Goal: Task Accomplishment & Management: Manage account settings

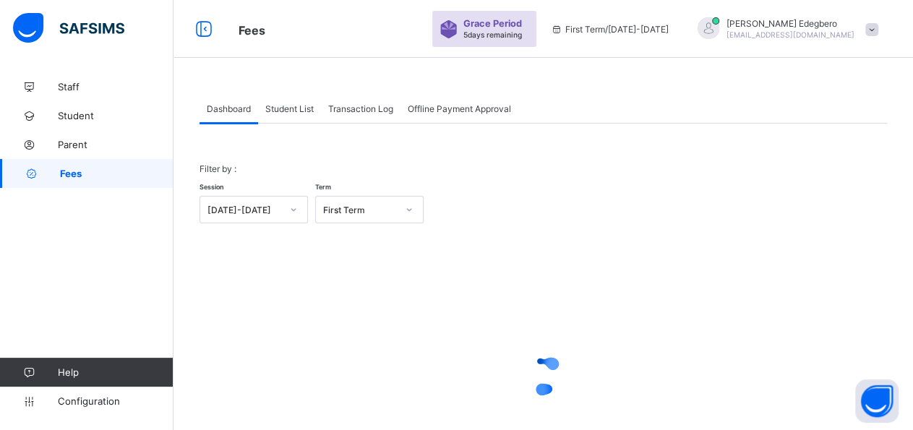
click at [301, 108] on span "Student List" at bounding box center [289, 108] width 48 height 11
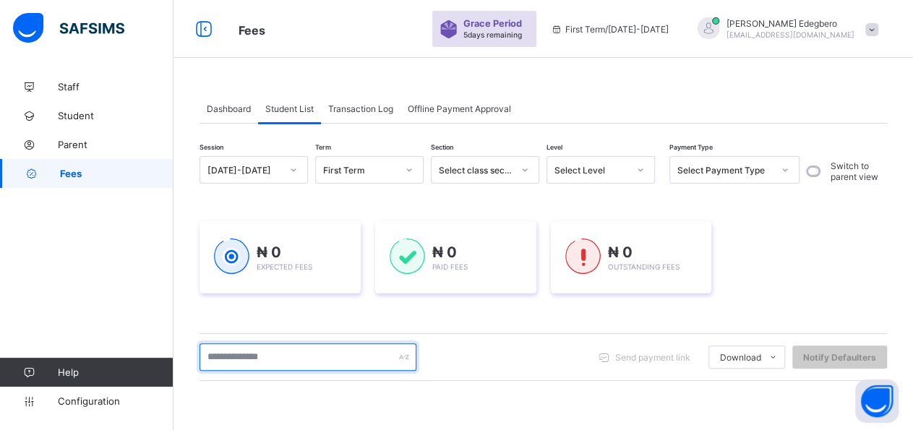
click at [327, 351] on input "text" at bounding box center [307, 356] width 217 height 27
click at [368, 354] on input "text" at bounding box center [307, 356] width 217 height 27
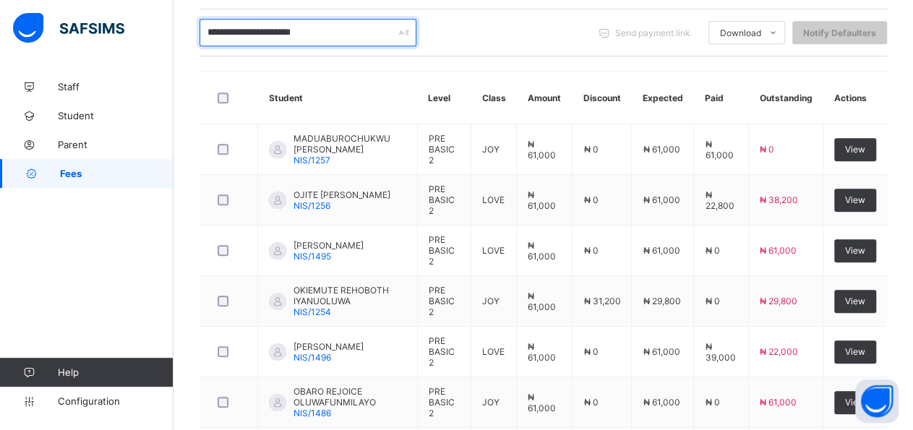
scroll to position [325, 0]
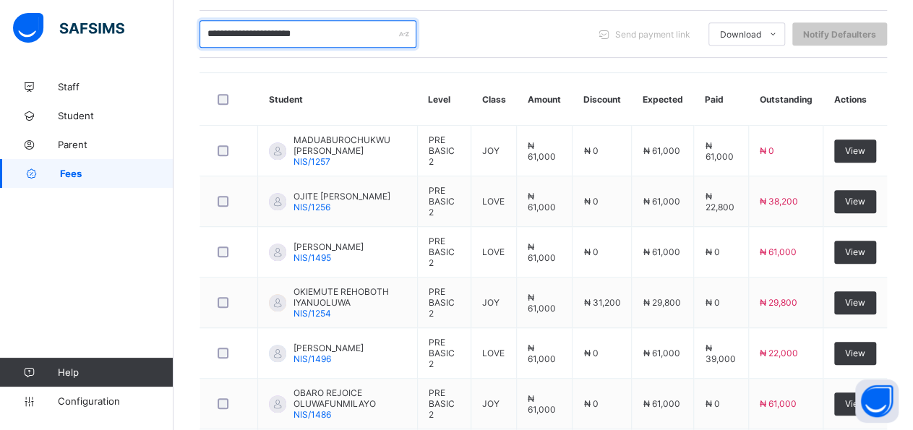
click at [230, 35] on input "**********" at bounding box center [307, 33] width 217 height 27
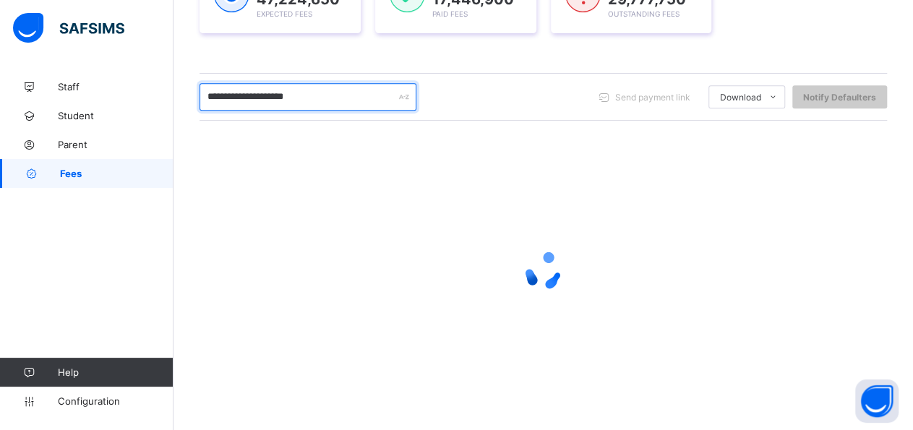
scroll to position [260, 0]
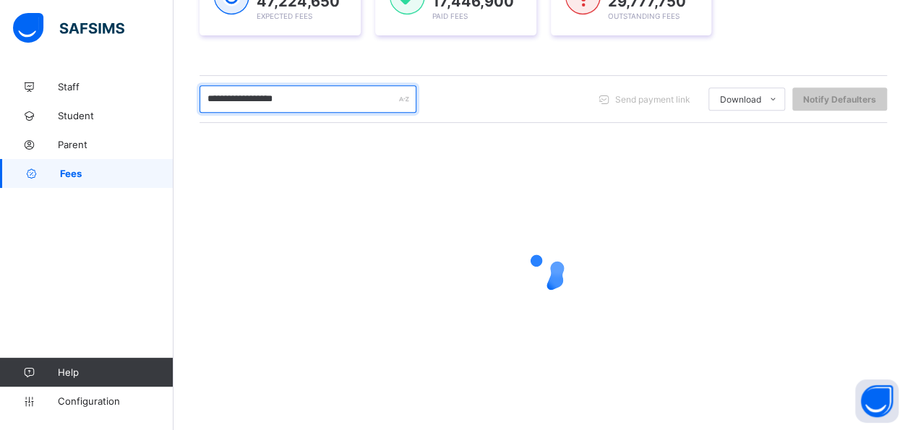
click at [316, 94] on input "**********" at bounding box center [307, 98] width 217 height 27
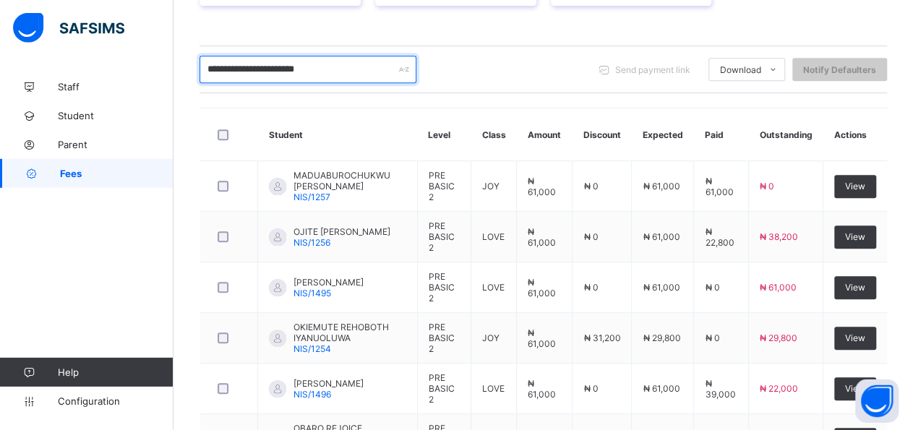
scroll to position [249, 0]
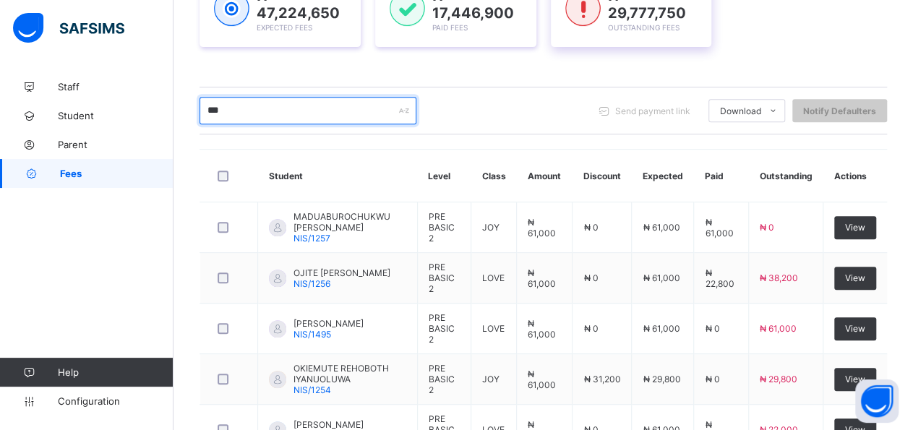
type input "*"
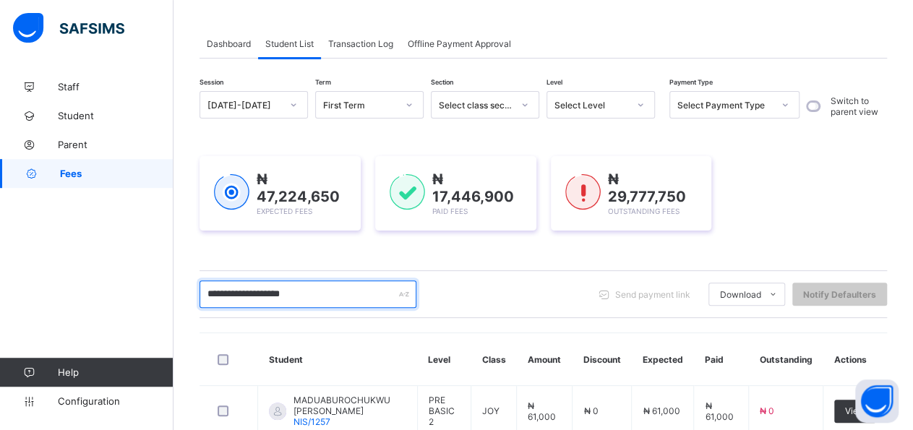
scroll to position [61, 0]
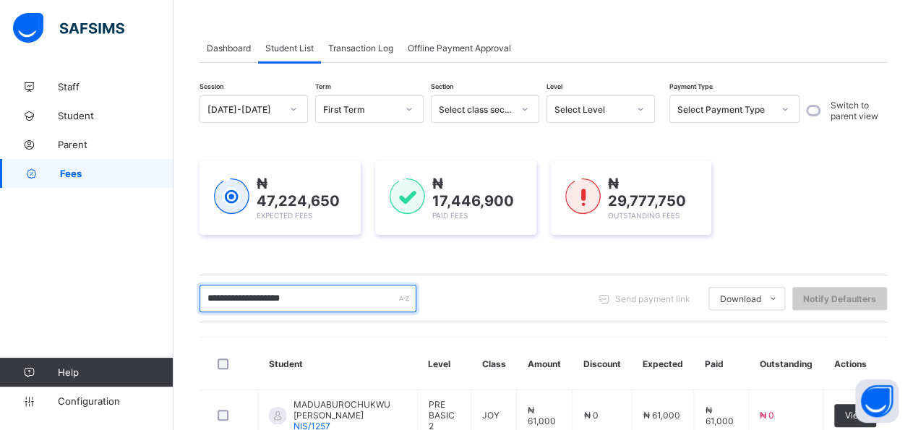
drag, startPoint x: 273, startPoint y: 293, endPoint x: 301, endPoint y: 301, distance: 29.3
click at [274, 293] on input "**********" at bounding box center [307, 298] width 217 height 27
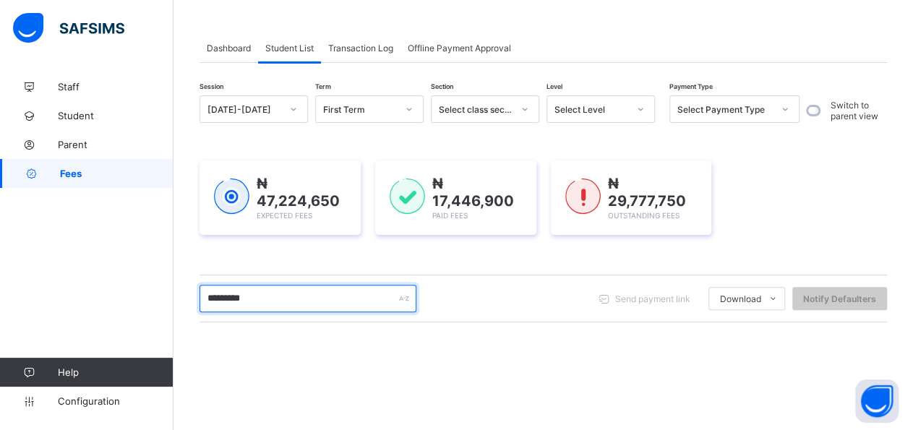
click at [265, 302] on input "********" at bounding box center [307, 298] width 217 height 27
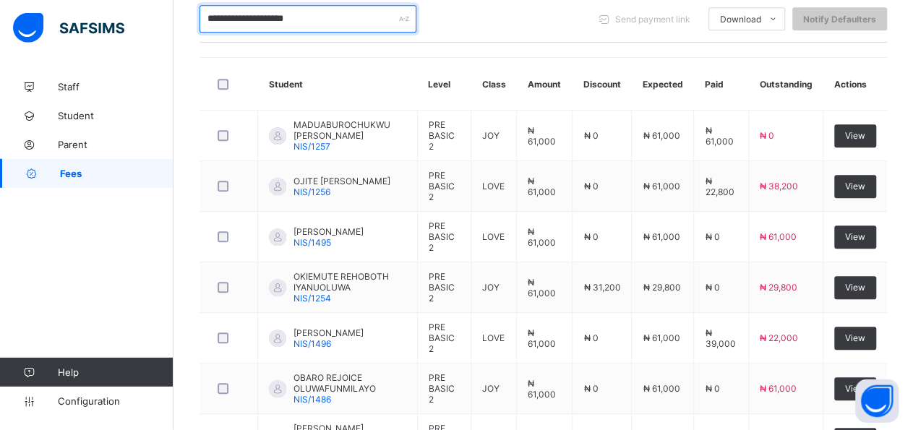
scroll to position [337, 0]
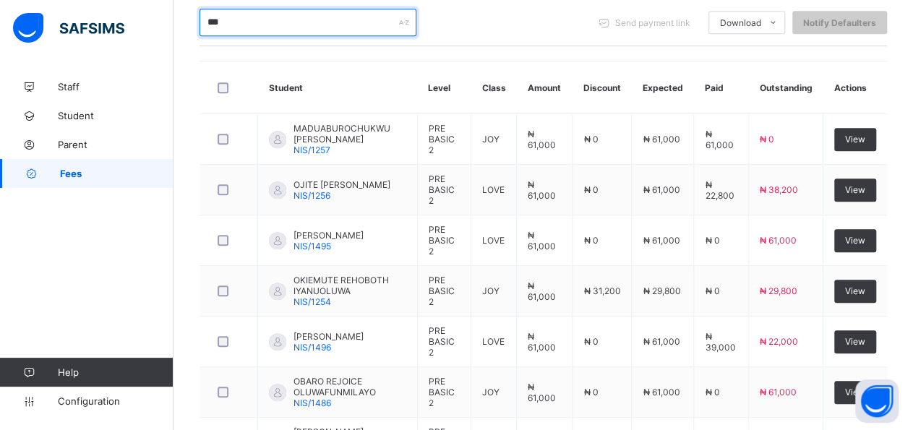
type input "*"
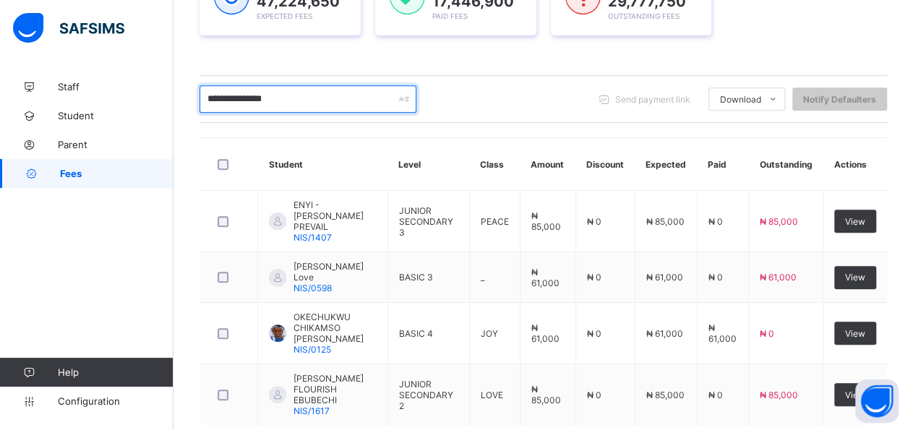
scroll to position [298, 0]
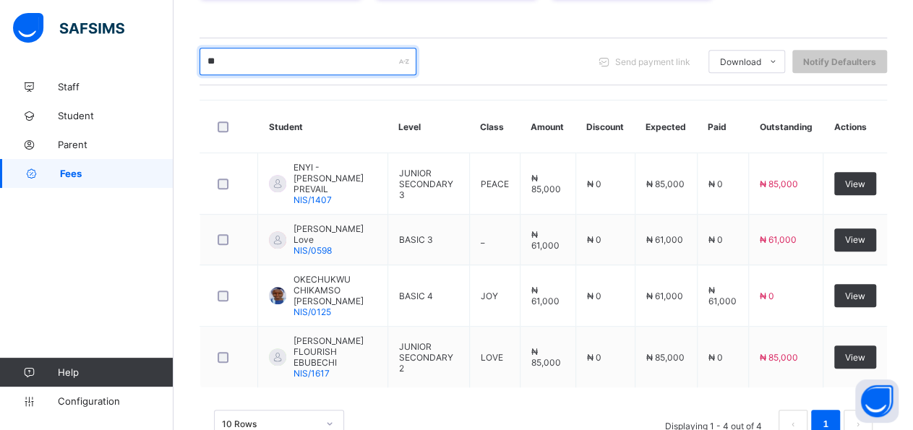
type input "*"
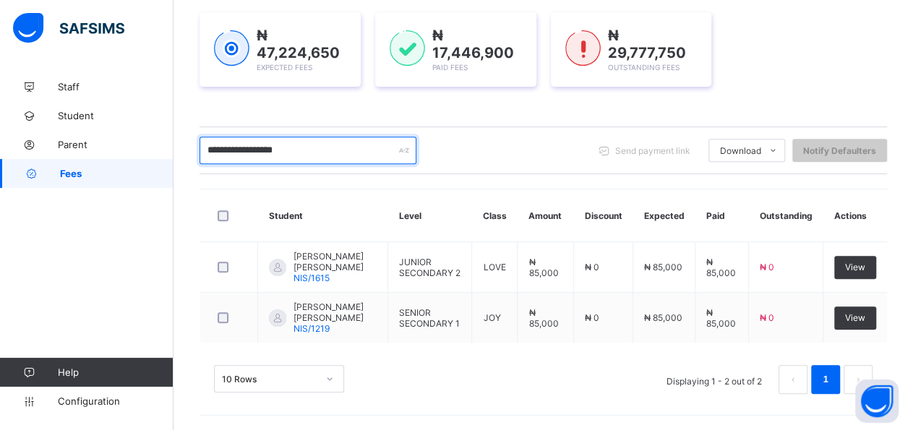
scroll to position [212, 0]
click at [280, 146] on input "**********" at bounding box center [307, 150] width 217 height 27
click at [284, 145] on input "**********" at bounding box center [307, 150] width 217 height 27
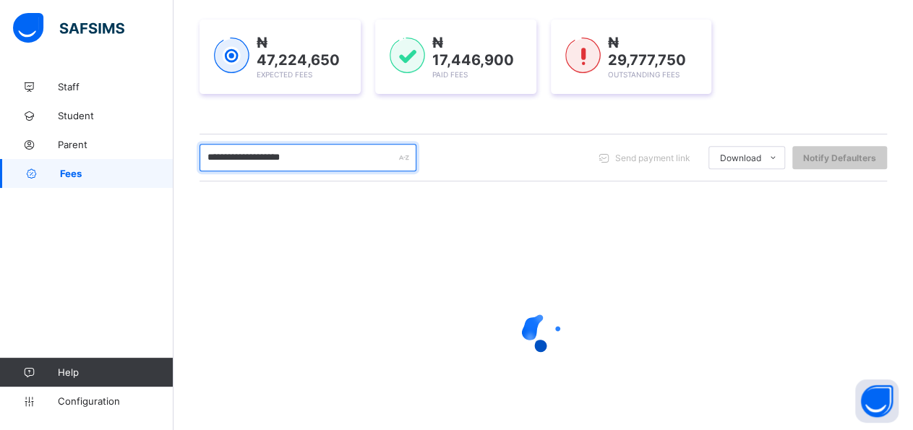
click at [304, 161] on input "**********" at bounding box center [307, 157] width 217 height 27
click at [325, 153] on input "**********" at bounding box center [307, 157] width 217 height 27
type input "*"
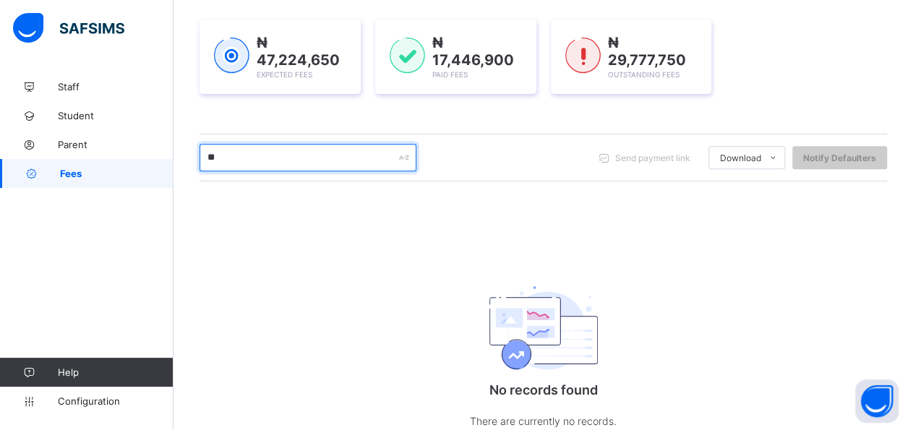
type input "*"
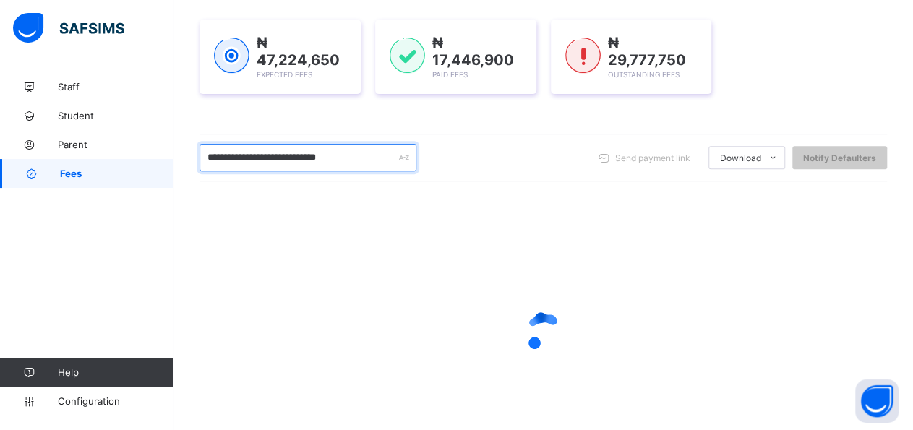
click at [257, 155] on input "**********" at bounding box center [307, 157] width 217 height 27
click at [333, 154] on input "**********" at bounding box center [307, 157] width 217 height 27
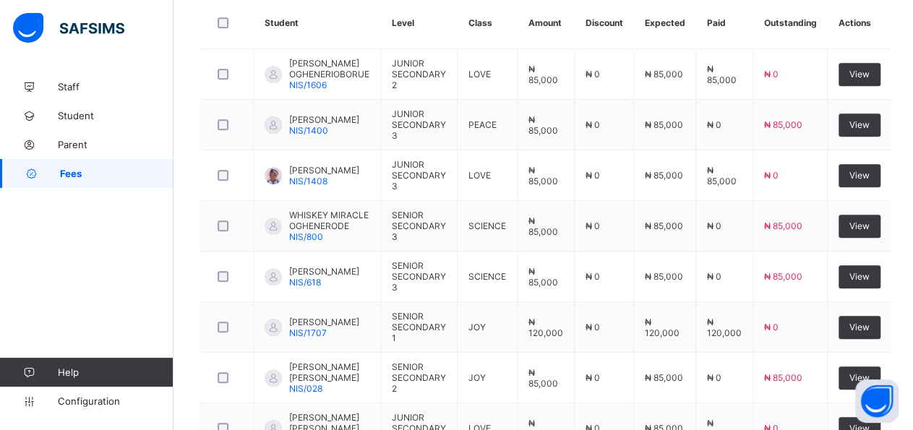
scroll to position [352, 0]
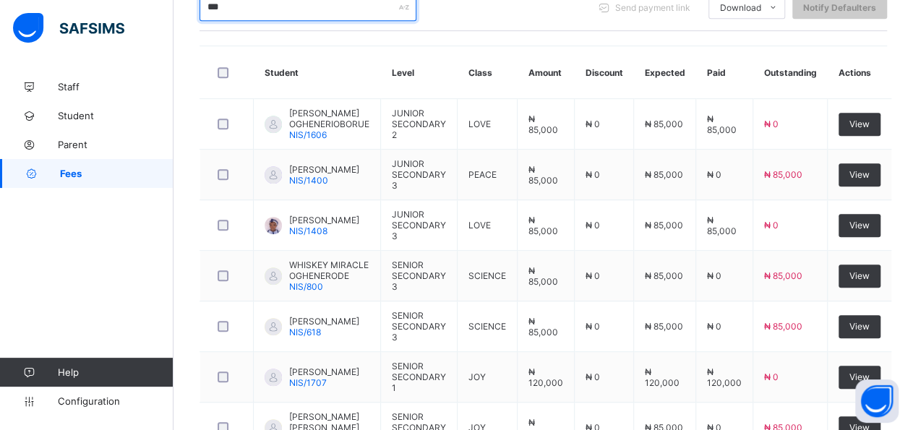
type input "*"
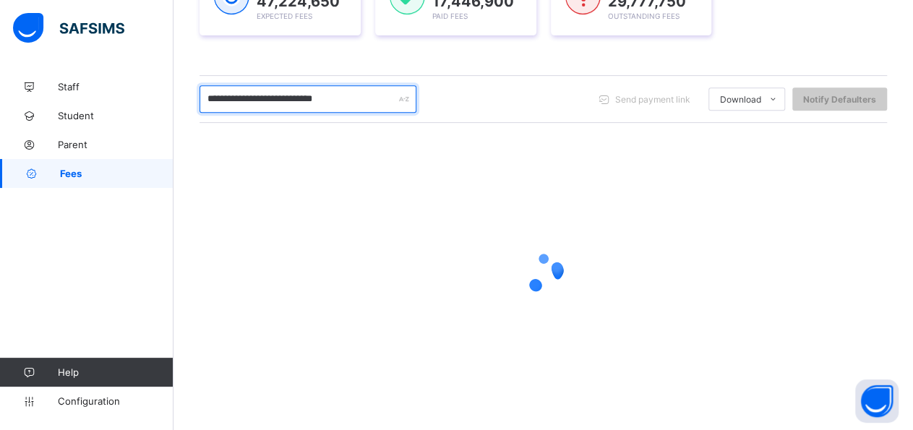
scroll to position [212, 0]
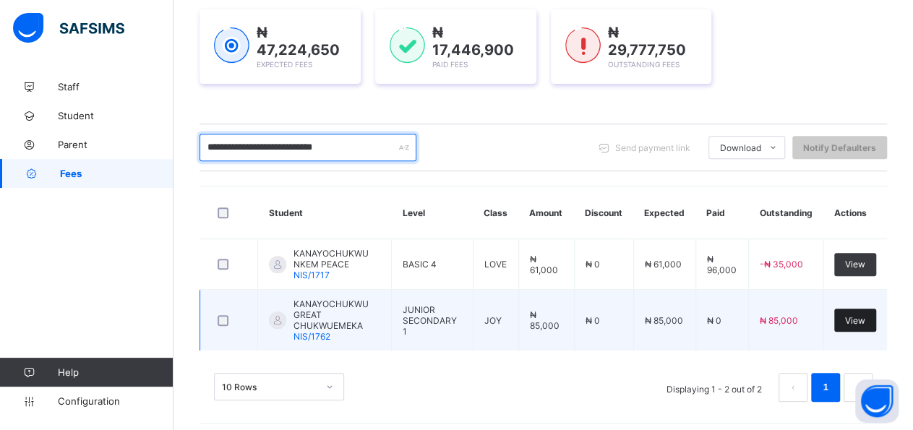
type input "**********"
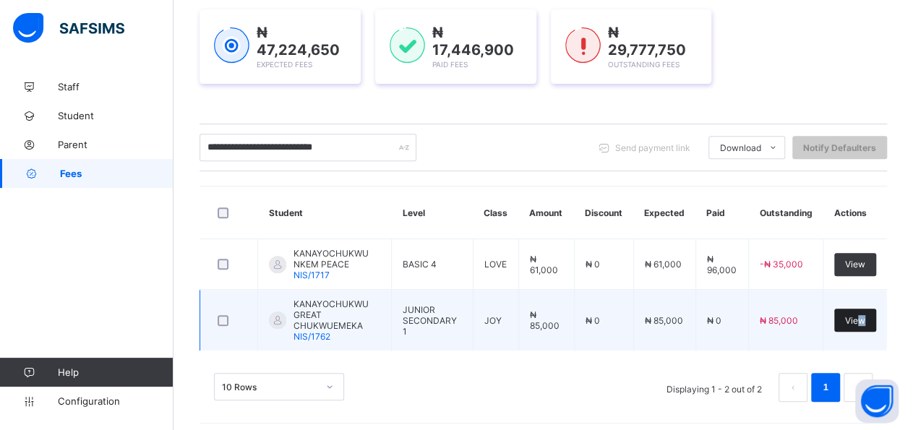
click at [865, 315] on span "View" at bounding box center [855, 320] width 20 height 11
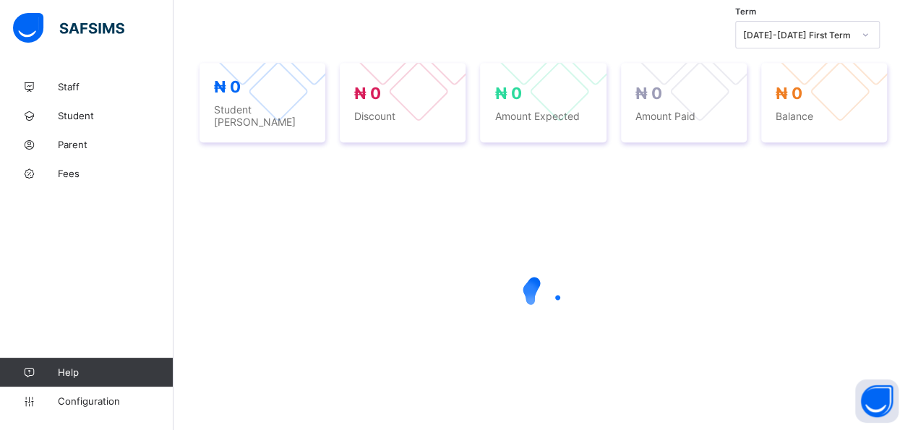
scroll to position [503, 0]
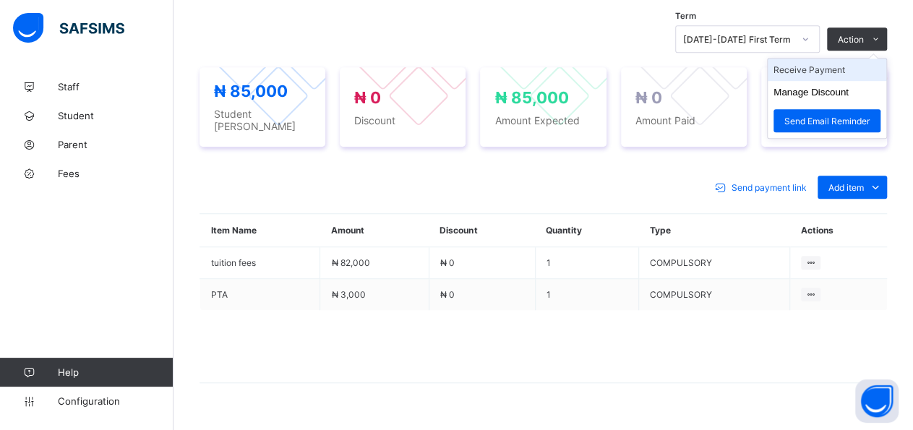
click at [864, 66] on li "Receive Payment" at bounding box center [827, 70] width 119 height 22
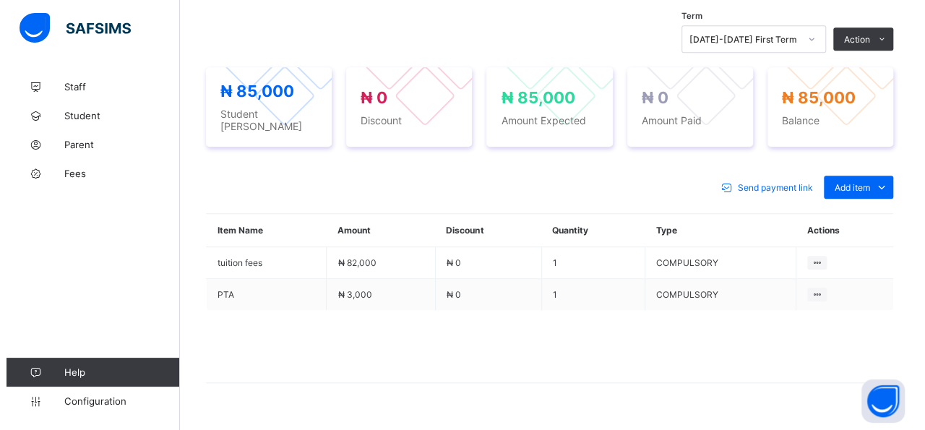
scroll to position [35, 0]
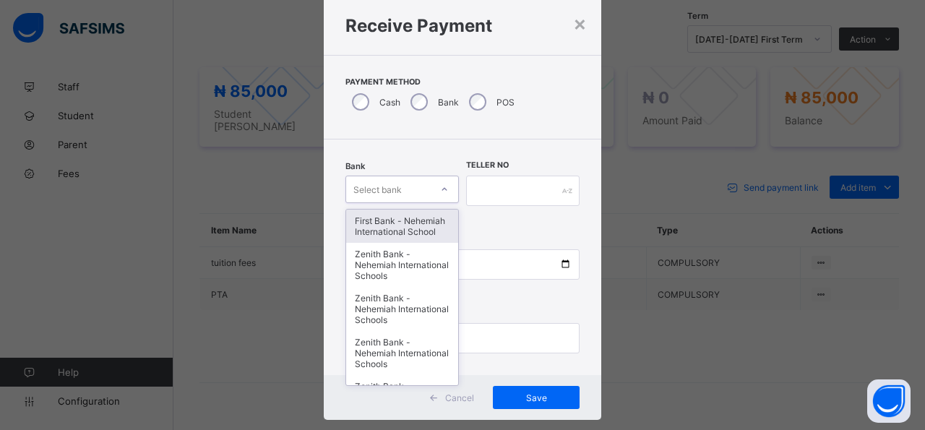
click at [442, 198] on div at bounding box center [444, 189] width 25 height 23
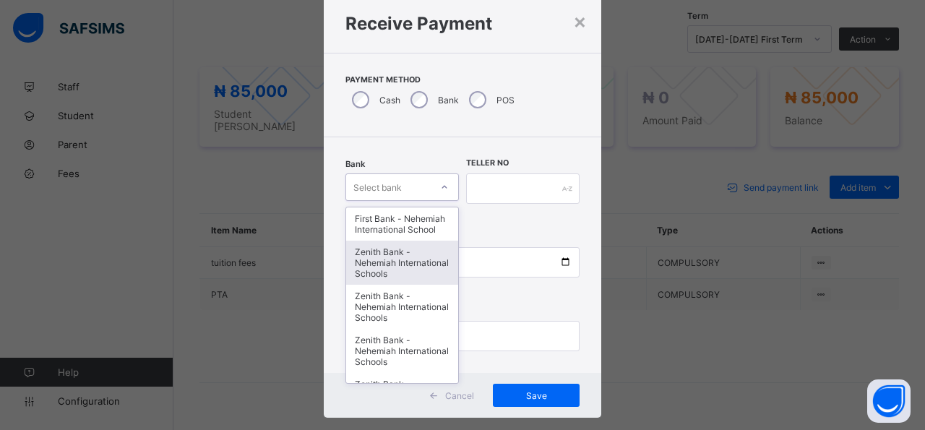
click at [395, 276] on div "Zenith Bank - Nehemiah International Schools" at bounding box center [402, 263] width 112 height 44
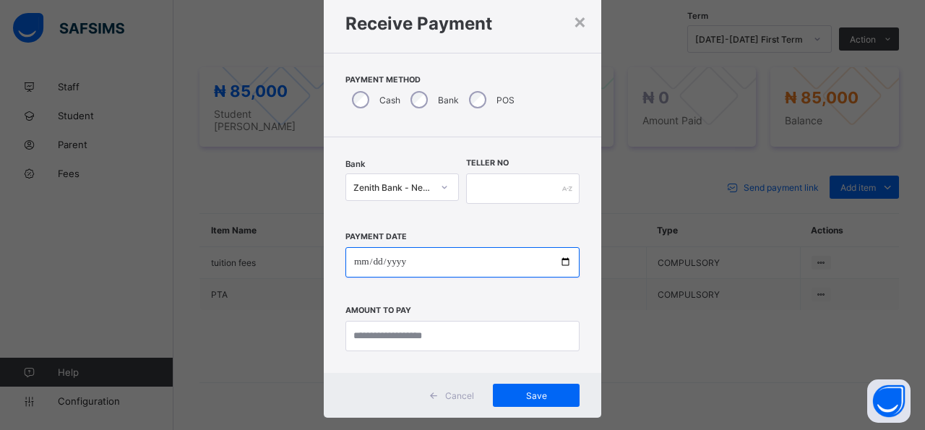
click at [559, 264] on input "date" at bounding box center [462, 262] width 234 height 30
type input "**********"
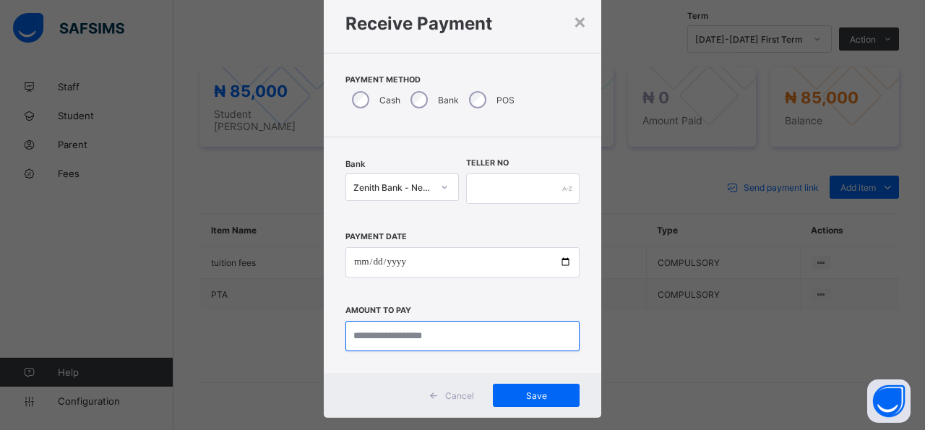
click at [470, 333] on input "currency" at bounding box center [462, 336] width 234 height 30
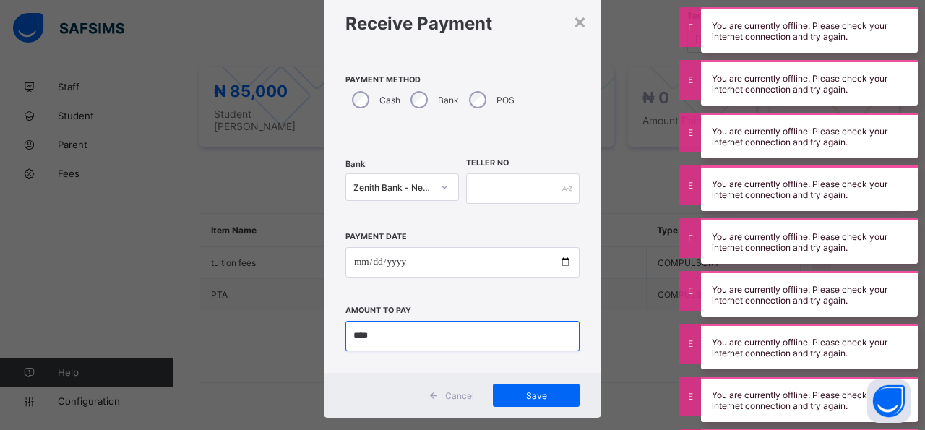
type input "*****"
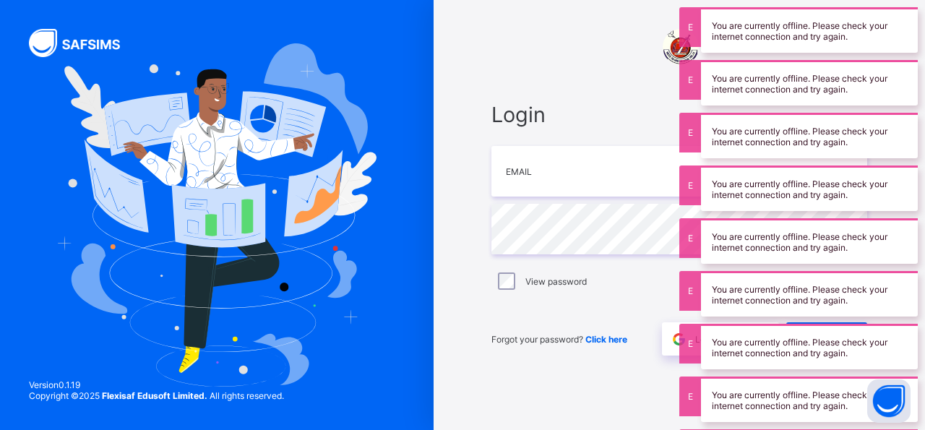
type input "**********"
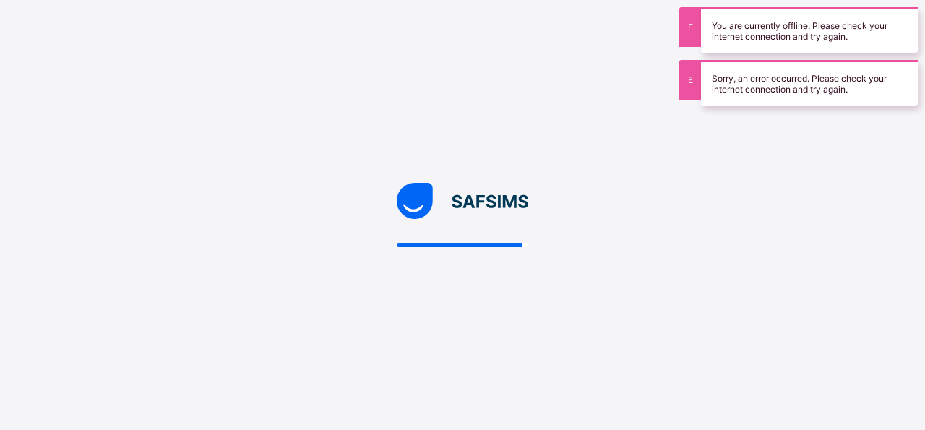
click at [701, 78] on div "Sorry, an error occurred. Please check your internet connection and try again." at bounding box center [809, 83] width 217 height 46
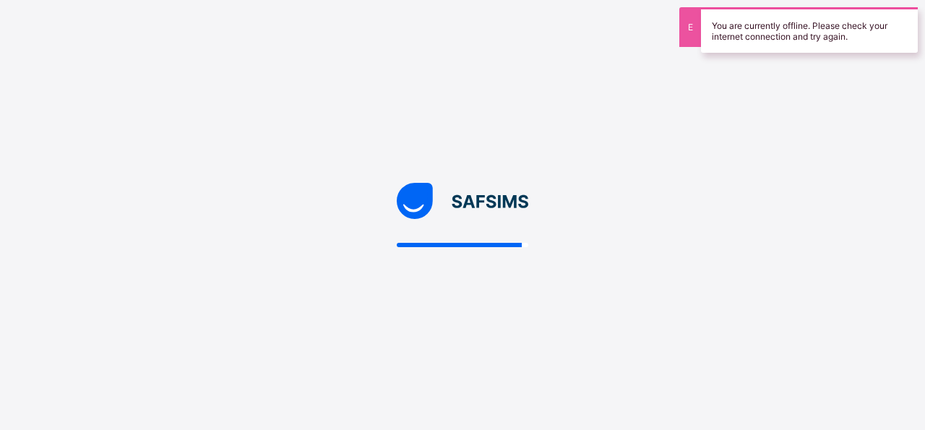
click at [698, 46] on div "You are currently offline. Please check your internet connection and try again." at bounding box center [809, 30] width 231 height 46
drag, startPoint x: 715, startPoint y: 30, endPoint x: 709, endPoint y: 37, distance: 9.3
click at [711, 34] on div "You are currently offline. Please check your internet connection and try again." at bounding box center [809, 30] width 217 height 46
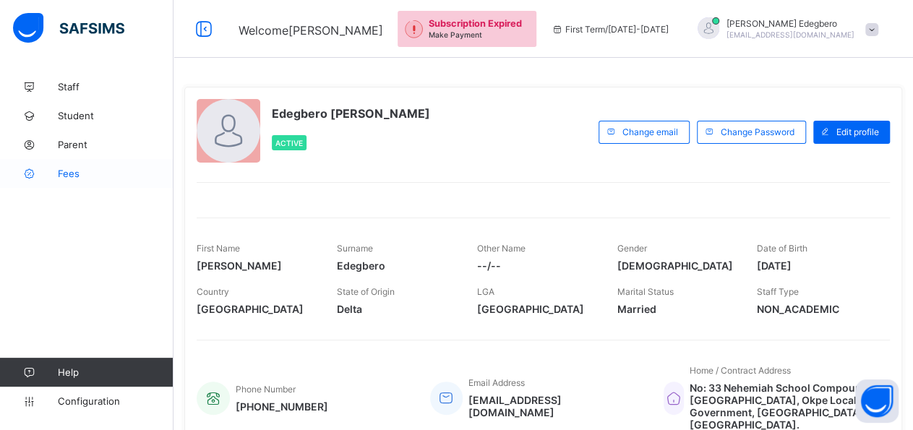
click at [64, 179] on span "Fees" at bounding box center [116, 174] width 116 height 12
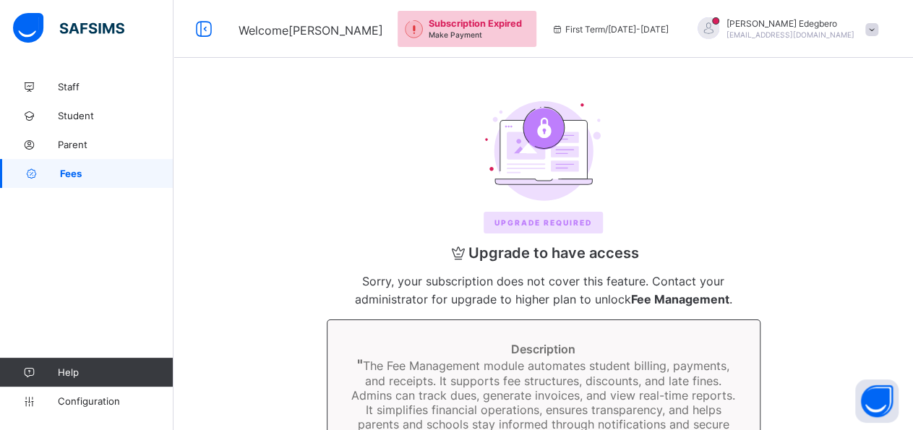
click at [64, 179] on span "Fees" at bounding box center [116, 174] width 113 height 12
click at [106, 173] on span "Fees" at bounding box center [116, 174] width 113 height 12
click at [67, 181] on link "Fees" at bounding box center [86, 173] width 173 height 29
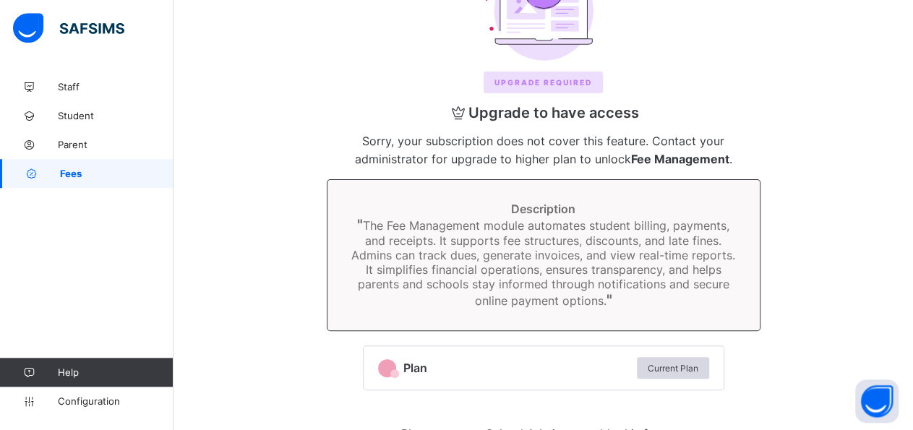
scroll to position [163, 0]
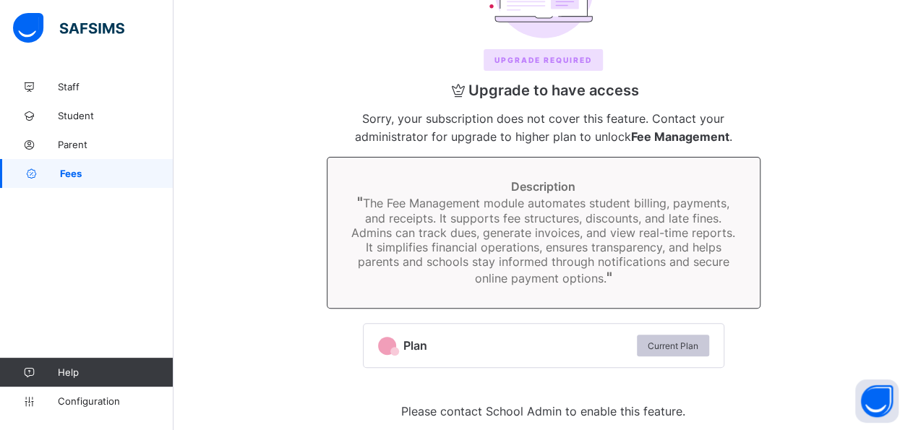
click at [677, 348] on div "Current Plan" at bounding box center [673, 346] width 72 height 22
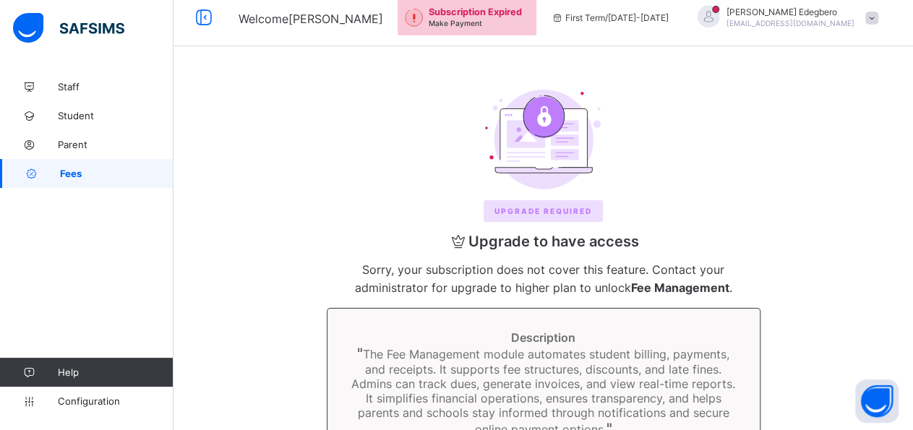
scroll to position [0, 0]
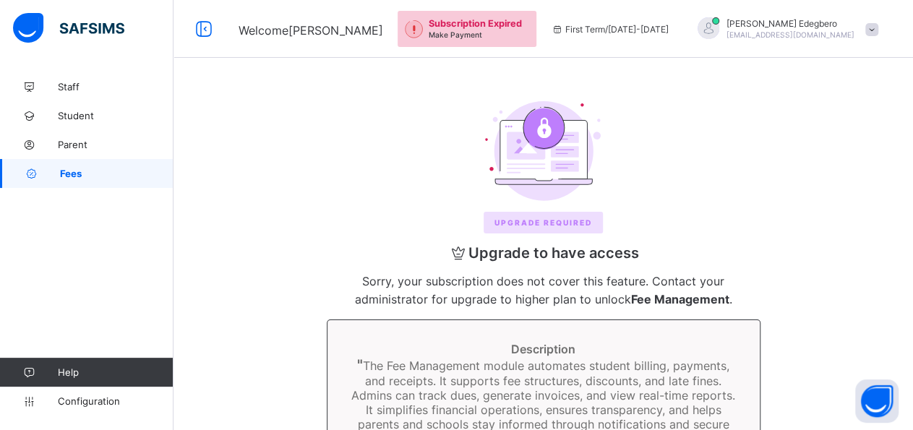
click at [134, 171] on span "Fees" at bounding box center [116, 174] width 113 height 12
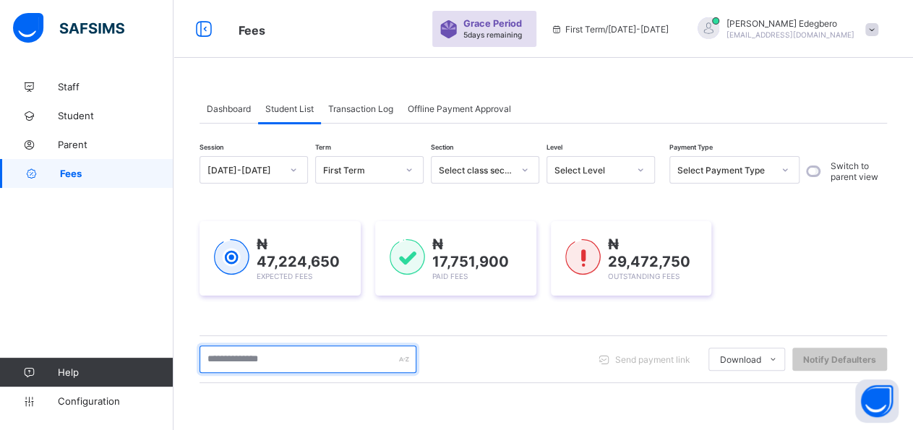
click at [294, 358] on input "text" at bounding box center [307, 358] width 217 height 27
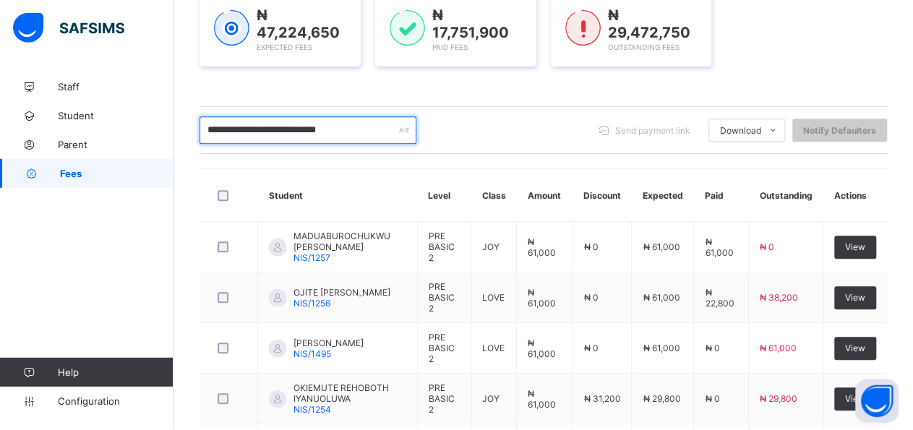
scroll to position [226, 0]
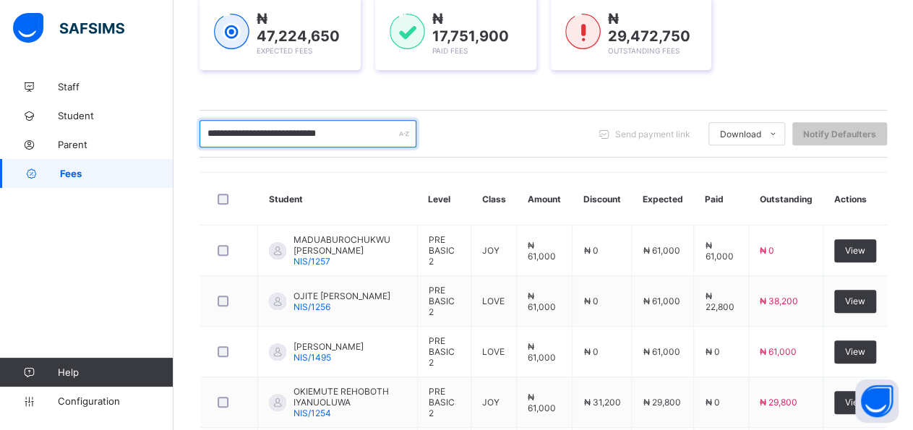
click at [387, 129] on input "**********" at bounding box center [307, 133] width 217 height 27
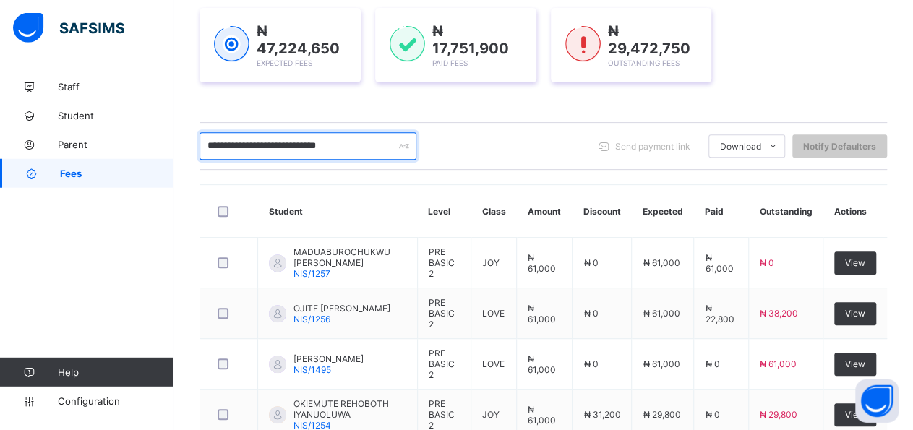
scroll to position [211, 0]
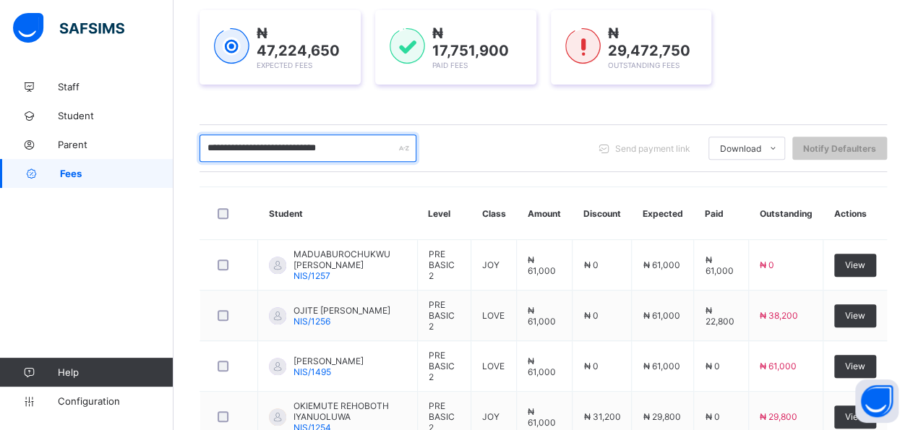
click at [284, 142] on input "**********" at bounding box center [307, 147] width 217 height 27
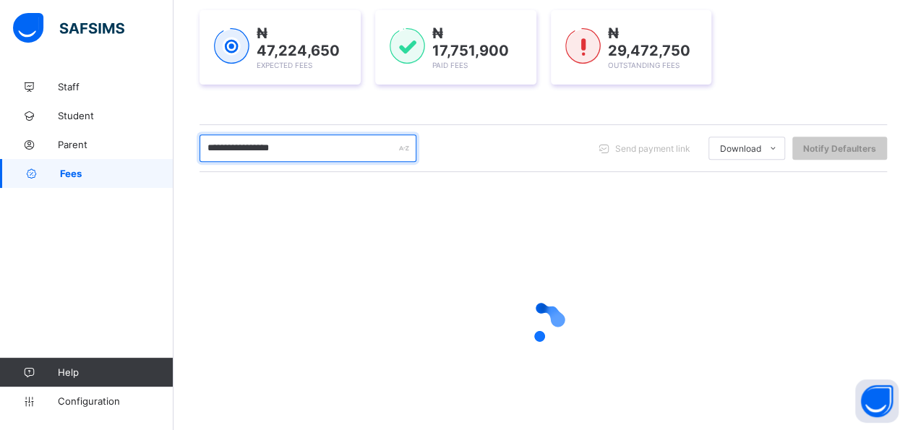
click at [327, 147] on input "**********" at bounding box center [307, 147] width 217 height 27
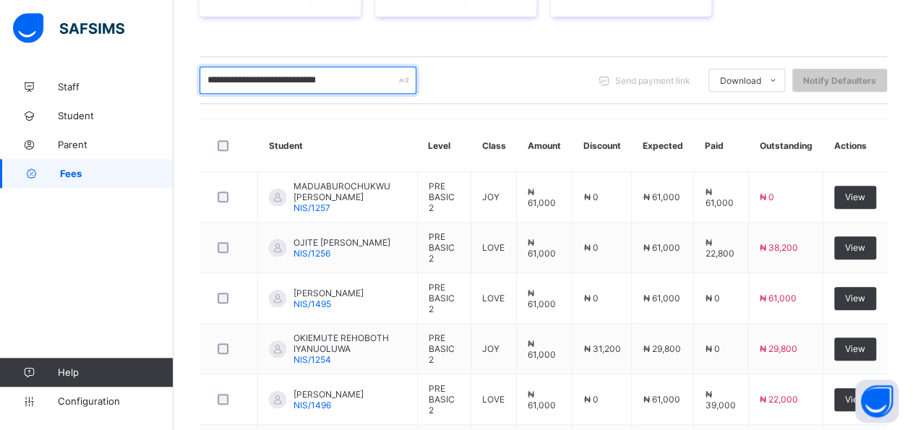
scroll to position [274, 0]
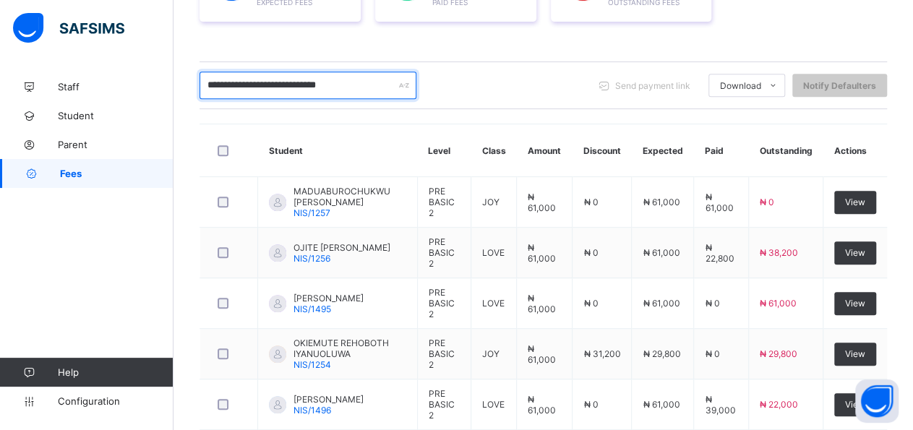
drag, startPoint x: 308, startPoint y: 80, endPoint x: 307, endPoint y: 88, distance: 8.0
click at [307, 88] on input "**********" at bounding box center [307, 85] width 217 height 27
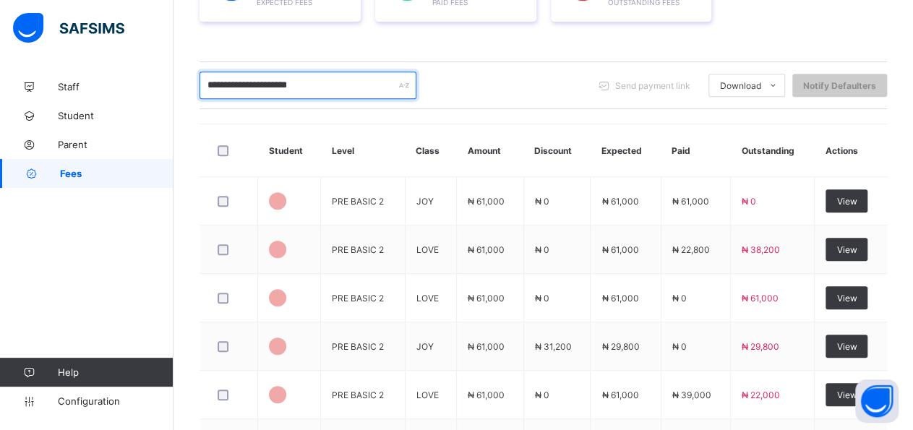
scroll to position [260, 0]
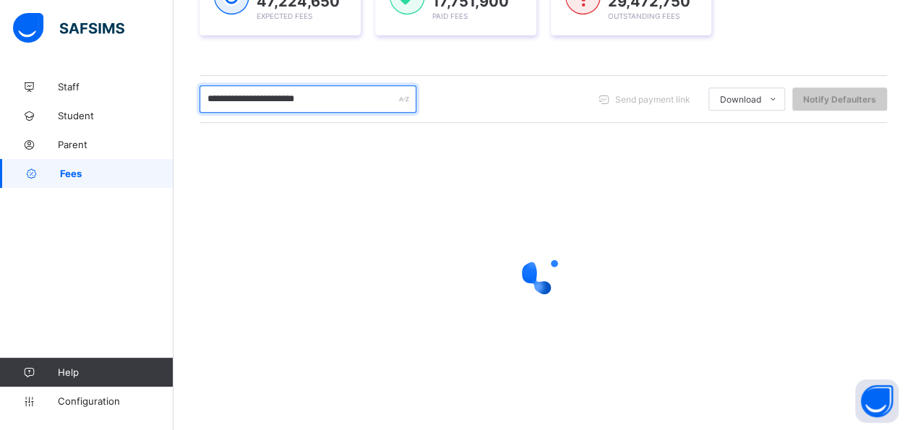
click at [355, 100] on input "**********" at bounding box center [307, 98] width 217 height 27
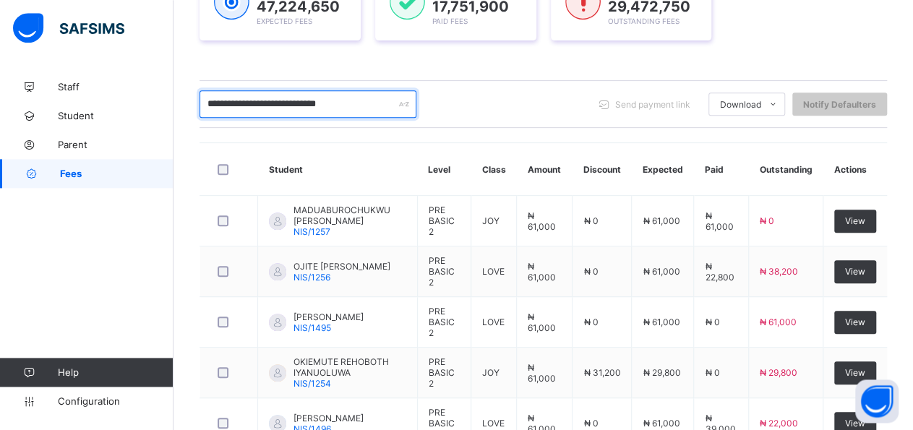
scroll to position [236, 0]
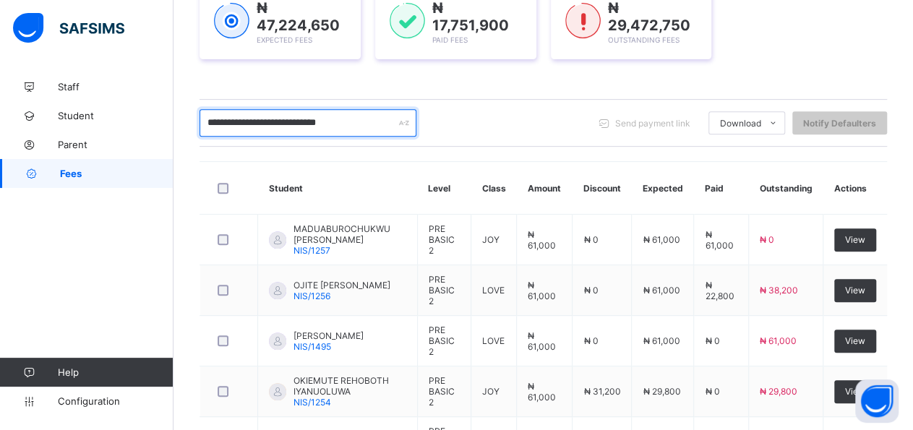
click at [211, 115] on input "**********" at bounding box center [307, 122] width 217 height 27
click at [201, 127] on input "**********" at bounding box center [307, 122] width 217 height 27
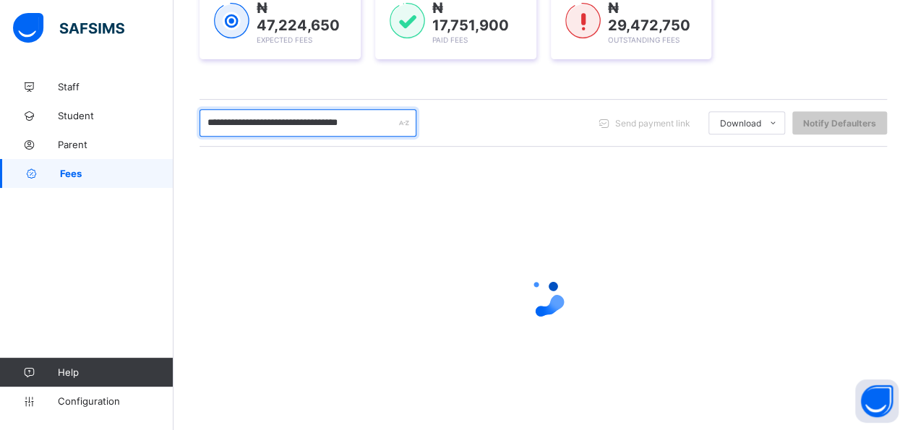
click at [404, 116] on input "**********" at bounding box center [307, 122] width 217 height 27
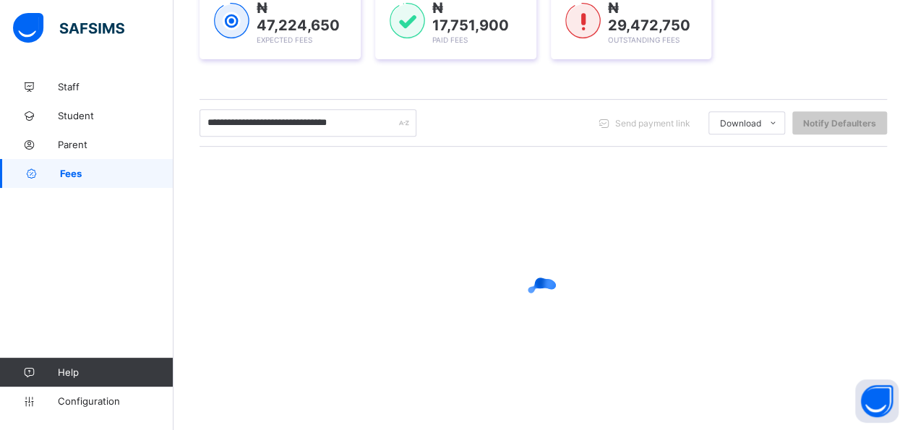
click at [400, 119] on div "**********" at bounding box center [307, 122] width 217 height 27
click at [407, 119] on div "**********" at bounding box center [307, 122] width 217 height 27
click at [399, 121] on div "**********" at bounding box center [307, 122] width 217 height 27
click at [408, 119] on div "**********" at bounding box center [307, 122] width 217 height 27
click at [406, 119] on div "**********" at bounding box center [307, 122] width 217 height 27
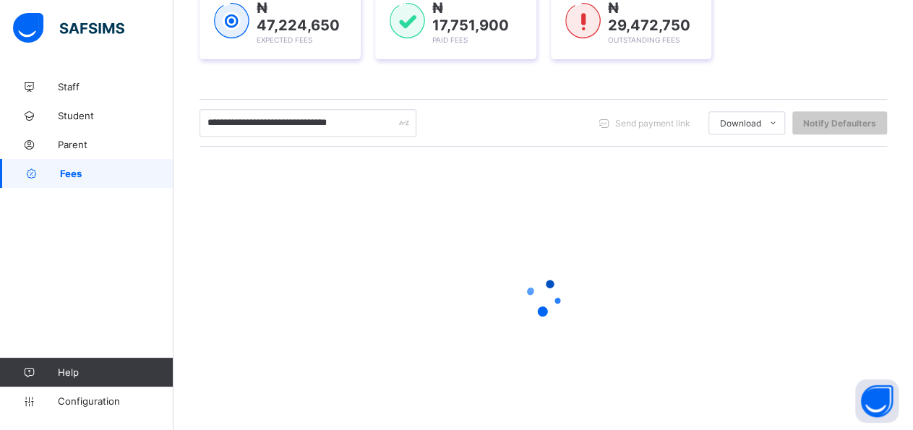
click at [404, 124] on div "**********" at bounding box center [307, 122] width 217 height 27
click at [401, 123] on div "**********" at bounding box center [307, 122] width 217 height 27
click at [403, 118] on div "**********" at bounding box center [307, 122] width 217 height 27
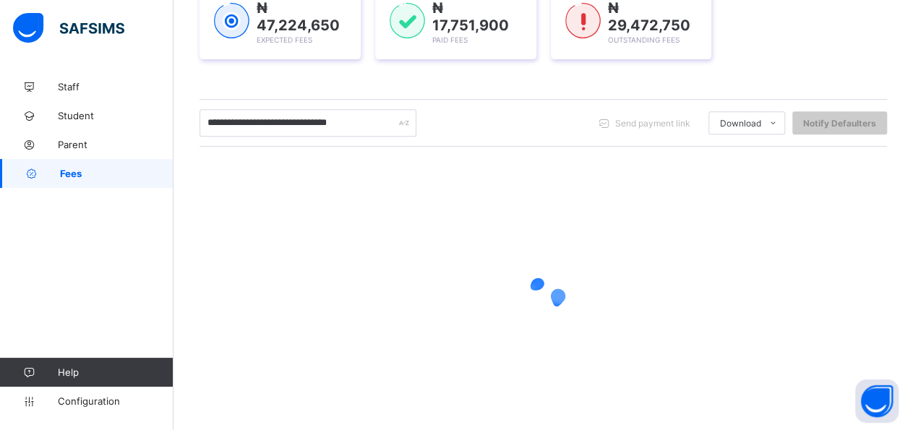
click at [402, 117] on div "**********" at bounding box center [307, 122] width 217 height 27
click at [402, 116] on div "**********" at bounding box center [307, 122] width 217 height 27
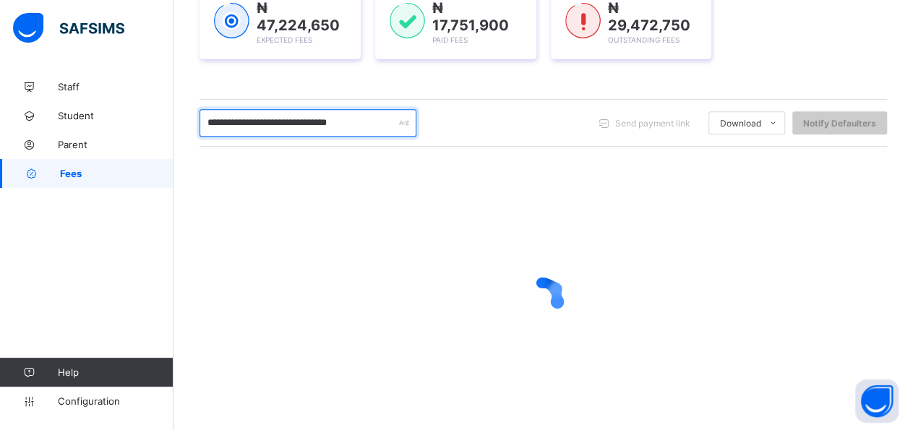
click at [402, 113] on input "**********" at bounding box center [307, 122] width 217 height 27
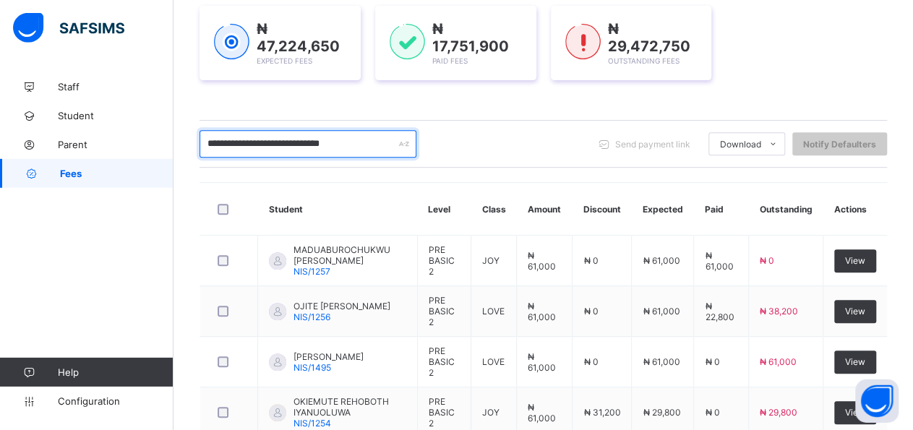
scroll to position [211, 0]
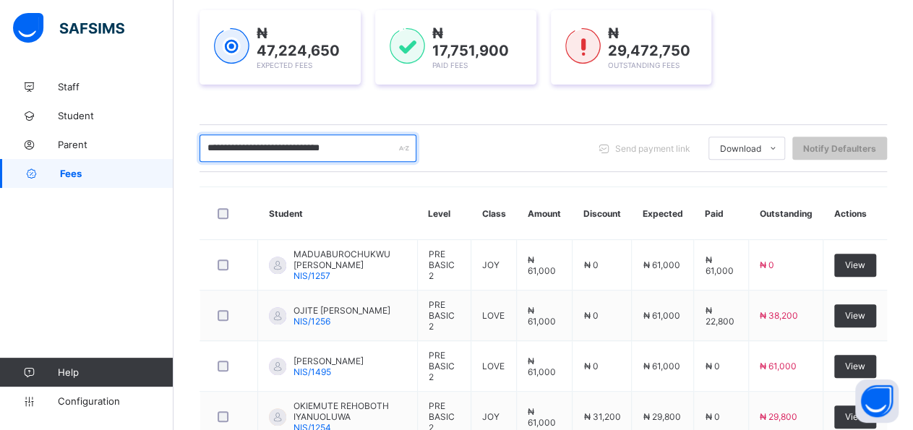
click at [308, 144] on input "**********" at bounding box center [307, 147] width 217 height 27
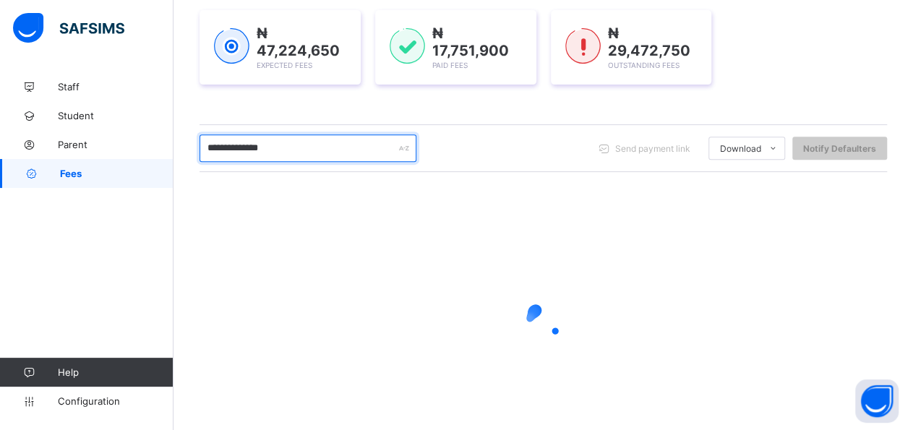
click at [344, 153] on input "**********" at bounding box center [307, 147] width 217 height 27
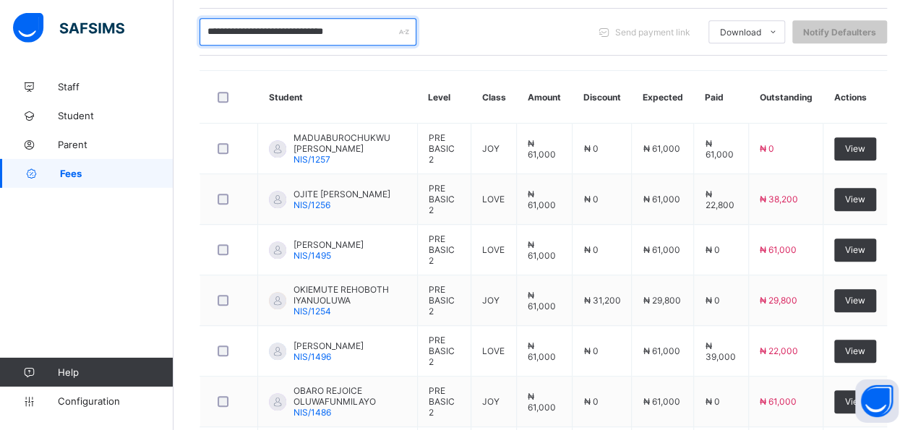
scroll to position [312, 0]
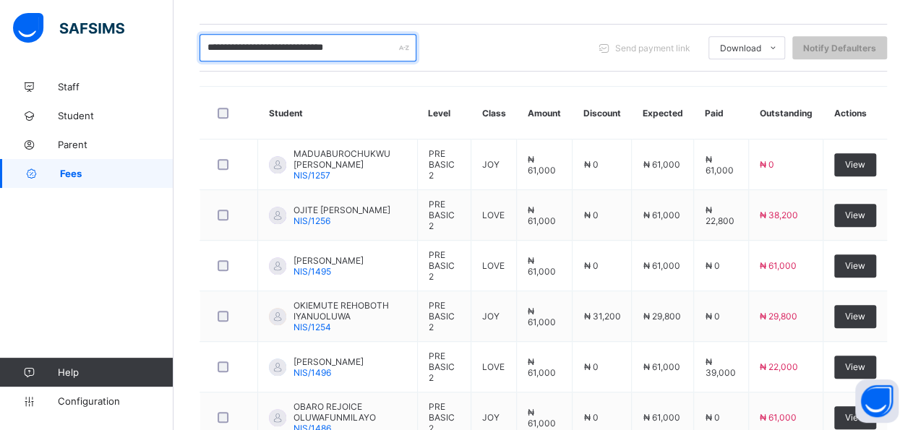
click at [396, 46] on input "**********" at bounding box center [307, 47] width 217 height 27
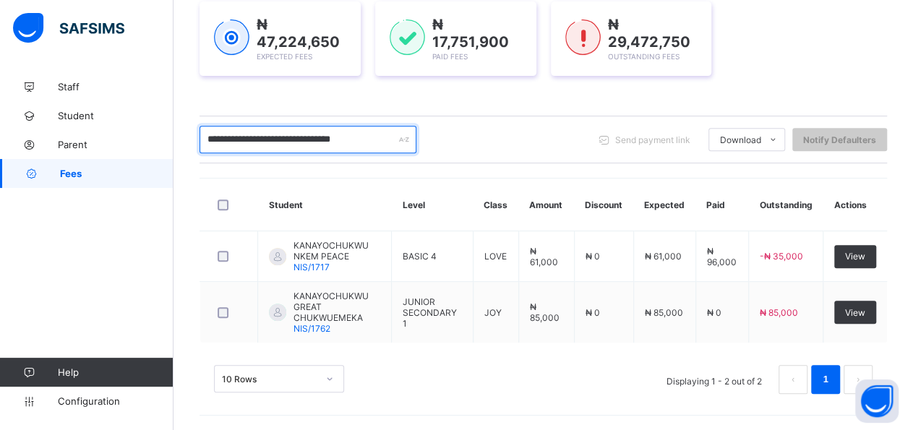
scroll to position [212, 0]
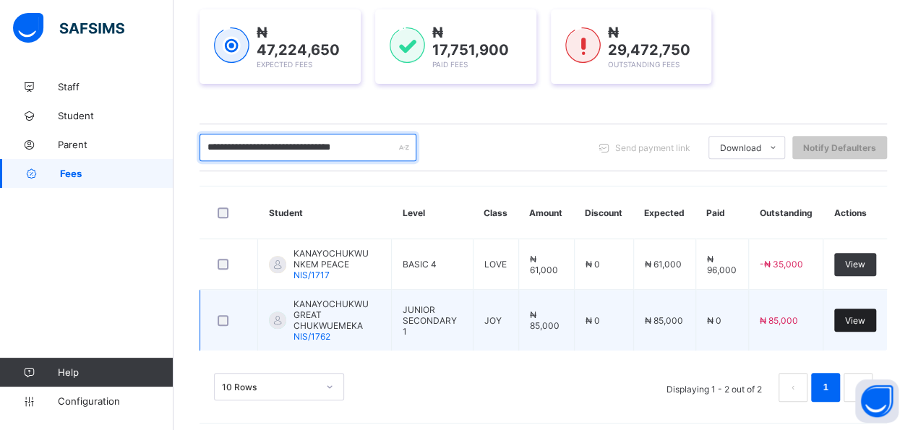
type input "**********"
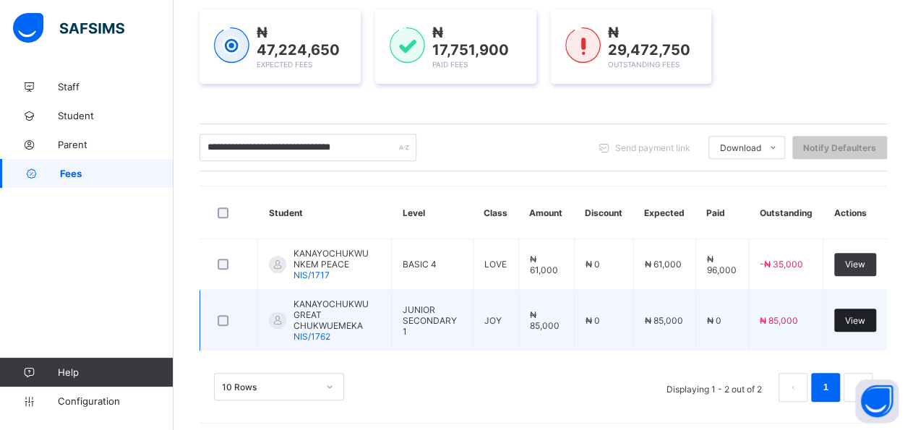
click at [865, 315] on span "View" at bounding box center [855, 320] width 20 height 11
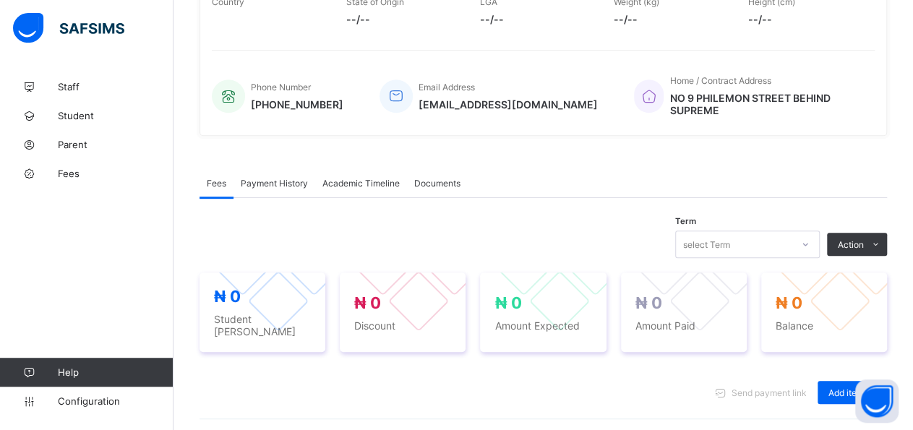
scroll to position [299, 0]
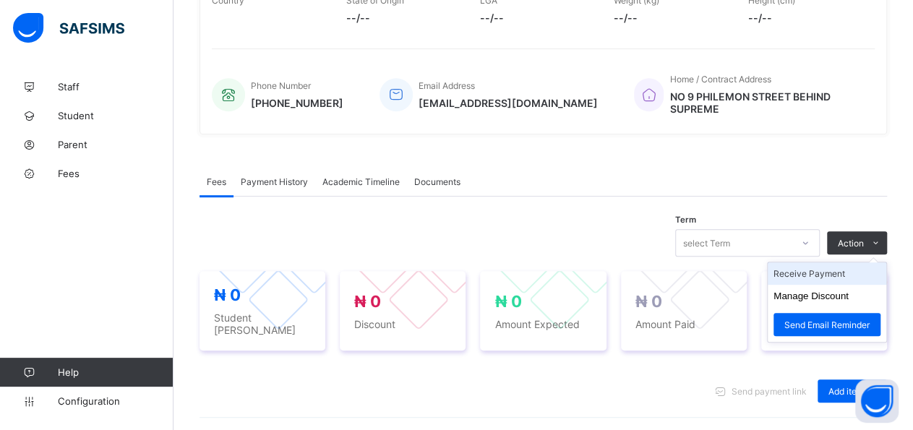
click at [861, 265] on li "Receive Payment" at bounding box center [827, 273] width 119 height 22
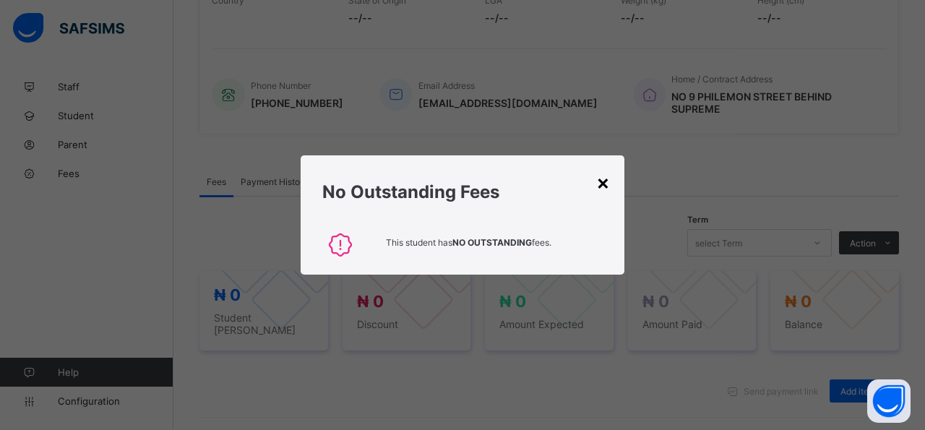
click at [606, 191] on div "×" at bounding box center [603, 182] width 14 height 25
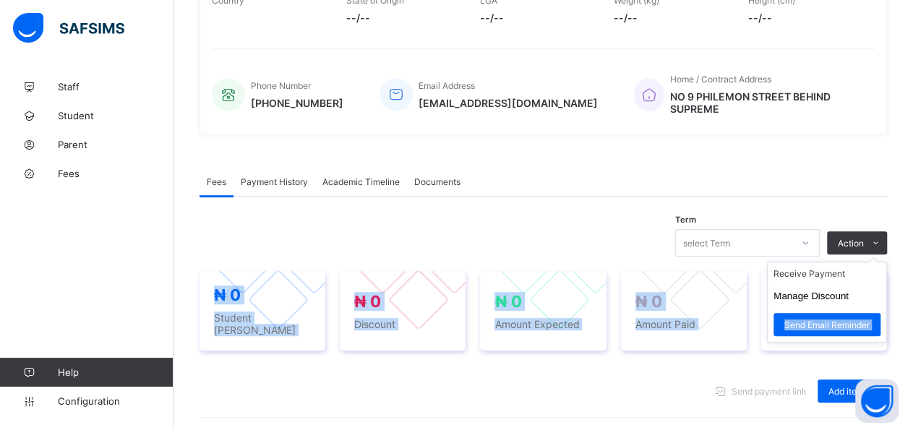
drag, startPoint x: 877, startPoint y: 238, endPoint x: 872, endPoint y: 261, distance: 23.7
click at [872, 254] on div "Action" at bounding box center [857, 242] width 60 height 23
click at [870, 264] on li "Receive Payment" at bounding box center [827, 273] width 119 height 22
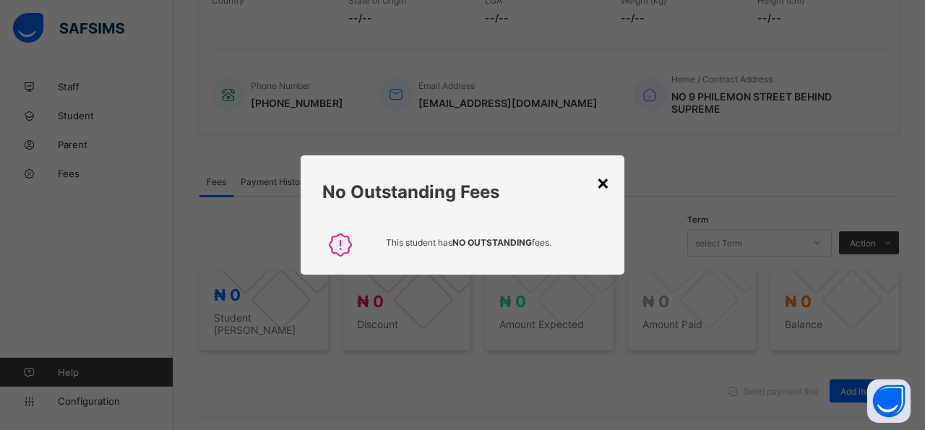
click at [599, 188] on div "×" at bounding box center [603, 182] width 14 height 25
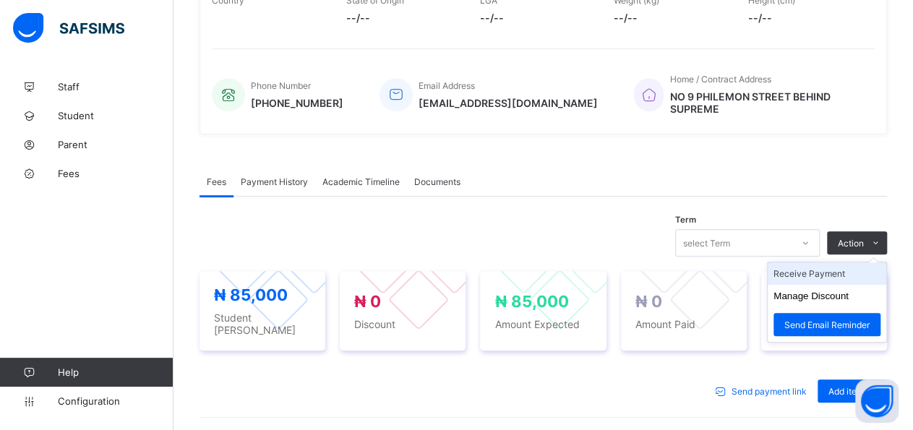
click at [862, 265] on li "Receive Payment" at bounding box center [827, 273] width 119 height 22
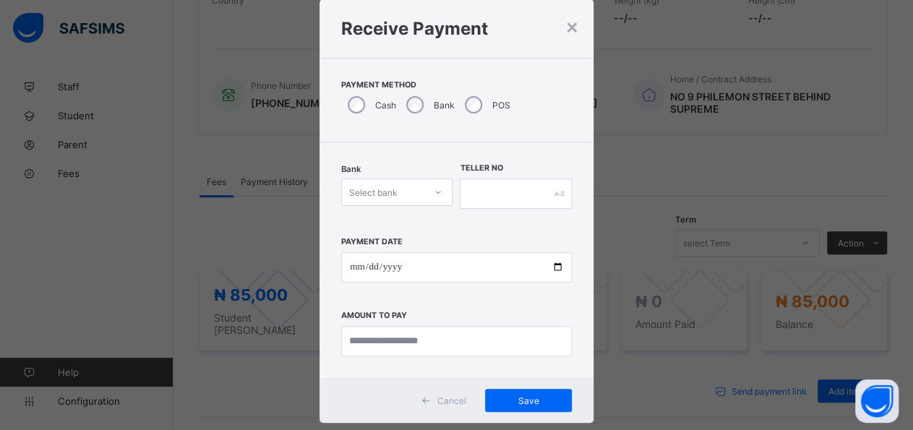
click at [431, 206] on div "Select bank" at bounding box center [396, 192] width 111 height 27
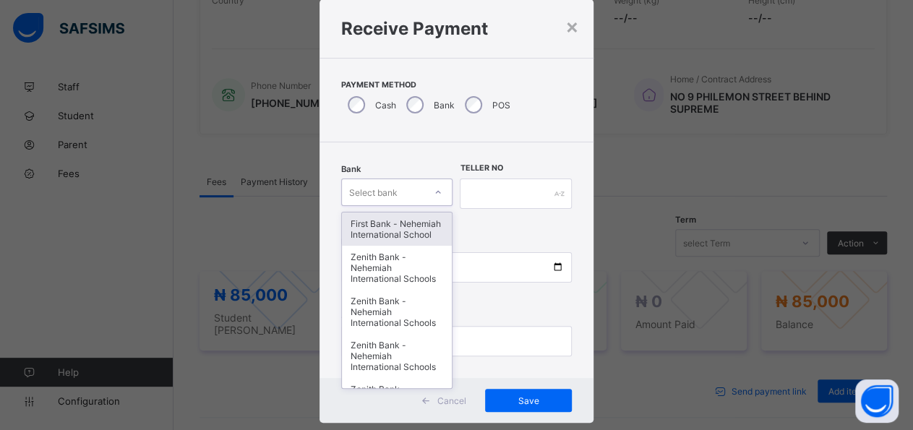
scroll to position [42, 0]
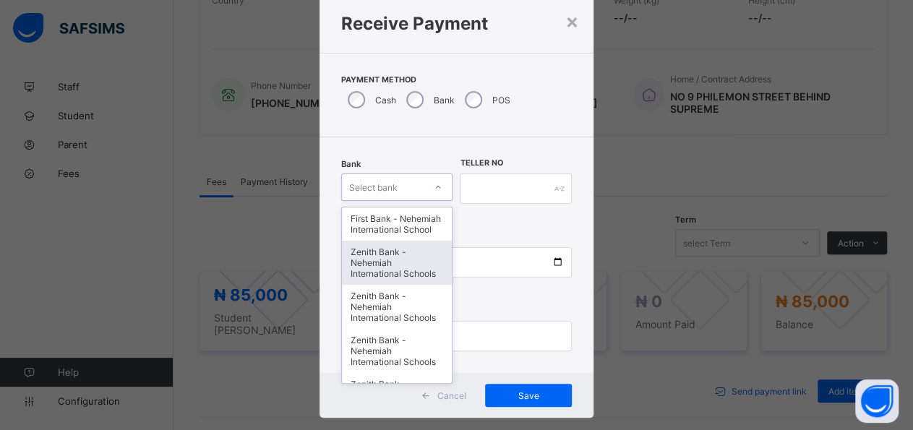
click at [405, 275] on div "Zenith Bank - Nehemiah International Schools" at bounding box center [397, 263] width 110 height 44
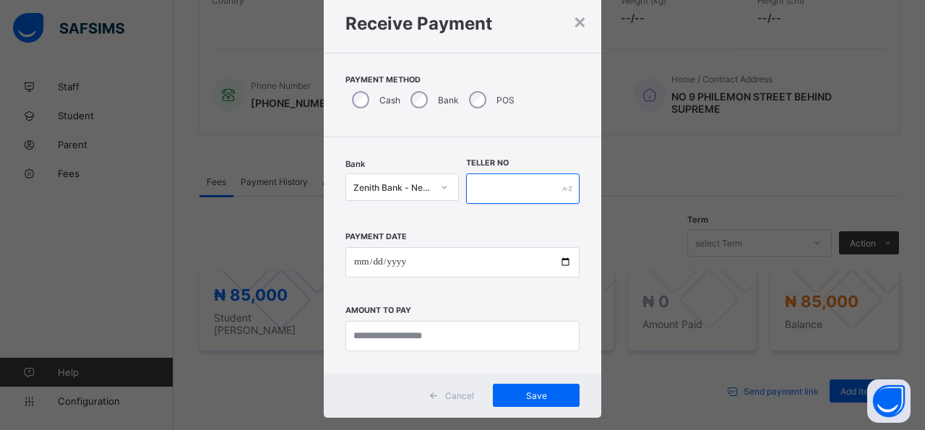
click at [520, 189] on input "text" at bounding box center [522, 188] width 113 height 30
type input "*****"
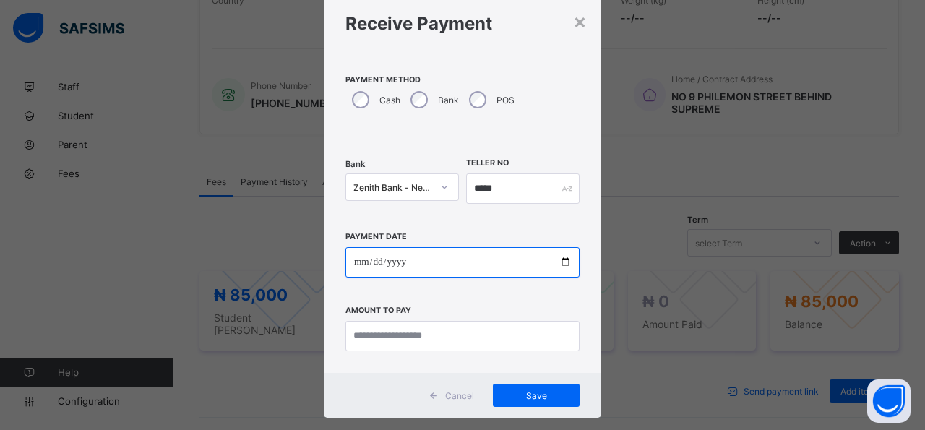
click at [551, 262] on input "date" at bounding box center [462, 262] width 234 height 30
click at [557, 263] on input "date" at bounding box center [462, 262] width 234 height 30
type input "**********"
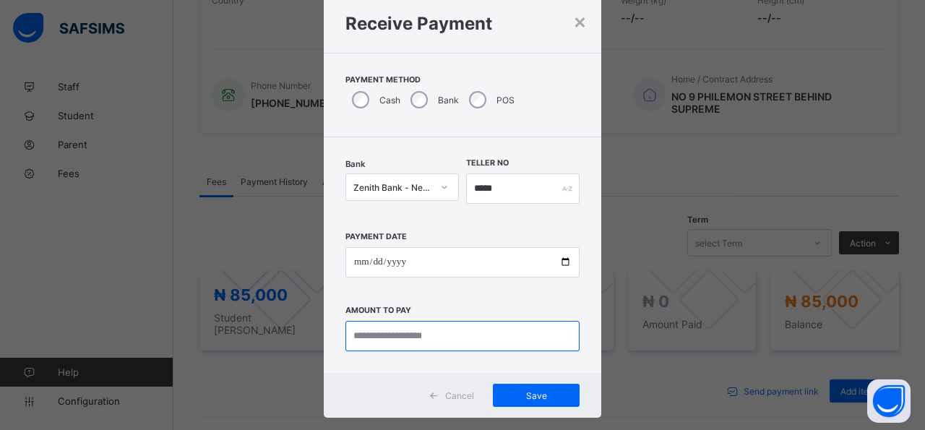
click at [488, 340] on input "currency" at bounding box center [462, 336] width 234 height 30
type input "*********"
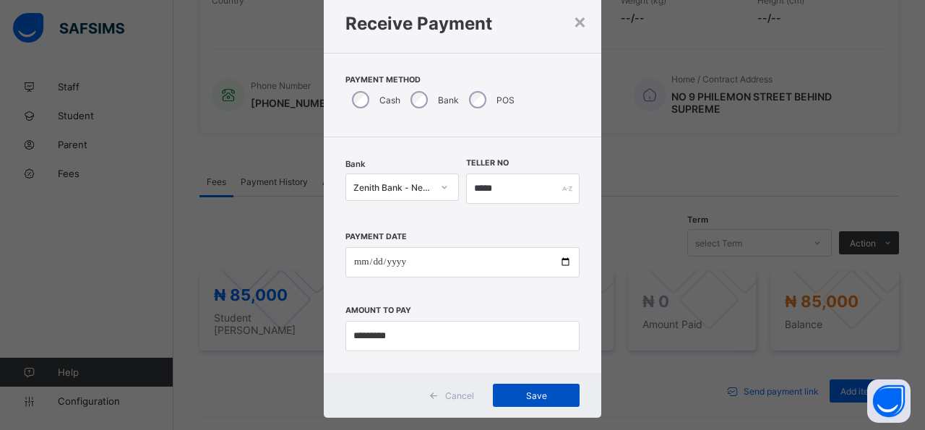
click at [552, 394] on span "Save" at bounding box center [536, 395] width 65 height 11
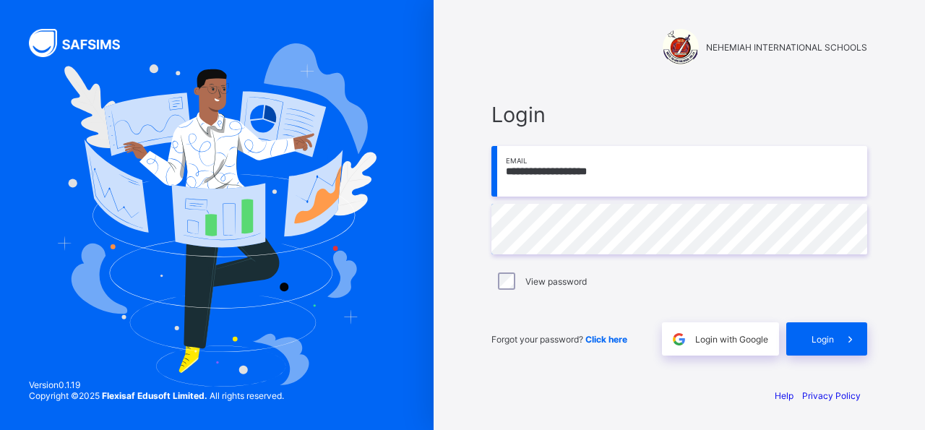
click at [827, 348] on div "Login" at bounding box center [826, 338] width 81 height 33
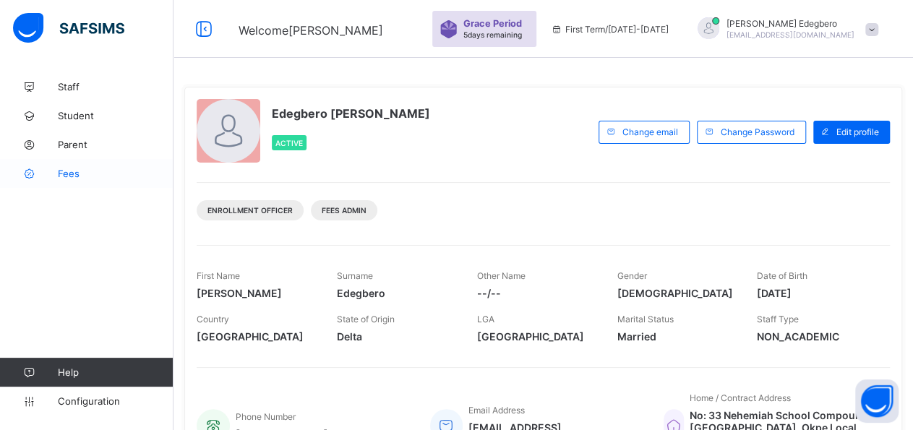
click at [75, 176] on span "Fees" at bounding box center [116, 174] width 116 height 12
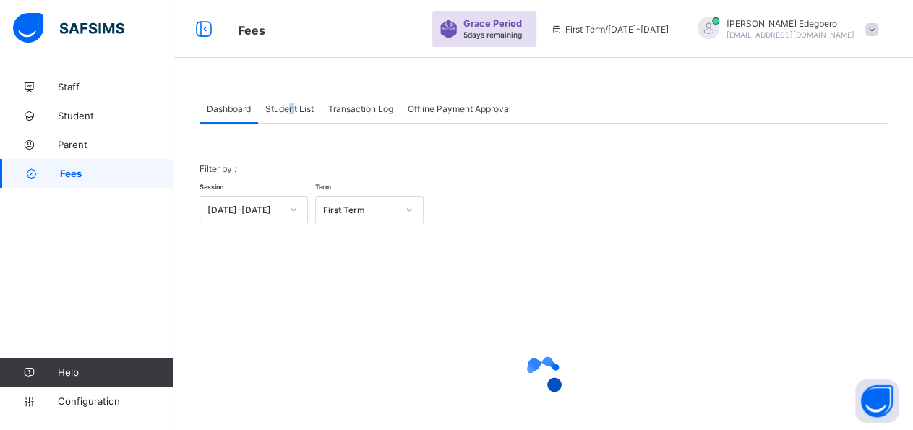
click at [293, 119] on div "Student List" at bounding box center [289, 108] width 63 height 29
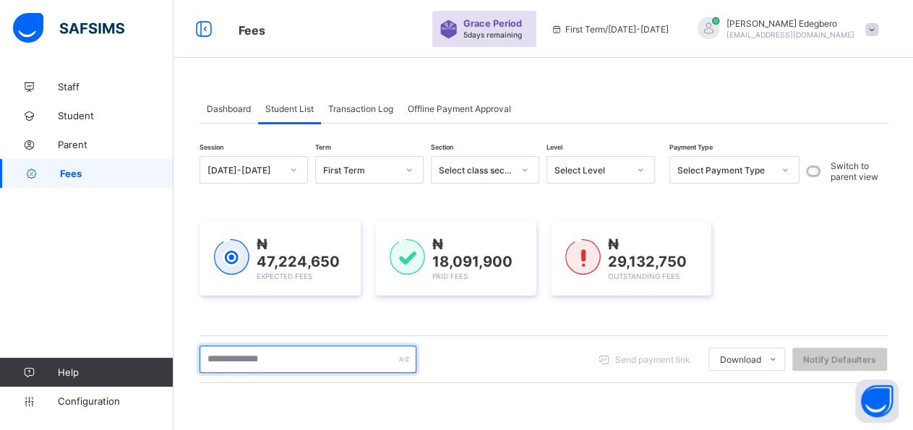
click at [312, 361] on input "text" at bounding box center [307, 358] width 217 height 27
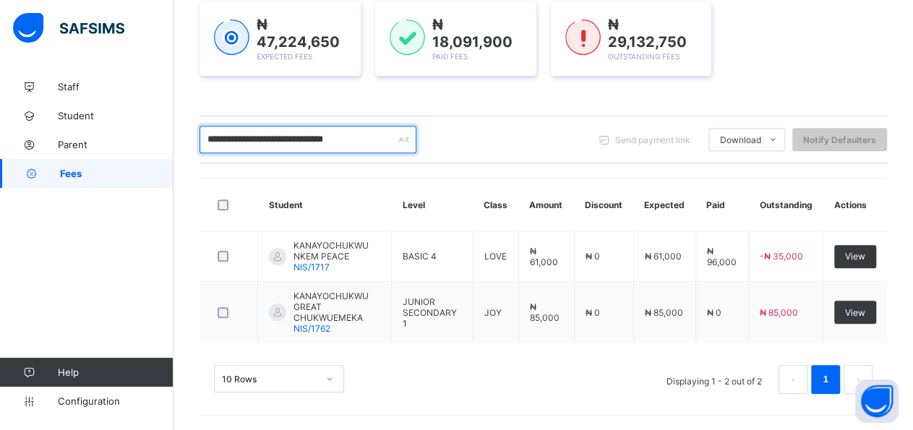
scroll to position [212, 0]
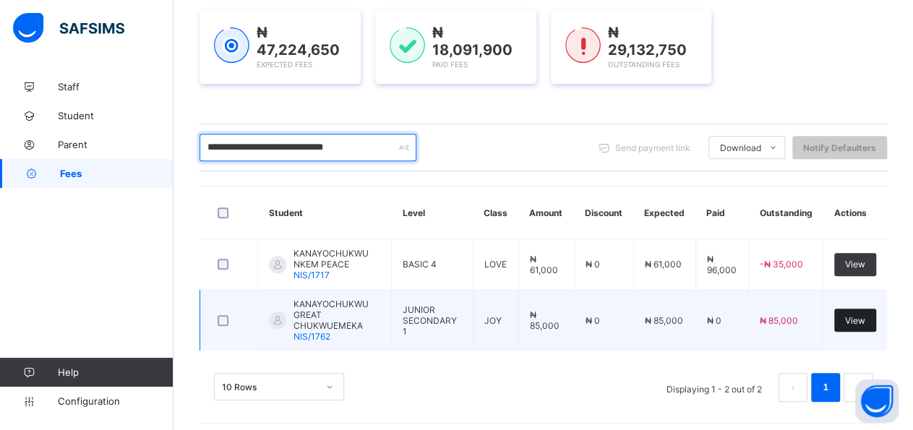
type input "**********"
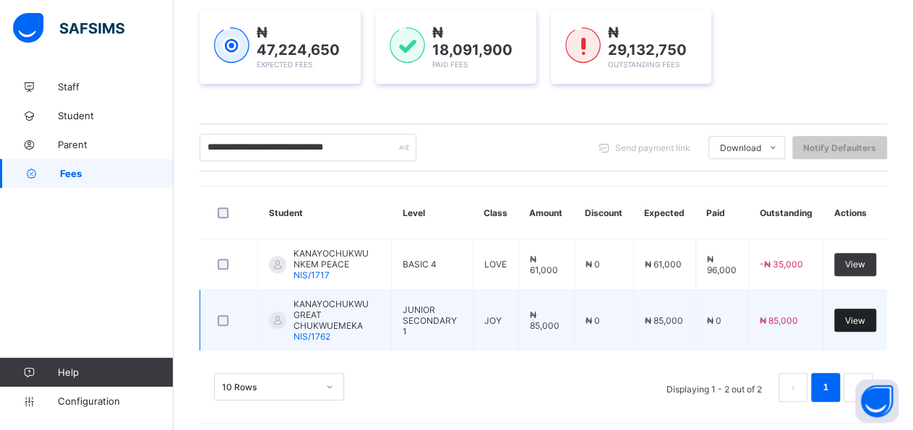
click at [865, 316] on span "View" at bounding box center [855, 320] width 20 height 11
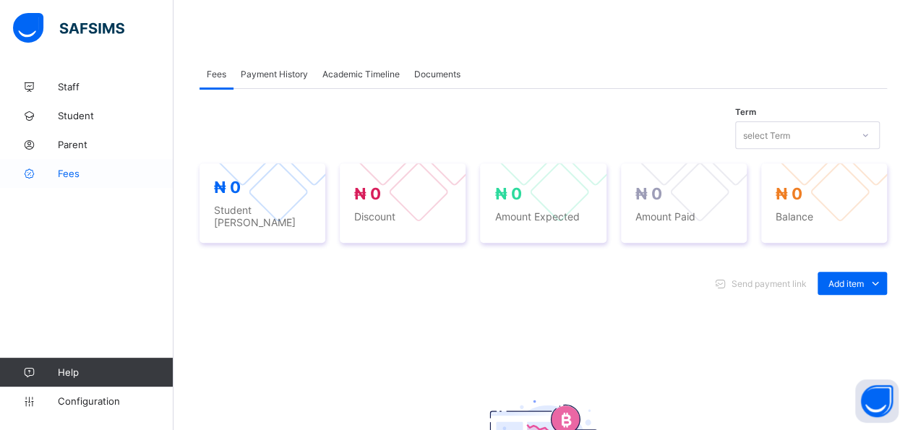
click at [74, 177] on span "Fees" at bounding box center [116, 174] width 116 height 12
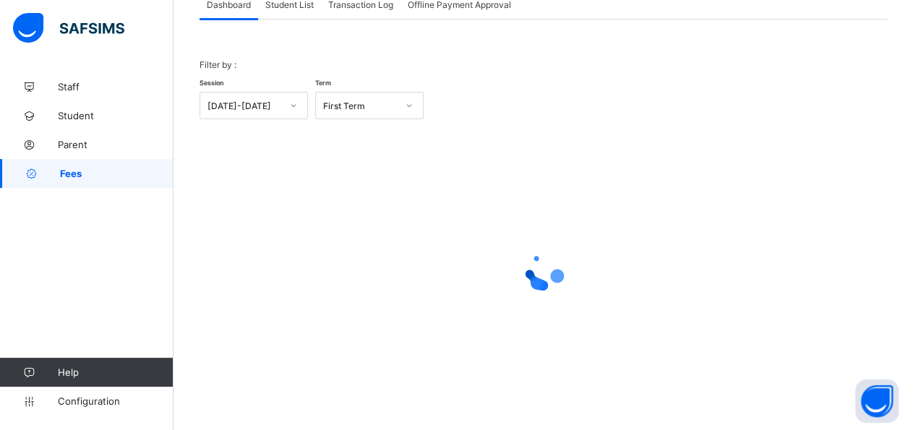
scroll to position [20, 0]
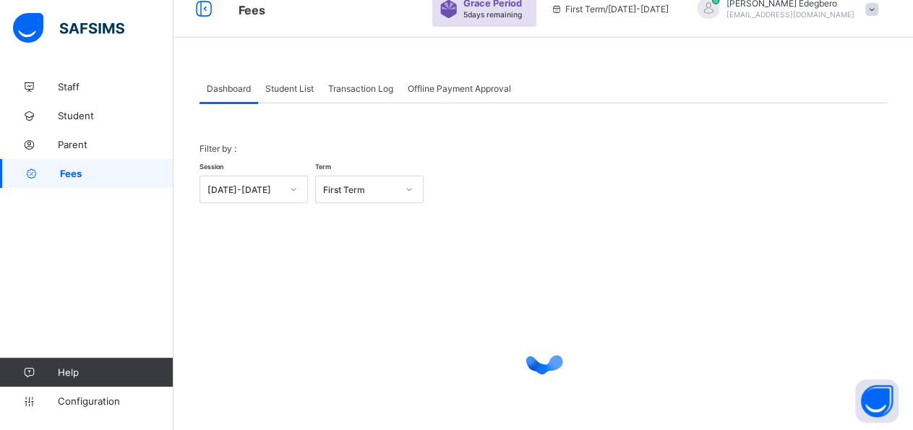
click at [296, 96] on div "Student List" at bounding box center [289, 88] width 63 height 29
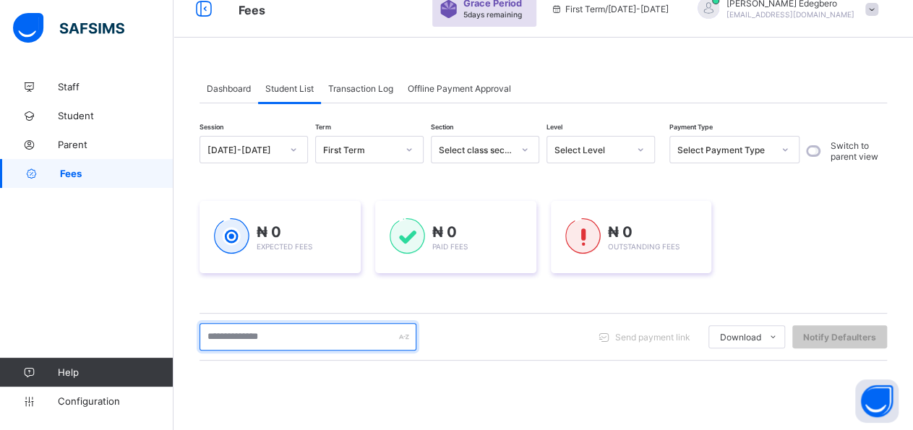
click at [313, 340] on input "text" at bounding box center [307, 336] width 217 height 27
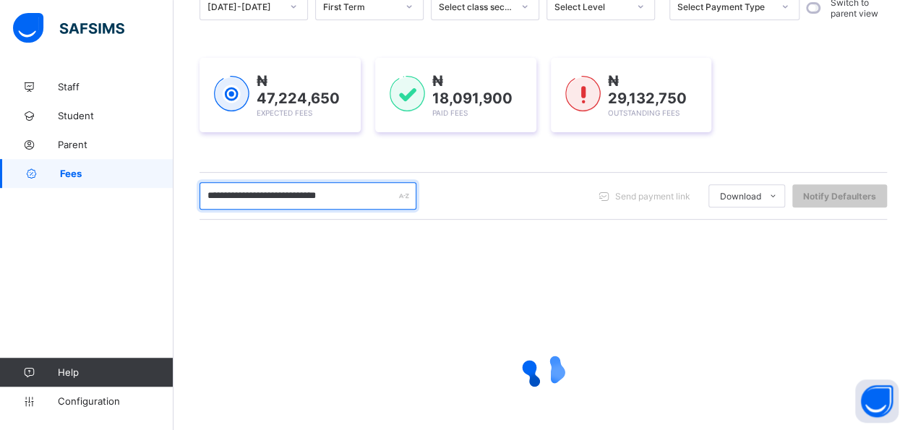
scroll to position [171, 0]
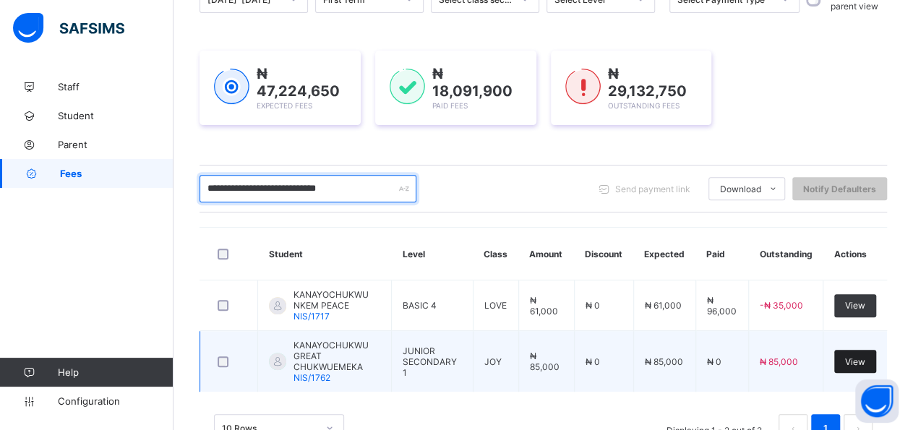
type input "**********"
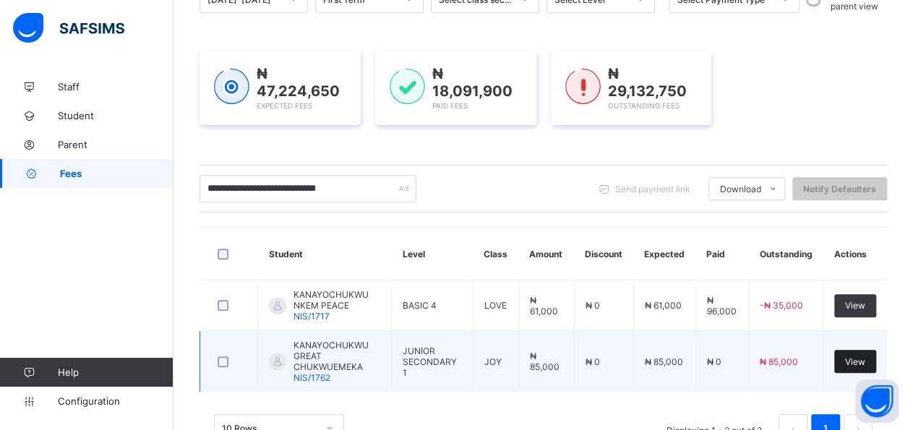
click at [864, 356] on span "View" at bounding box center [855, 361] width 20 height 11
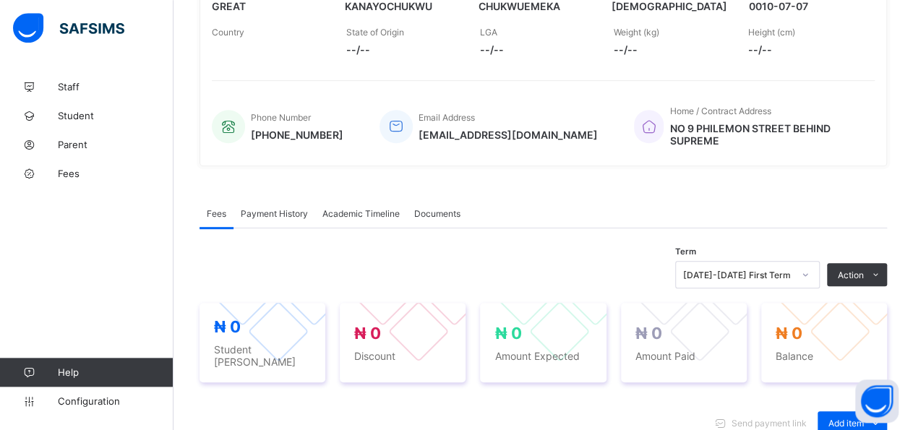
drag, startPoint x: 917, startPoint y: 423, endPoint x: 917, endPoint y: 411, distance: 12.3
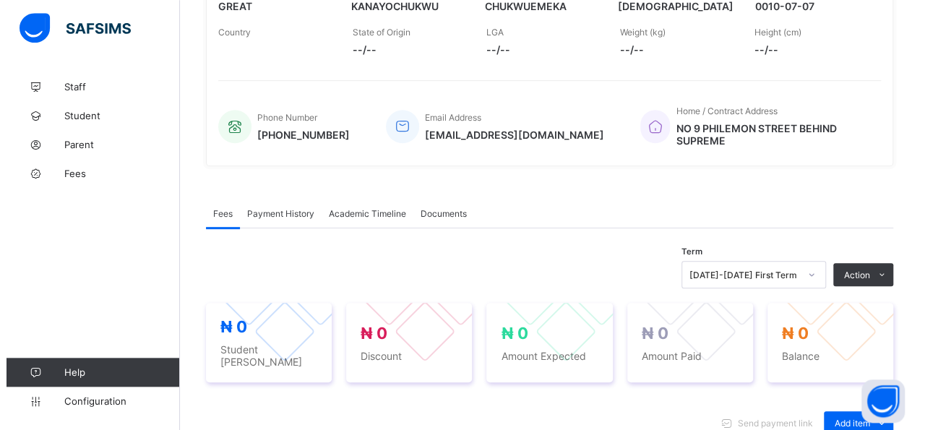
scroll to position [271, 0]
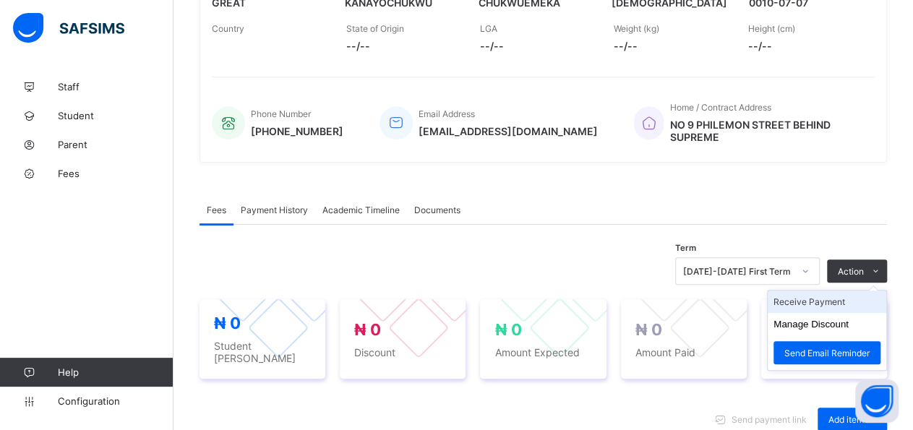
click at [872, 296] on li "Receive Payment" at bounding box center [827, 302] width 119 height 22
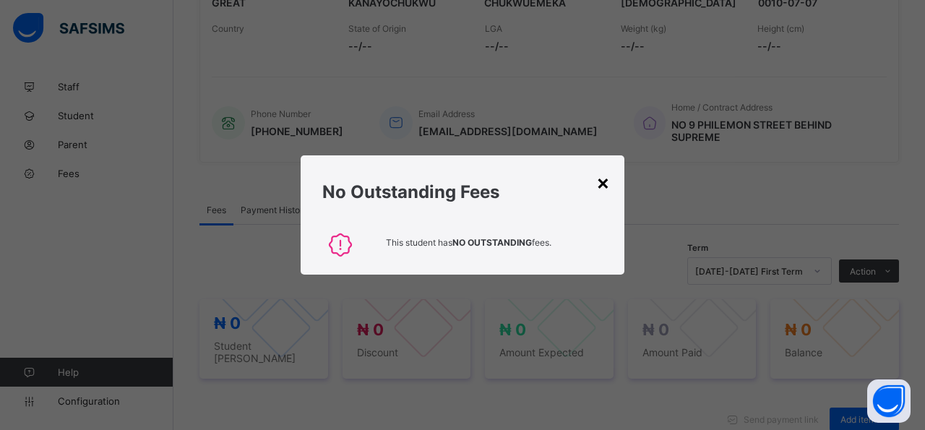
click at [598, 179] on div "×" at bounding box center [603, 182] width 14 height 25
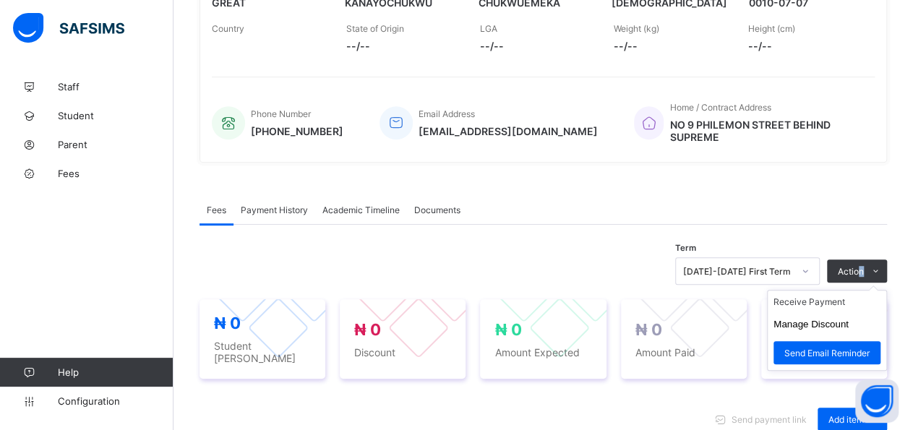
drag, startPoint x: 874, startPoint y: 256, endPoint x: 868, endPoint y: 275, distance: 20.4
click at [870, 269] on div "Action" at bounding box center [857, 270] width 60 height 23
click at [865, 290] on ul "Receive Payment Manage Discount Send Email Reminder" at bounding box center [827, 330] width 120 height 81
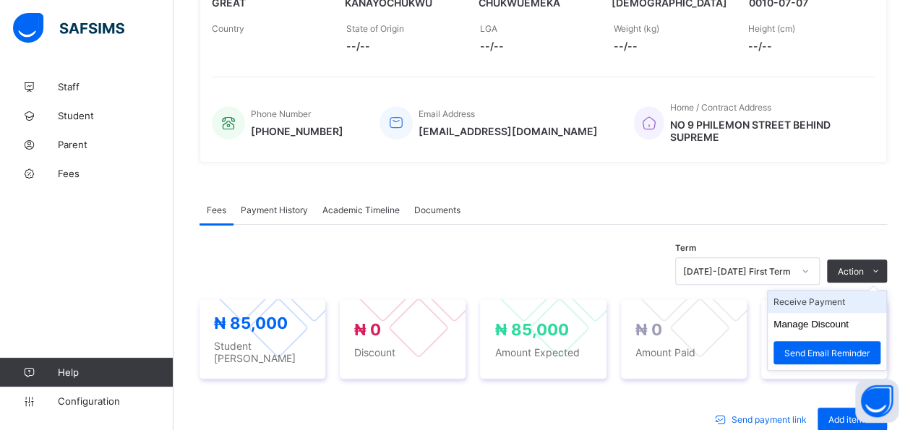
click at [858, 294] on li "Receive Payment" at bounding box center [827, 302] width 119 height 22
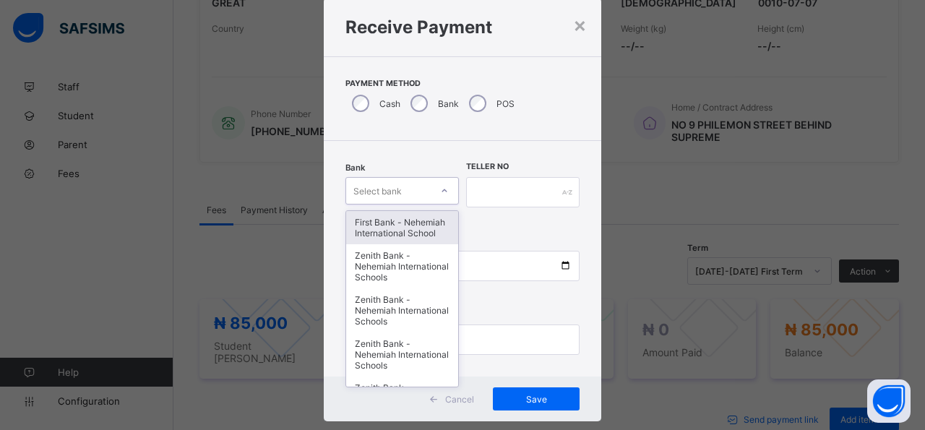
click at [446, 205] on div "option First Bank - Nehemiah International School focused, 1 of 17. 17 results …" at bounding box center [401, 190] width 113 height 27
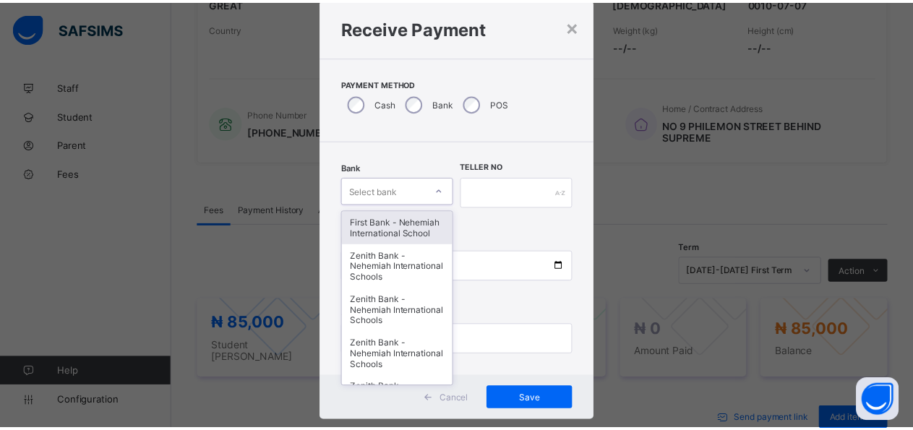
scroll to position [42, 0]
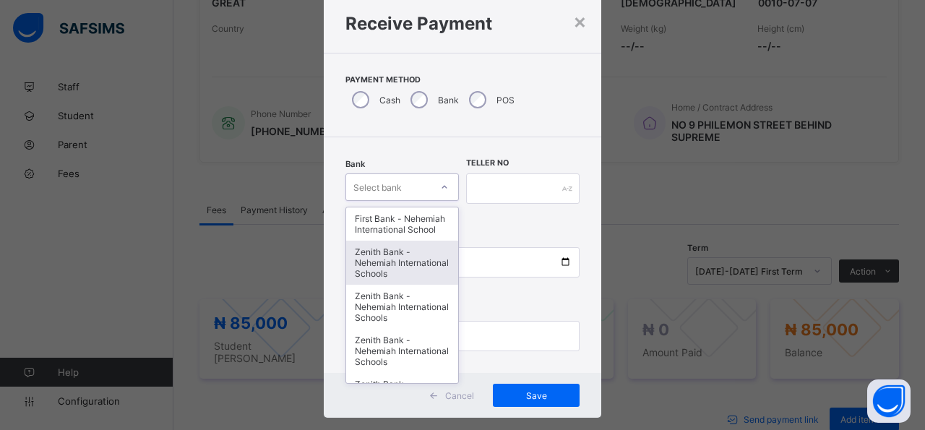
click at [418, 274] on div "Zenith Bank - Nehemiah International Schools" at bounding box center [402, 263] width 112 height 44
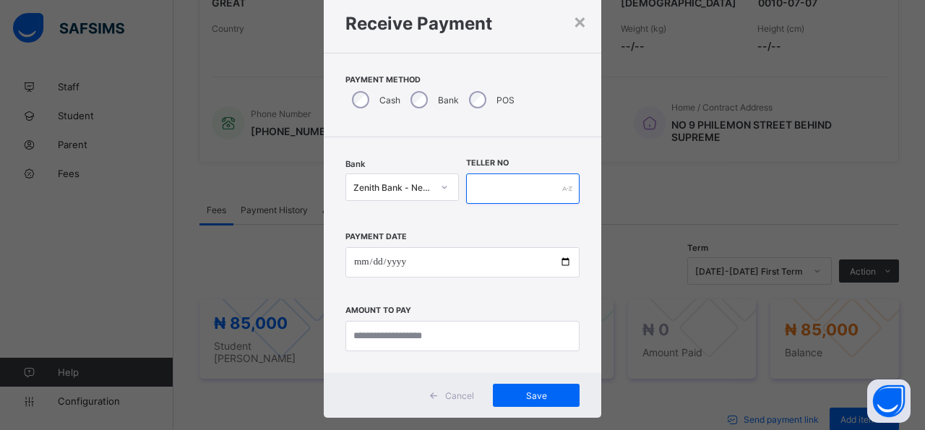
click at [531, 189] on input "text" at bounding box center [522, 188] width 113 height 30
type input "*****"
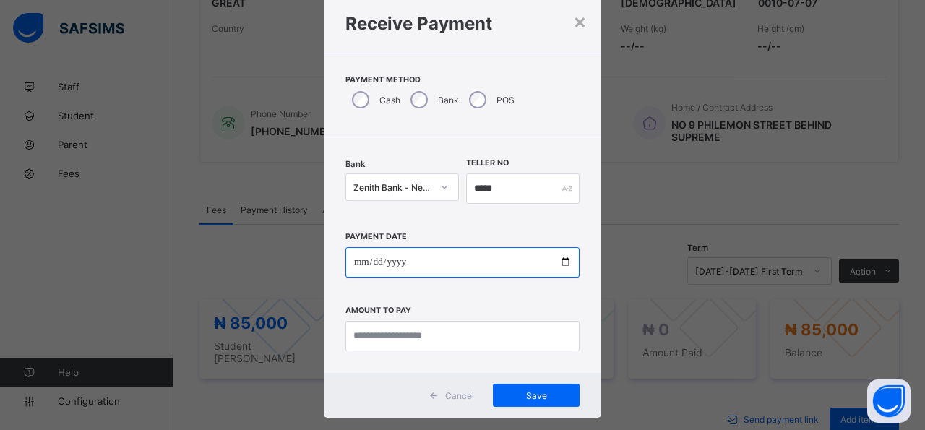
click at [561, 265] on input "date" at bounding box center [462, 262] width 234 height 30
type input "**********"
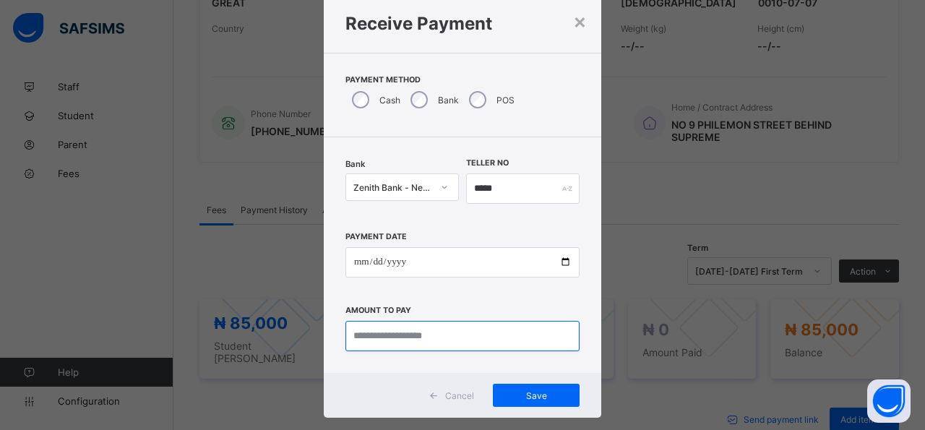
click at [470, 343] on input "currency" at bounding box center [462, 336] width 234 height 30
type input "*********"
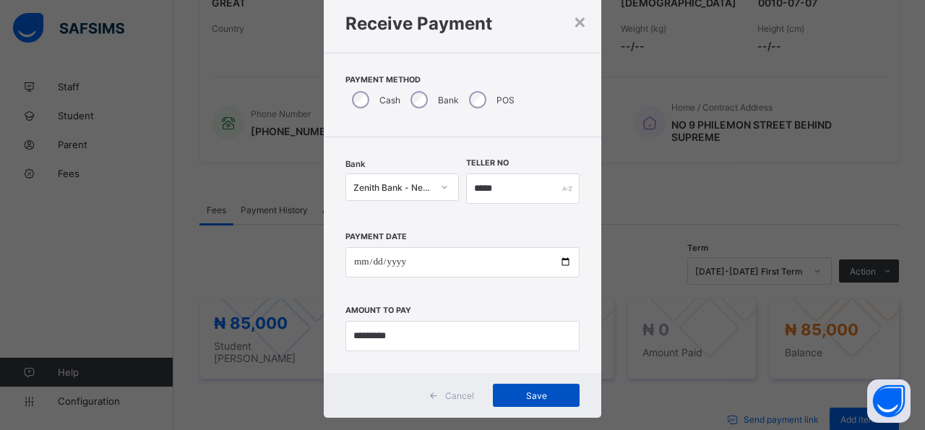
click at [504, 394] on span "Save" at bounding box center [536, 395] width 65 height 11
click at [501, 401] on div "Save" at bounding box center [528, 395] width 87 height 23
click at [565, 20] on div "×" at bounding box center [572, 21] width 14 height 25
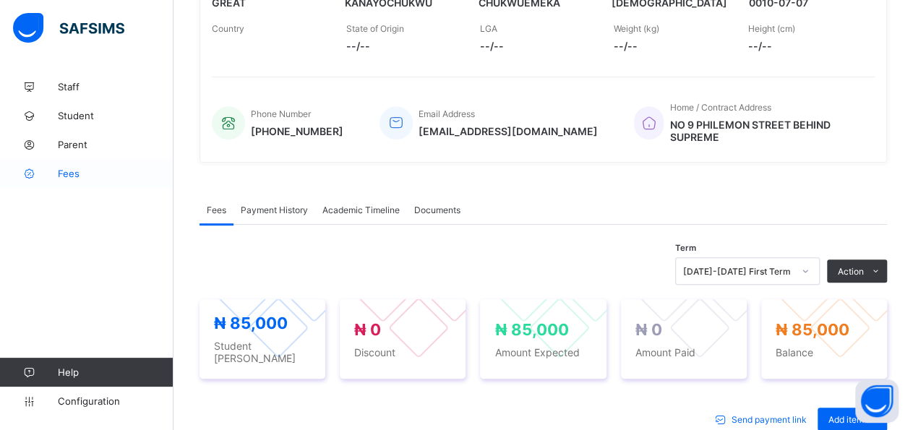
click at [79, 177] on span "Fees" at bounding box center [116, 174] width 116 height 12
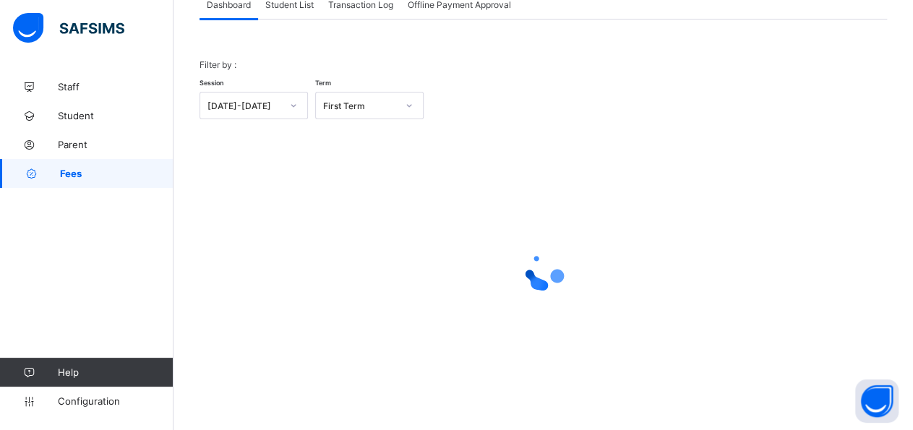
scroll to position [20, 0]
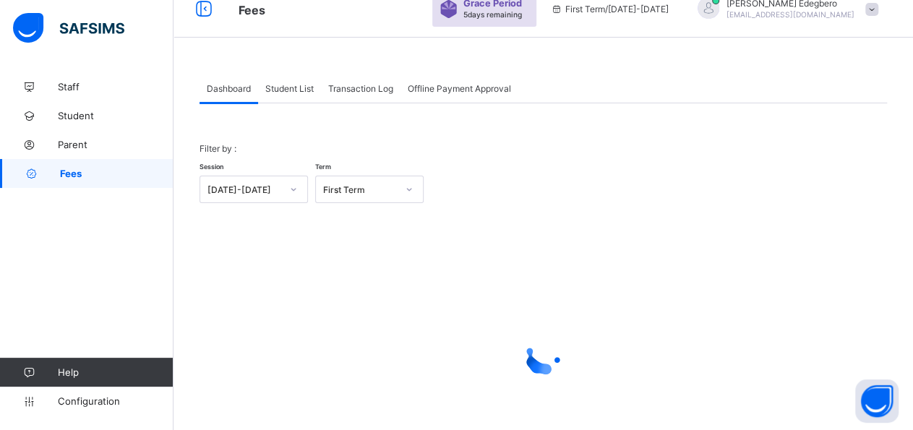
click at [294, 94] on div "Student List" at bounding box center [289, 88] width 63 height 29
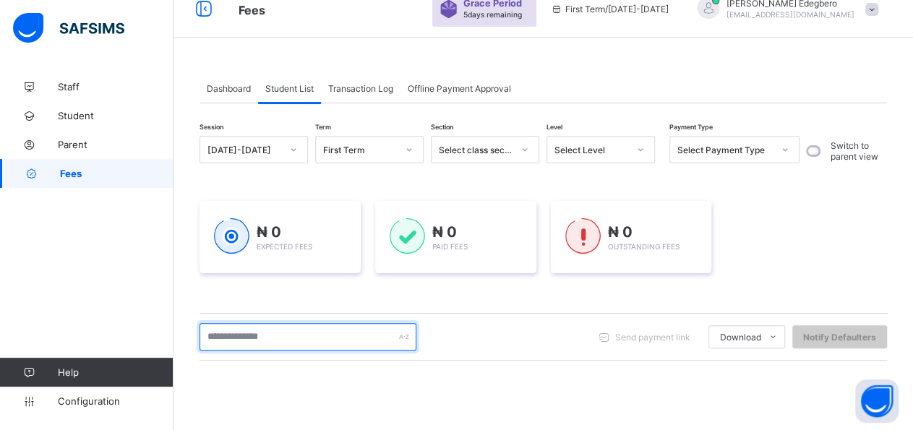
click at [309, 338] on input "text" at bounding box center [307, 336] width 217 height 27
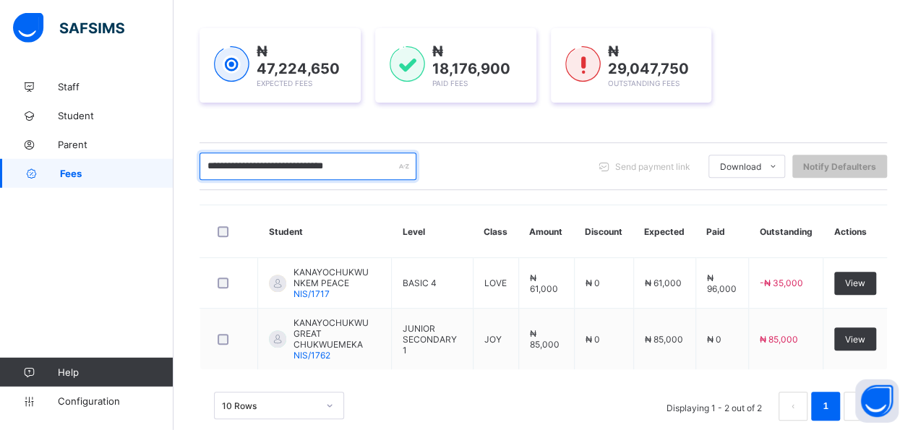
scroll to position [212, 0]
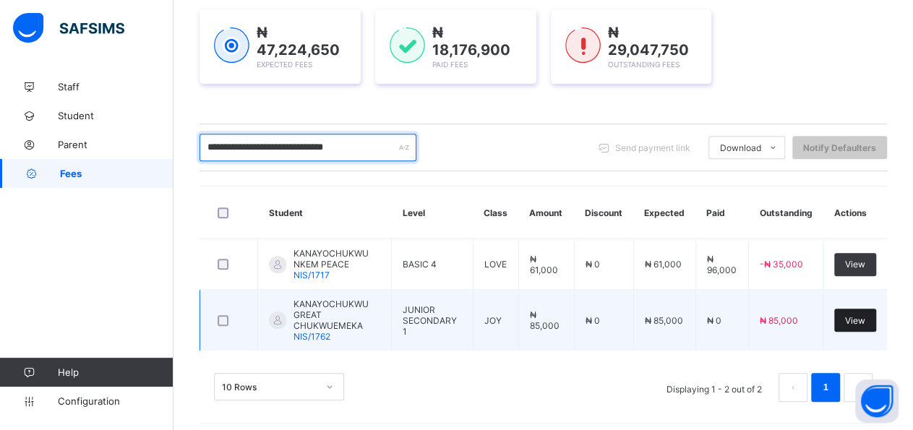
type input "**********"
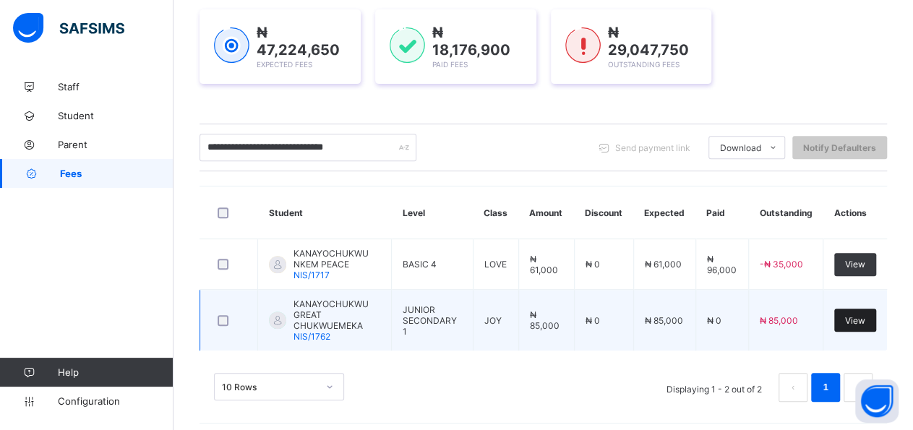
click at [873, 320] on div "View" at bounding box center [855, 320] width 42 height 23
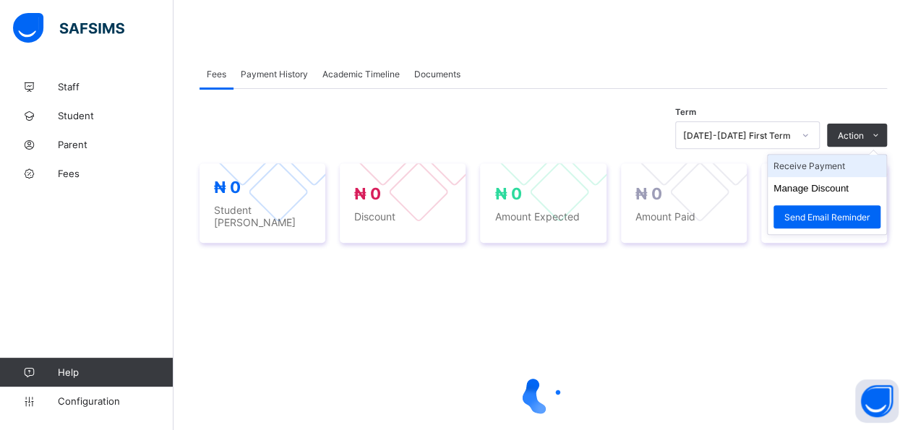
click at [848, 162] on li "Receive Payment" at bounding box center [827, 166] width 119 height 22
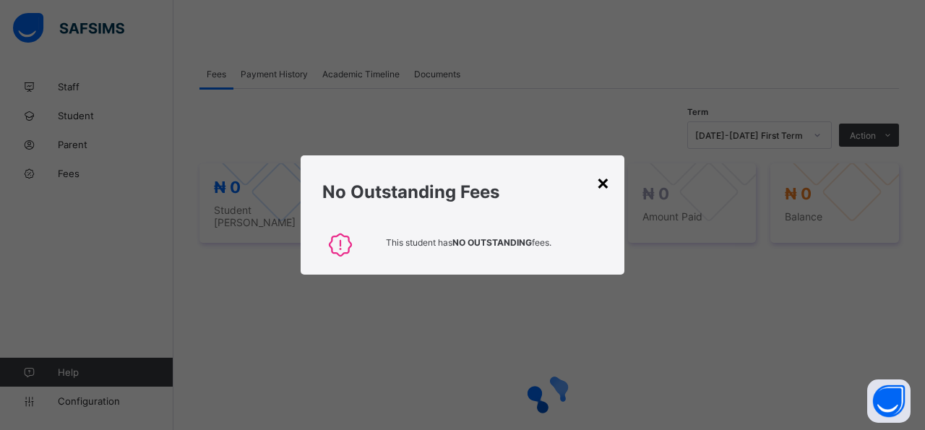
click at [607, 189] on div "×" at bounding box center [603, 182] width 14 height 25
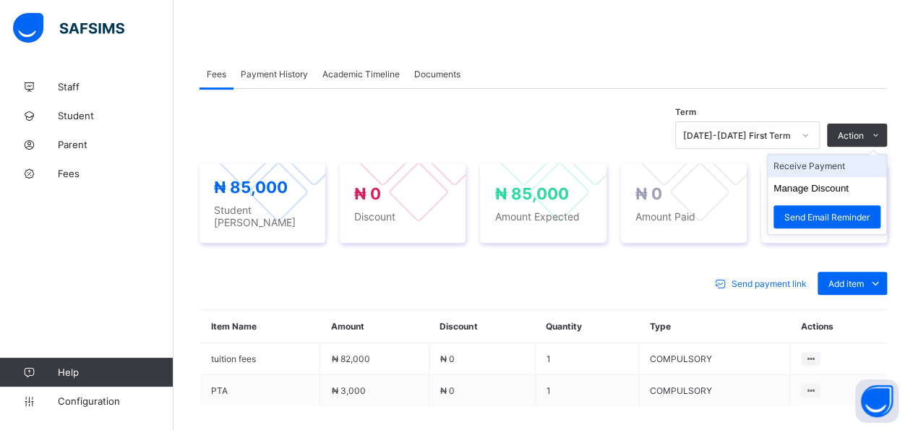
click at [849, 161] on li "Receive Payment" at bounding box center [827, 166] width 119 height 22
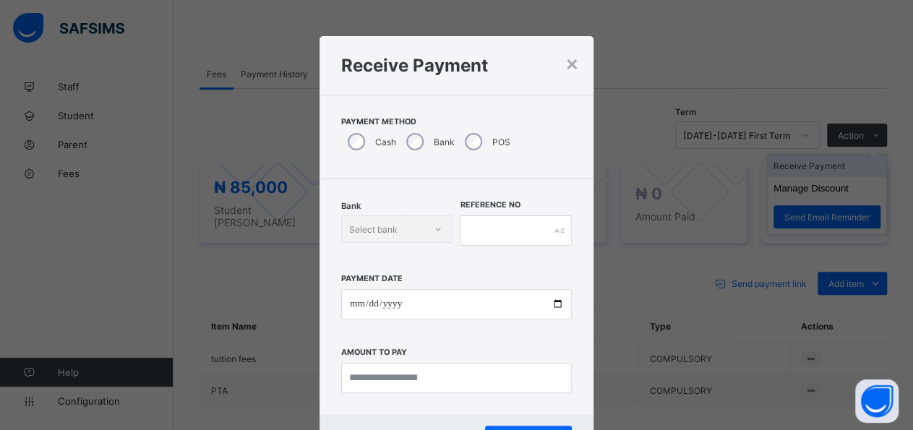
scroll to position [42, 0]
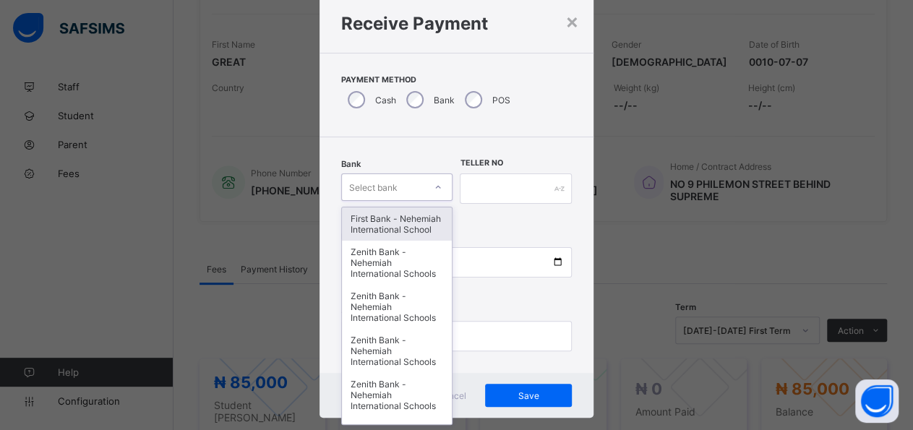
click at [436, 194] on div at bounding box center [438, 187] width 25 height 23
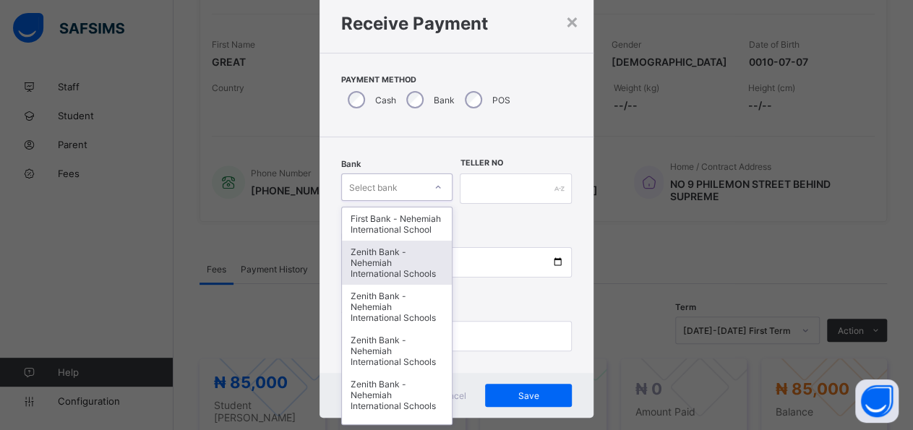
click at [387, 285] on div "Zenith Bank - Nehemiah International Schools" at bounding box center [397, 263] width 110 height 44
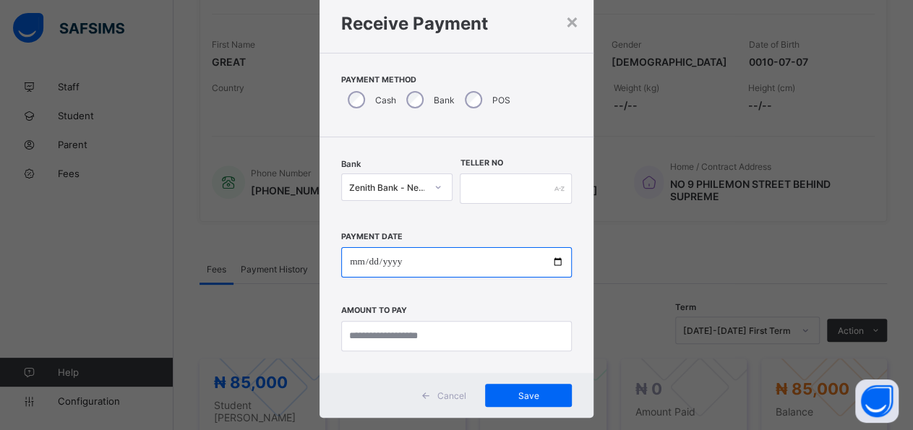
click at [551, 264] on input "date" at bounding box center [456, 262] width 231 height 30
type input "**********"
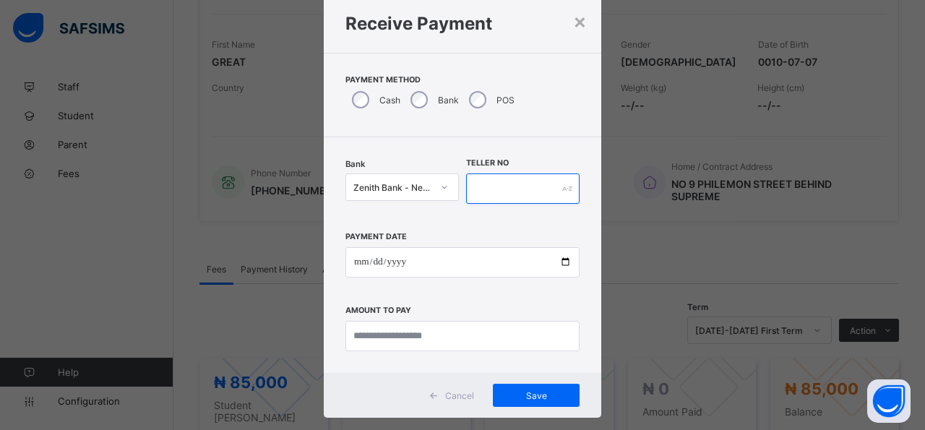
click at [510, 199] on input "text" at bounding box center [522, 188] width 113 height 30
click at [486, 192] on input "******" at bounding box center [522, 188] width 113 height 30
click at [504, 186] on input "*****" at bounding box center [522, 188] width 113 height 30
type input "*****"
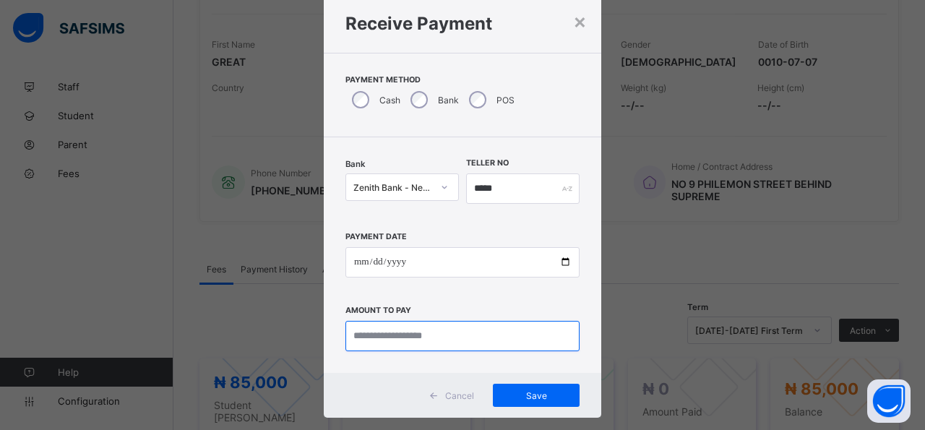
click at [490, 348] on input "currency" at bounding box center [462, 336] width 234 height 30
type input "*********"
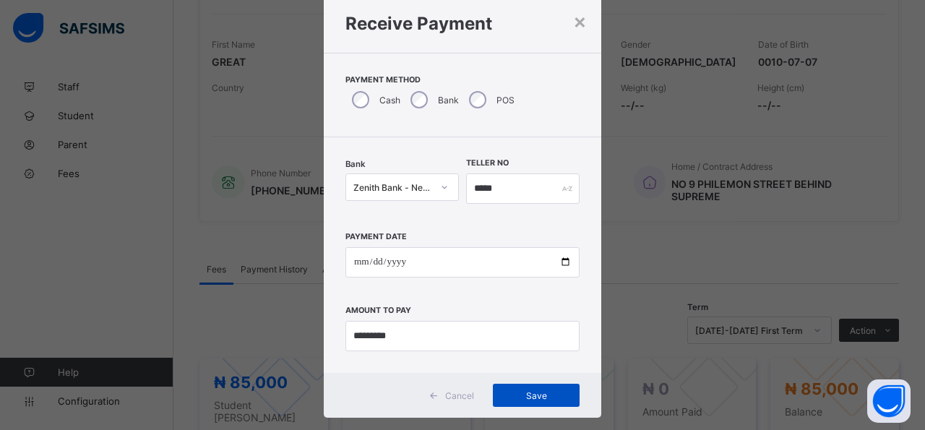
click at [549, 396] on span "Save" at bounding box center [536, 395] width 65 height 11
click at [565, 20] on div "×" at bounding box center [572, 21] width 14 height 25
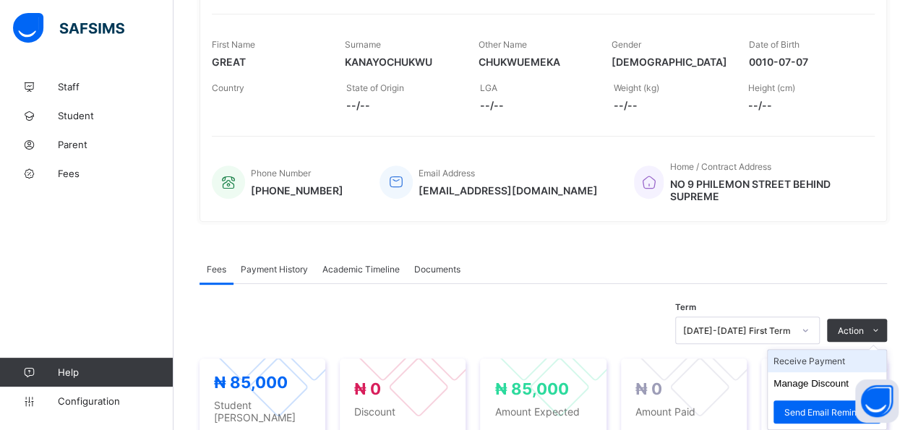
click at [862, 352] on li "Receive Payment" at bounding box center [827, 361] width 119 height 22
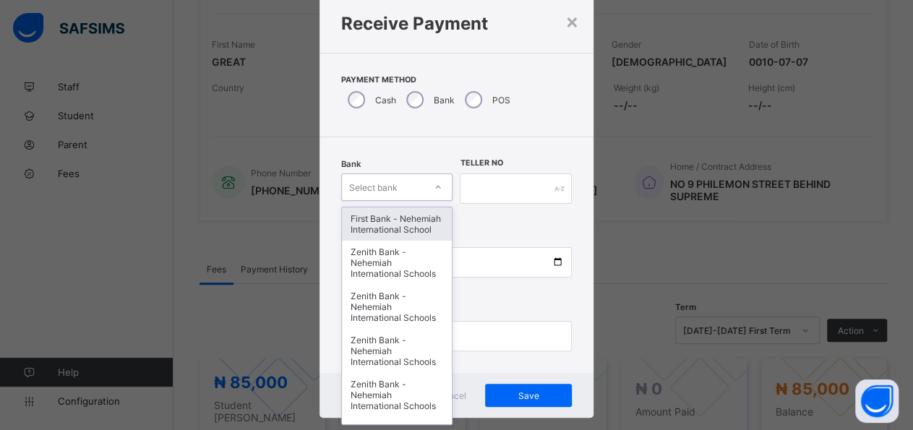
click at [434, 187] on icon at bounding box center [438, 187] width 9 height 14
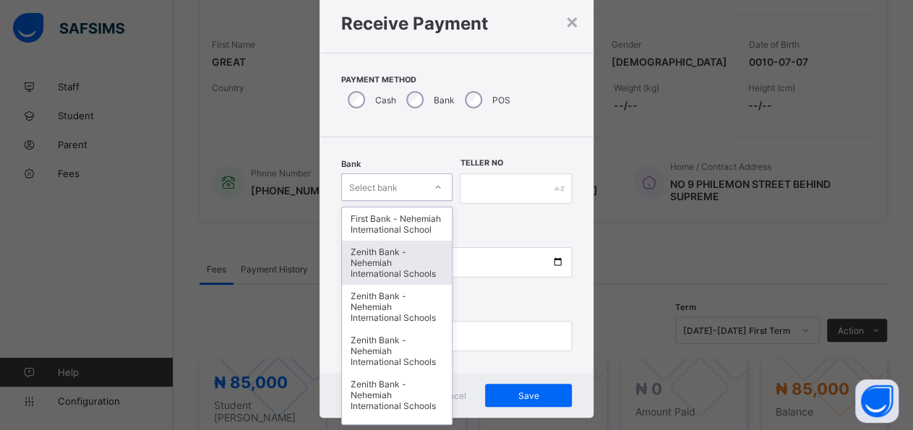
click at [377, 271] on div "Zenith Bank - Nehemiah International Schools" at bounding box center [397, 263] width 110 height 44
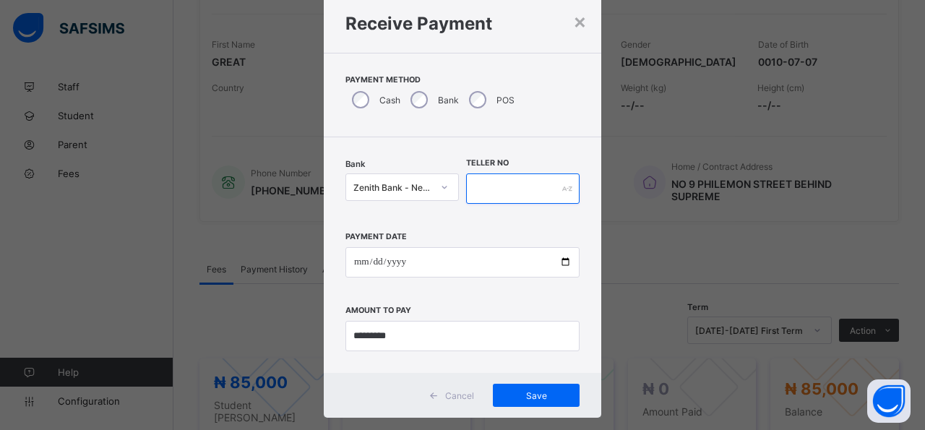
click at [498, 180] on input "text" at bounding box center [522, 188] width 113 height 30
type input "*****"
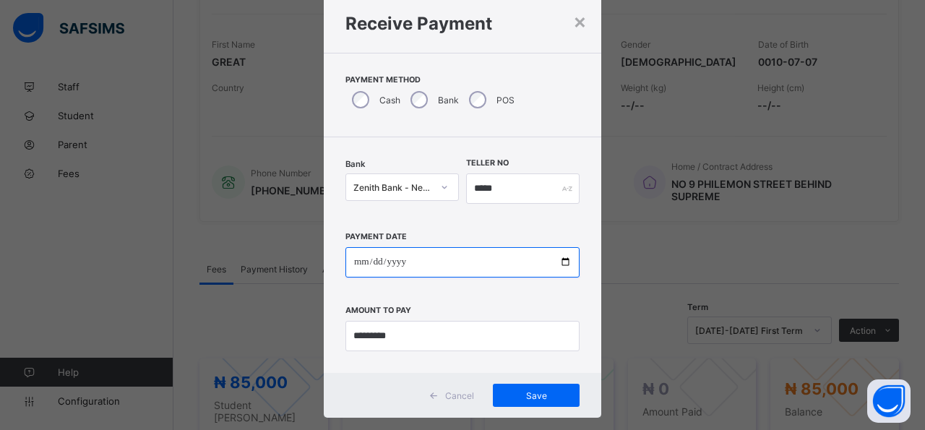
click at [556, 264] on input "date" at bounding box center [462, 262] width 234 height 30
type input "**********"
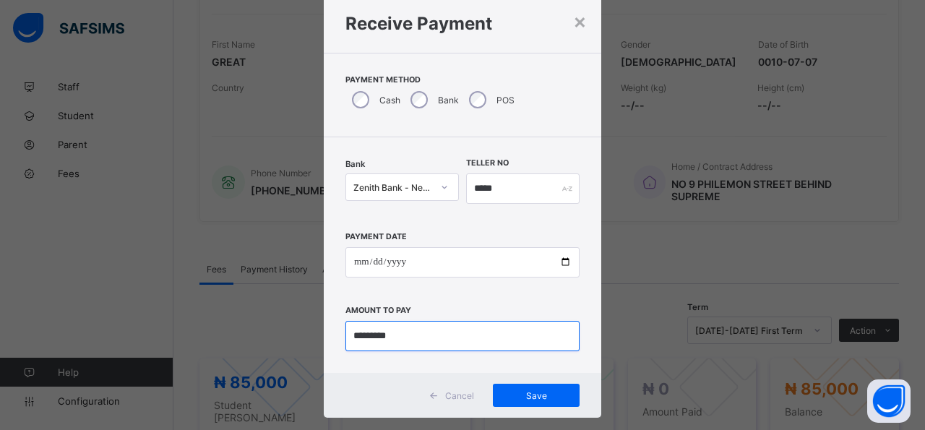
click at [501, 343] on input "currency" at bounding box center [462, 336] width 234 height 30
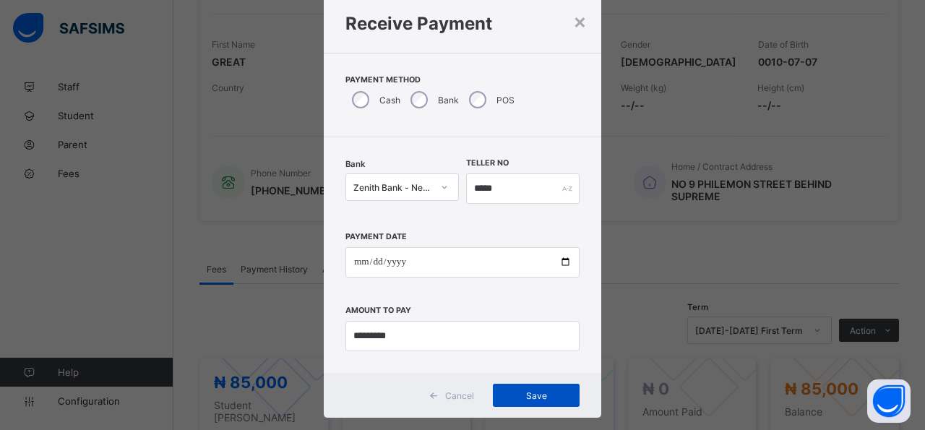
click at [533, 398] on span "Save" at bounding box center [536, 395] width 65 height 11
click at [565, 25] on div "×" at bounding box center [572, 21] width 14 height 25
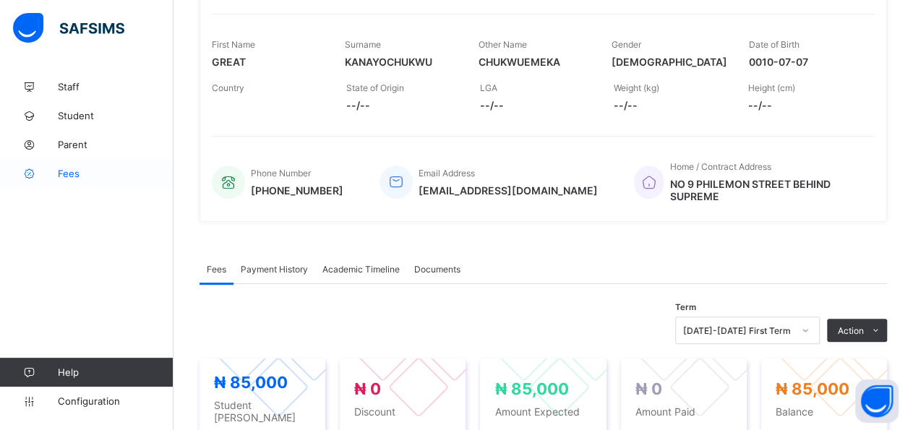
click at [69, 183] on link "Fees" at bounding box center [86, 173] width 173 height 29
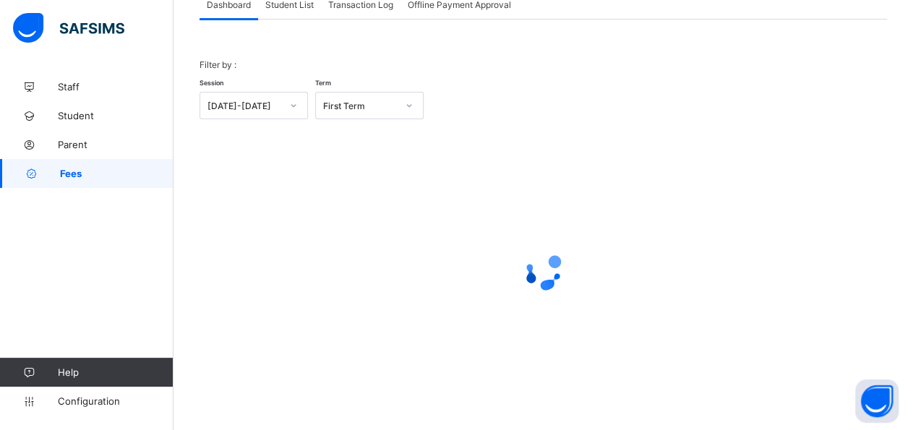
scroll to position [20, 0]
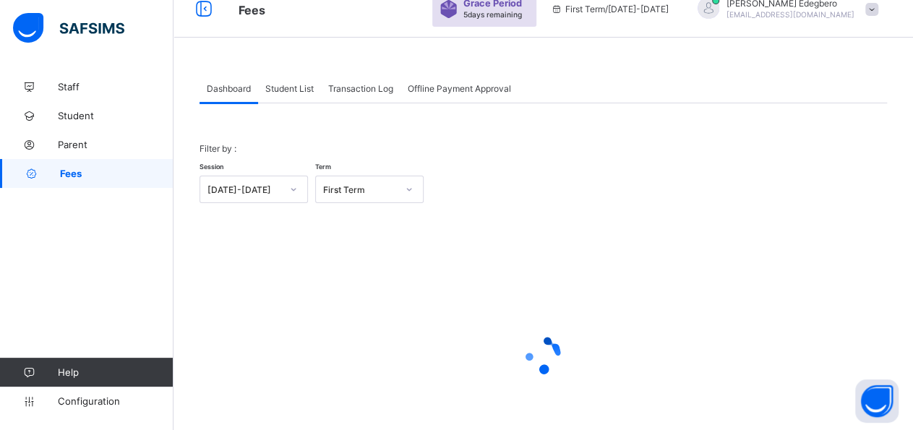
click at [280, 93] on span "Student List" at bounding box center [289, 88] width 48 height 11
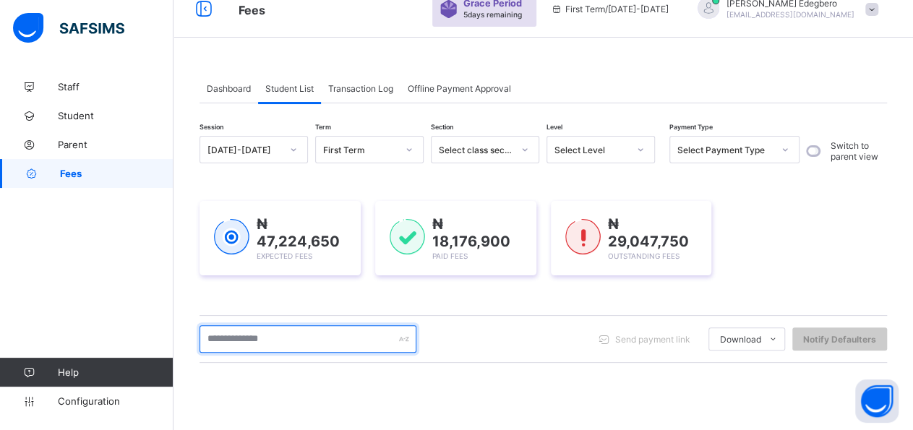
click at [286, 342] on input "text" at bounding box center [307, 338] width 217 height 27
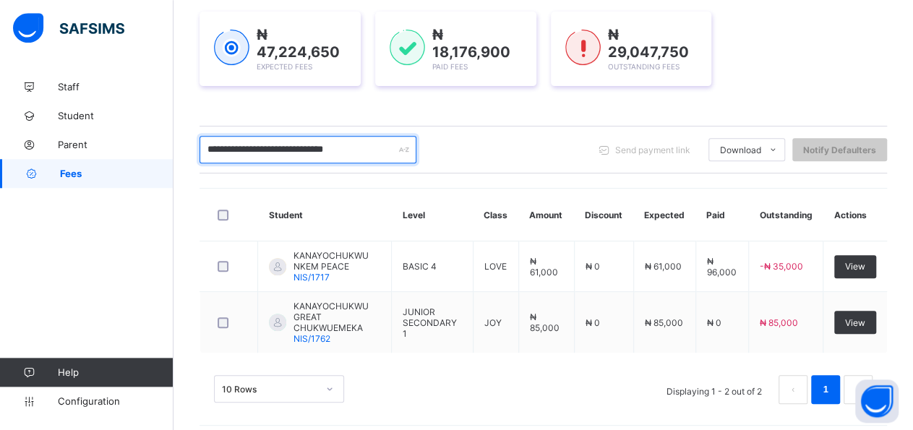
scroll to position [212, 0]
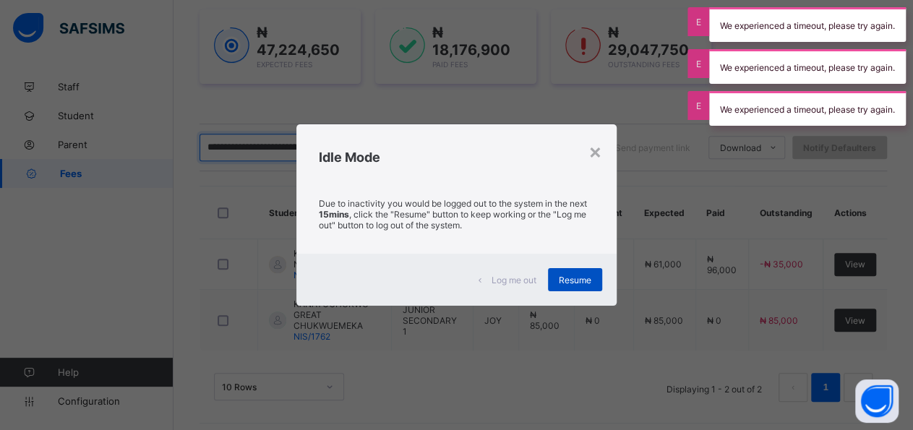
type input "**********"
click at [558, 283] on div "Resume" at bounding box center [575, 279] width 54 height 23
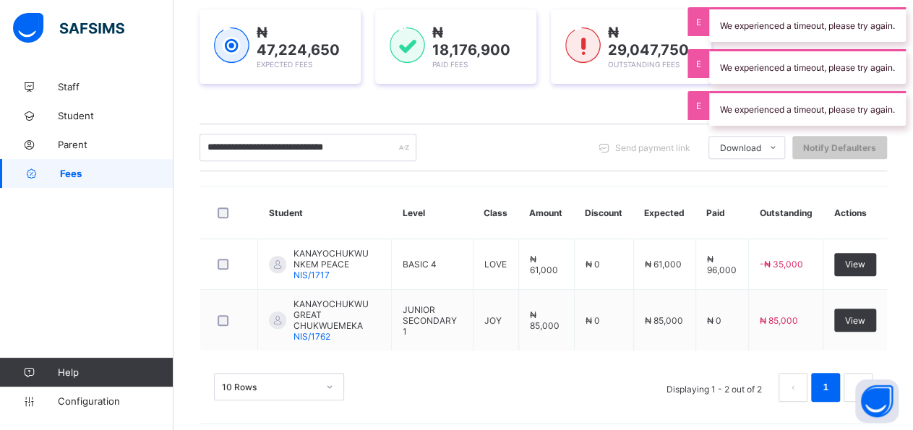
click at [803, 24] on div "We experienced a timeout, please try again." at bounding box center [807, 24] width 197 height 35
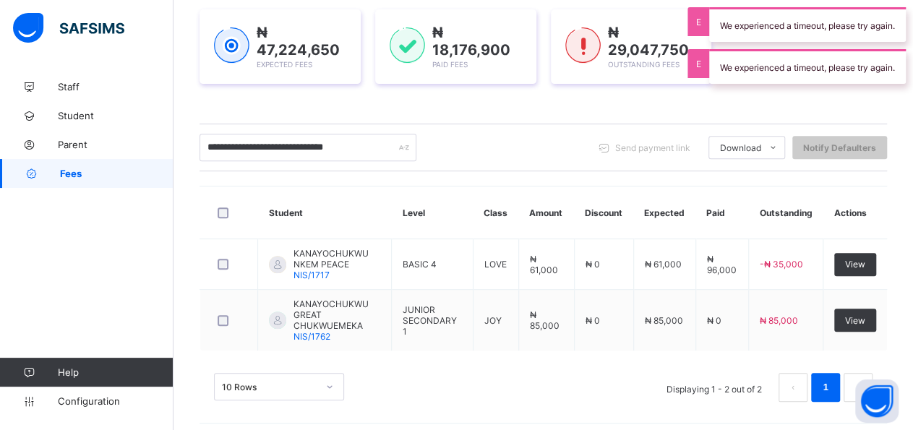
click at [784, 71] on div "Fees Grace Period 5 days remaining First Term / 2025-2026 Frank Edegbero fedegb…" at bounding box center [456, 113] width 913 height 650
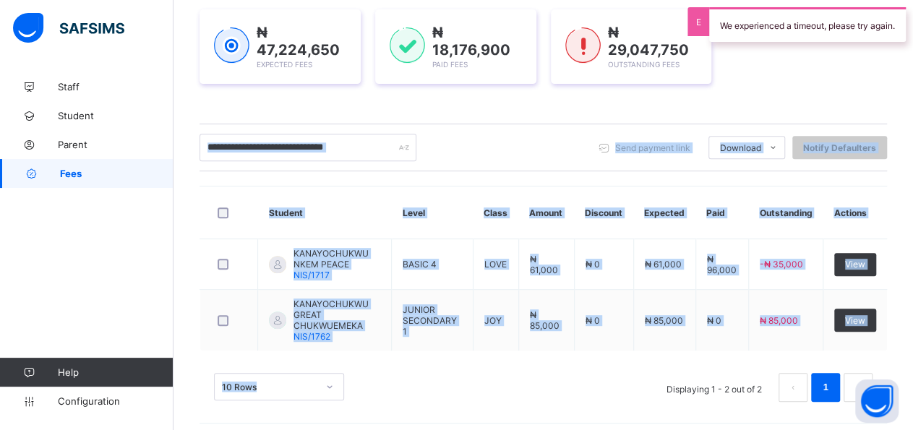
click at [817, 33] on div "We experienced a timeout, please try again." at bounding box center [807, 24] width 197 height 35
click at [817, 27] on div "₦ 47,224,650 Expected Fees ₦ 18,176,900 Paid Fees ₦ 29,047,750 Outstanding Fees" at bounding box center [542, 46] width 687 height 74
click at [726, 22] on div "₦ 47,224,650 Expected Fees ₦ 18,176,900 Paid Fees ₦ 29,047,750 Outstanding Fees" at bounding box center [542, 46] width 687 height 74
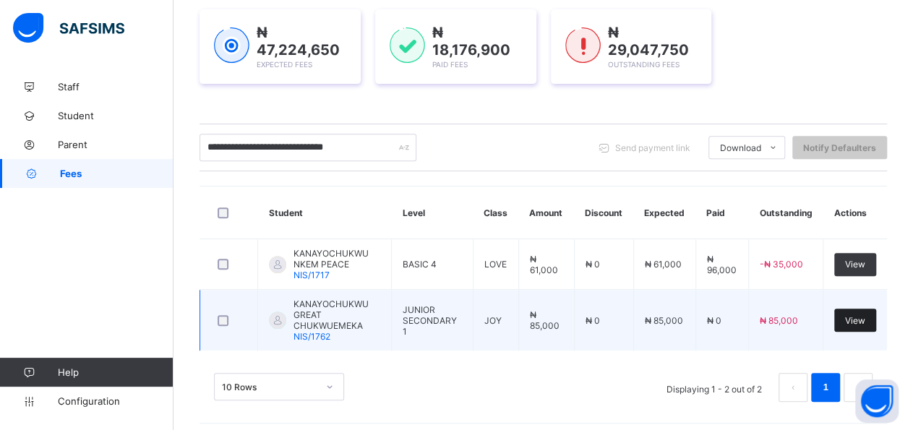
click at [860, 319] on span "View" at bounding box center [855, 320] width 20 height 11
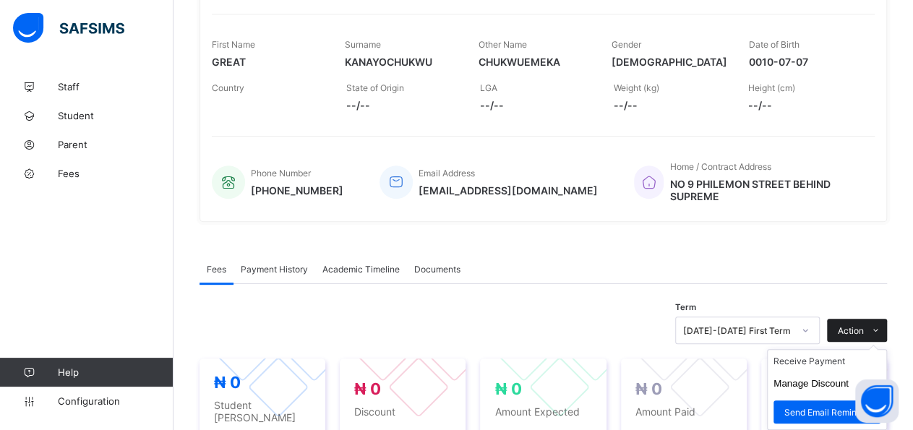
click at [877, 329] on span at bounding box center [875, 330] width 23 height 23
click at [840, 353] on li "Receive Payment" at bounding box center [827, 361] width 119 height 22
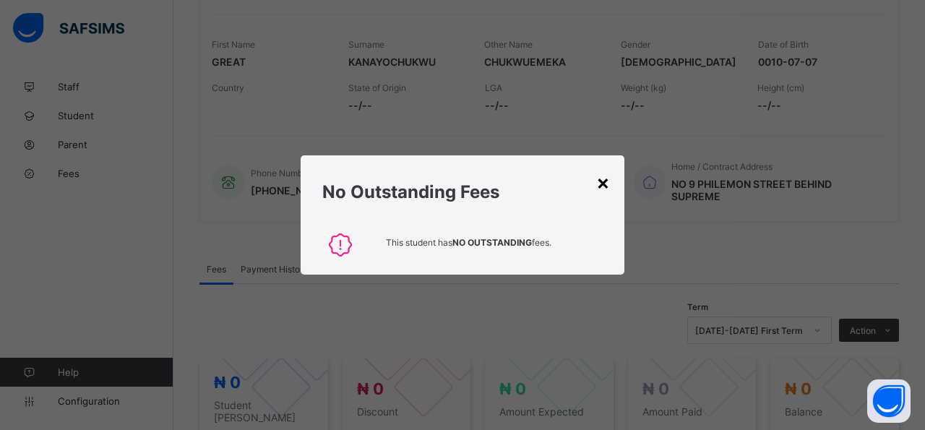
click at [608, 189] on div "×" at bounding box center [603, 182] width 14 height 25
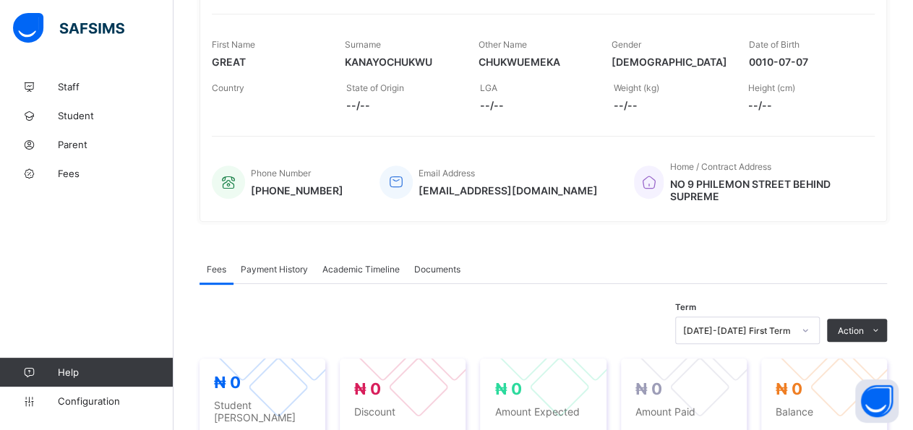
scroll to position [520, 0]
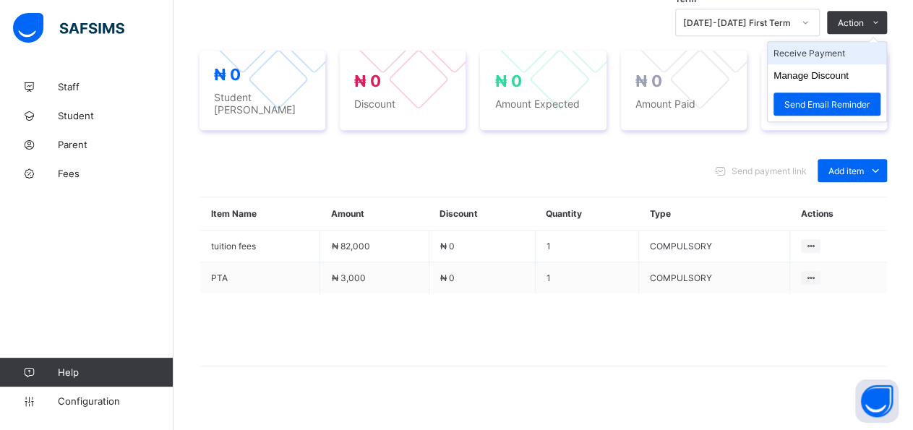
click at [854, 50] on li "Receive Payment" at bounding box center [827, 53] width 119 height 22
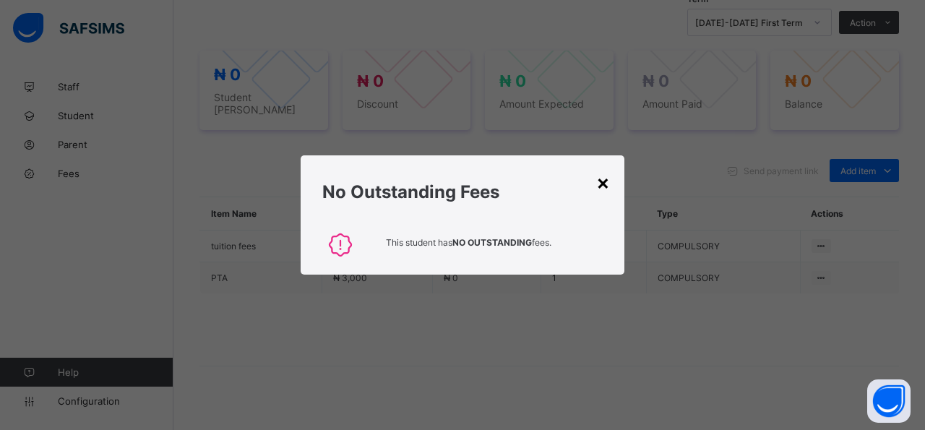
click at [604, 186] on div "×" at bounding box center [603, 182] width 14 height 25
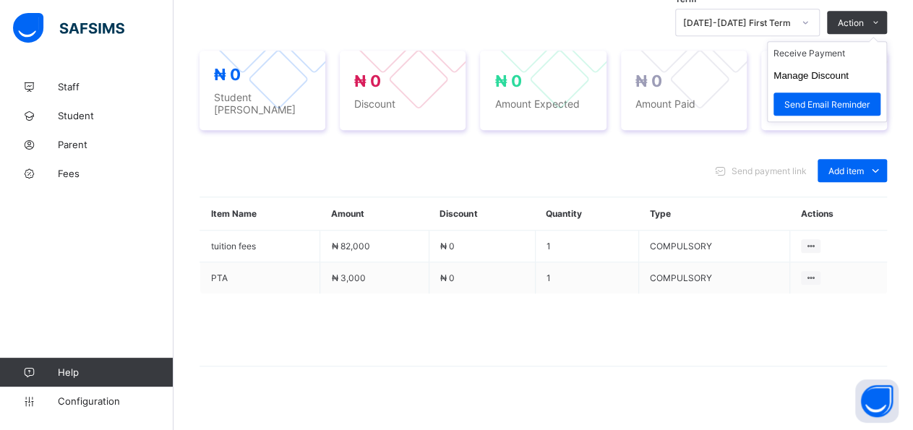
click at [854, 42] on ul "Receive Payment Manage Discount Send Email Reminder" at bounding box center [827, 81] width 120 height 81
click at [845, 49] on li "Receive Payment" at bounding box center [827, 53] width 119 height 22
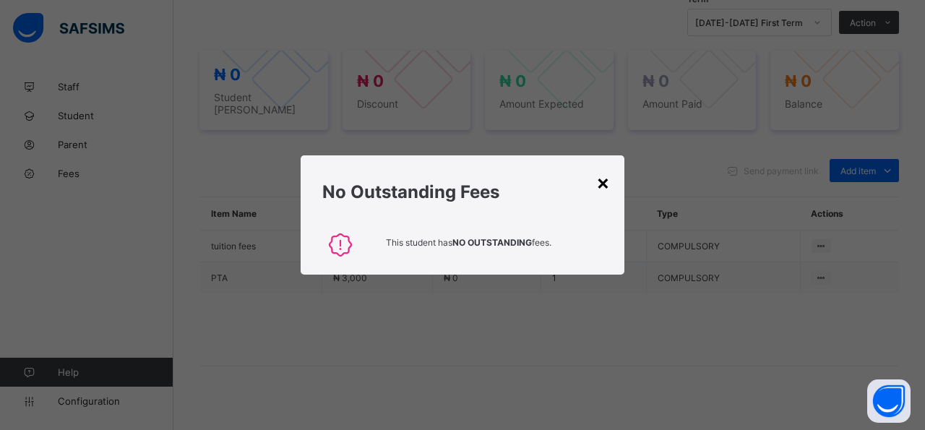
click at [609, 191] on div "×" at bounding box center [603, 182] width 14 height 25
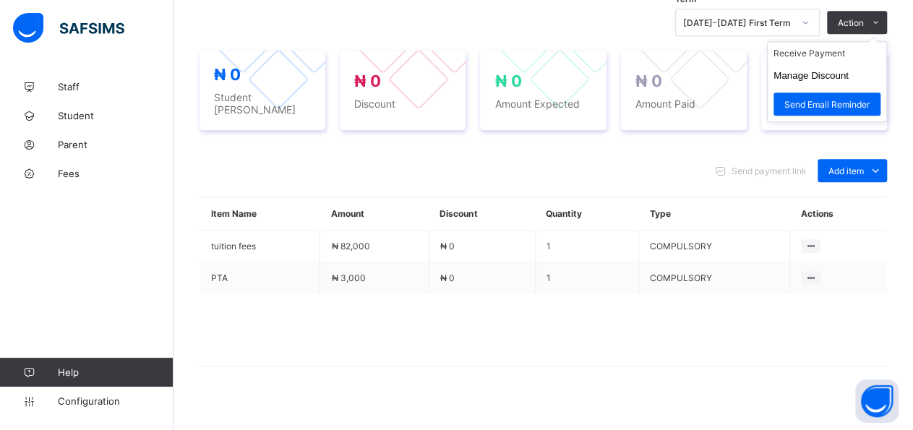
drag, startPoint x: 883, startPoint y: 25, endPoint x: 867, endPoint y: 38, distance: 20.5
click at [880, 41] on ul "Receive Payment Manage Discount Send Email Reminder" at bounding box center [827, 81] width 120 height 81
click at [857, 48] on li "Receive Payment" at bounding box center [827, 53] width 119 height 22
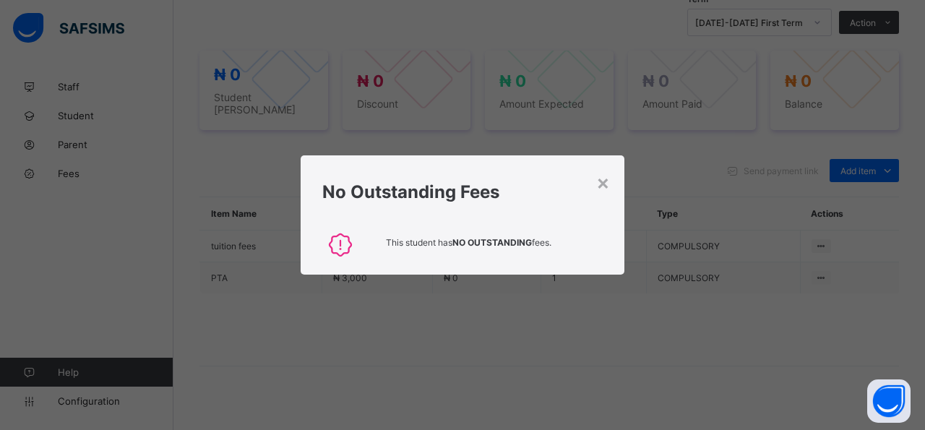
click at [610, 189] on div "No Outstanding Fees" at bounding box center [463, 188] width 324 height 66
click at [598, 187] on div "×" at bounding box center [603, 182] width 14 height 25
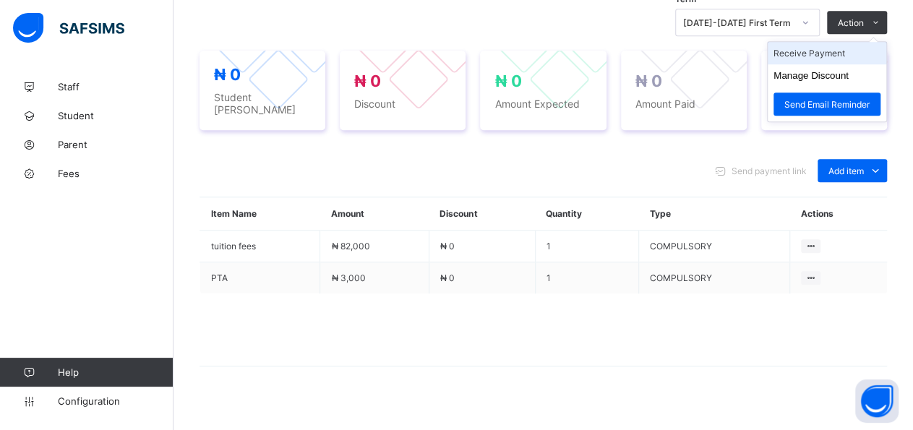
click at [859, 45] on li "Receive Payment" at bounding box center [827, 53] width 119 height 22
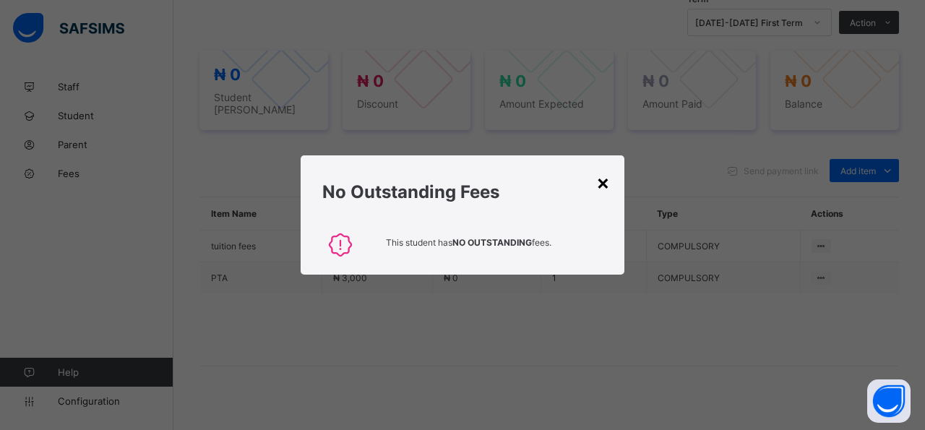
click at [598, 188] on div "×" at bounding box center [603, 182] width 14 height 25
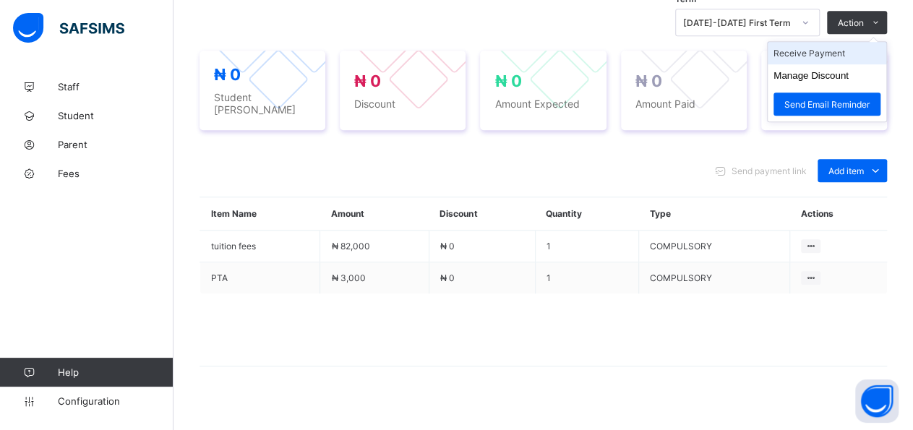
drag, startPoint x: 886, startPoint y: 21, endPoint x: 874, endPoint y: 44, distance: 26.2
click at [877, 34] on div "Action" at bounding box center [857, 22] width 60 height 23
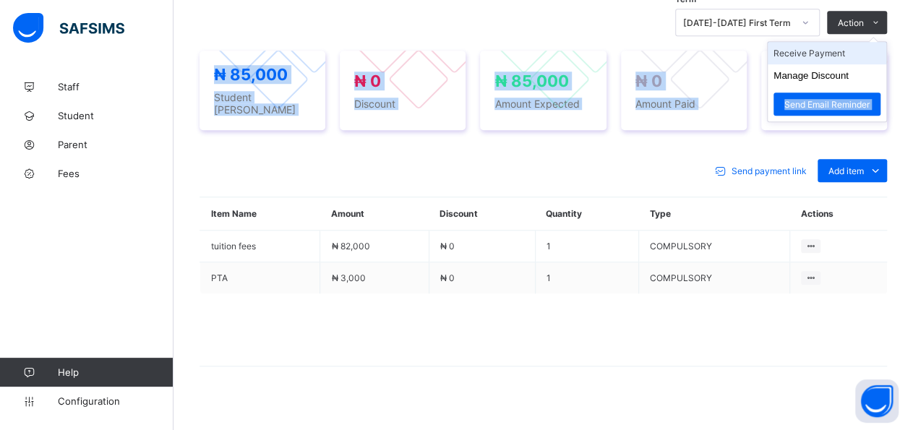
click at [867, 51] on li "Receive Payment" at bounding box center [827, 53] width 119 height 22
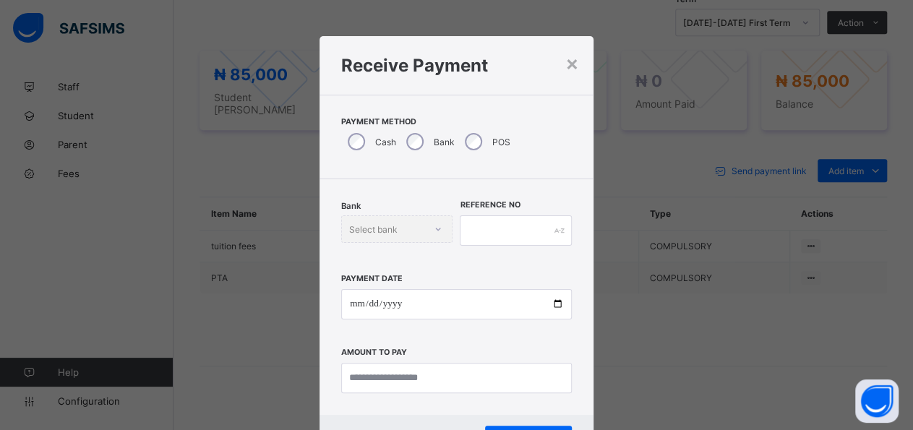
scroll to position [42, 0]
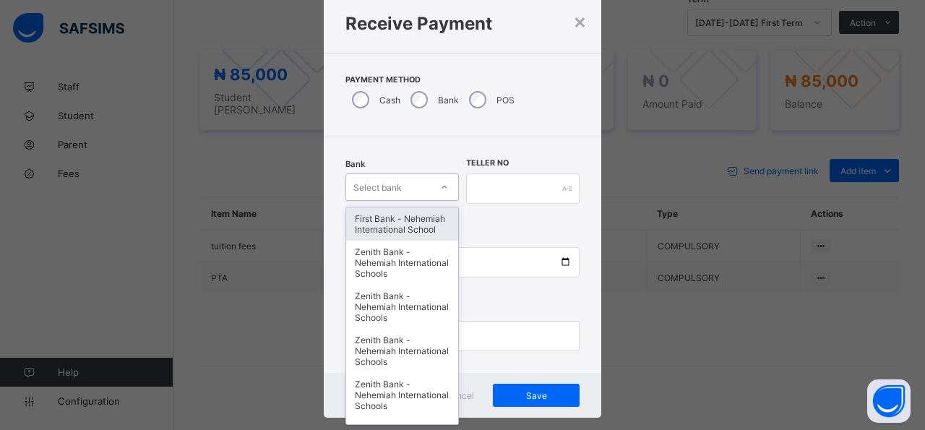
click at [442, 186] on icon at bounding box center [444, 187] width 9 height 14
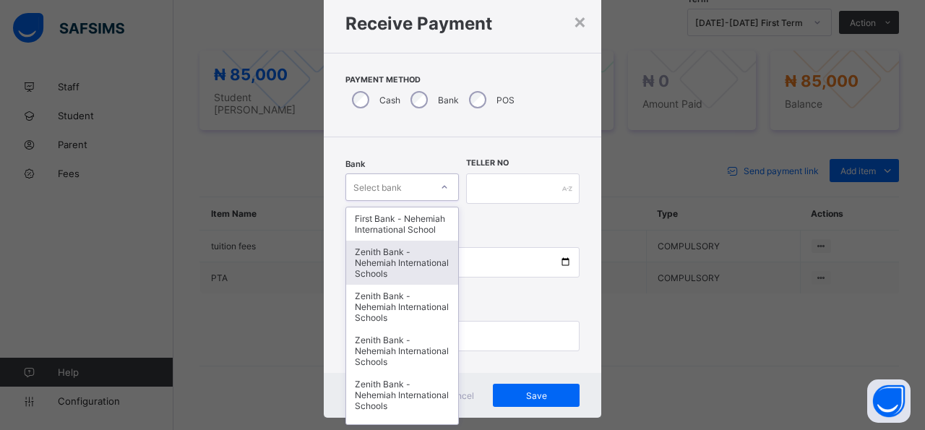
click at [398, 279] on div "Zenith Bank - Nehemiah International Schools" at bounding box center [402, 263] width 112 height 44
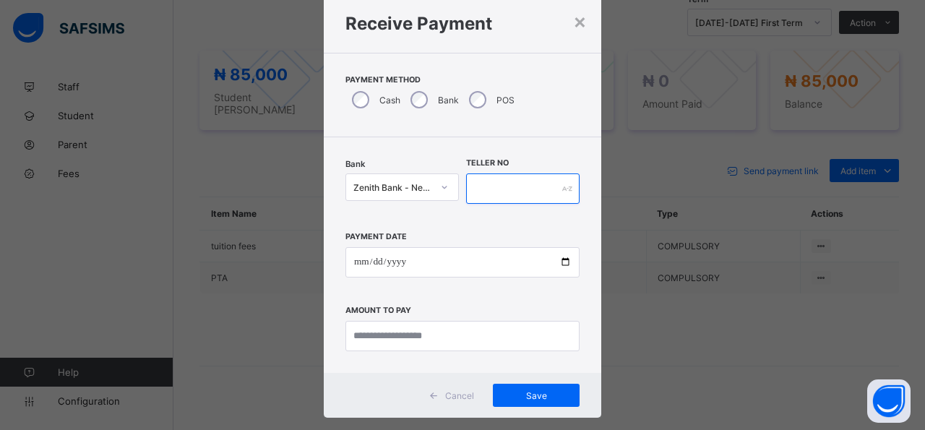
click at [519, 191] on input "text" at bounding box center [522, 188] width 113 height 30
type input "*****"
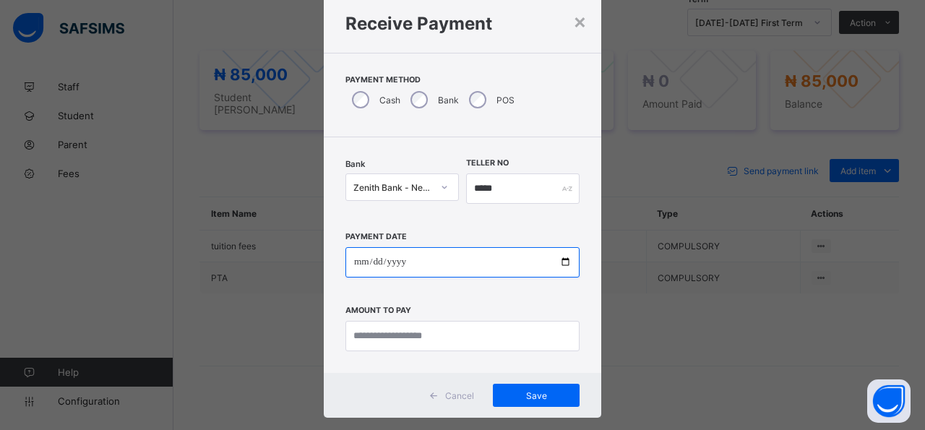
click at [551, 262] on input "date" at bounding box center [462, 262] width 234 height 30
type input "**********"
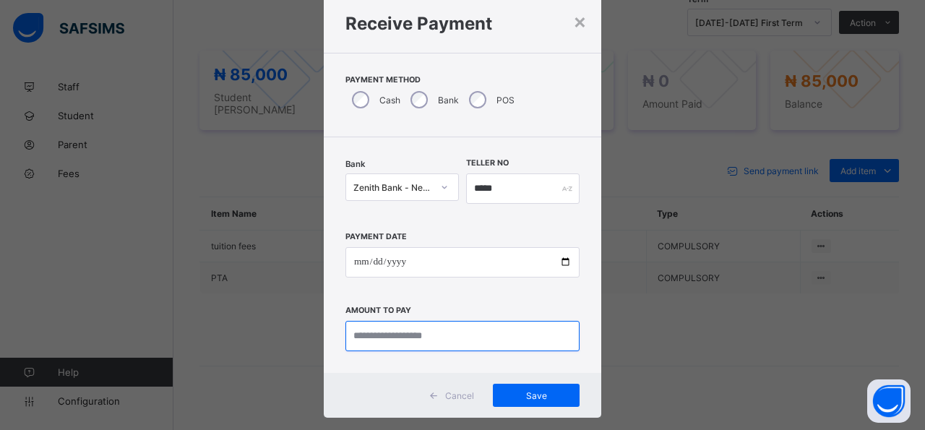
click at [499, 333] on input "currency" at bounding box center [462, 336] width 234 height 30
type input "*********"
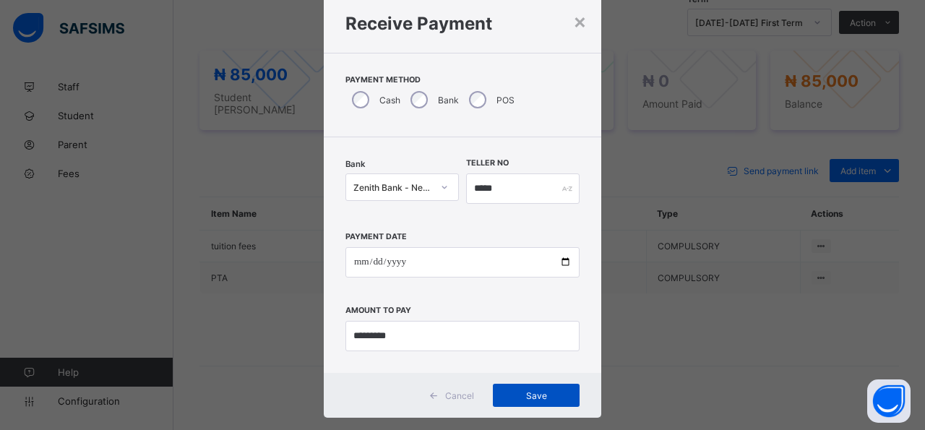
click at [518, 398] on span "Save" at bounding box center [536, 395] width 65 height 11
click at [520, 395] on span "Save" at bounding box center [528, 395] width 65 height 11
click at [502, 401] on div "Save" at bounding box center [528, 395] width 87 height 23
click at [499, 397] on span "Save" at bounding box center [528, 395] width 65 height 11
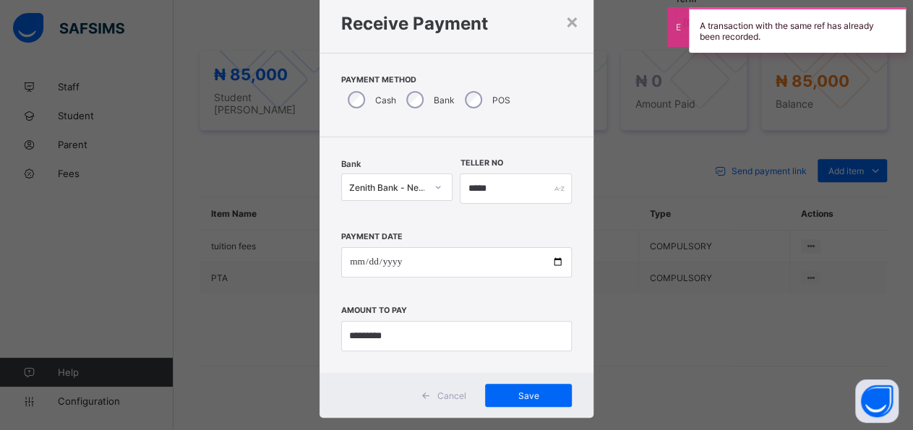
click at [705, 37] on div "A transaction with the same ref has already been recorded." at bounding box center [797, 30] width 217 height 46
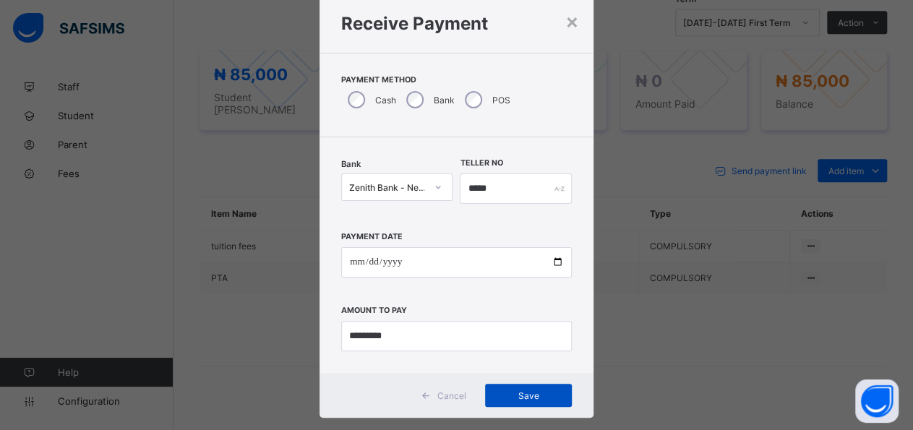
click at [501, 401] on div "Save" at bounding box center [528, 395] width 87 height 23
click at [508, 398] on div "Save" at bounding box center [528, 395] width 87 height 23
click at [499, 395] on div "Save" at bounding box center [528, 395] width 87 height 23
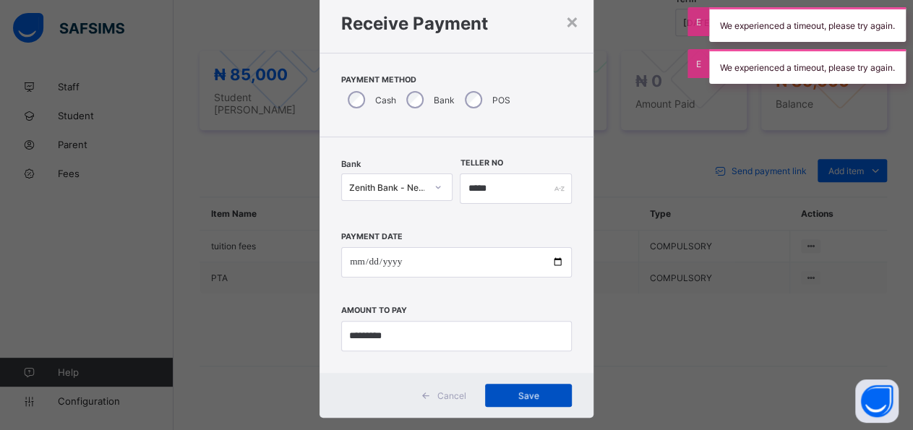
click at [499, 395] on div "Save" at bounding box center [528, 395] width 87 height 23
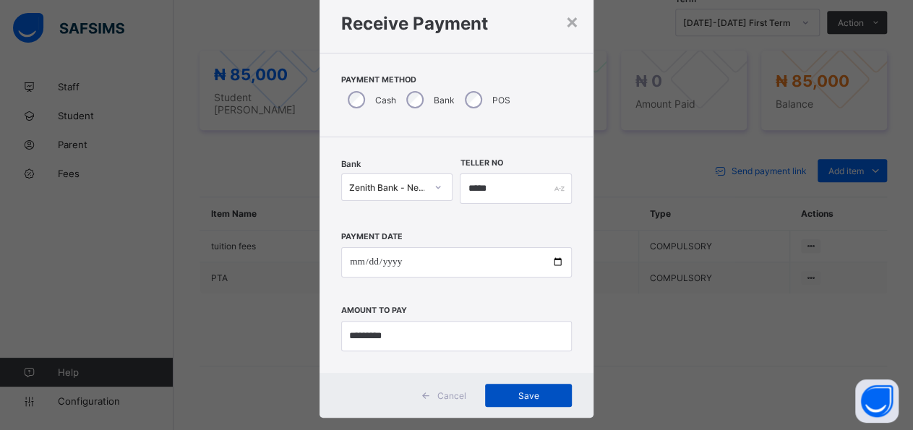
click at [540, 395] on span "Save" at bounding box center [528, 395] width 65 height 11
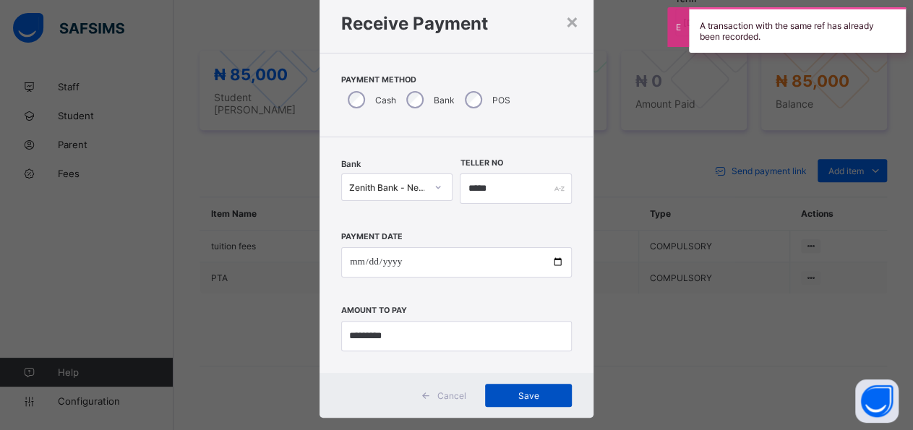
drag, startPoint x: 485, startPoint y: 434, endPoint x: 468, endPoint y: 450, distance: 24.0
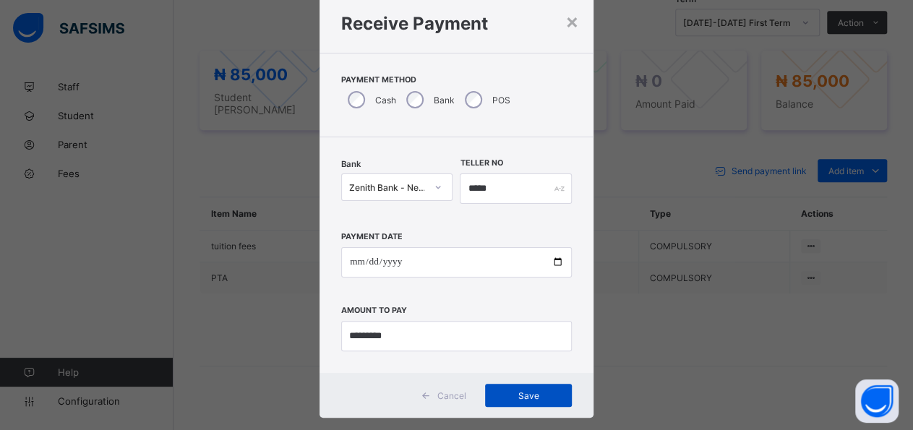
click at [559, 400] on div "Save" at bounding box center [528, 395] width 87 height 23
click at [552, 398] on span "Save" at bounding box center [528, 395] width 65 height 11
click at [549, 398] on span "Save" at bounding box center [528, 395] width 65 height 11
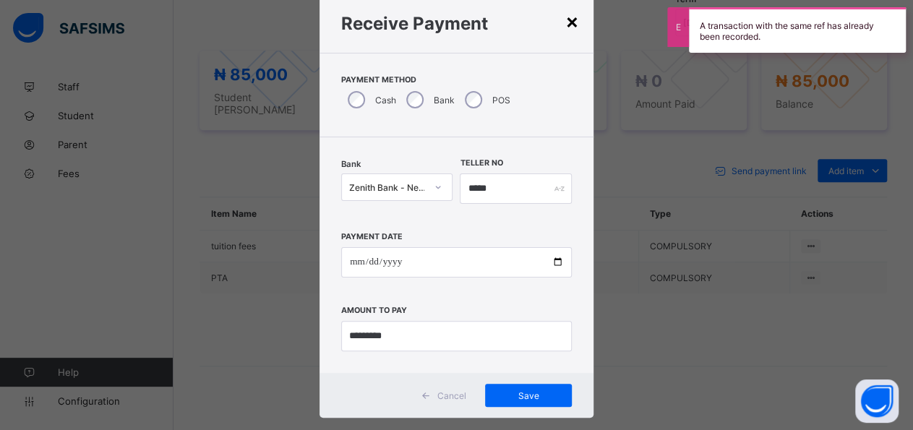
click at [565, 20] on div "×" at bounding box center [572, 21] width 14 height 25
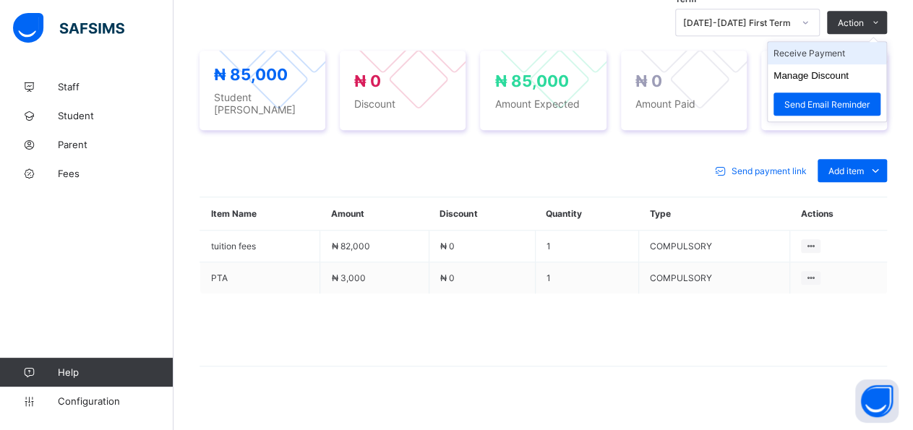
click at [858, 49] on li "Receive Payment" at bounding box center [827, 53] width 119 height 22
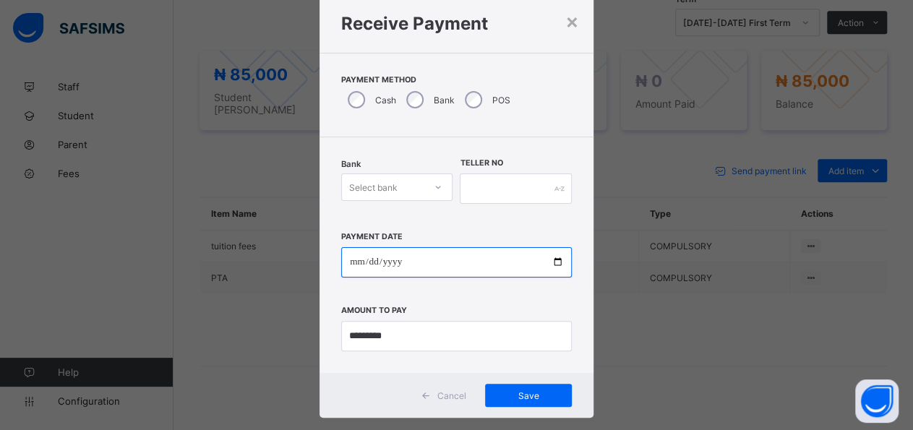
click at [549, 267] on input "date" at bounding box center [456, 262] width 231 height 30
click at [549, 259] on input "date" at bounding box center [456, 262] width 231 height 30
type input "**********"
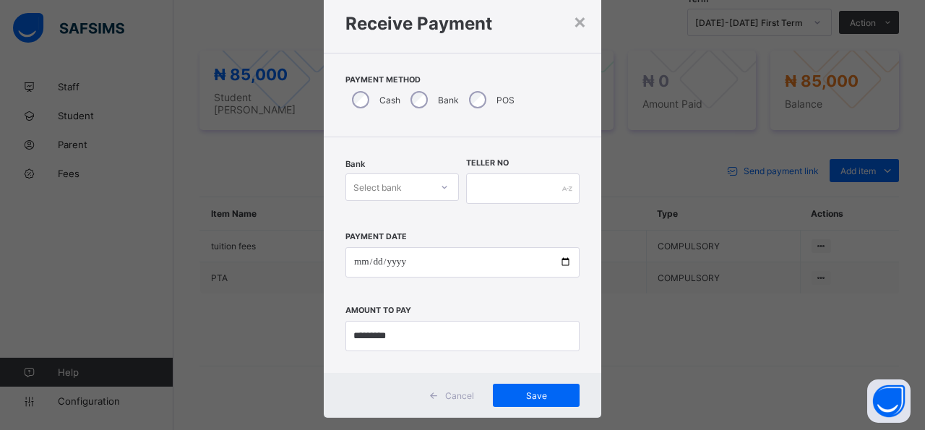
click at [440, 189] on icon at bounding box center [444, 187] width 9 height 14
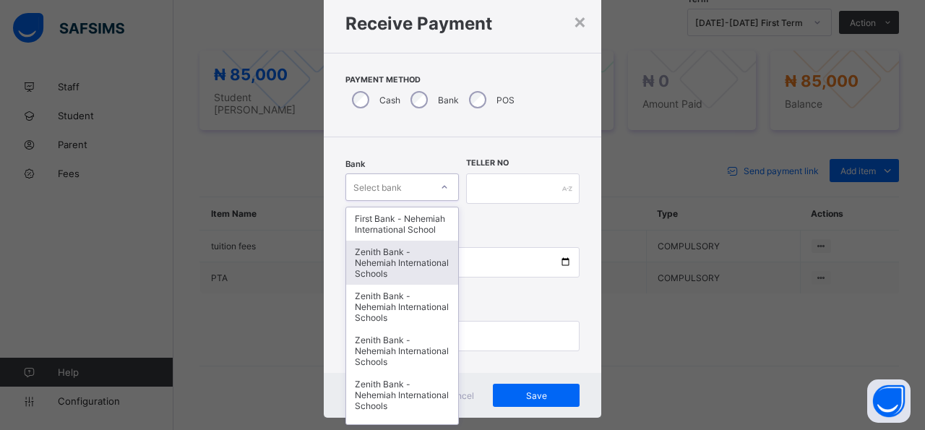
click at [386, 283] on div "Zenith Bank - Nehemiah International Schools" at bounding box center [402, 263] width 112 height 44
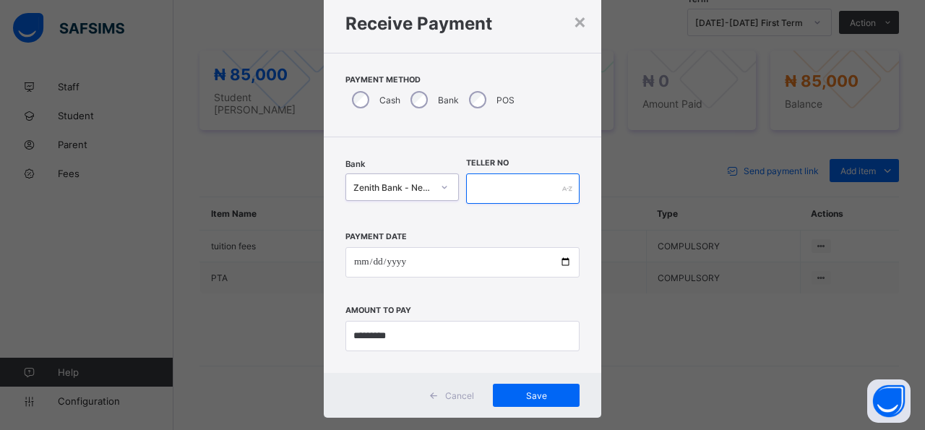
click at [507, 181] on input "text" at bounding box center [522, 188] width 113 height 30
type input "*****"
click at [493, 397] on div "Save" at bounding box center [536, 395] width 87 height 23
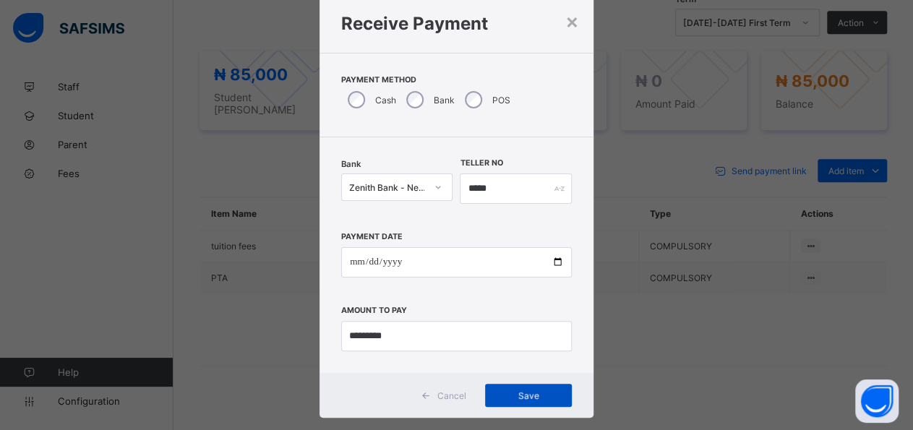
click at [488, 397] on div "Save" at bounding box center [528, 395] width 87 height 23
click at [496, 392] on span "Save" at bounding box center [528, 395] width 65 height 11
click at [526, 398] on span "Save" at bounding box center [528, 395] width 65 height 11
click at [526, 395] on div "Save" at bounding box center [528, 395] width 87 height 23
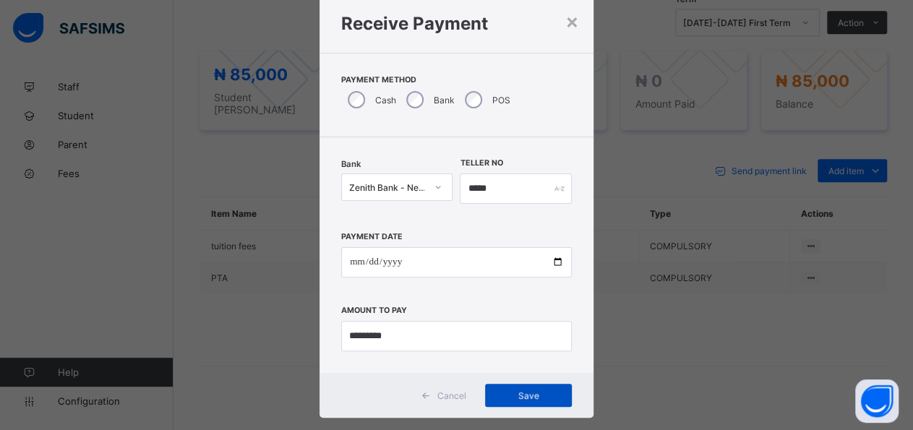
click at [526, 395] on div "Save" at bounding box center [528, 395] width 87 height 23
click at [526, 395] on span "Save" at bounding box center [528, 395] width 65 height 11
click at [565, 26] on div "×" at bounding box center [572, 21] width 14 height 25
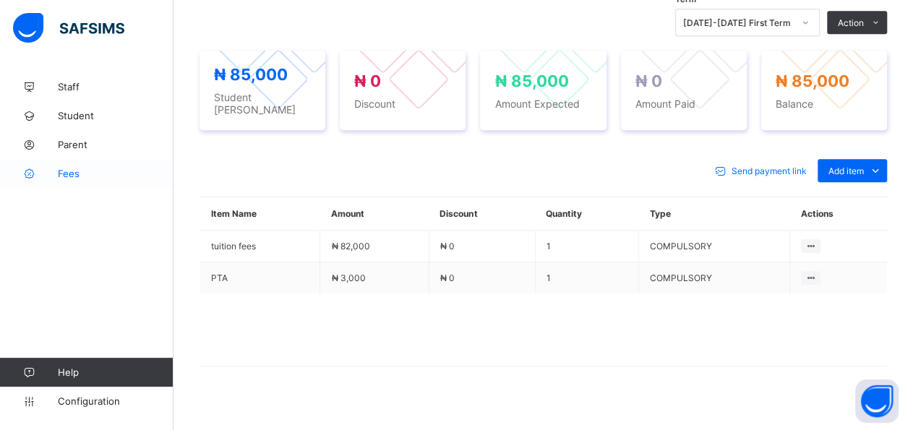
click at [64, 179] on span "Fees" at bounding box center [116, 174] width 116 height 12
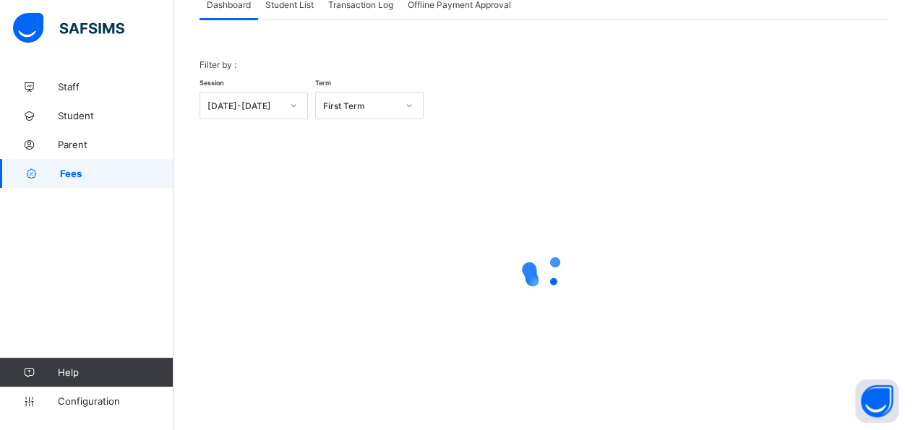
scroll to position [20, 0]
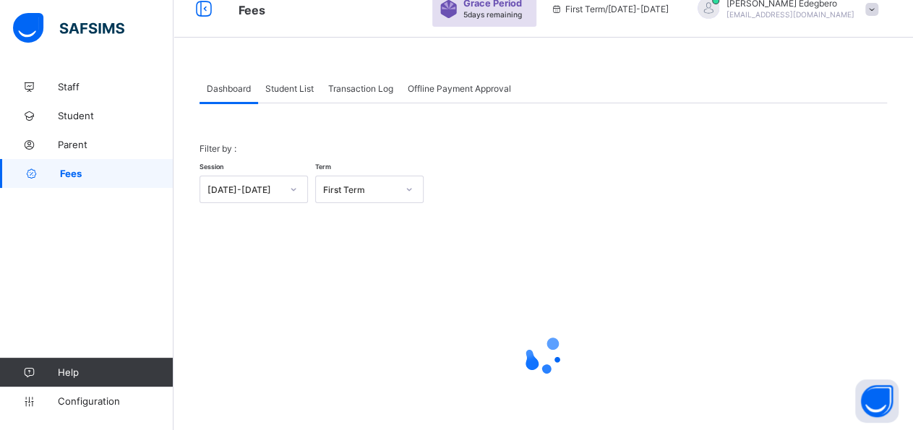
click at [302, 98] on div "Student List" at bounding box center [289, 88] width 63 height 29
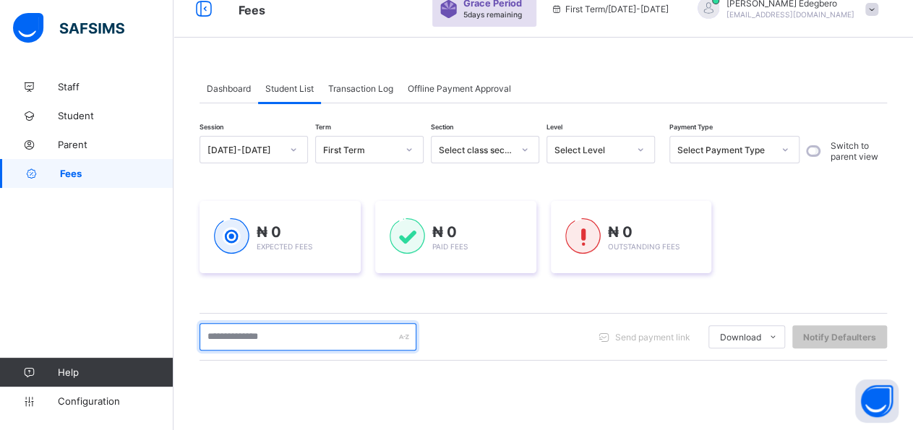
click at [329, 335] on input "text" at bounding box center [307, 336] width 217 height 27
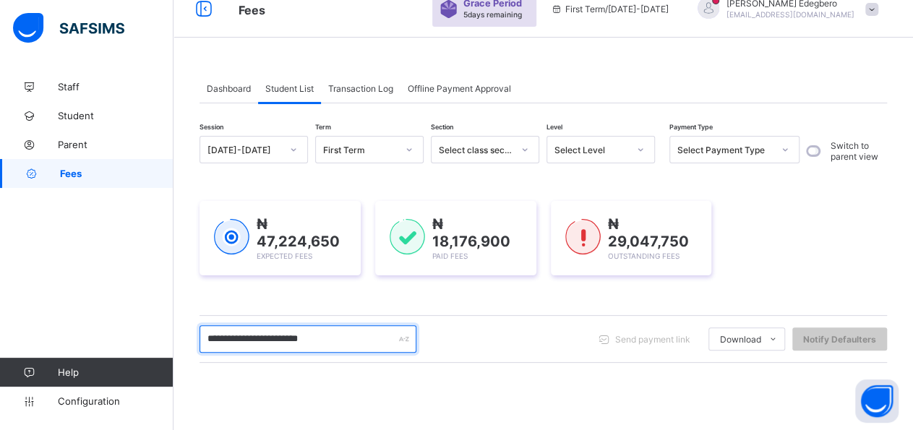
click at [364, 335] on input "**********" at bounding box center [307, 338] width 217 height 27
type input "*"
drag, startPoint x: 291, startPoint y: 333, endPoint x: 385, endPoint y: 362, distance: 97.6
click at [294, 335] on input "**********" at bounding box center [307, 338] width 217 height 27
type input "**********"
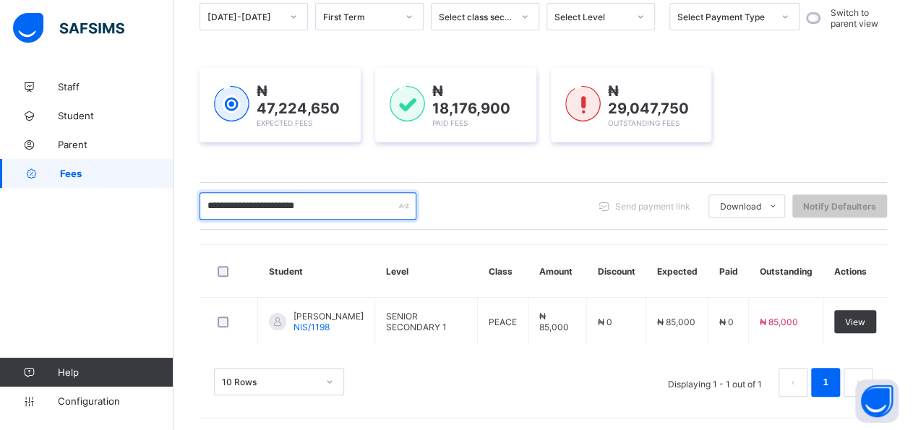
scroll to position [153, 0]
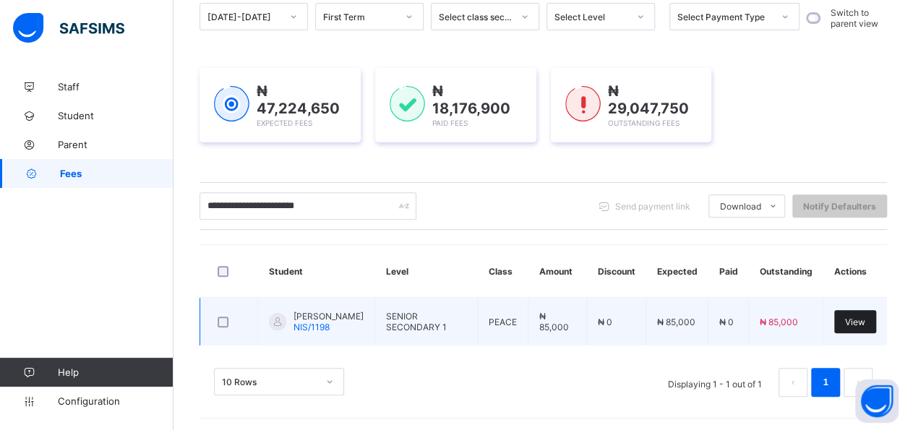
click at [875, 325] on div "View" at bounding box center [855, 321] width 42 height 23
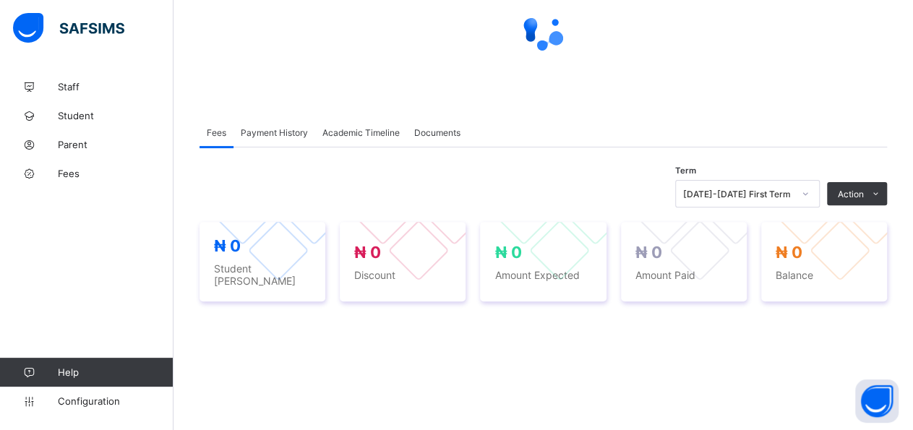
click at [0, 0] on li "Receive Payment" at bounding box center [0, 0] width 0 height 0
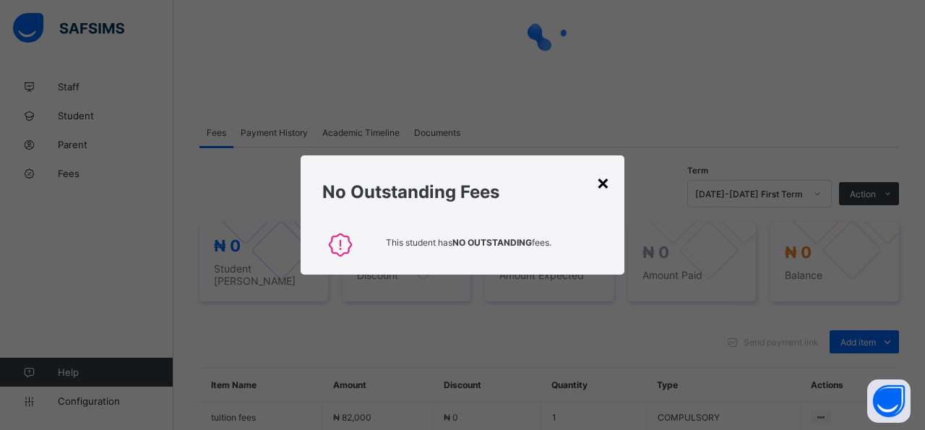
click at [606, 181] on div "×" at bounding box center [603, 182] width 14 height 25
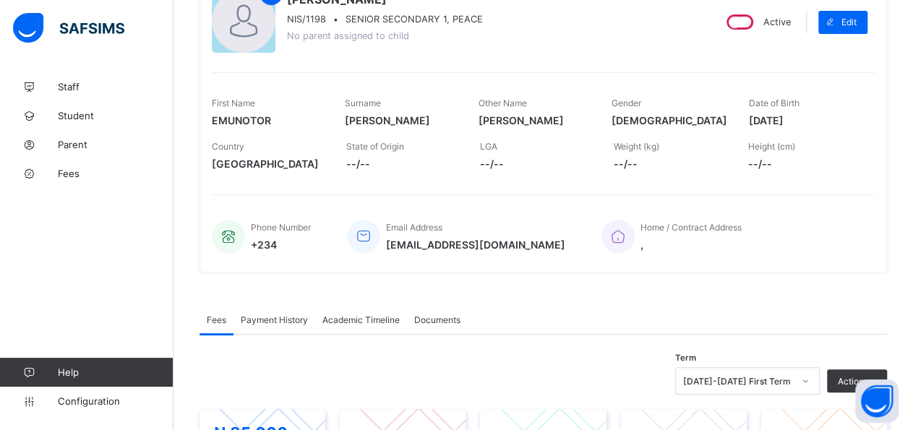
scroll to position [198, 0]
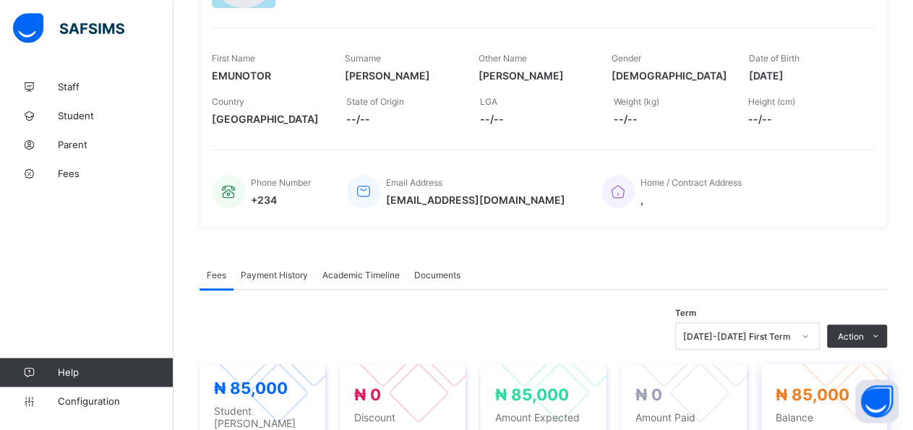
click at [843, 383] on div at bounding box center [861, 392] width 61 height 61
click at [851, 411] on span "Balance" at bounding box center [824, 417] width 97 height 12
click at [865, 375] on div "₦ 85,000 Balance" at bounding box center [824, 404] width 126 height 80
click at [858, 362] on div at bounding box center [861, 392] width 61 height 61
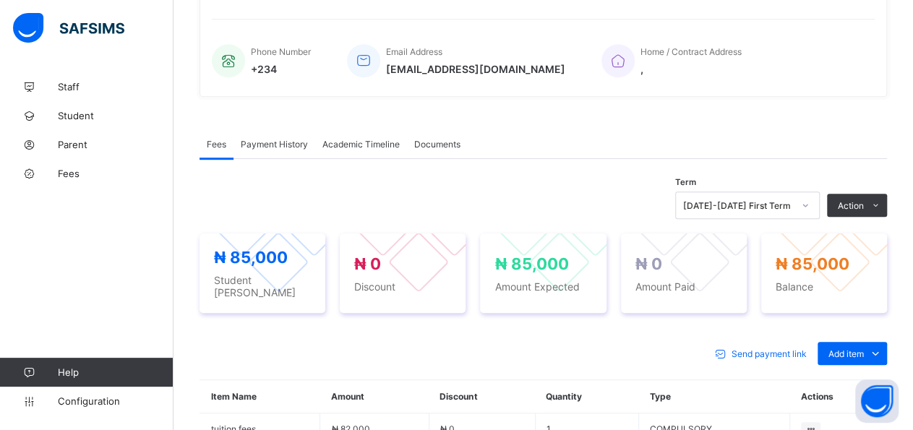
scroll to position [366, 0]
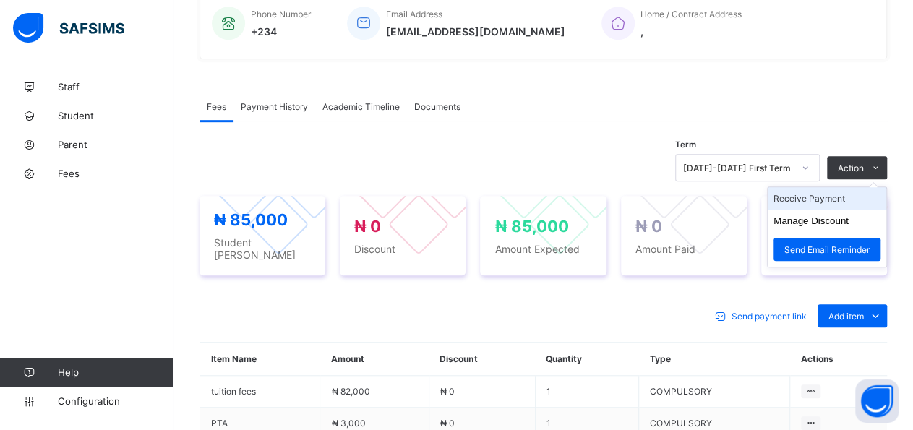
click at [883, 225] on li "Manage Discount" at bounding box center [827, 221] width 119 height 22
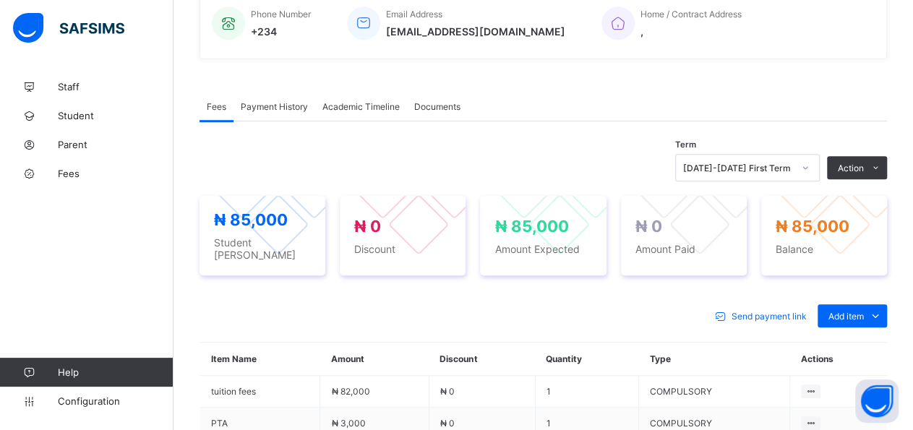
click at [0, 0] on li "Receive Payment" at bounding box center [0, 0] width 0 height 0
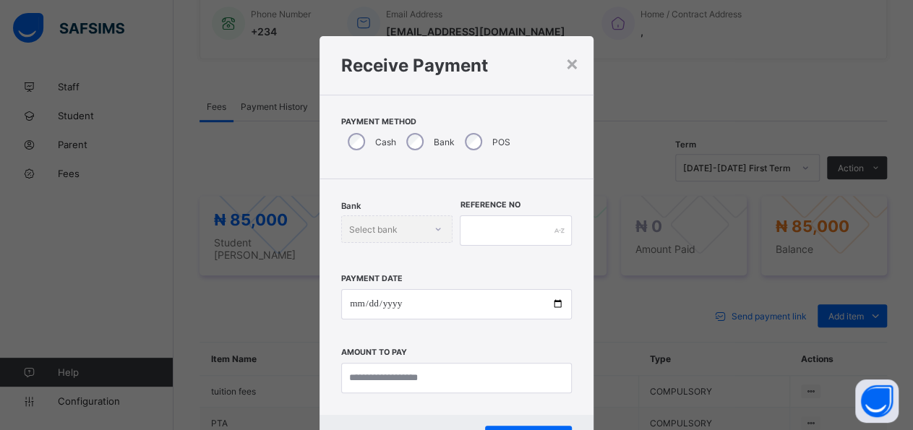
scroll to position [42, 0]
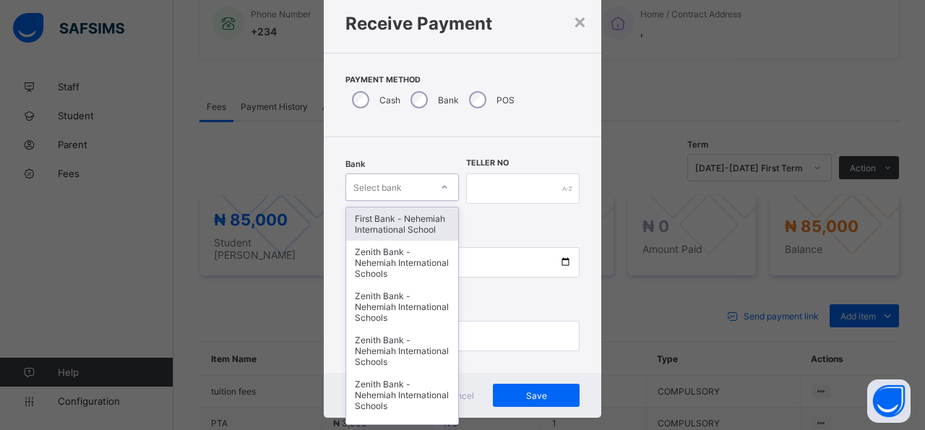
click at [440, 190] on icon at bounding box center [444, 187] width 9 height 14
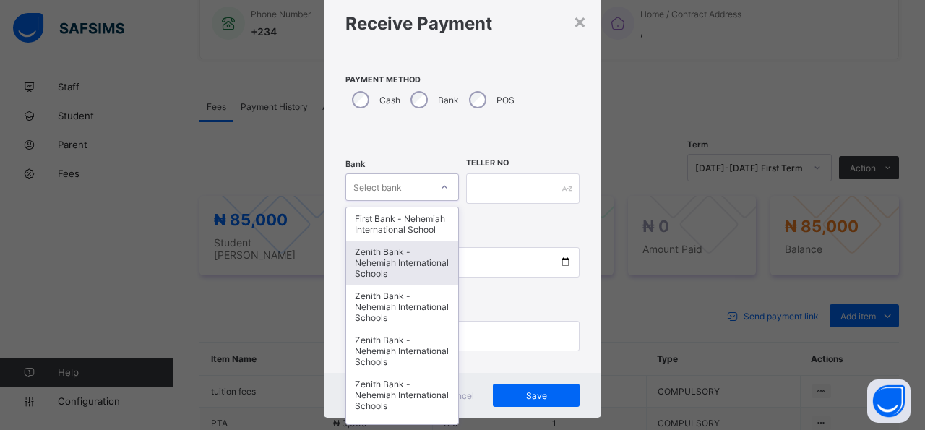
click at [379, 284] on div "Zenith Bank - Nehemiah International Schools" at bounding box center [402, 263] width 112 height 44
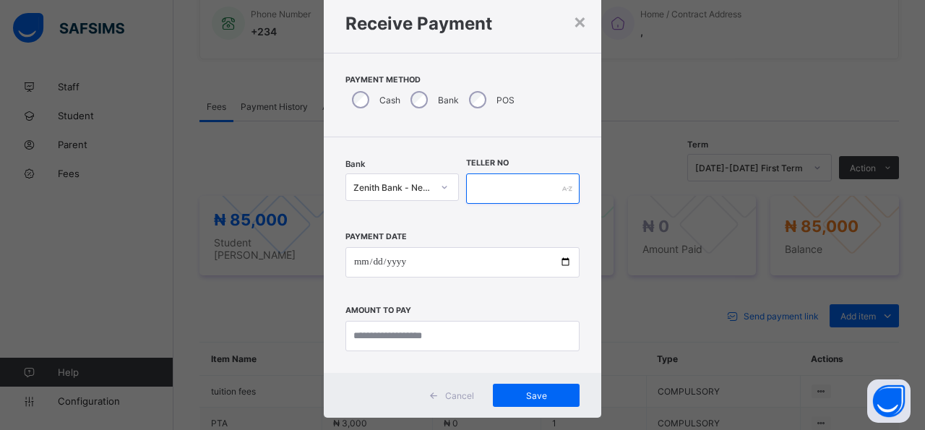
click at [536, 192] on input "text" at bounding box center [522, 188] width 113 height 30
type input "*****"
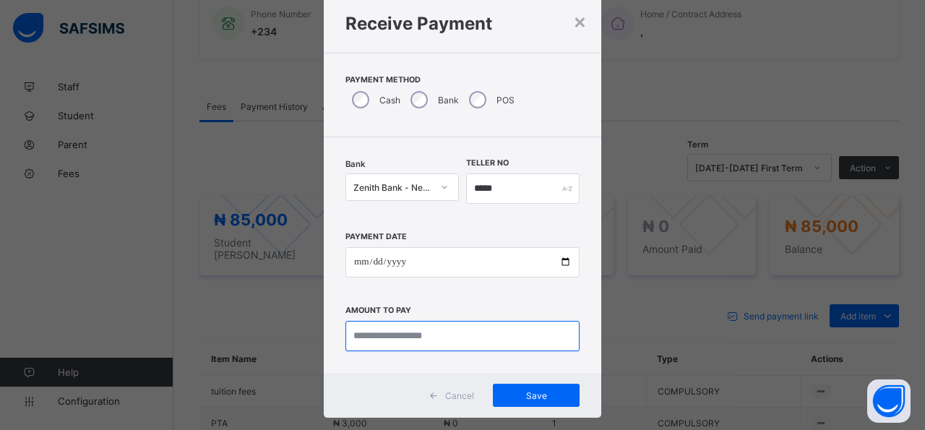
click at [468, 338] on input "currency" at bounding box center [462, 336] width 234 height 30
type input "********"
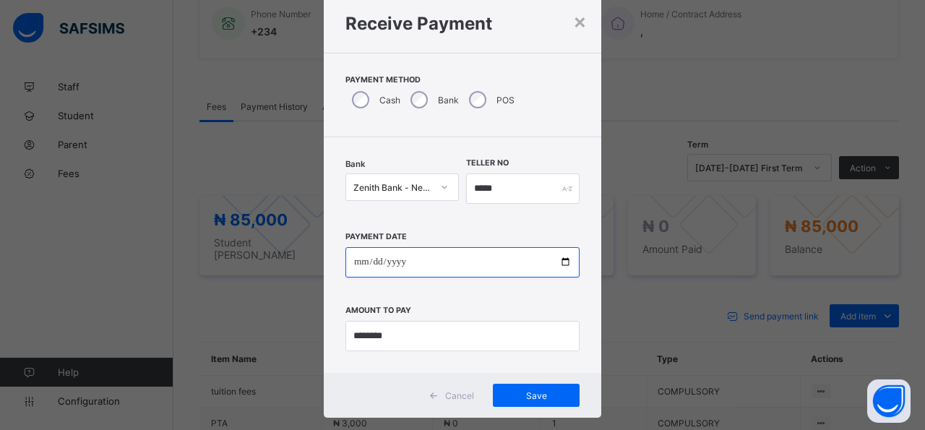
click at [558, 262] on input "date" at bounding box center [462, 262] width 234 height 30
type input "**********"
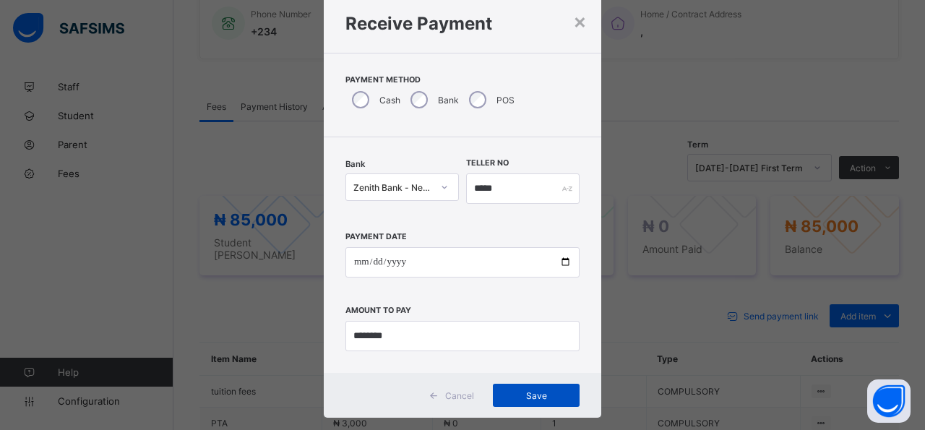
click at [537, 398] on span "Save" at bounding box center [536, 395] width 65 height 11
click at [541, 400] on span "Save" at bounding box center [528, 395] width 65 height 11
click at [569, 22] on div "×" at bounding box center [572, 21] width 14 height 25
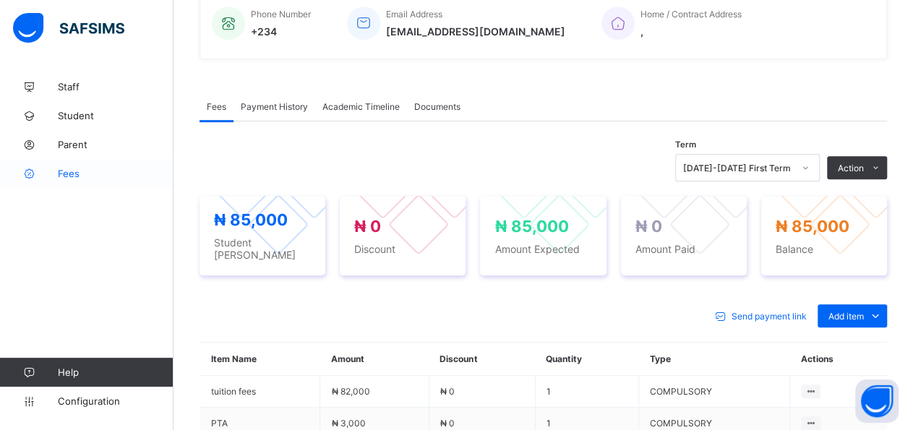
click at [90, 174] on span "Fees" at bounding box center [116, 174] width 116 height 12
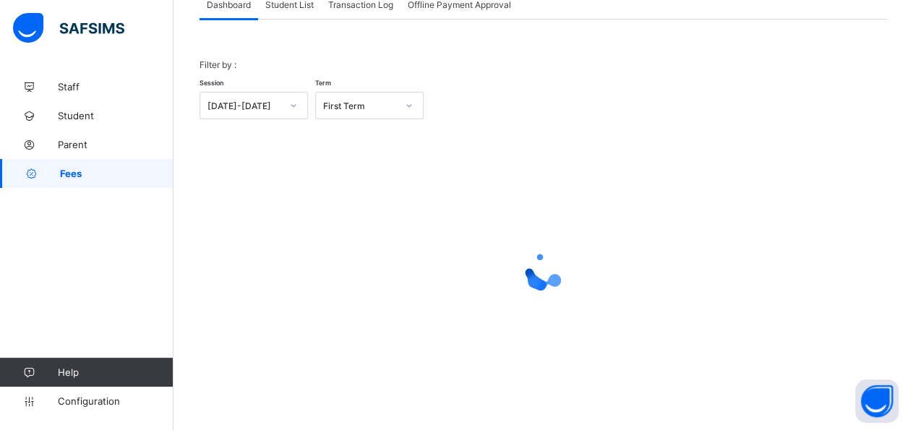
scroll to position [20, 0]
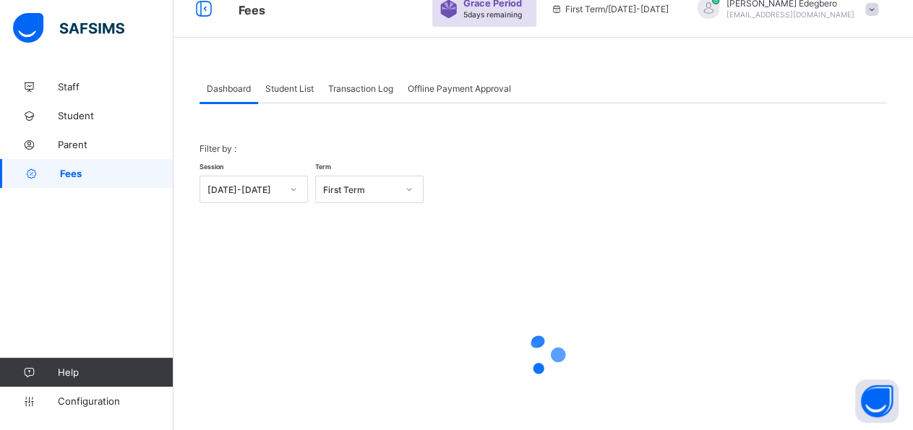
click at [288, 94] on div "Student List" at bounding box center [289, 88] width 63 height 29
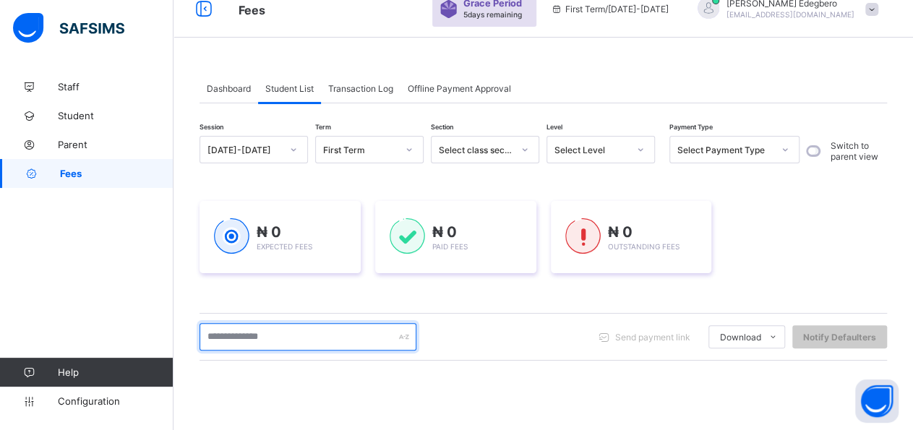
click at [331, 340] on input "text" at bounding box center [307, 336] width 217 height 27
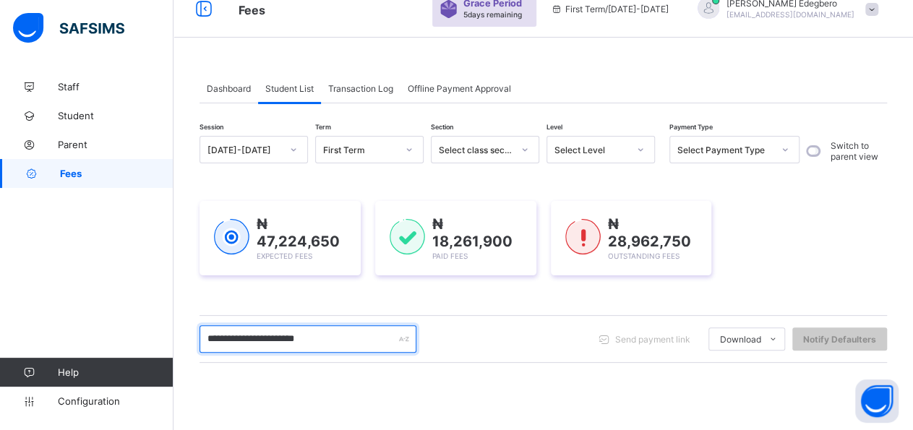
click at [317, 337] on input "**********" at bounding box center [307, 338] width 217 height 27
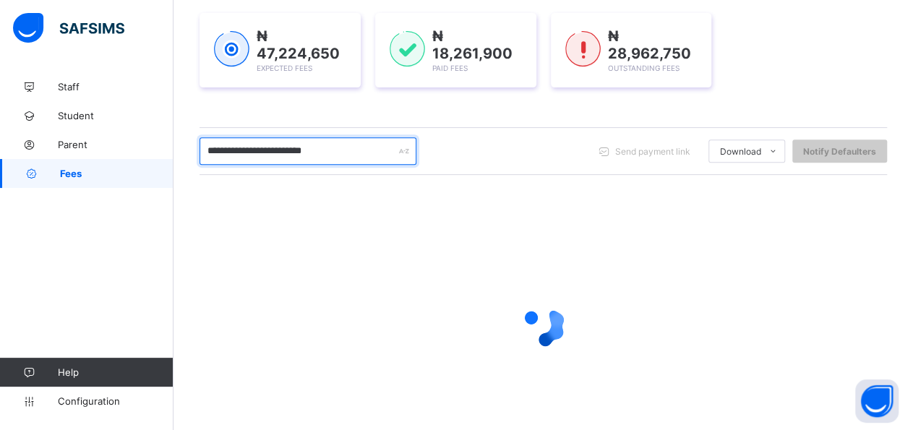
scroll to position [153, 0]
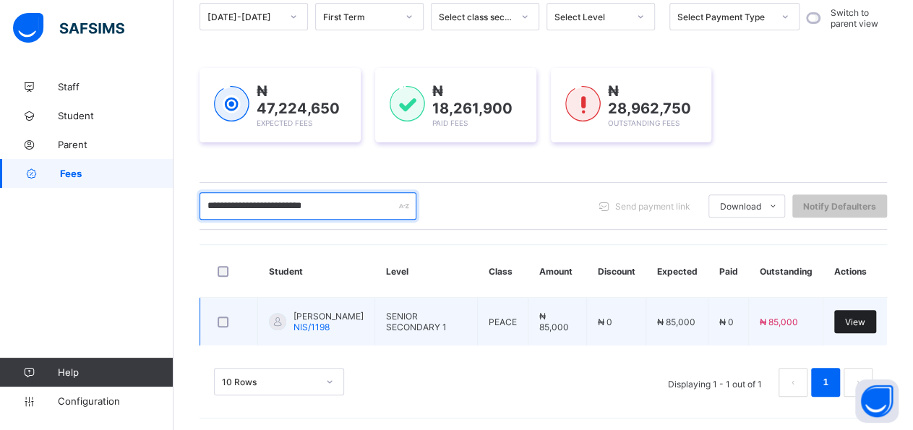
type input "**********"
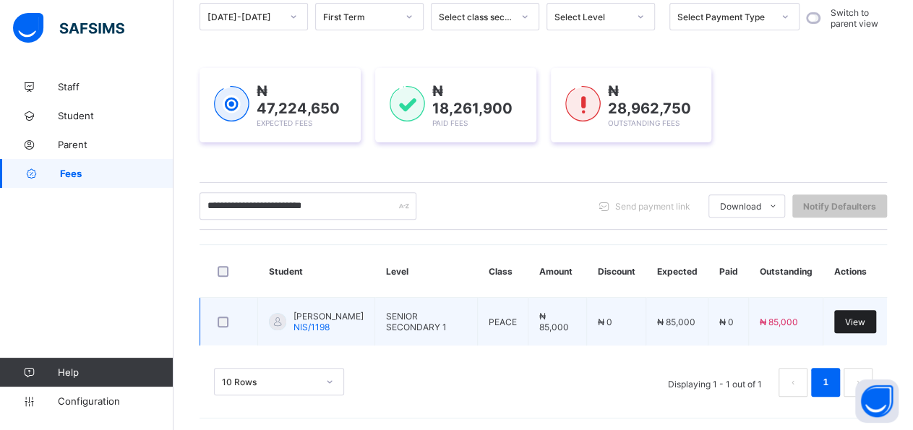
click at [857, 326] on div "View" at bounding box center [855, 321] width 42 height 23
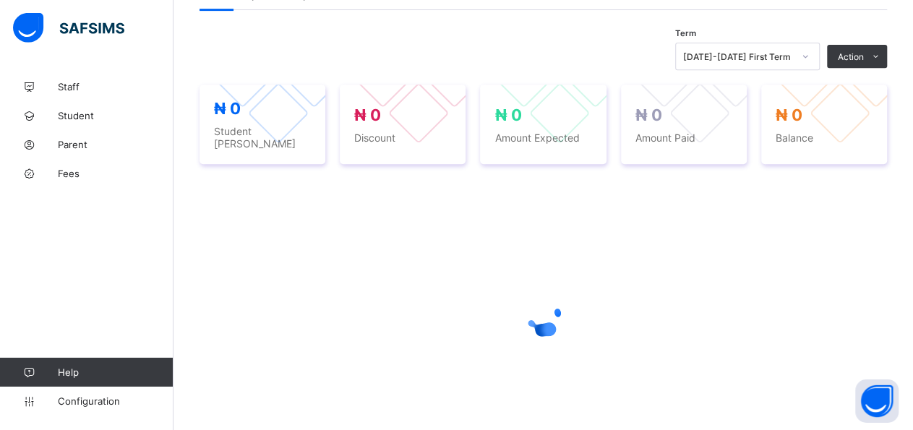
scroll to position [291, 0]
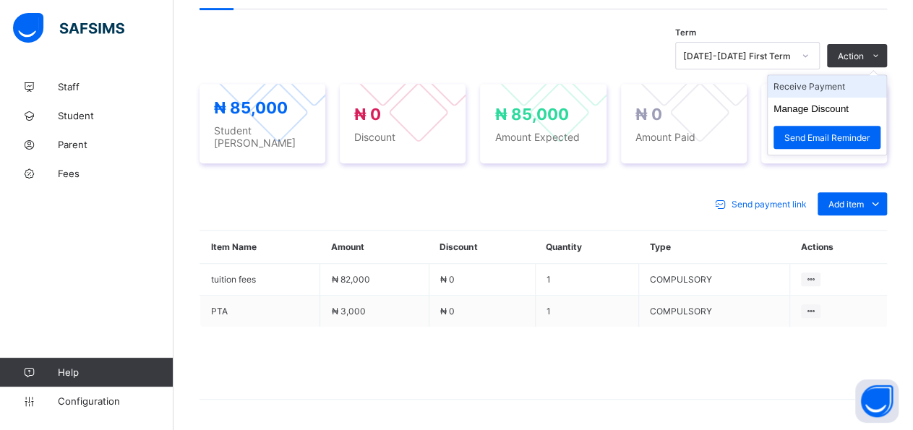
click at [851, 85] on li "Receive Payment" at bounding box center [827, 86] width 119 height 22
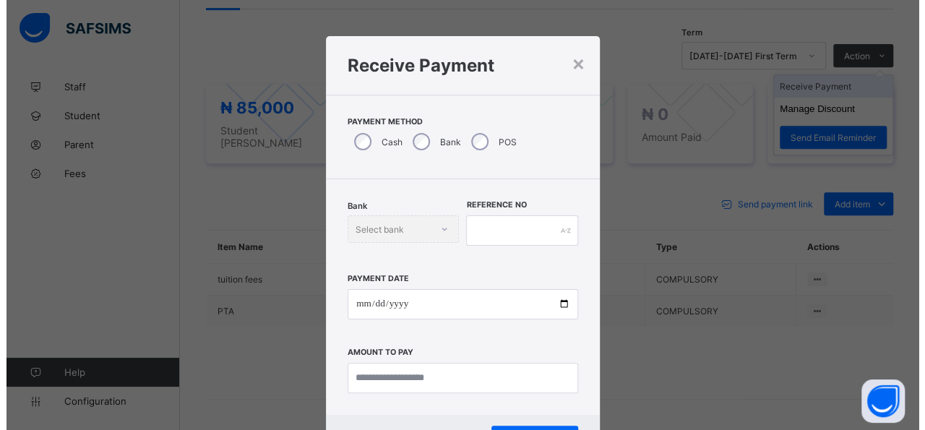
scroll to position [42, 0]
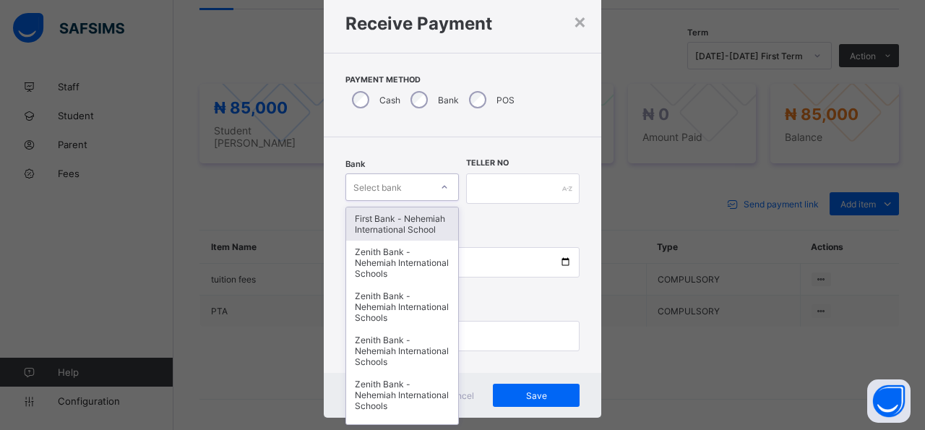
click at [444, 189] on div at bounding box center [444, 187] width 25 height 23
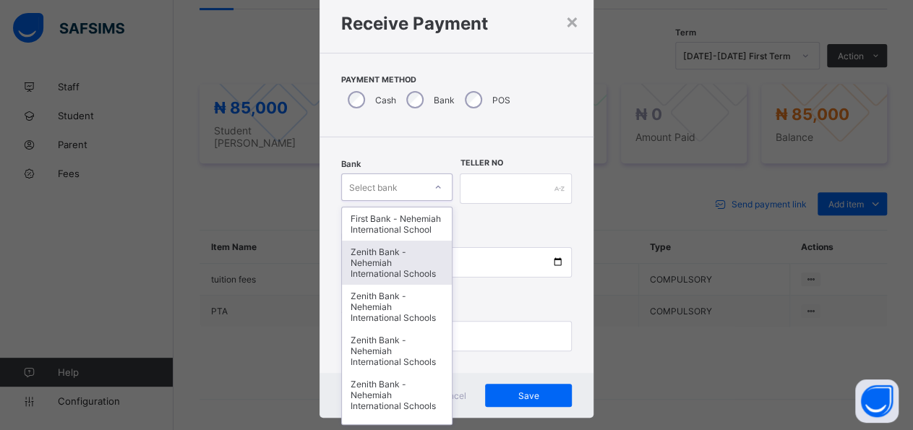
click at [372, 285] on div "Zenith Bank - Nehemiah International Schools" at bounding box center [397, 263] width 110 height 44
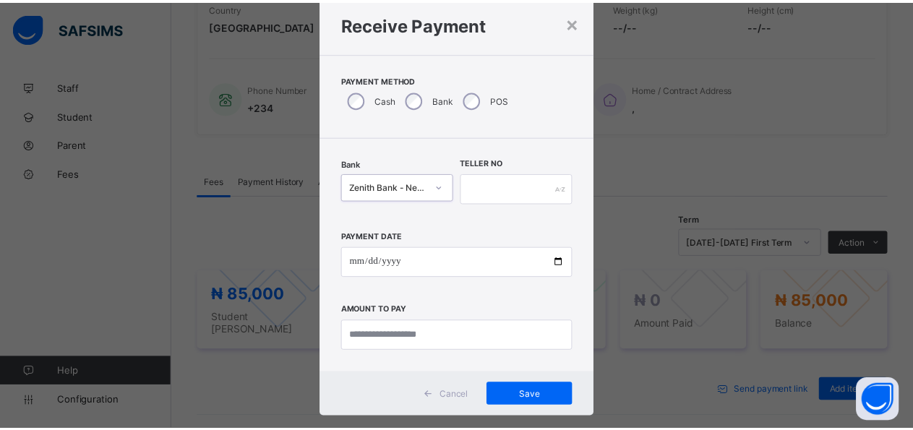
scroll to position [476, 0]
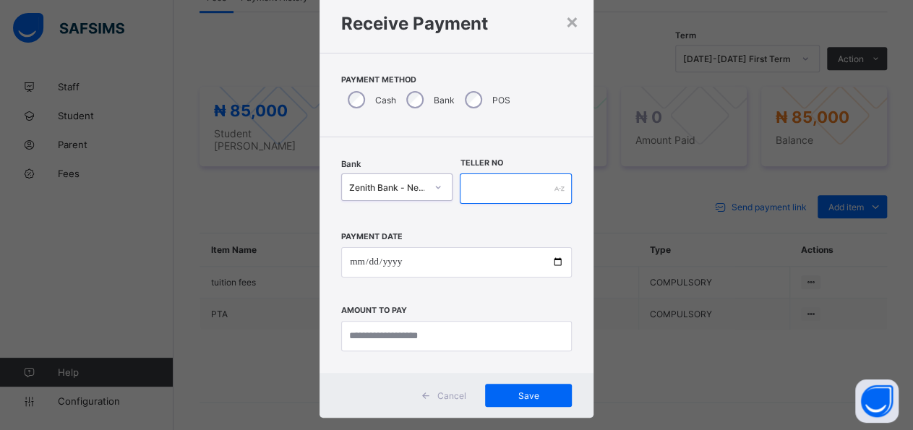
click at [508, 193] on input "text" at bounding box center [515, 188] width 111 height 30
type input "*****"
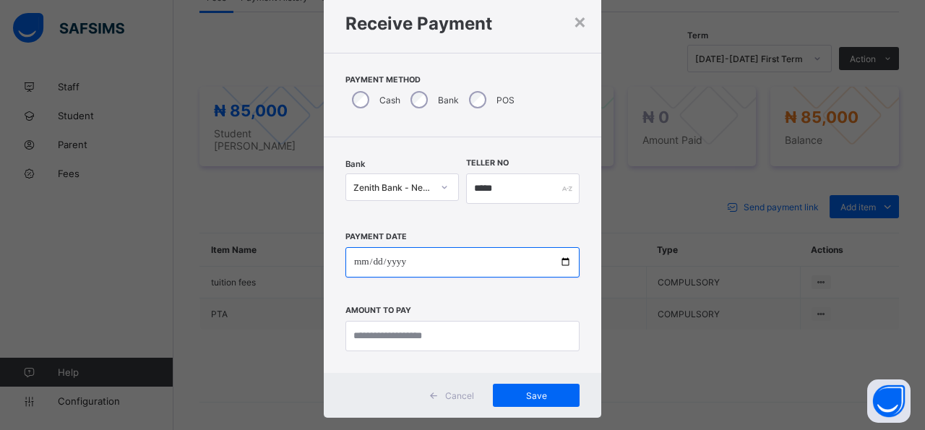
click at [552, 262] on input "date" at bounding box center [462, 262] width 234 height 30
type input "**********"
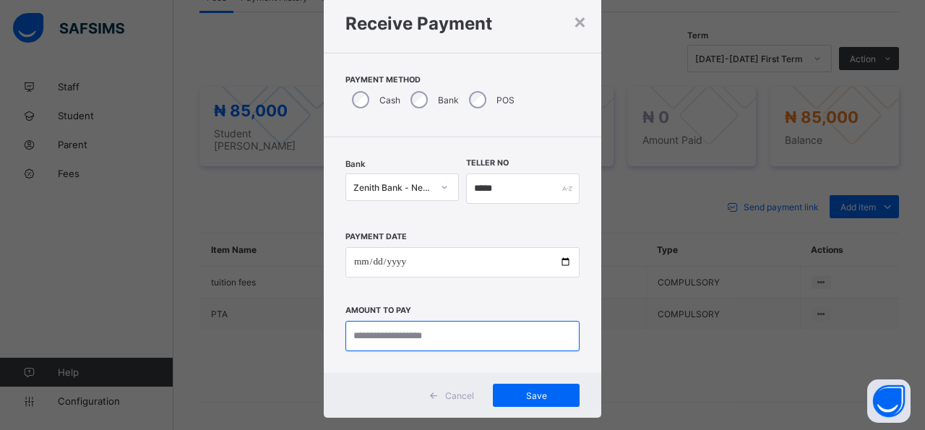
click at [480, 342] on input "currency" at bounding box center [462, 336] width 234 height 30
type input "********"
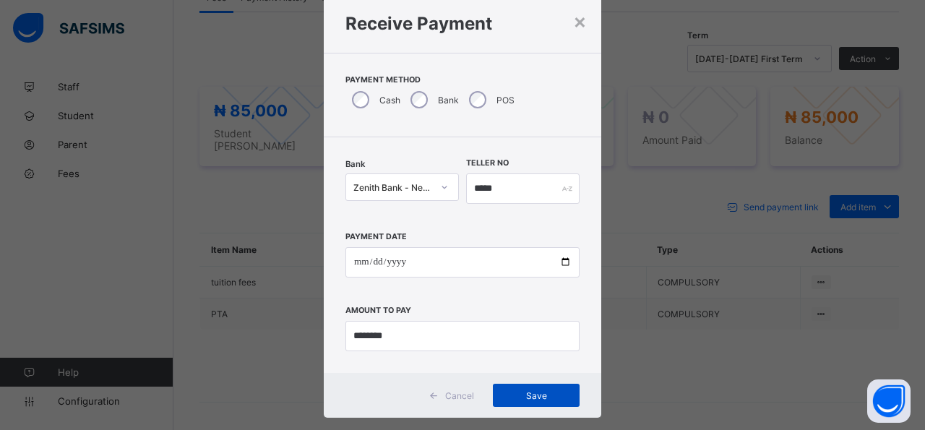
click at [543, 395] on span "Save" at bounding box center [536, 395] width 65 height 11
click at [567, 23] on div "×" at bounding box center [572, 21] width 14 height 25
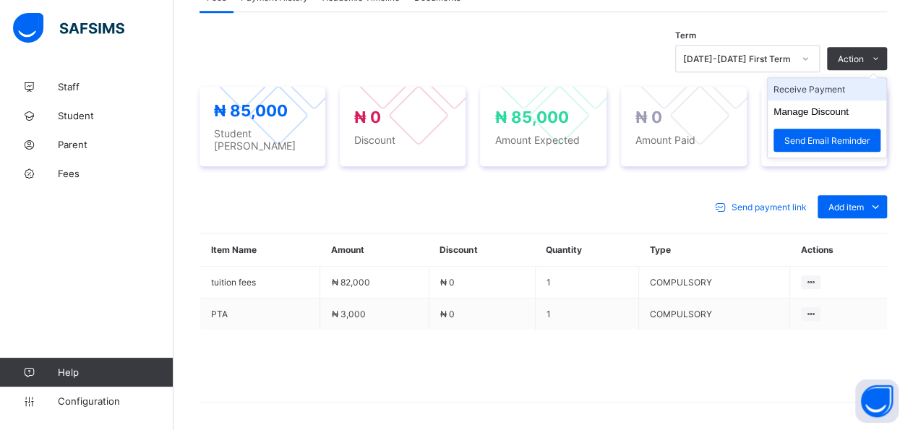
click at [852, 89] on li "Receive Payment" at bounding box center [827, 89] width 119 height 22
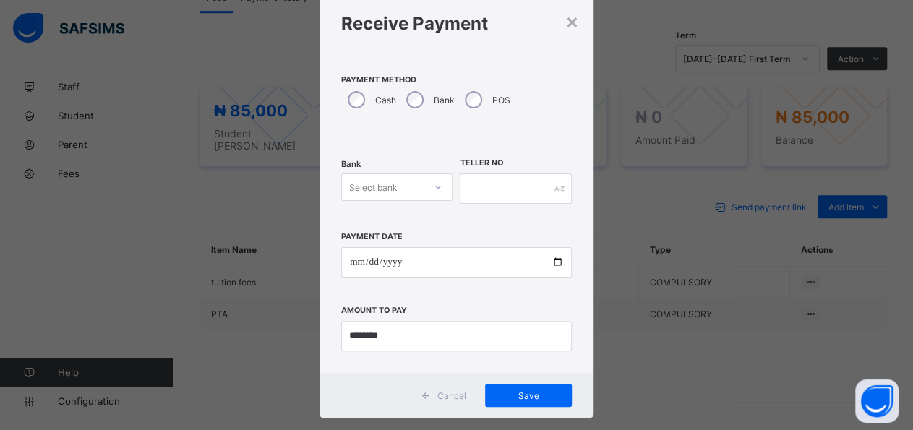
scroll to position [42, 0]
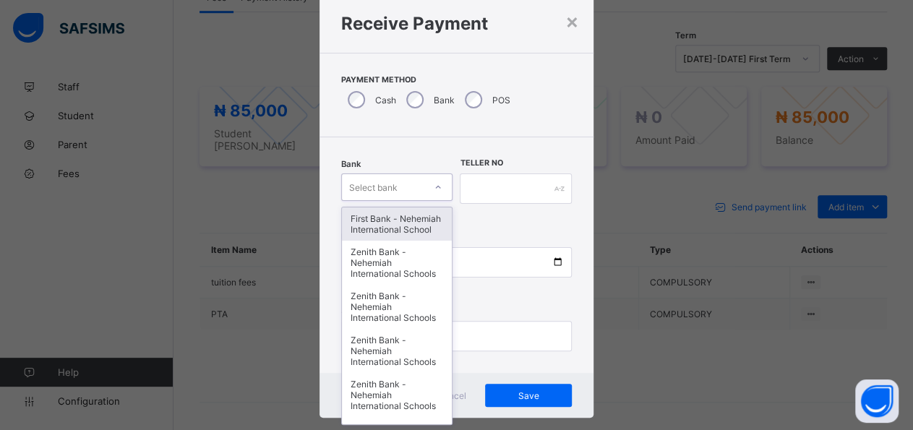
click at [434, 184] on icon at bounding box center [438, 187] width 9 height 14
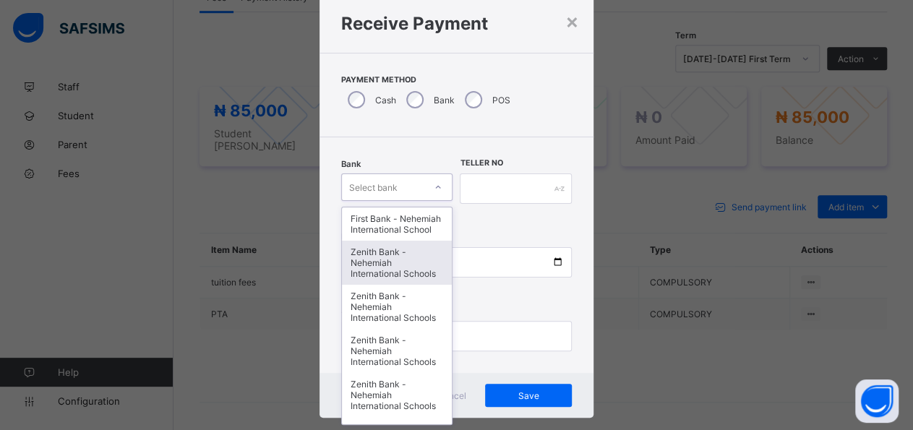
drag, startPoint x: 395, startPoint y: 278, endPoint x: 402, endPoint y: 265, distance: 15.5
click at [400, 267] on div "Zenith Bank - Nehemiah International Schools" at bounding box center [397, 263] width 110 height 44
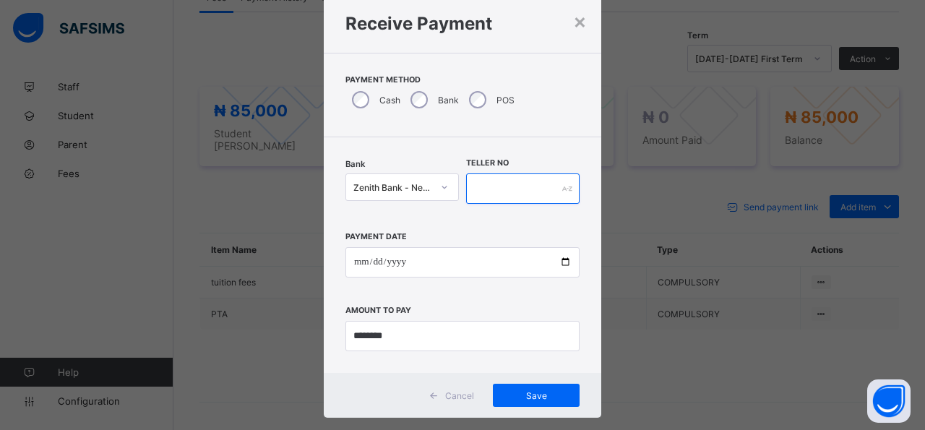
click at [526, 196] on input "text" at bounding box center [522, 188] width 113 height 30
type input "*****"
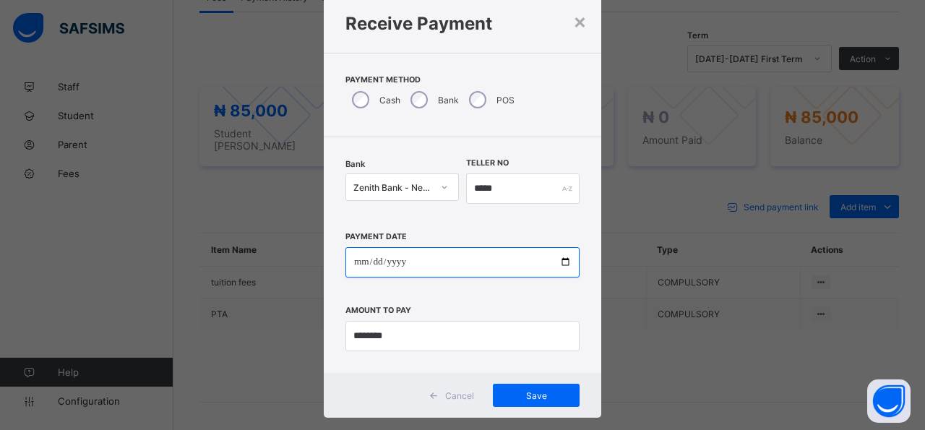
click at [554, 262] on input "date" at bounding box center [462, 262] width 234 height 30
type input "**********"
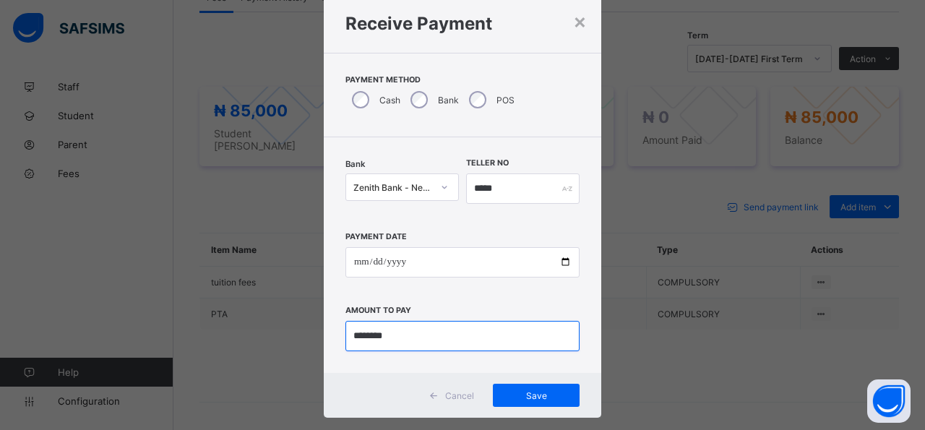
click at [468, 335] on input "currency" at bounding box center [462, 336] width 234 height 30
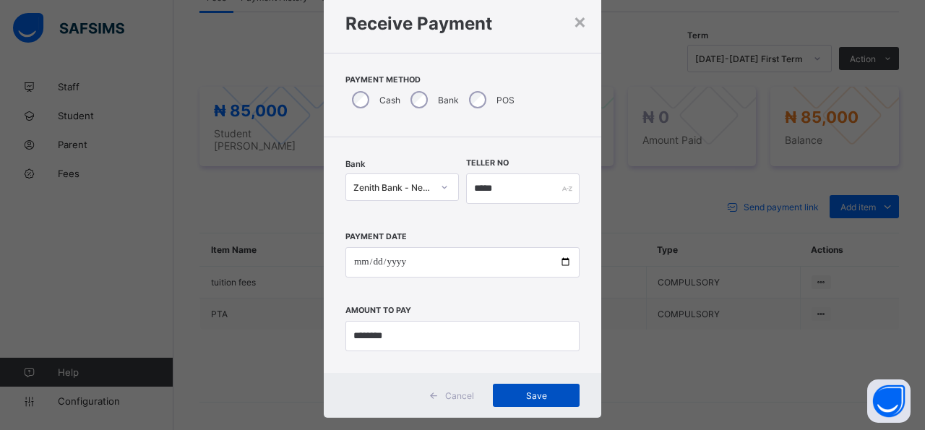
click at [538, 395] on span "Save" at bounding box center [536, 395] width 65 height 11
click at [565, 22] on div "×" at bounding box center [572, 21] width 14 height 25
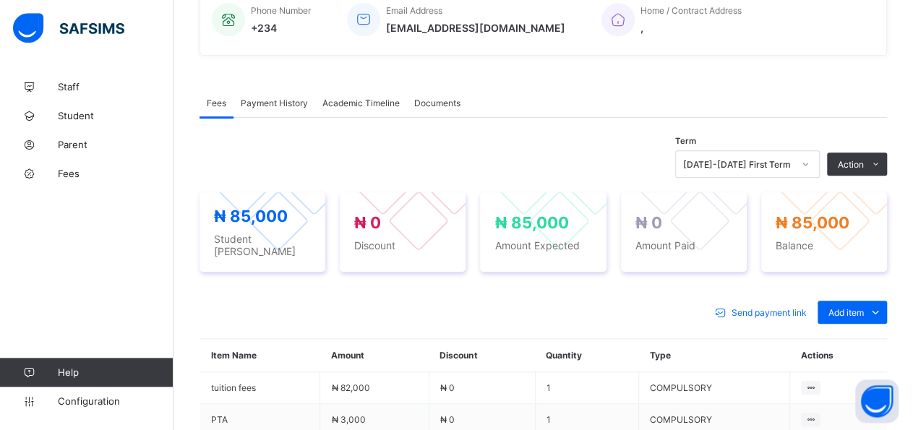
scroll to position [363, 0]
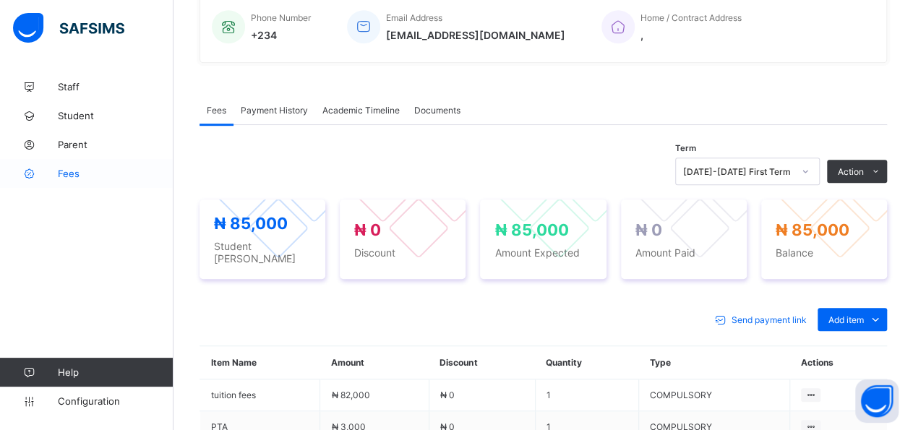
click at [60, 176] on span "Fees" at bounding box center [116, 174] width 116 height 12
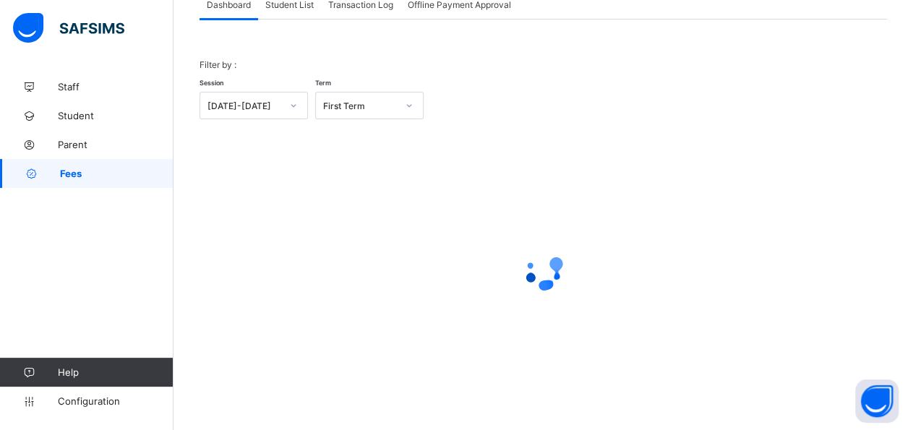
scroll to position [20, 0]
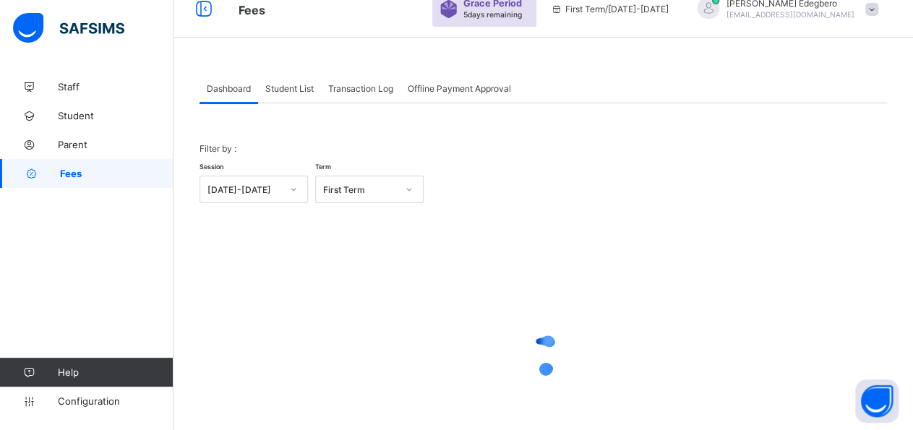
click at [296, 92] on span "Student List" at bounding box center [289, 88] width 48 height 11
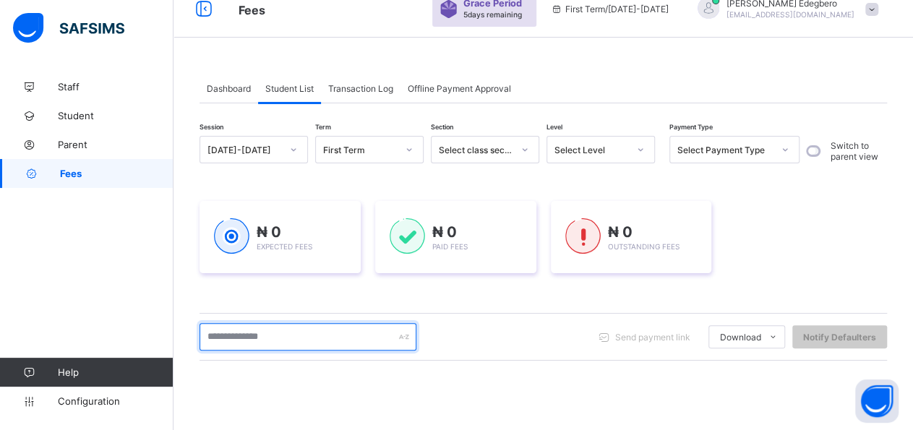
click at [348, 343] on input "text" at bounding box center [307, 336] width 217 height 27
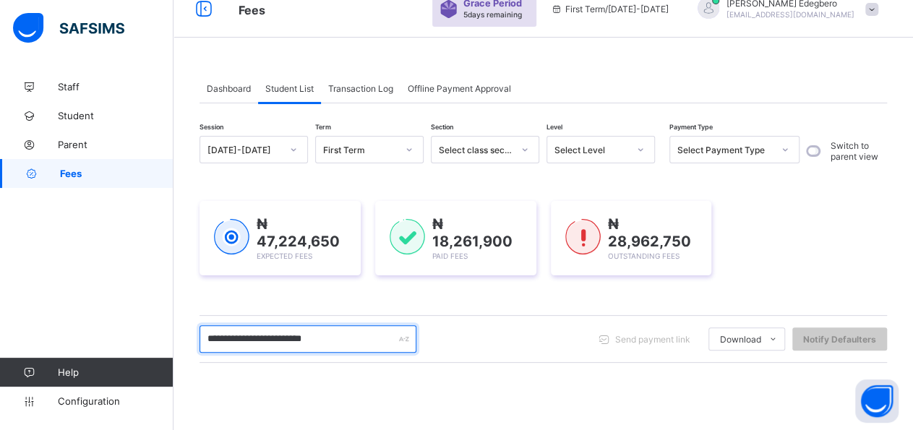
type input "**********"
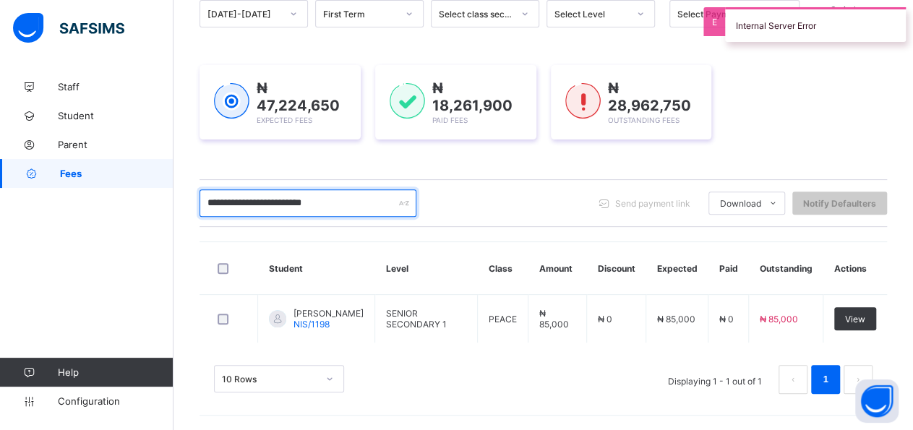
scroll to position [153, 0]
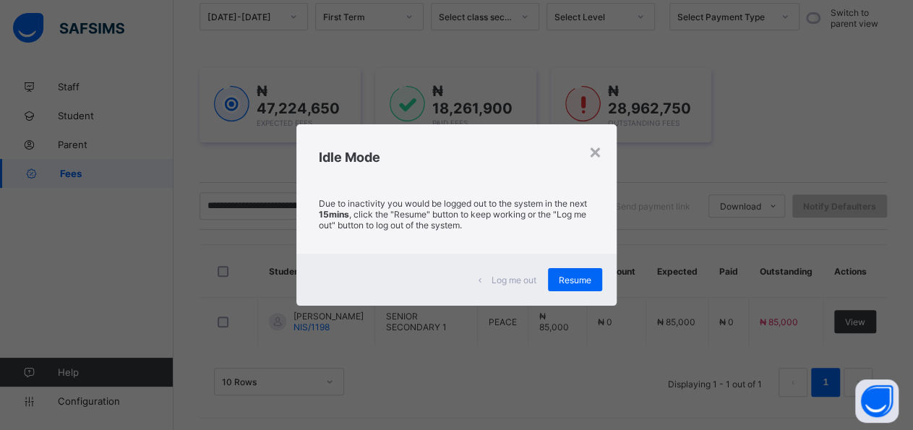
click at [605, 287] on div "Log me out Resume" at bounding box center [455, 280] width 319 height 52
click at [586, 282] on span "Resume" at bounding box center [575, 280] width 33 height 11
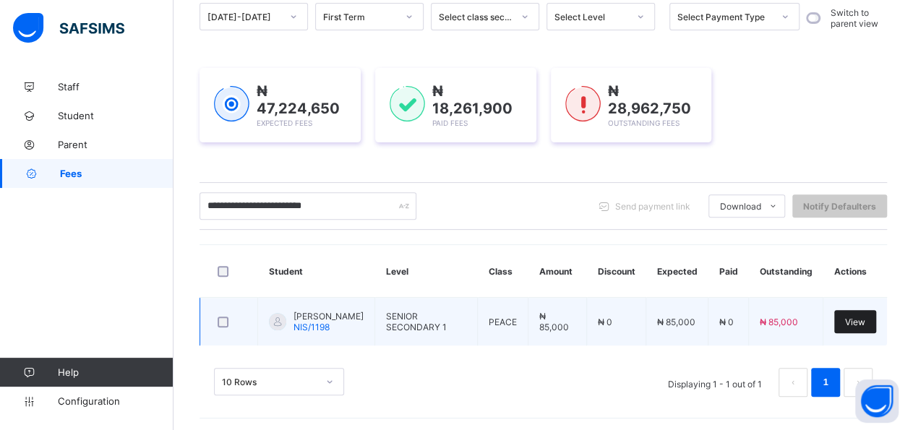
click at [865, 321] on span "View" at bounding box center [855, 322] width 20 height 11
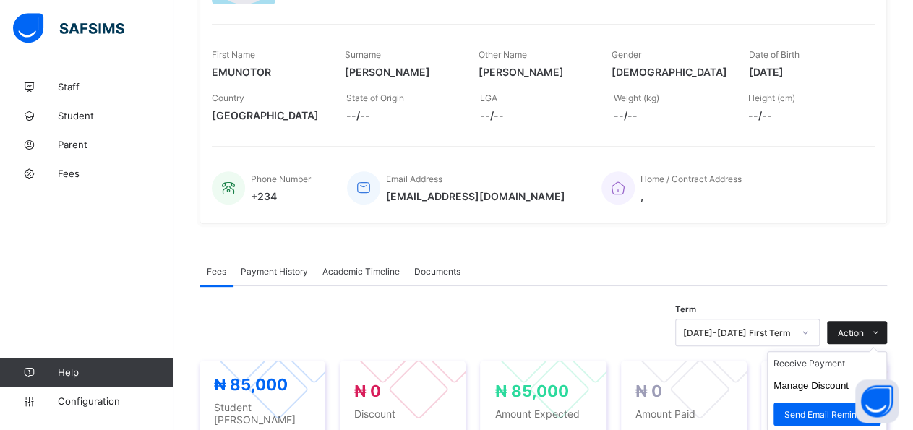
scroll to position [204, 0]
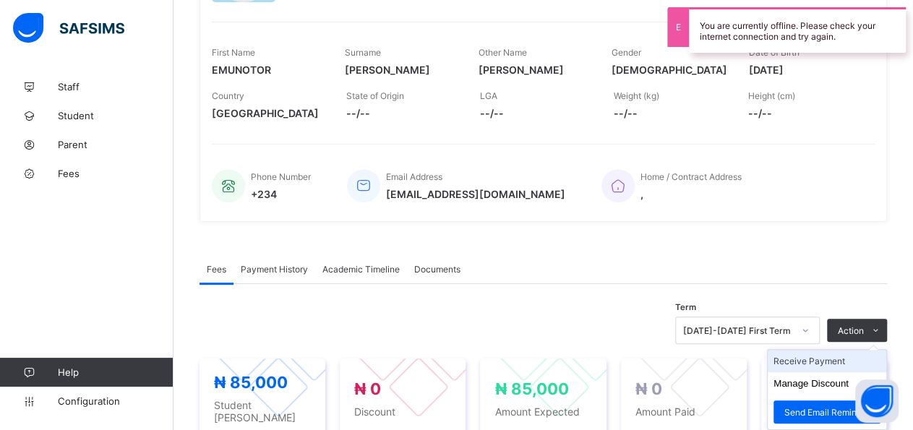
click at [851, 356] on li "Receive Payment" at bounding box center [827, 361] width 119 height 22
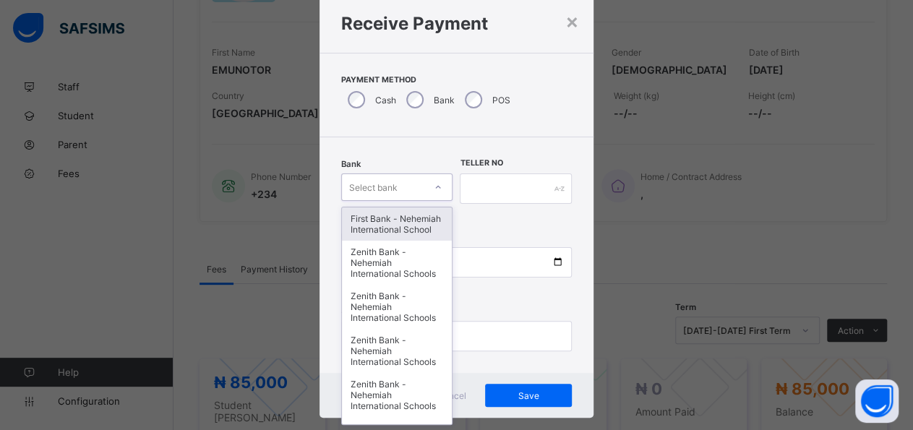
click at [427, 184] on div at bounding box center [438, 187] width 25 height 23
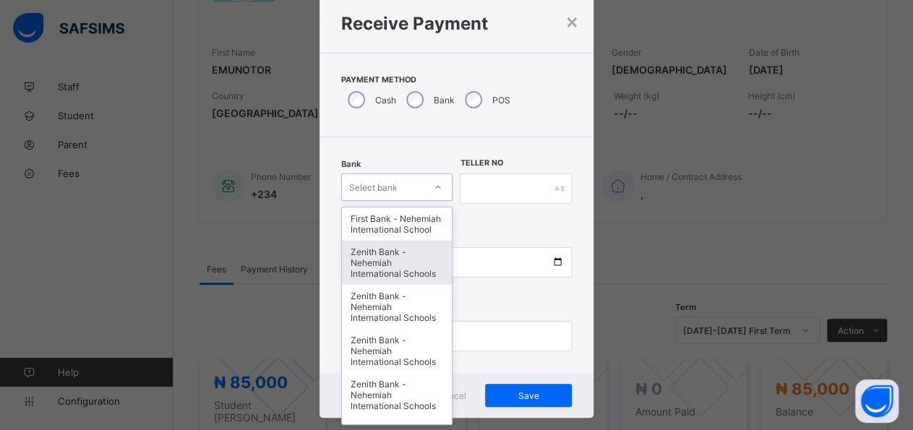
click at [409, 275] on div "Zenith Bank - Nehemiah International Schools" at bounding box center [397, 263] width 110 height 44
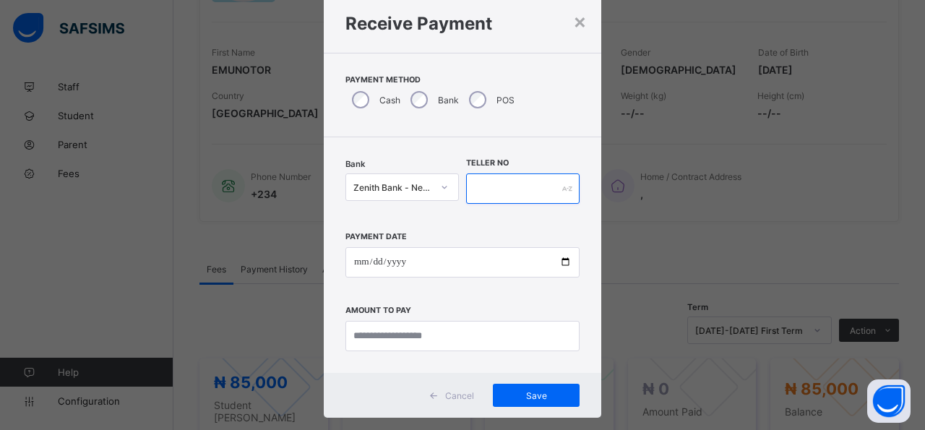
click at [525, 195] on input "text" at bounding box center [522, 188] width 113 height 30
type input "*****"
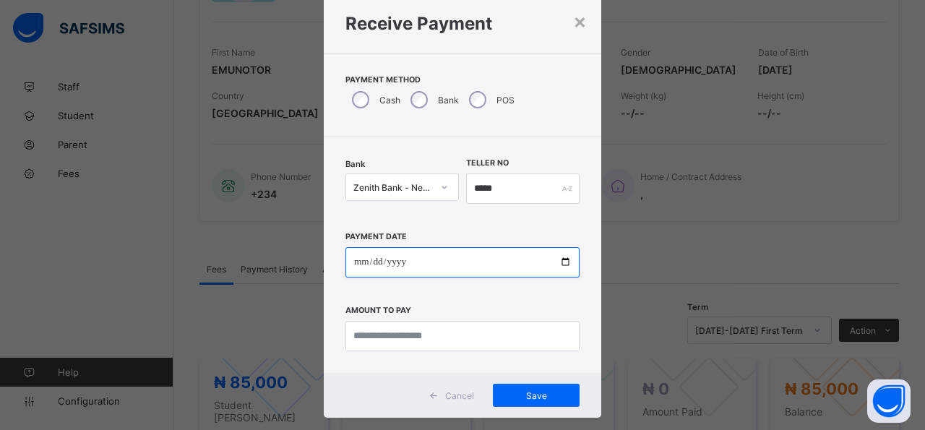
click at [557, 262] on input "date" at bounding box center [462, 262] width 234 height 30
type input "**********"
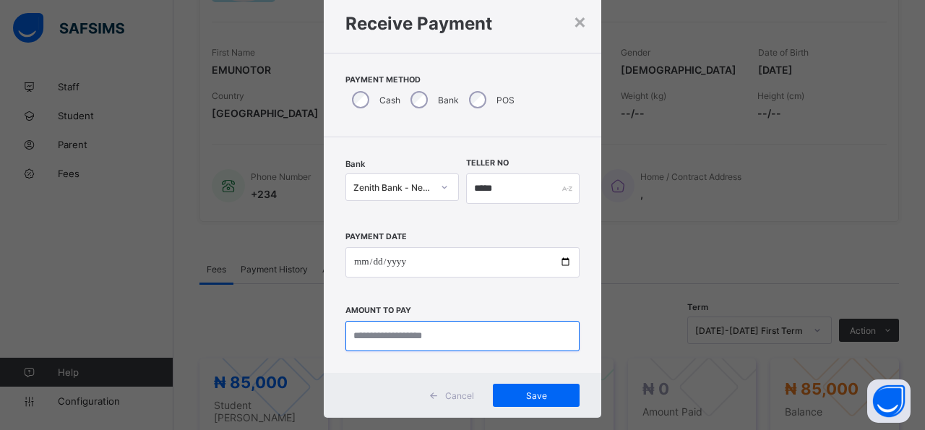
click at [499, 341] on input "currency" at bounding box center [462, 336] width 234 height 30
type input "********"
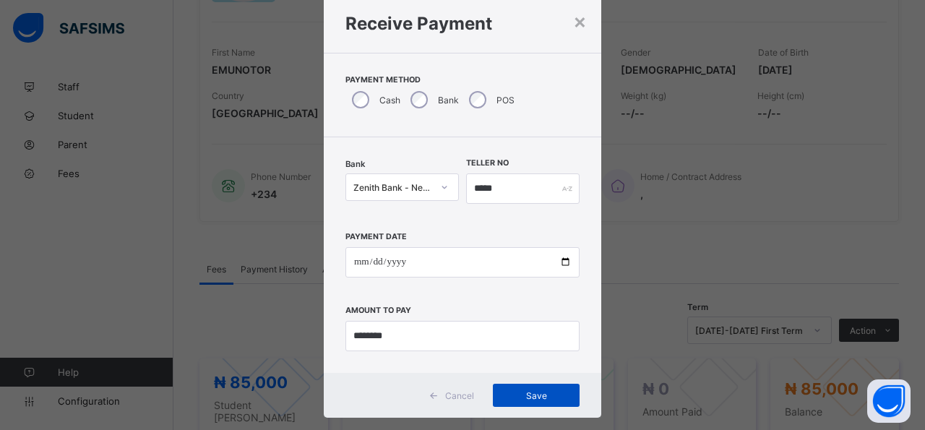
click at [533, 396] on span "Save" at bounding box center [536, 395] width 65 height 11
click at [545, 391] on span "Save" at bounding box center [528, 395] width 65 height 11
click at [518, 393] on div "Save" at bounding box center [528, 395] width 87 height 23
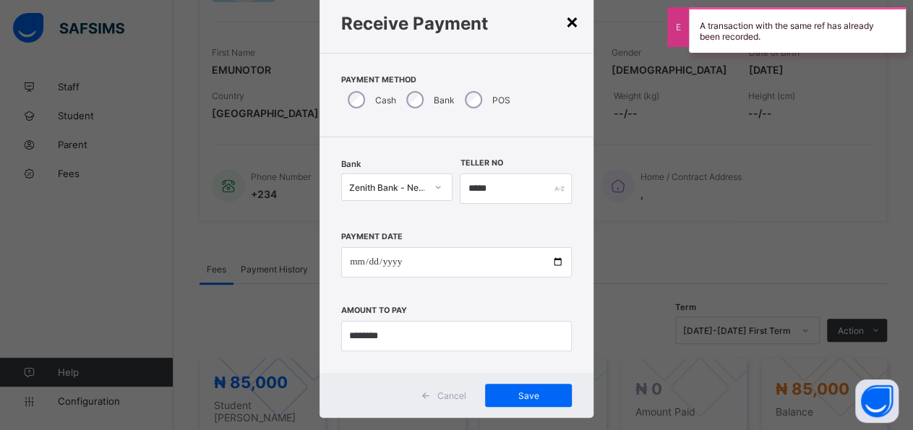
click at [565, 25] on div "×" at bounding box center [572, 21] width 14 height 25
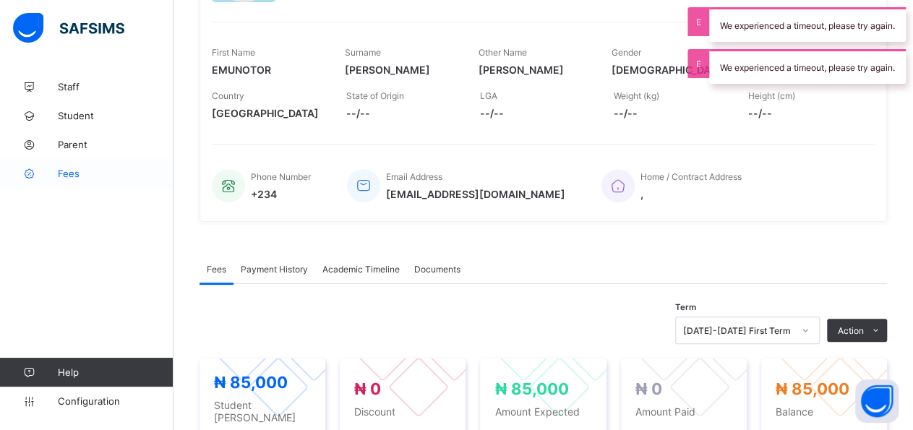
click at [75, 173] on span "Fees" at bounding box center [116, 174] width 116 height 12
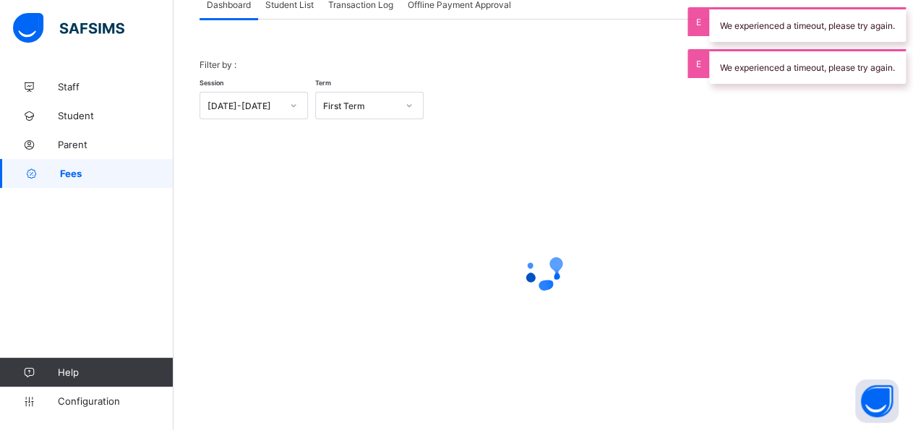
scroll to position [20, 0]
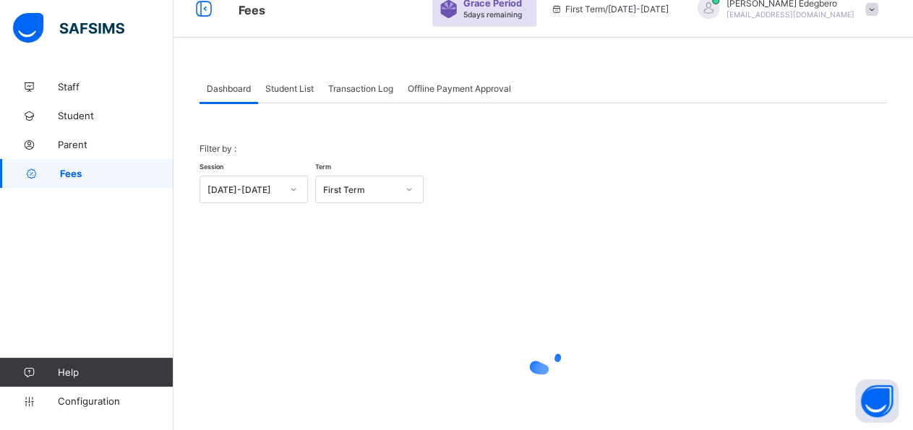
click at [293, 87] on span "Student List" at bounding box center [289, 88] width 48 height 11
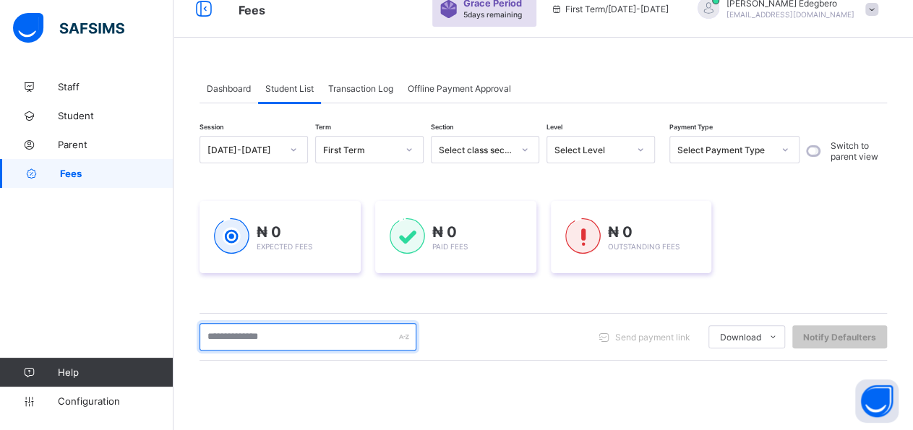
click at [324, 332] on input "text" at bounding box center [307, 336] width 217 height 27
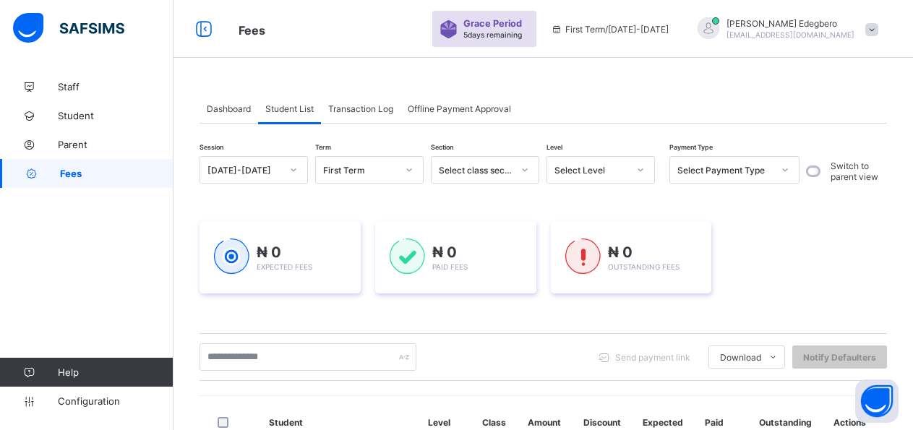
scroll to position [20, 0]
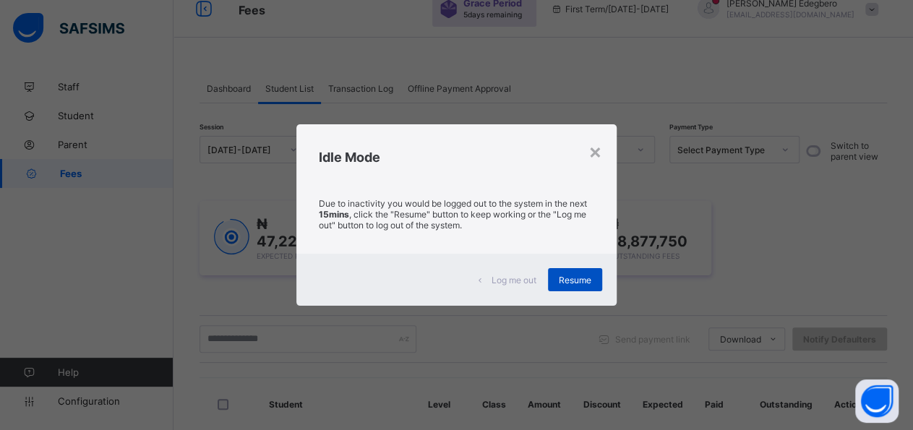
click at [575, 280] on span "Resume" at bounding box center [575, 280] width 33 height 11
click at [575, 280] on div "₦ 47,224,650 Expected Fees ₦ 18,346,900 Paid Fees ₦ 28,877,750 Outstanding Fees" at bounding box center [542, 238] width 687 height 118
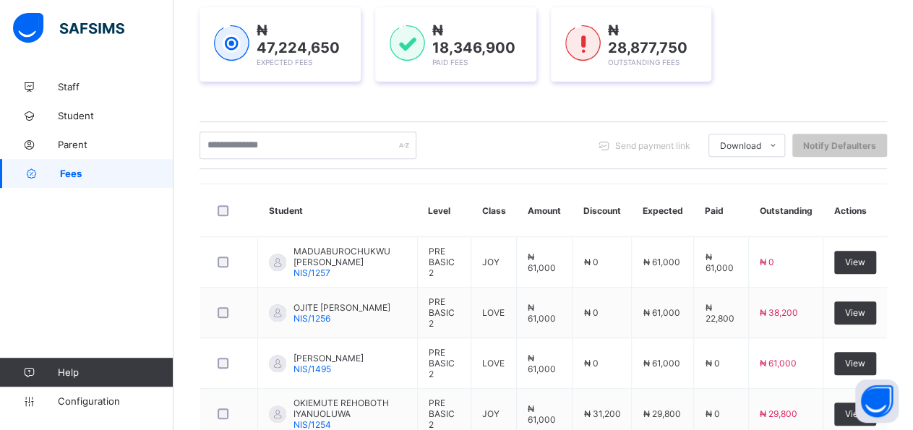
scroll to position [221, 0]
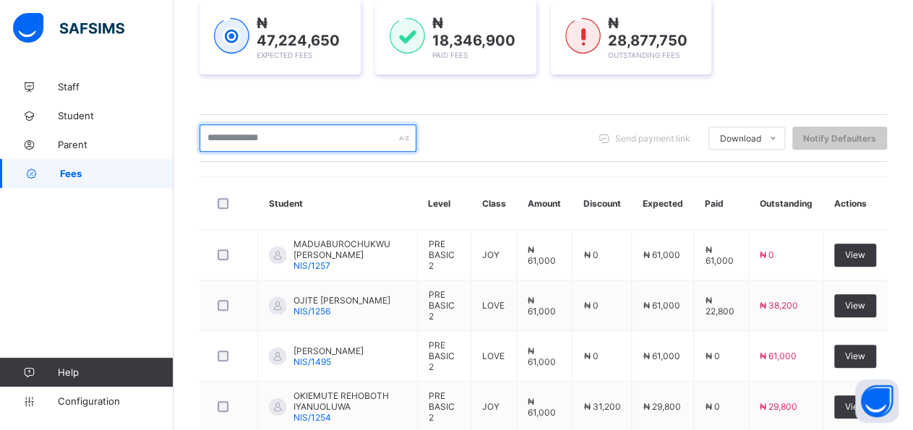
click at [371, 139] on input "text" at bounding box center [307, 137] width 217 height 27
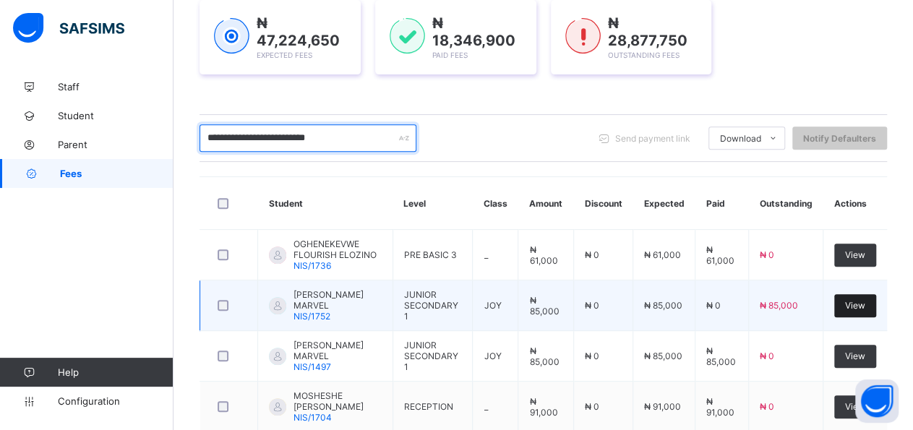
type input "**********"
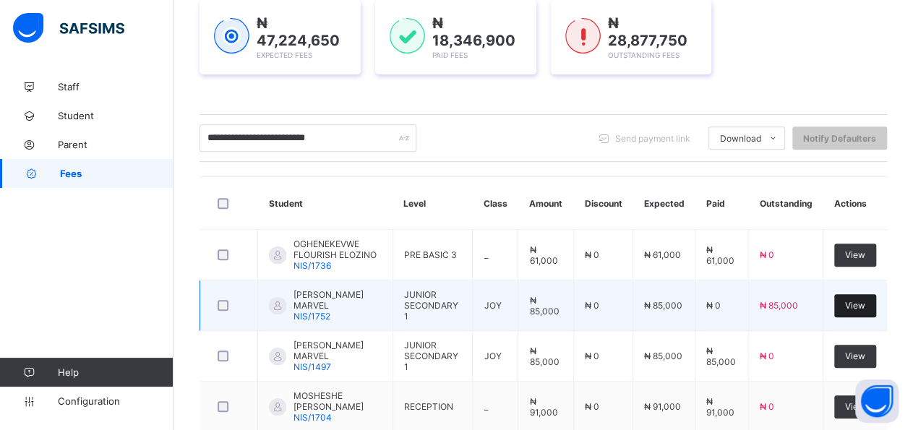
click at [865, 309] on span "View" at bounding box center [855, 305] width 20 height 11
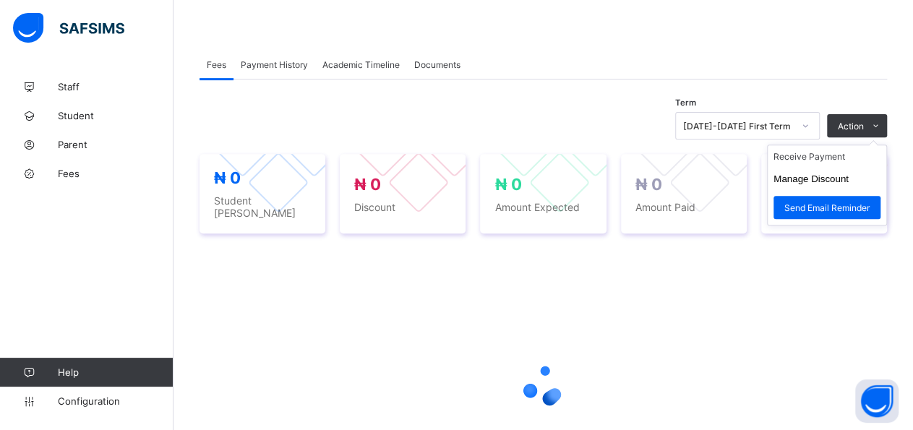
click at [845, 151] on ul "Receive Payment Manage Discount Send Email Reminder" at bounding box center [827, 185] width 120 height 81
click at [844, 153] on li "Receive Payment" at bounding box center [827, 156] width 119 height 22
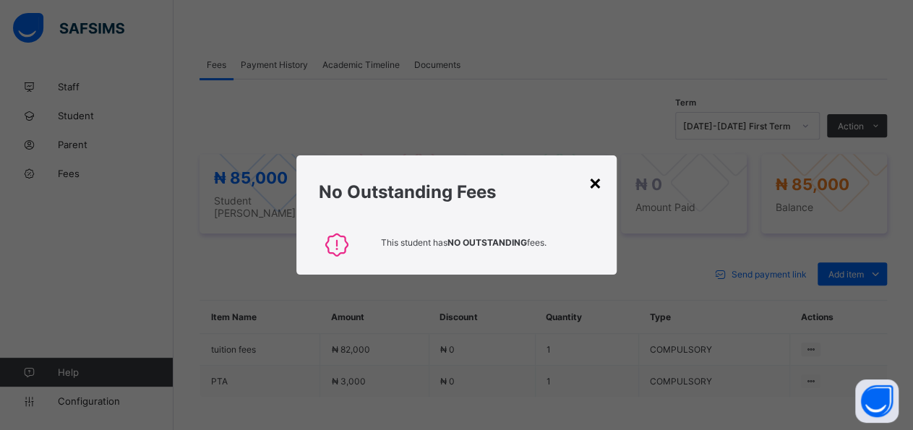
click at [597, 184] on div "×" at bounding box center [595, 182] width 14 height 25
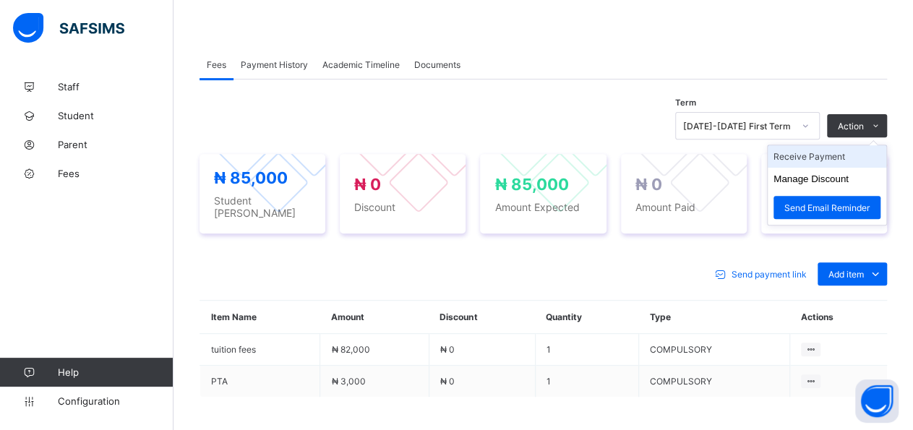
drag, startPoint x: 871, startPoint y: 134, endPoint x: 865, endPoint y: 160, distance: 27.4
click at [868, 145] on ul "Receive Payment Manage Discount Send Email Reminder" at bounding box center [827, 185] width 120 height 81
click at [863, 168] on li "Manage Discount" at bounding box center [827, 179] width 119 height 22
click at [862, 153] on li "Receive Payment" at bounding box center [827, 156] width 119 height 22
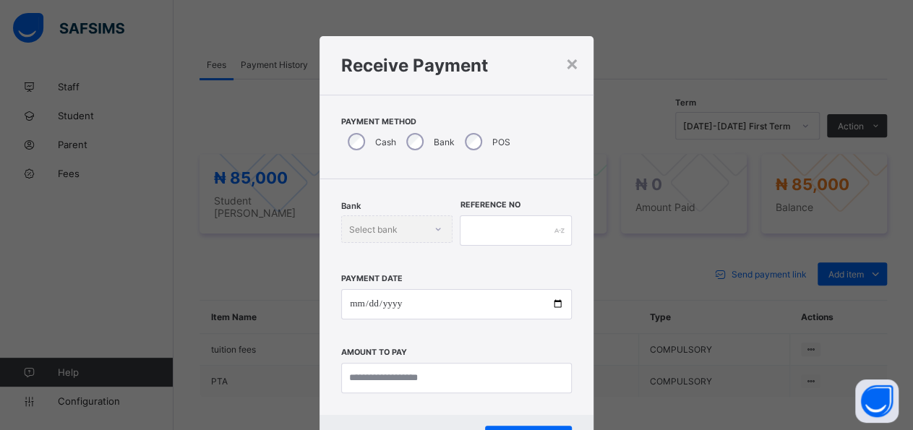
scroll to position [42, 0]
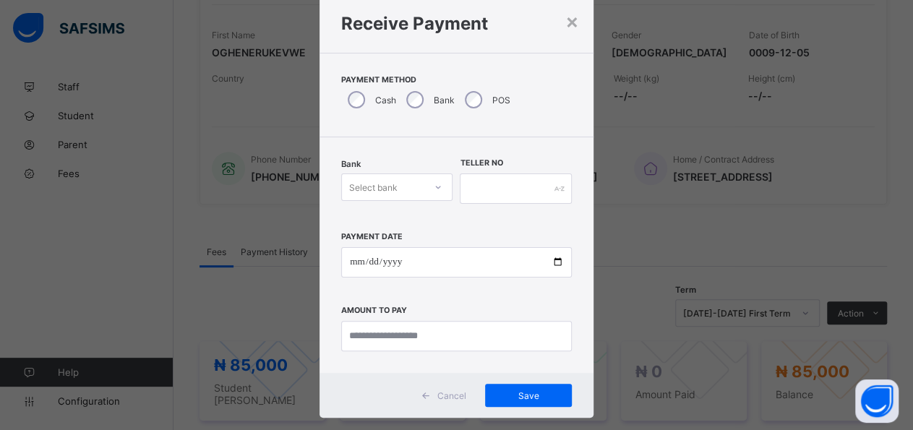
click at [434, 190] on icon at bounding box center [438, 187] width 9 height 14
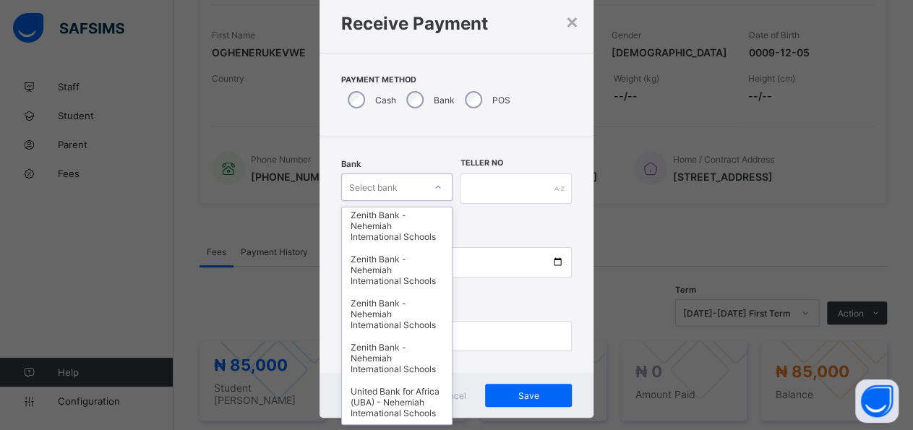
scroll to position [678, 0]
click at [401, 394] on div "United Bank for Africa (UBA) - Nehemiah International Schools" at bounding box center [397, 402] width 110 height 44
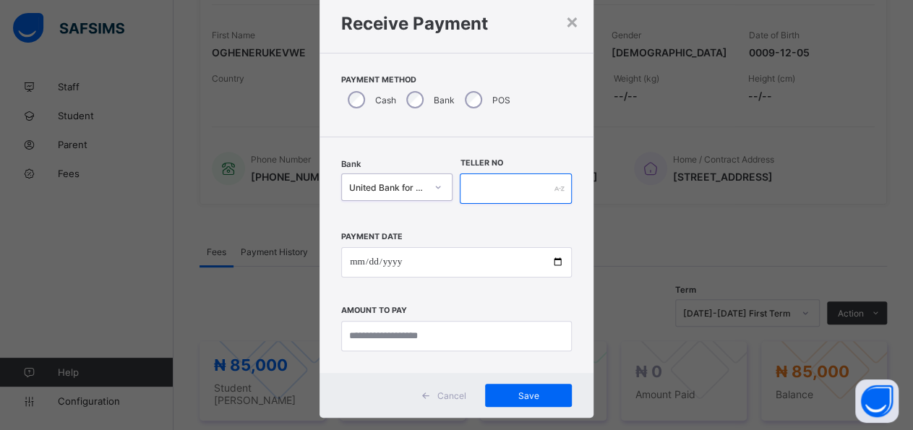
click at [520, 197] on input "text" at bounding box center [515, 188] width 111 height 30
type input "*****"
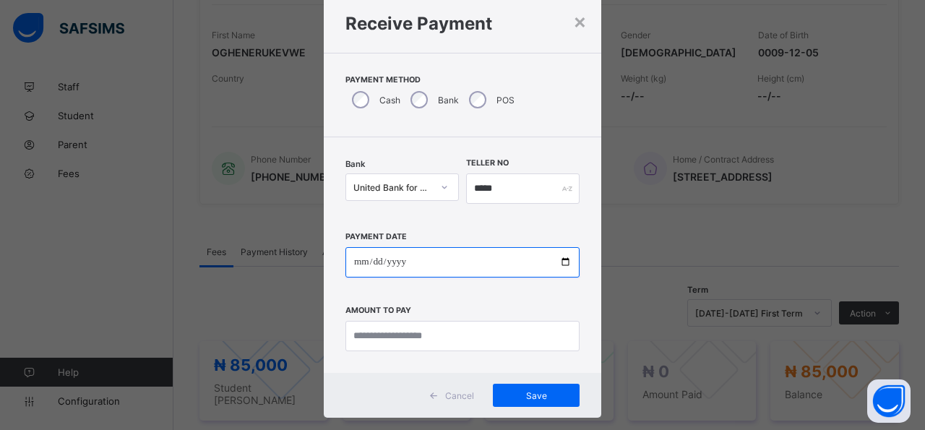
click at [556, 267] on input "date" at bounding box center [462, 262] width 234 height 30
type input "**********"
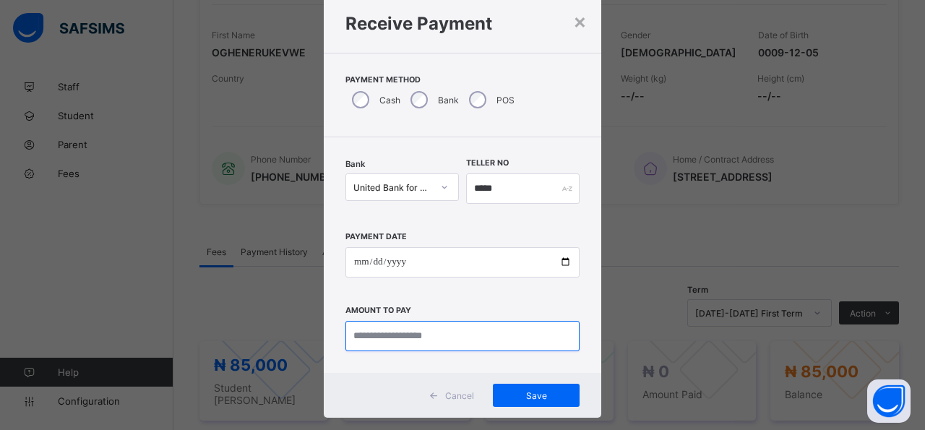
click at [473, 341] on input "currency" at bounding box center [462, 336] width 234 height 30
type input "*********"
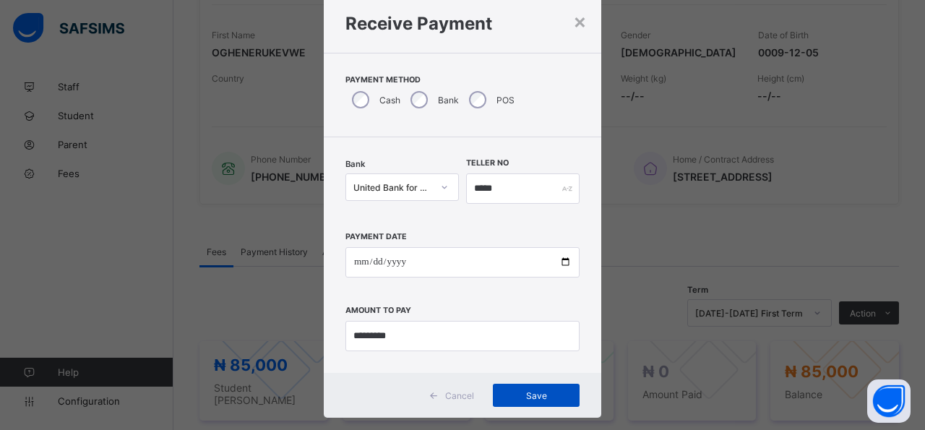
click at [518, 401] on div "Save" at bounding box center [536, 395] width 87 height 23
click at [518, 401] on div "Save" at bounding box center [528, 395] width 87 height 23
click at [565, 22] on div "×" at bounding box center [572, 21] width 14 height 25
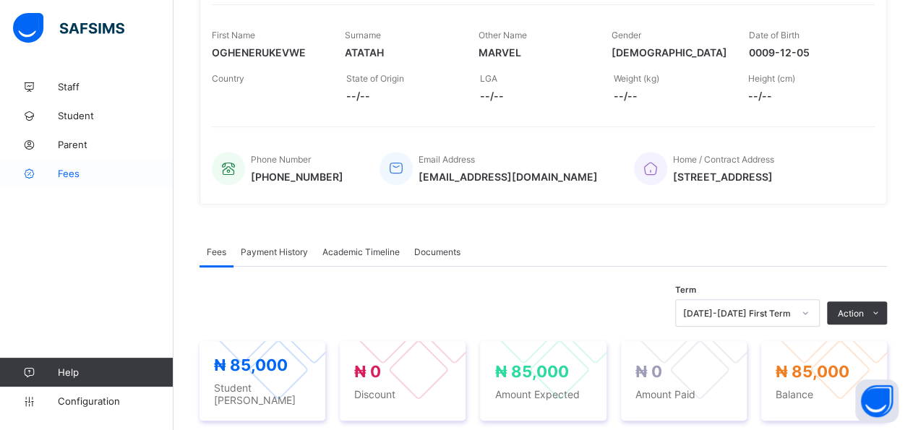
click at [77, 171] on span "Fees" at bounding box center [116, 174] width 116 height 12
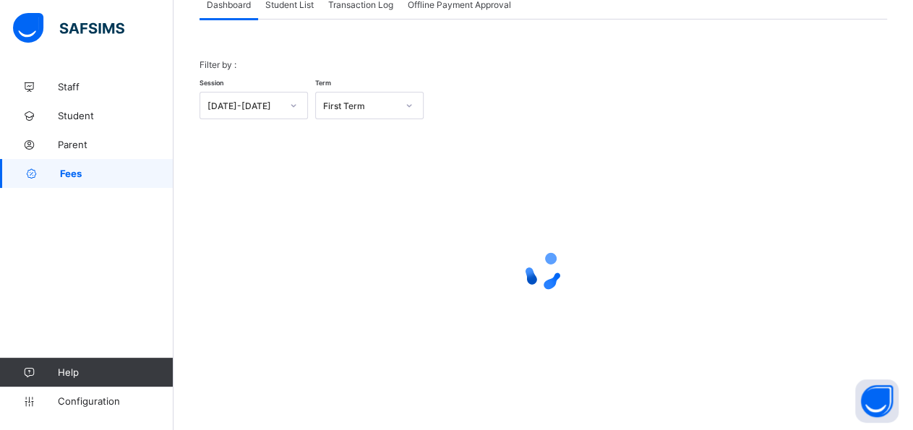
scroll to position [20, 0]
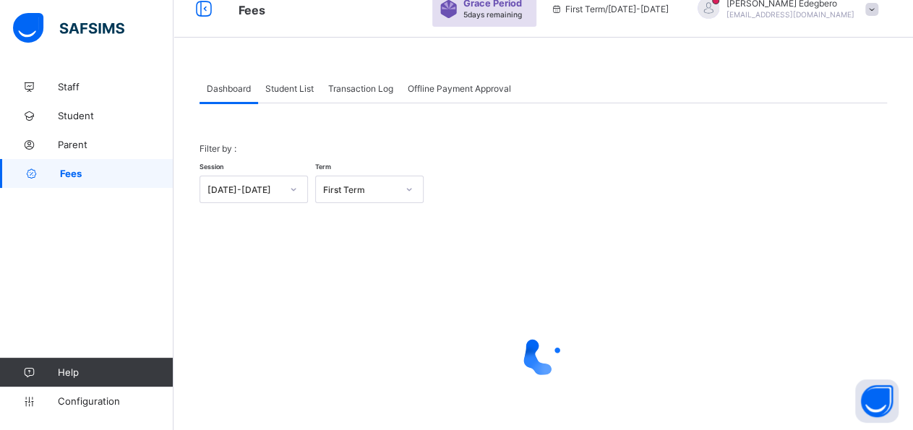
click at [285, 98] on div "Student List" at bounding box center [289, 88] width 63 height 29
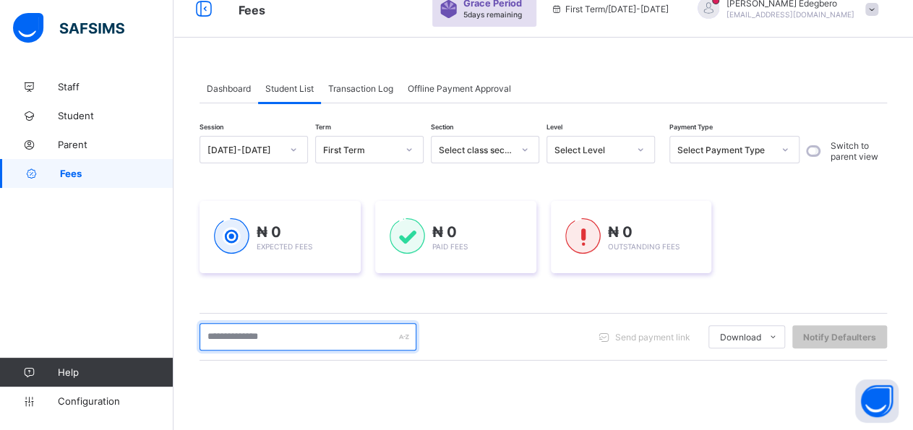
click at [336, 337] on input "text" at bounding box center [307, 336] width 217 height 27
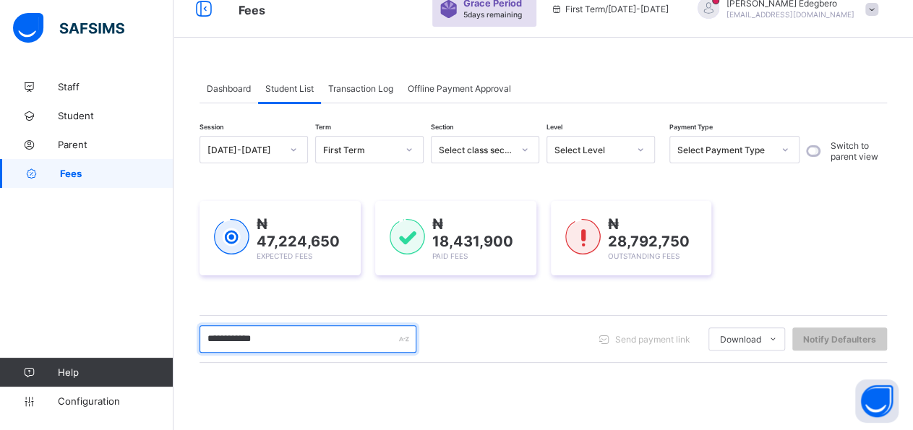
type input "**********"
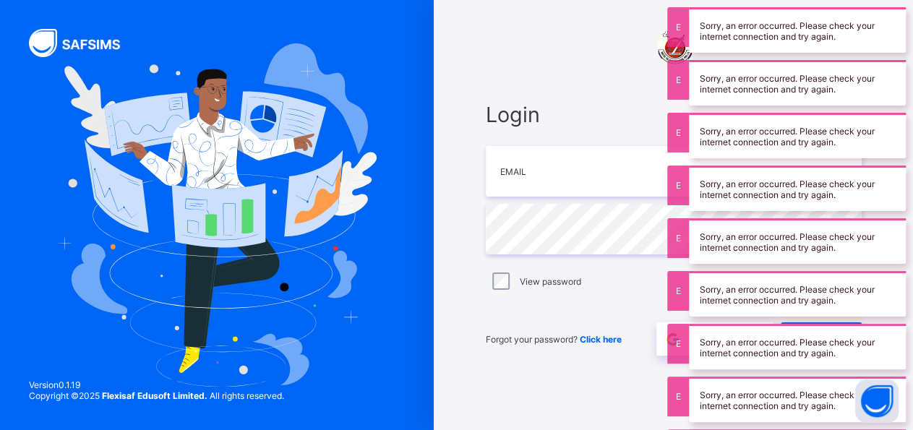
type input "**********"
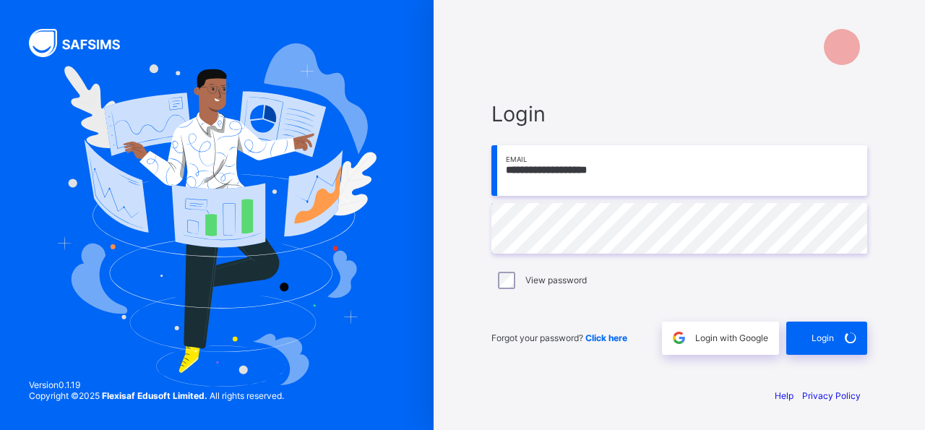
click at [805, 343] on div "Login" at bounding box center [826, 338] width 81 height 33
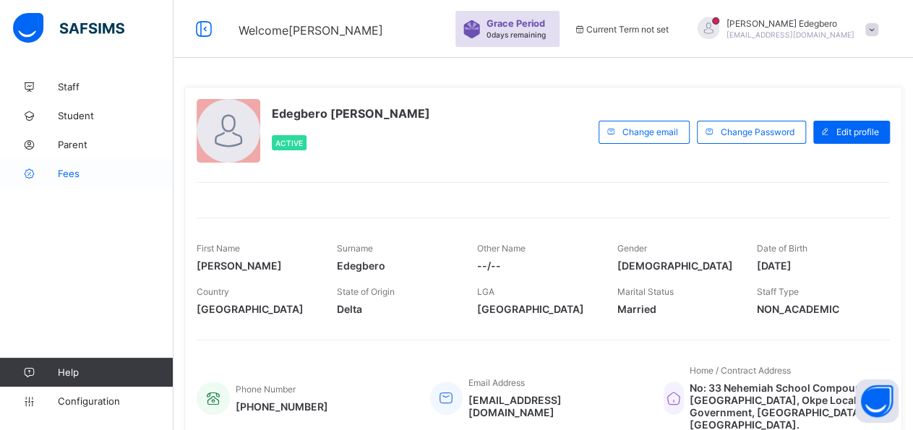
click at [72, 173] on span "Fees" at bounding box center [116, 174] width 116 height 12
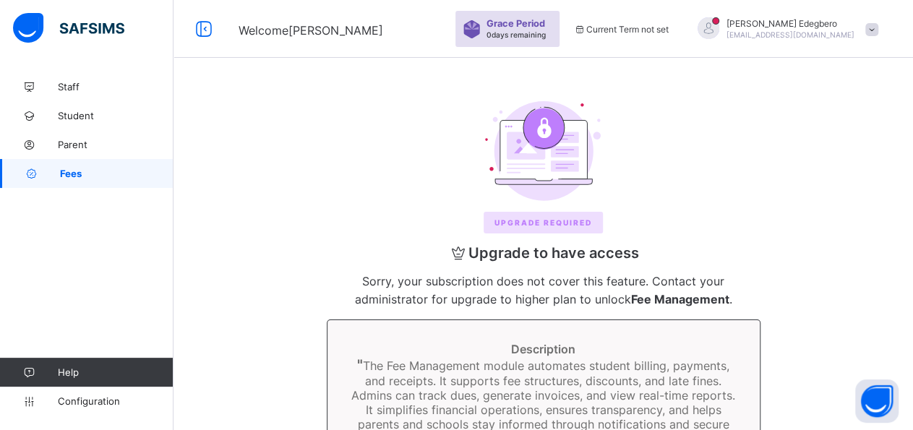
click at [63, 172] on span "Fees" at bounding box center [116, 174] width 113 height 12
click at [87, 176] on span "Fees" at bounding box center [116, 174] width 113 height 12
click at [151, 170] on span "Fees" at bounding box center [116, 174] width 113 height 12
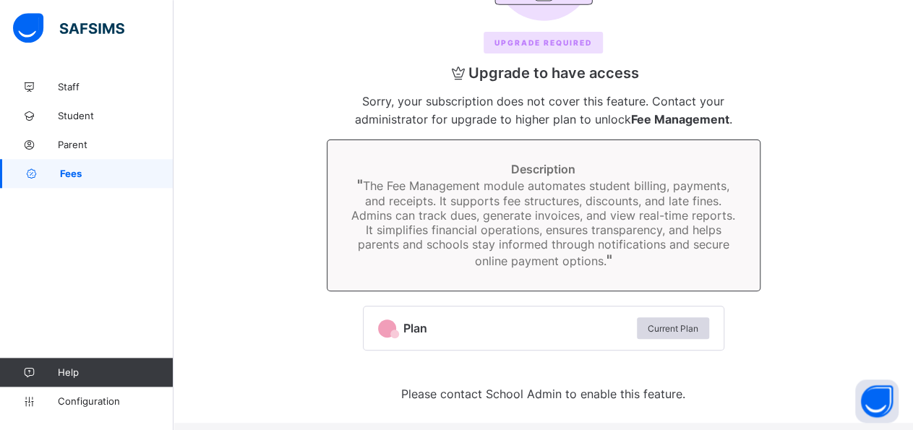
scroll to position [182, 0]
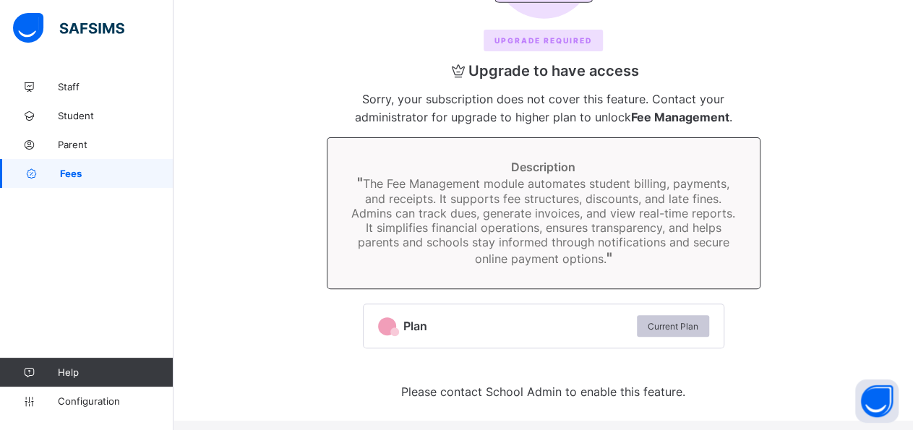
click at [698, 326] on span "Current Plan" at bounding box center [673, 326] width 51 height 11
click at [583, 46] on div "Upgrade REQUIRED" at bounding box center [543, 41] width 119 height 22
click at [52, 168] on link "Fees" at bounding box center [86, 173] width 173 height 29
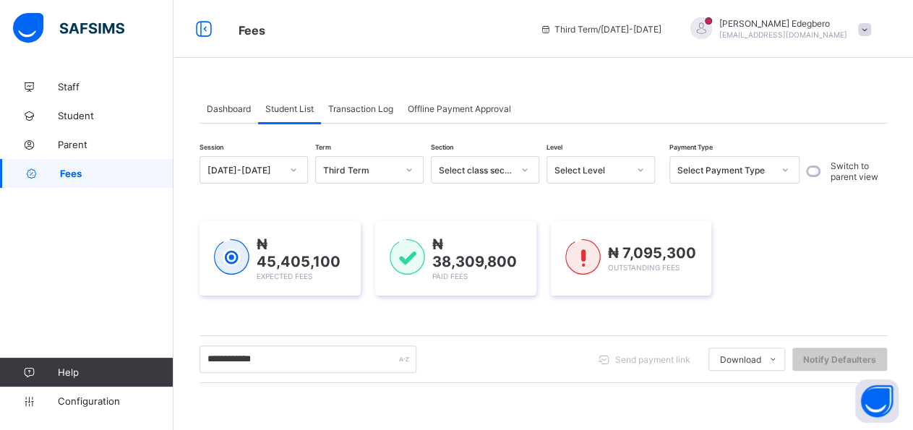
type input "**********"
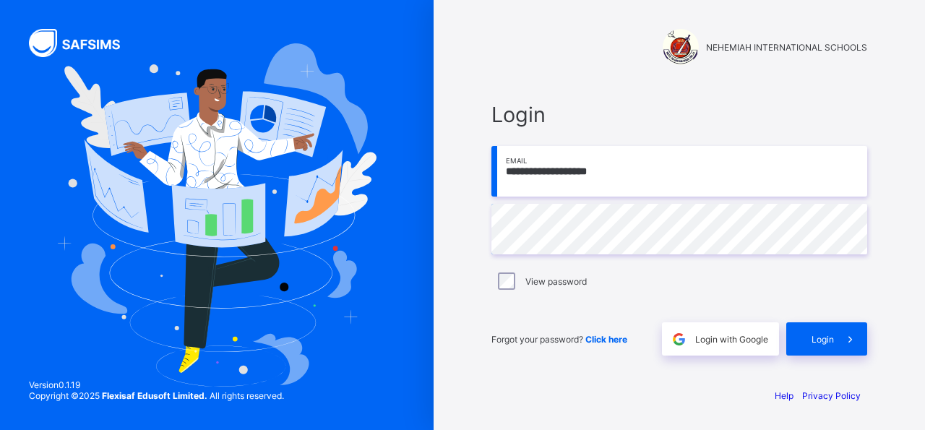
click at [800, 338] on div "Login" at bounding box center [826, 338] width 81 height 33
click at [802, 335] on div "Login" at bounding box center [826, 338] width 81 height 33
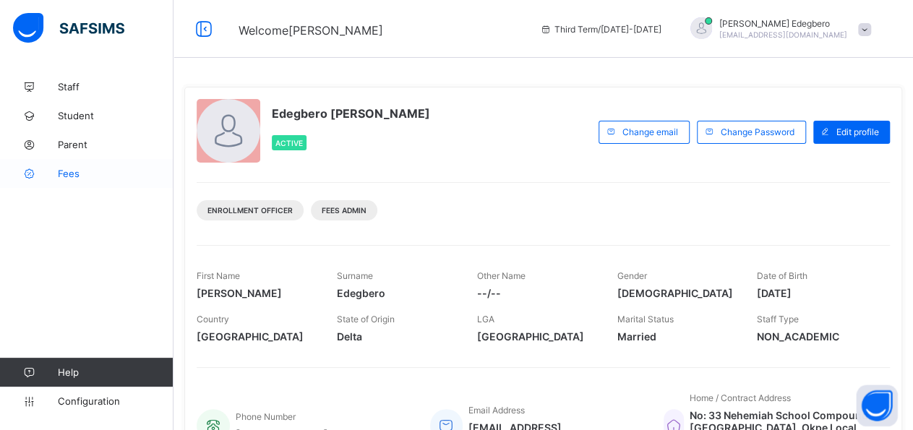
click at [69, 181] on link "Fees" at bounding box center [86, 173] width 173 height 29
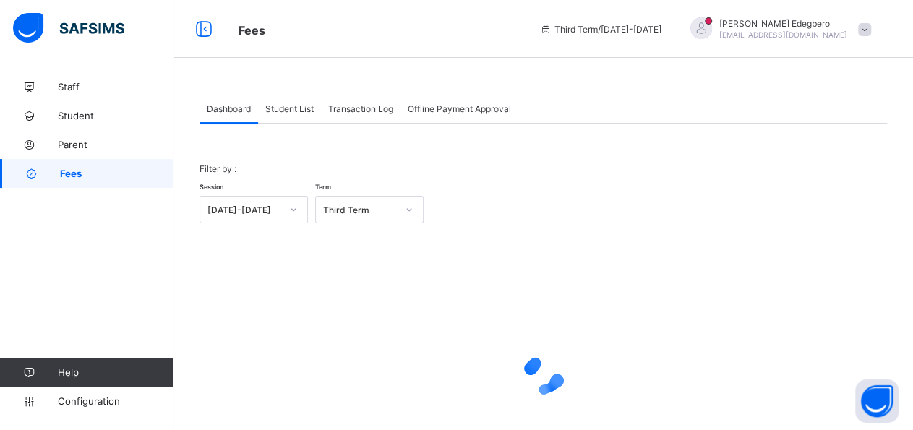
click at [288, 116] on div "Student List" at bounding box center [289, 108] width 63 height 29
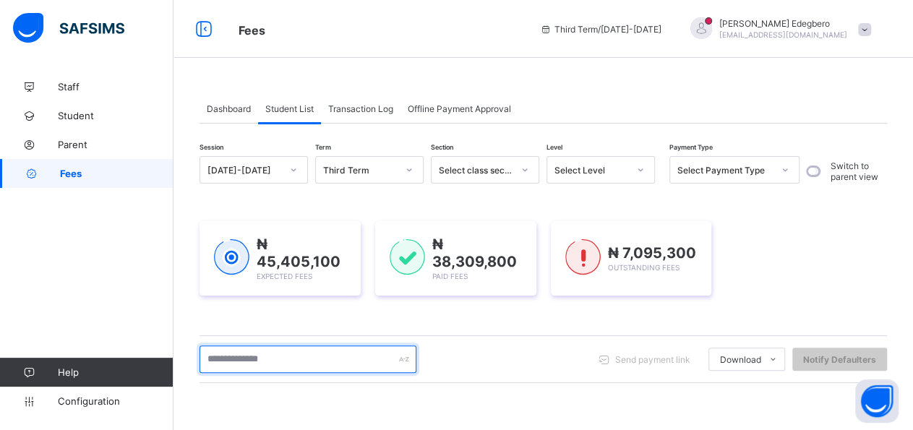
click at [311, 361] on input "text" at bounding box center [307, 358] width 217 height 27
click at [272, 359] on input "**********" at bounding box center [307, 358] width 217 height 27
click at [258, 356] on input "**********" at bounding box center [307, 358] width 217 height 27
click at [259, 358] on input "**********" at bounding box center [307, 358] width 217 height 27
click at [259, 359] on input "**********" at bounding box center [307, 358] width 217 height 27
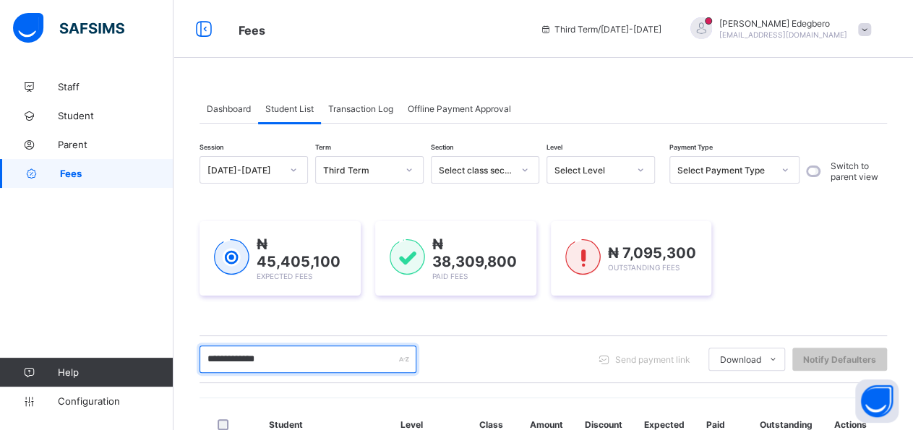
click at [259, 362] on input "**********" at bounding box center [307, 358] width 217 height 27
click at [257, 353] on input "**********" at bounding box center [307, 358] width 217 height 27
click at [320, 370] on input "**********" at bounding box center [307, 358] width 217 height 27
click at [343, 354] on input "**********" at bounding box center [307, 358] width 217 height 27
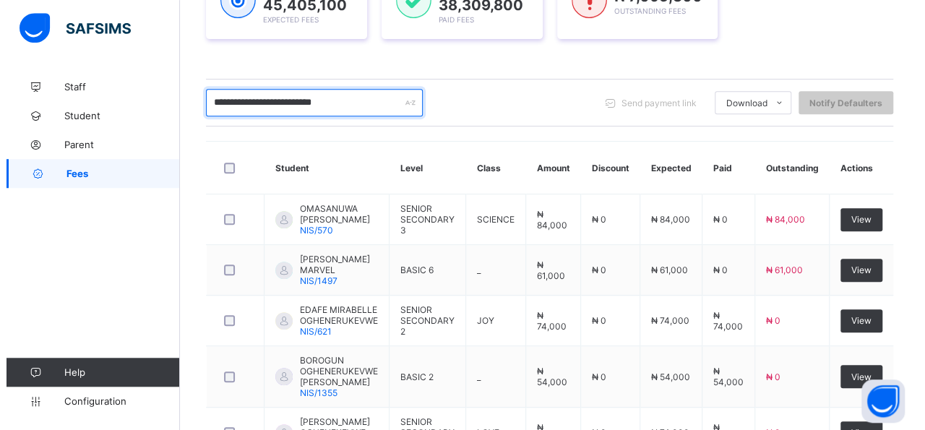
scroll to position [263, 0]
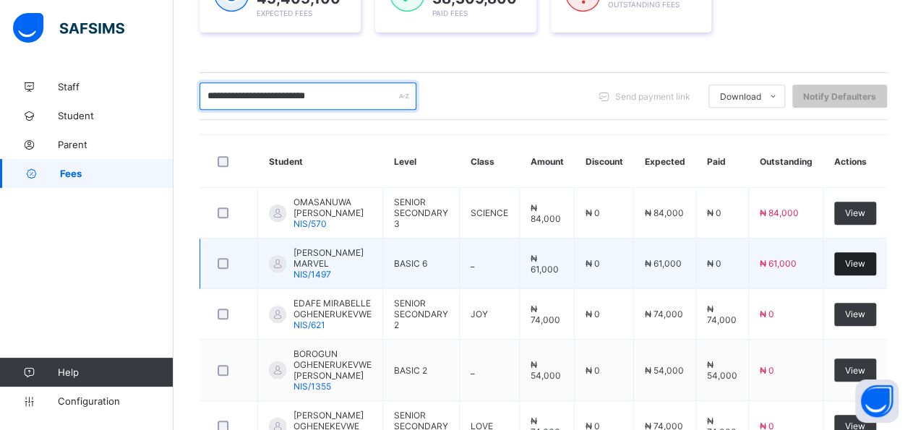
type input "**********"
click at [855, 272] on div "View" at bounding box center [855, 263] width 42 height 23
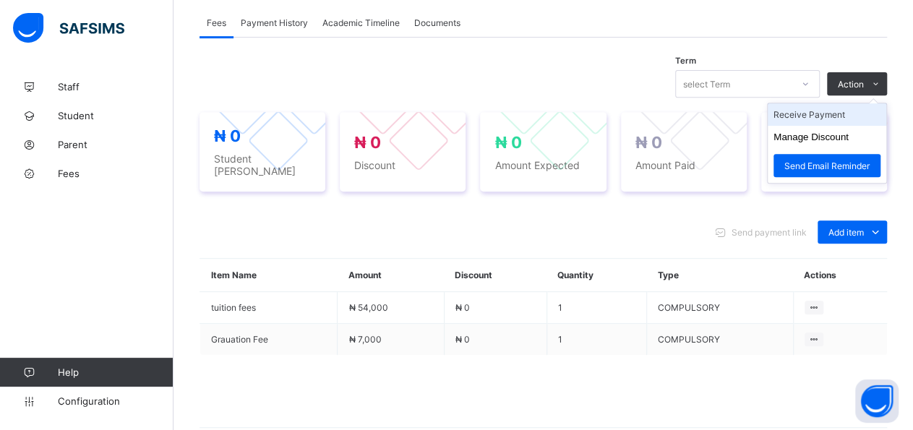
click at [864, 111] on li "Receive Payment" at bounding box center [827, 114] width 119 height 22
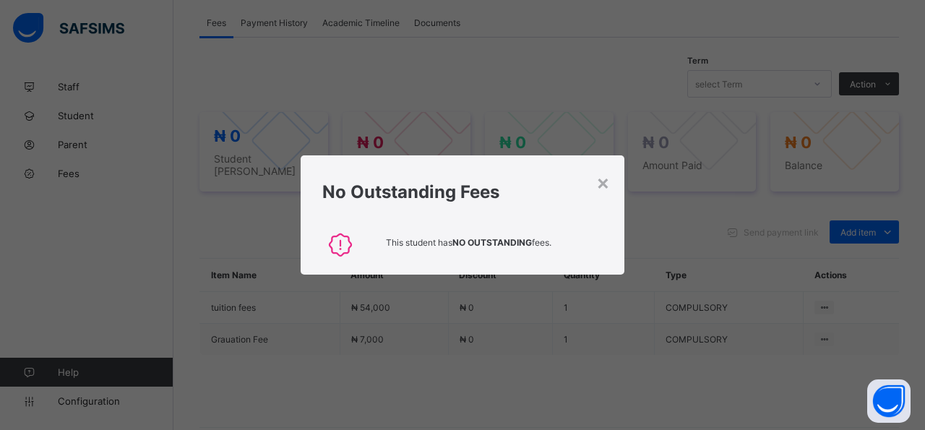
click at [612, 183] on div "No Outstanding Fees" at bounding box center [463, 188] width 324 height 66
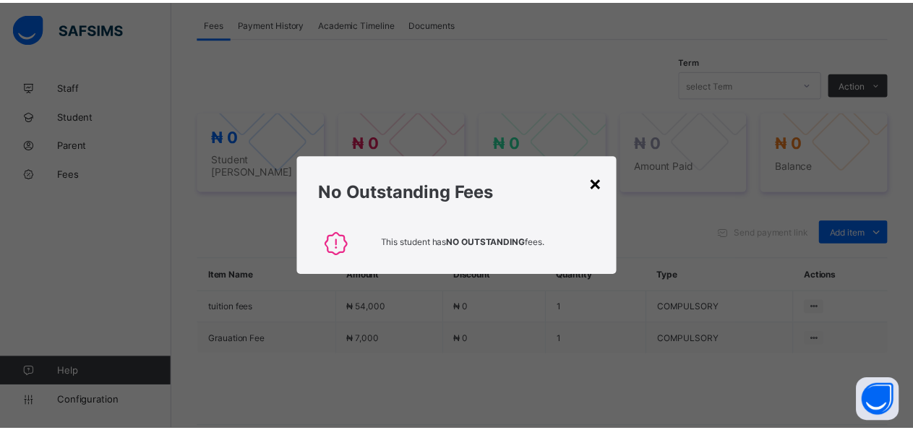
scroll to position [447, 0]
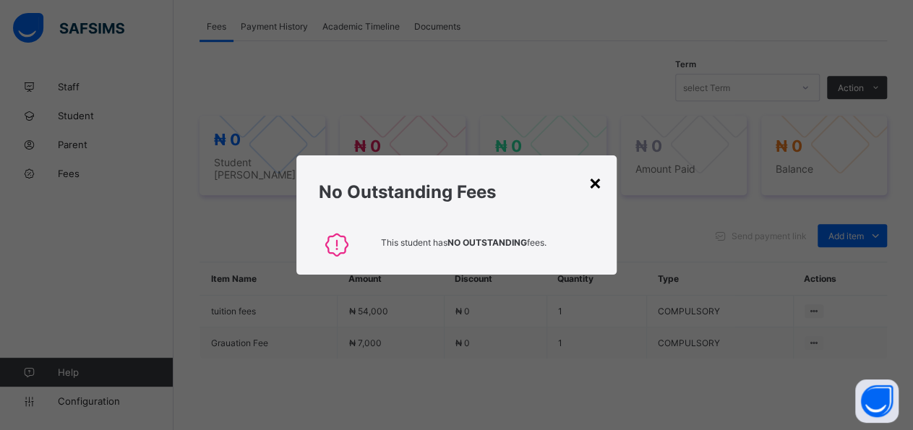
click at [609, 192] on div "× No Outstanding Fees This student has NO OUTSTANDING fees." at bounding box center [455, 214] width 319 height 119
click at [598, 184] on div "×" at bounding box center [595, 182] width 14 height 25
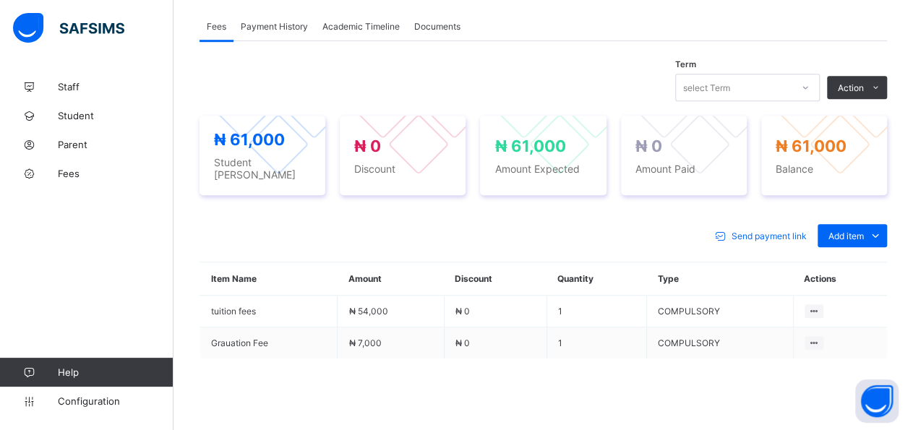
click at [0, 0] on li "Receive Payment" at bounding box center [0, 0] width 0 height 0
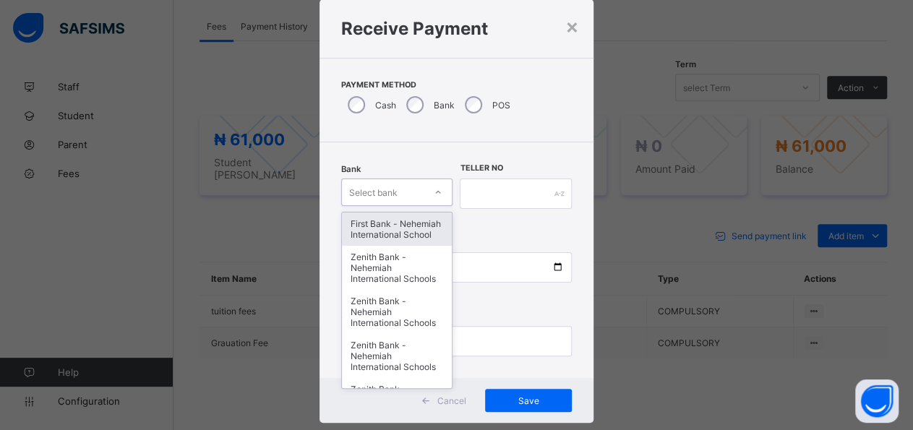
click at [435, 206] on div "option First Bank - Nehemiah International School focused, 1 of 17. 17 results …" at bounding box center [396, 192] width 111 height 27
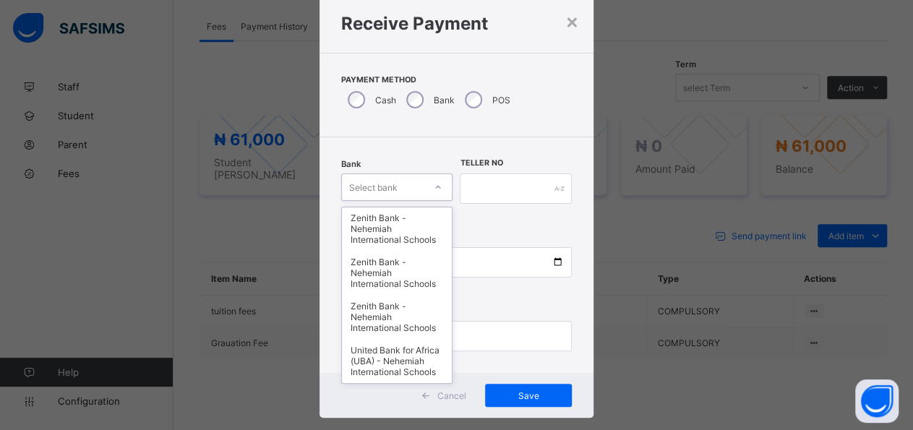
scroll to position [718, 0]
click at [385, 356] on div "United Bank for Africa (UBA) - Nehemiah International Schools" at bounding box center [397, 361] width 110 height 44
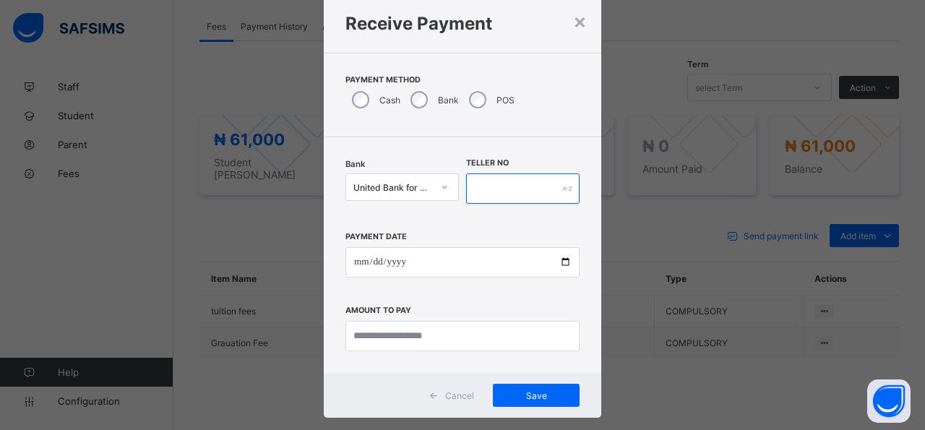
click at [537, 187] on input "text" at bounding box center [522, 188] width 113 height 30
type input "*****"
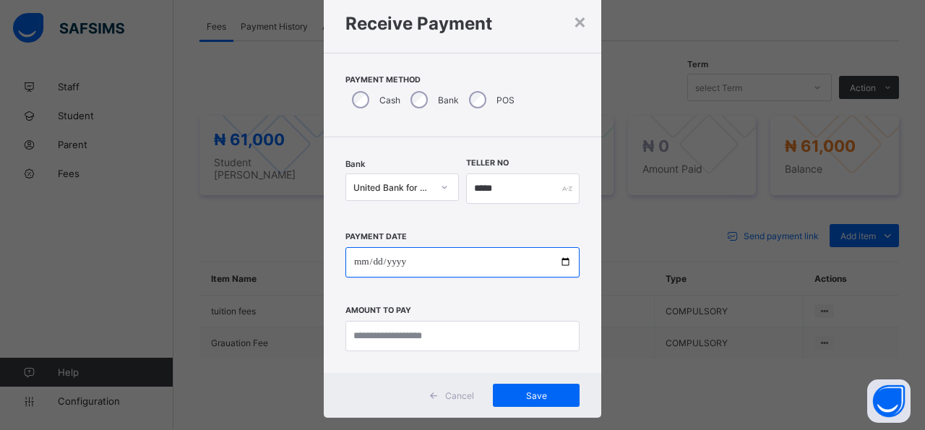
click at [553, 262] on input "date" at bounding box center [462, 262] width 234 height 30
type input "**********"
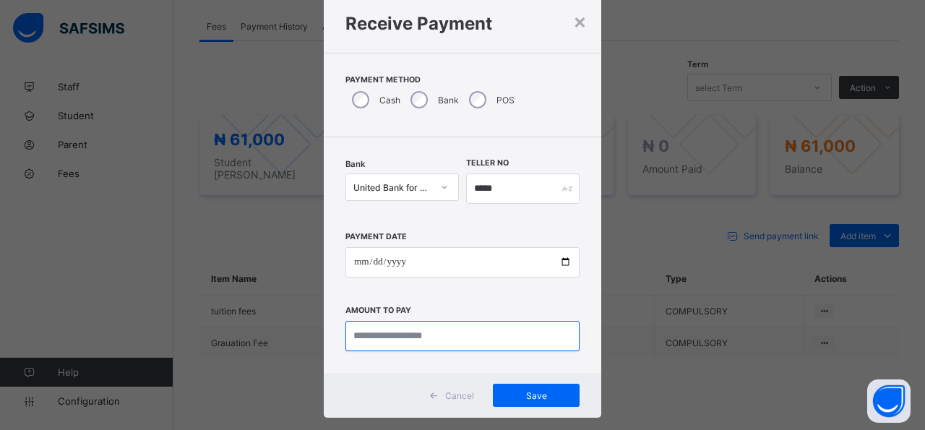
click at [532, 330] on input "currency" at bounding box center [462, 336] width 234 height 30
type input "*********"
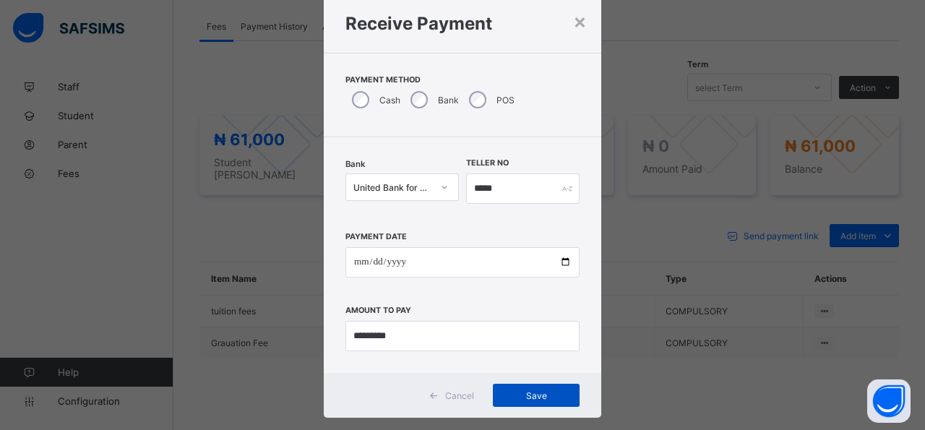
click at [547, 395] on span "Save" at bounding box center [536, 395] width 65 height 11
click at [524, 396] on span "Save" at bounding box center [528, 395] width 65 height 11
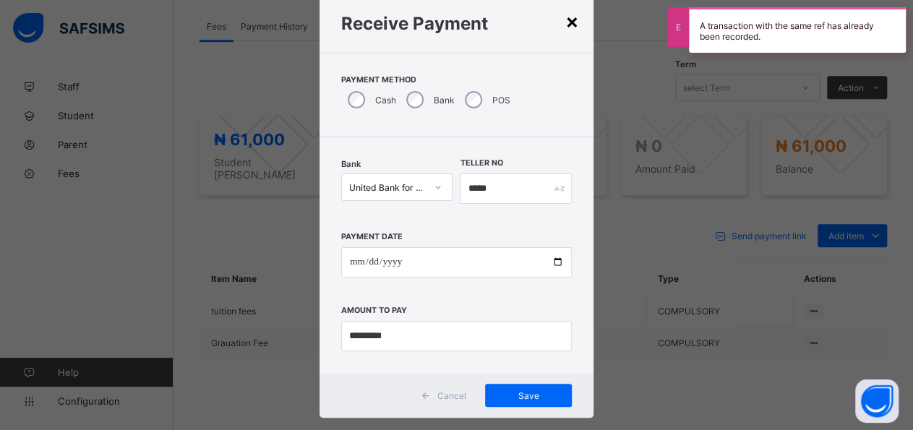
click at [565, 21] on div "×" at bounding box center [572, 21] width 14 height 25
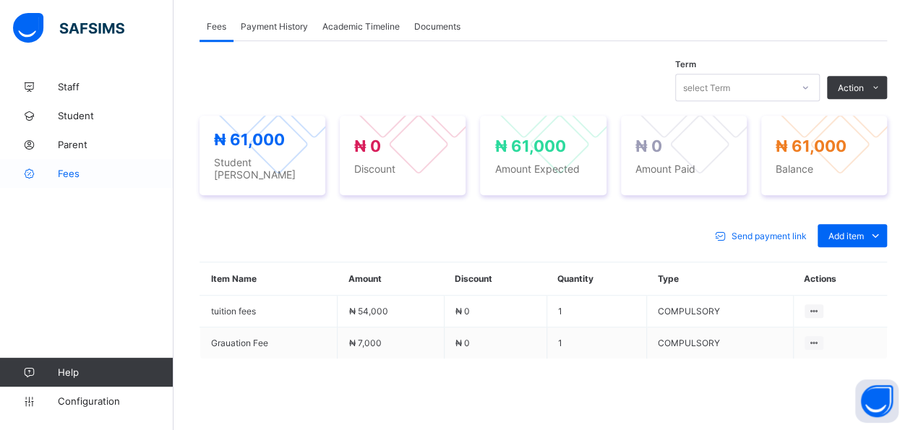
click at [85, 176] on span "Fees" at bounding box center [116, 174] width 116 height 12
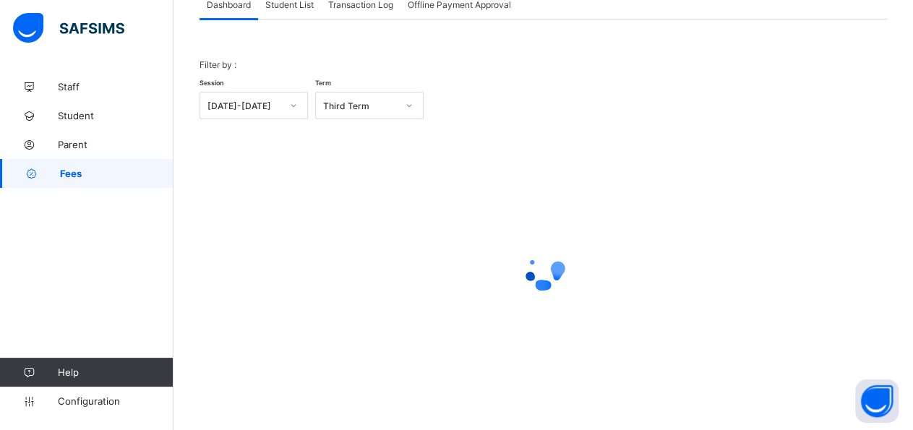
scroll to position [20, 0]
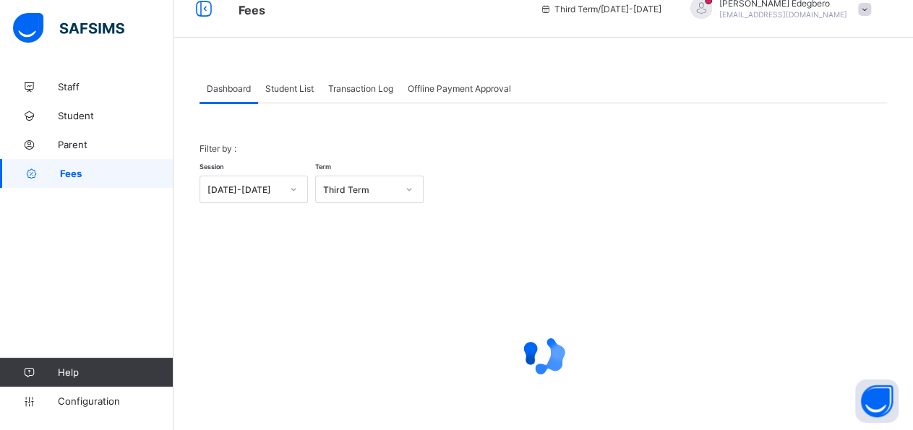
click at [304, 95] on div "Student List" at bounding box center [289, 88] width 63 height 29
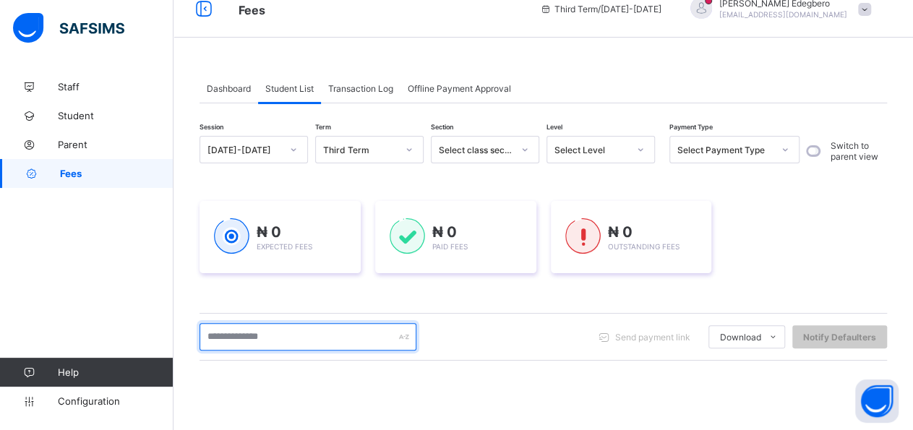
click at [363, 337] on input "text" at bounding box center [307, 336] width 217 height 27
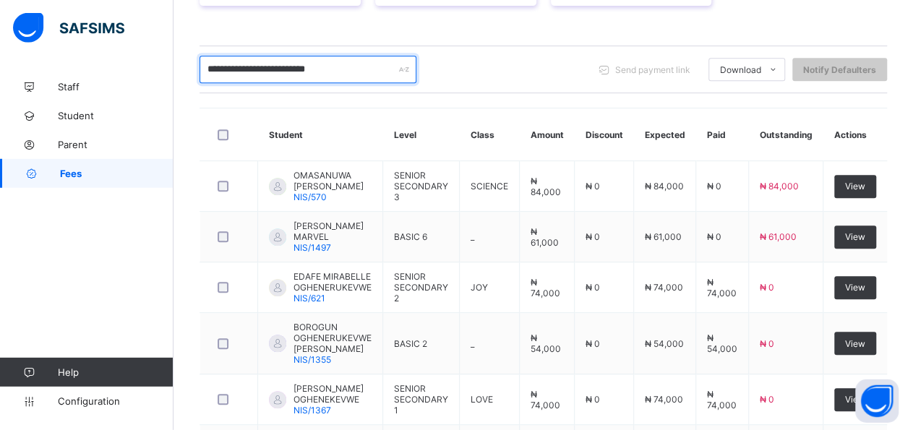
scroll to position [309, 0]
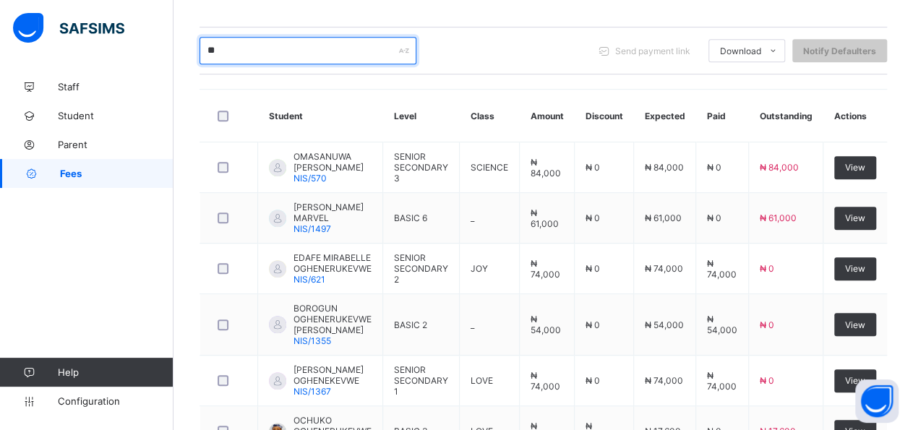
type input "*"
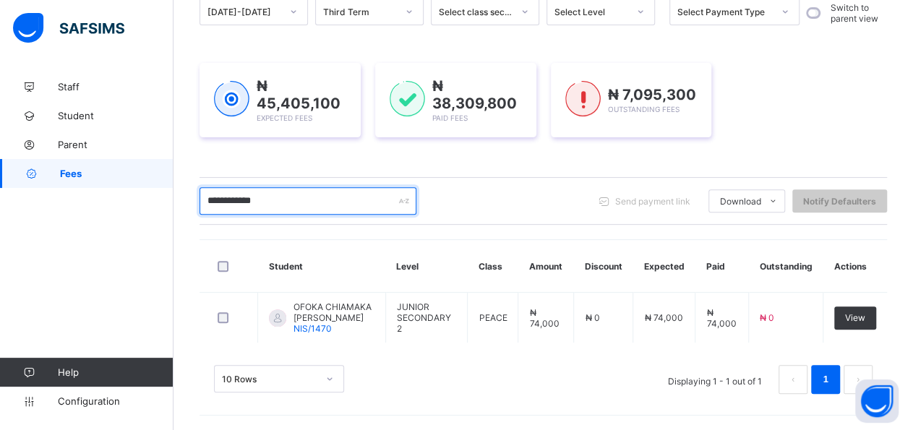
scroll to position [163, 0]
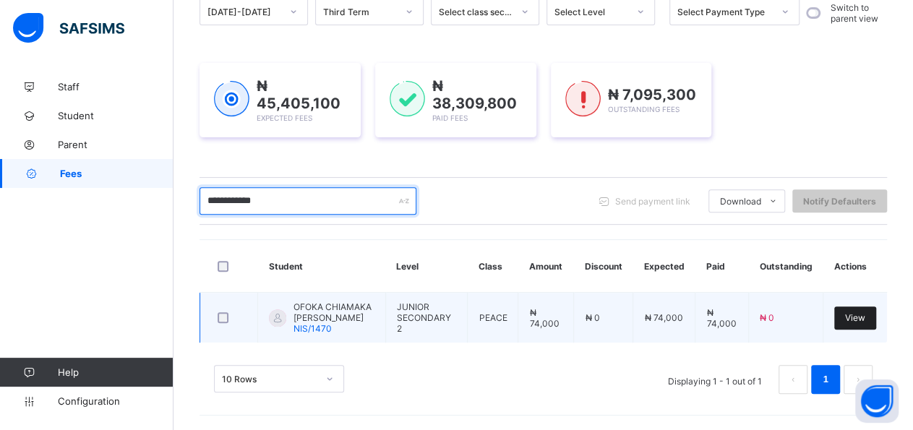
type input "**********"
click at [865, 319] on span "View" at bounding box center [855, 317] width 20 height 11
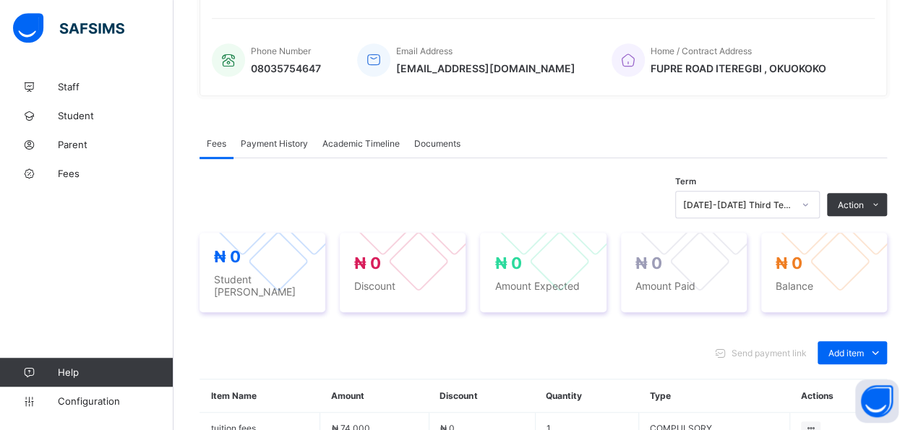
drag, startPoint x: 919, startPoint y: 426, endPoint x: 903, endPoint y: 337, distance: 90.3
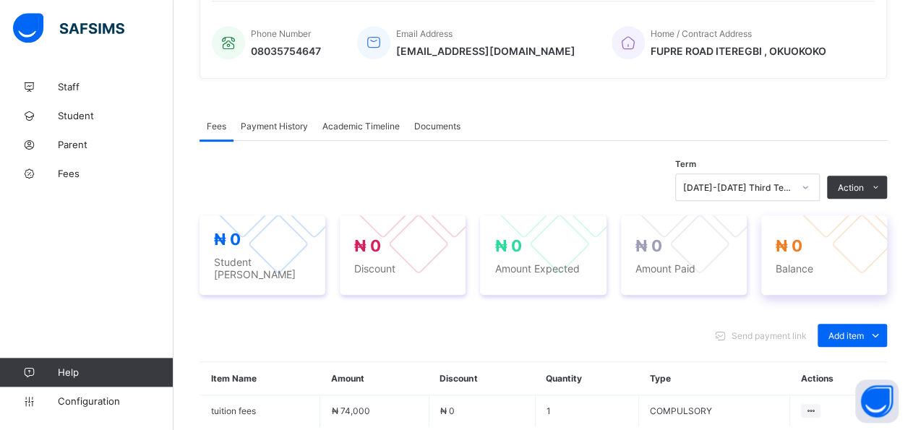
scroll to position [351, 0]
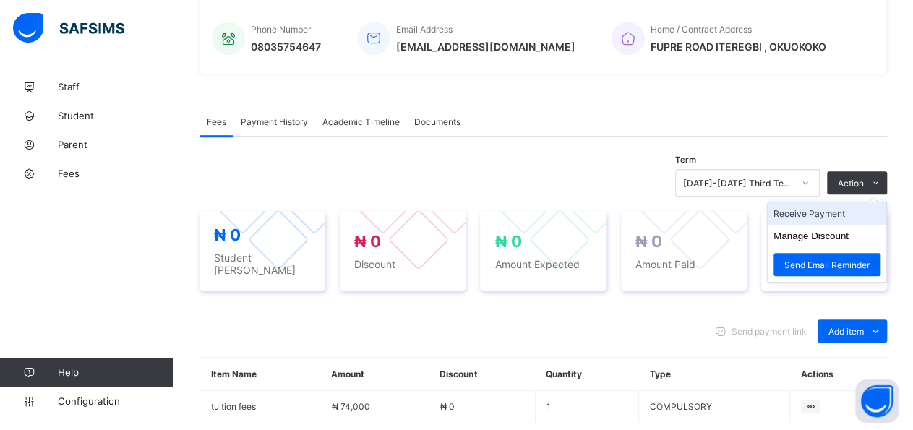
click at [857, 206] on li "Receive Payment" at bounding box center [827, 213] width 119 height 22
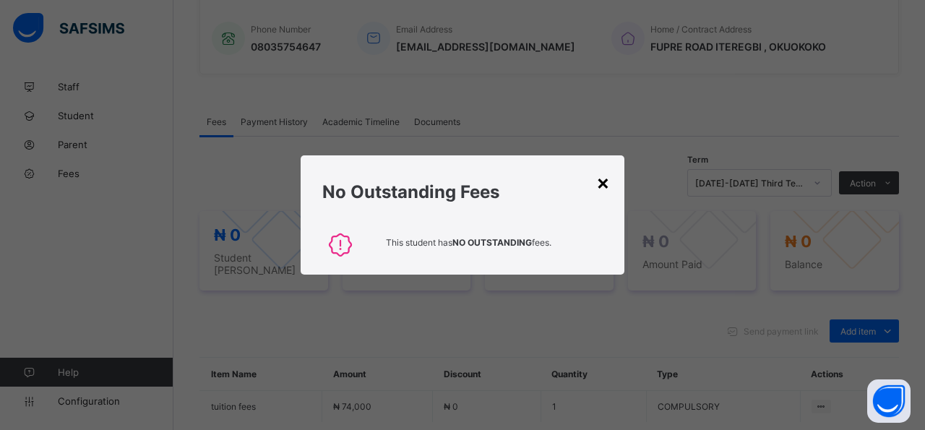
click at [608, 188] on div "×" at bounding box center [603, 182] width 14 height 25
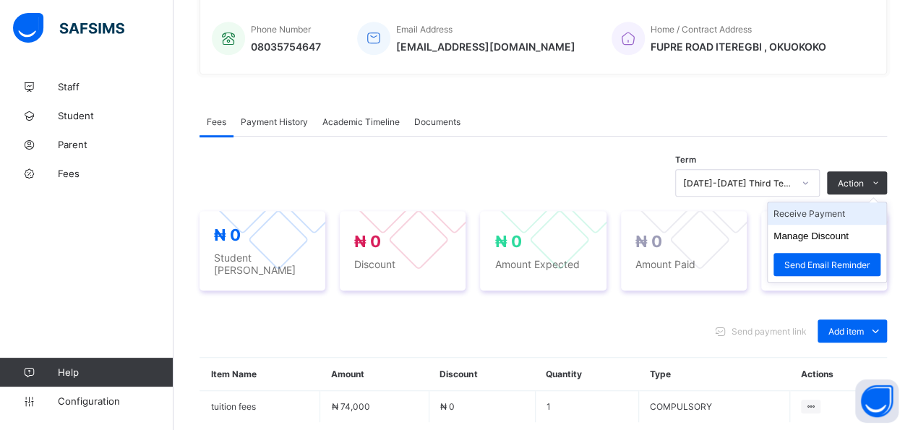
click at [864, 209] on li "Receive Payment" at bounding box center [827, 213] width 119 height 22
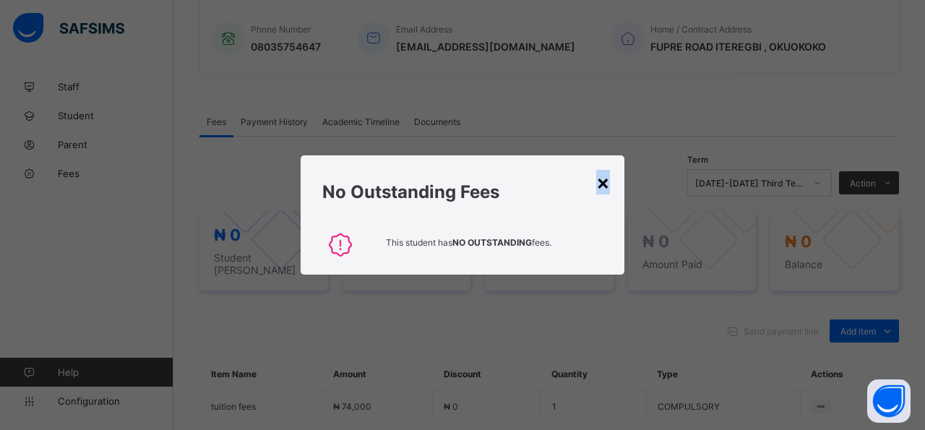
click at [605, 193] on div "× No Outstanding Fees This student has NO OUTSTANDING fees." at bounding box center [463, 214] width 324 height 119
click at [596, 185] on div "×" at bounding box center [595, 182] width 14 height 25
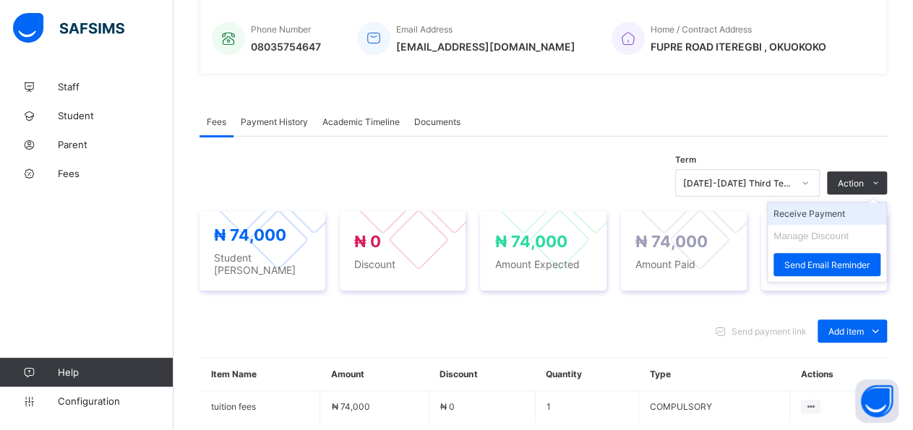
click at [855, 207] on li "Receive Payment" at bounding box center [827, 213] width 119 height 22
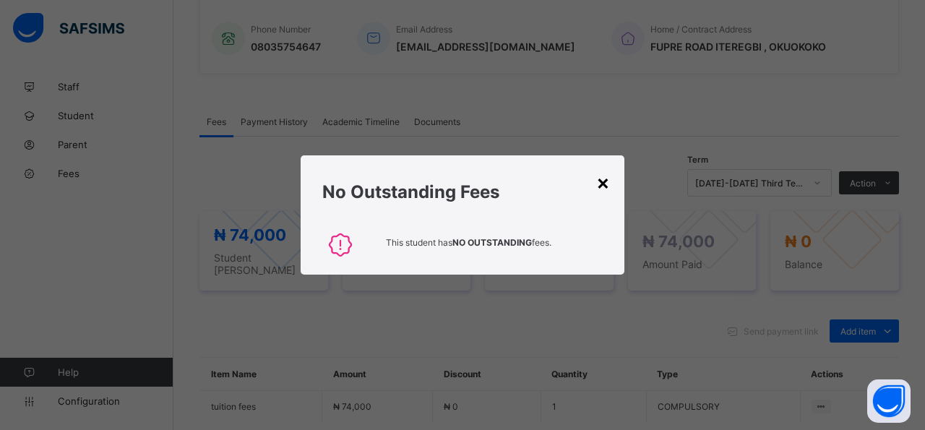
click at [601, 184] on div "×" at bounding box center [603, 182] width 14 height 25
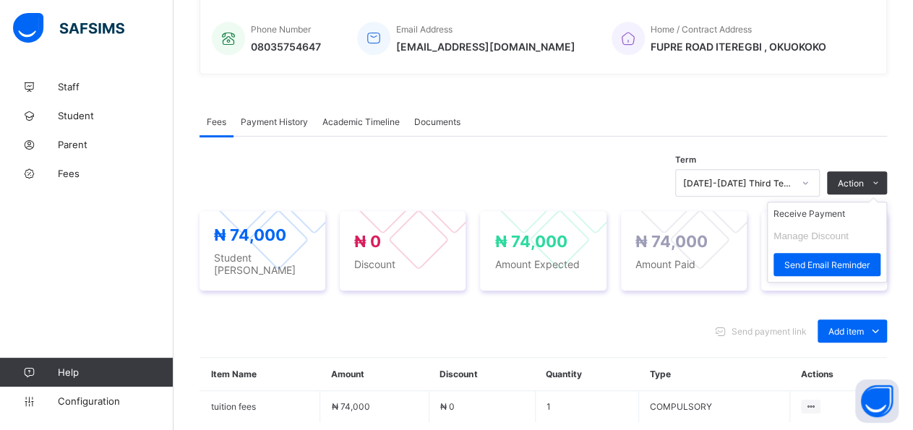
click at [862, 204] on ul "Receive Payment Manage Discount Send Email Reminder" at bounding box center [827, 242] width 120 height 81
click at [855, 208] on li "Receive Payment" at bounding box center [827, 213] width 119 height 22
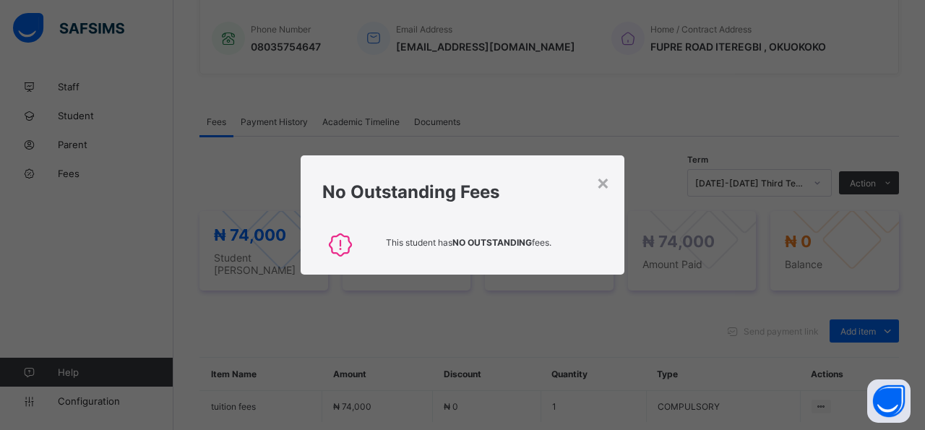
click at [596, 192] on h1 "No Outstanding Fees" at bounding box center [462, 191] width 280 height 21
click at [596, 184] on div "×" at bounding box center [595, 182] width 14 height 25
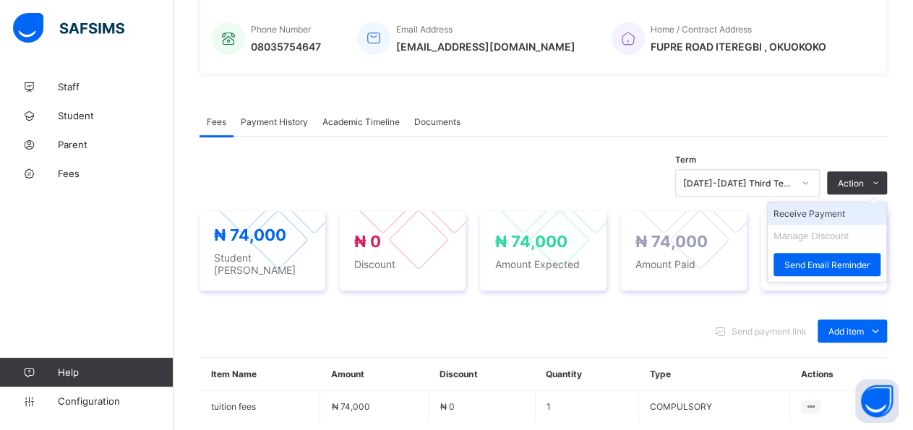
click at [844, 215] on li "Receive Payment" at bounding box center [827, 213] width 119 height 22
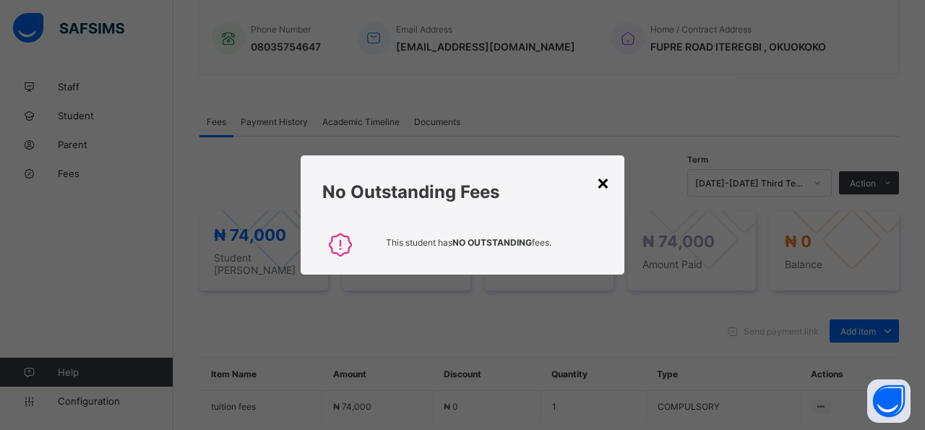
click at [602, 180] on div "×" at bounding box center [603, 182] width 14 height 25
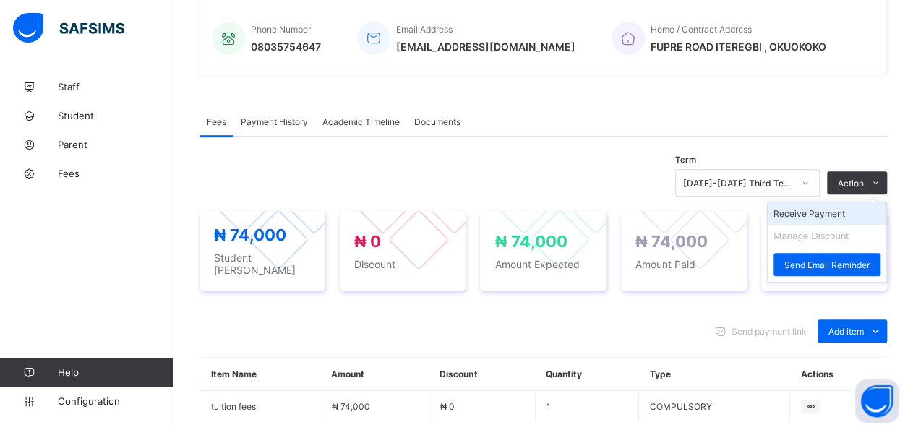
click at [859, 205] on li "Receive Payment" at bounding box center [827, 213] width 119 height 22
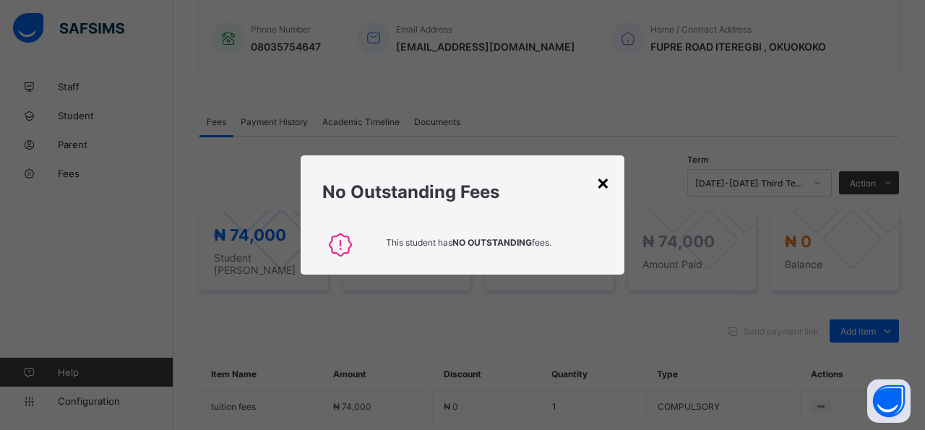
click at [598, 179] on div "×" at bounding box center [603, 182] width 14 height 25
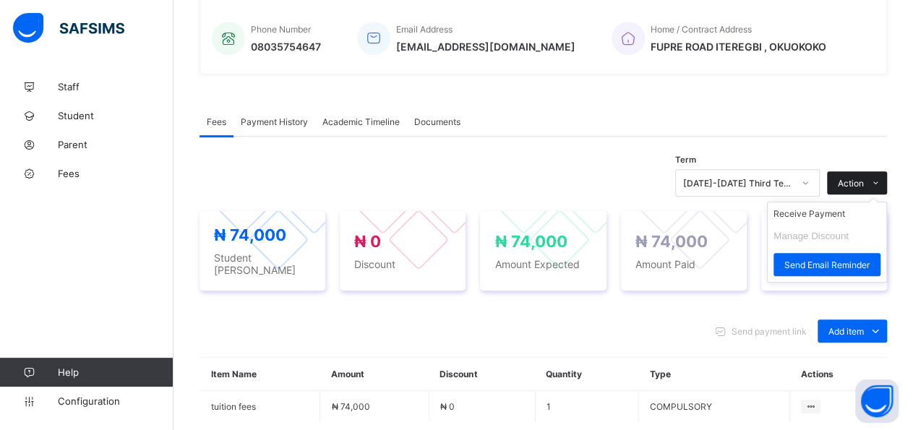
click at [864, 178] on span "Action" at bounding box center [851, 183] width 26 height 11
click at [852, 209] on li "Receive Payment" at bounding box center [827, 213] width 119 height 22
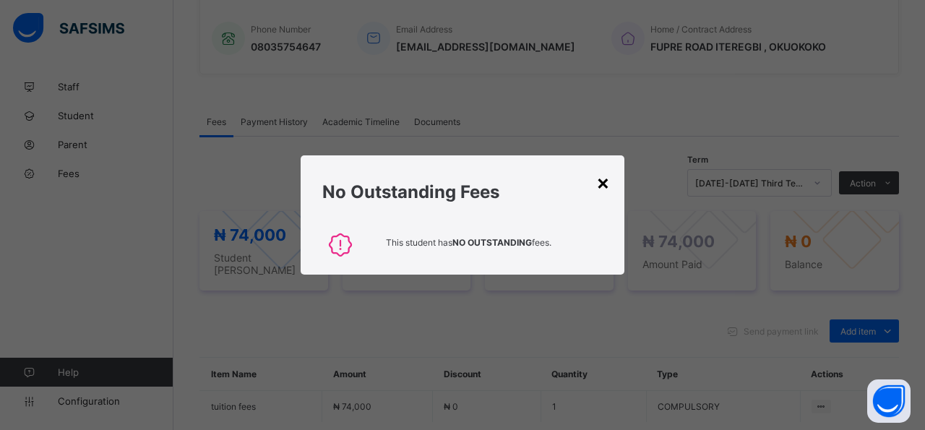
click at [609, 184] on div "×" at bounding box center [603, 182] width 14 height 25
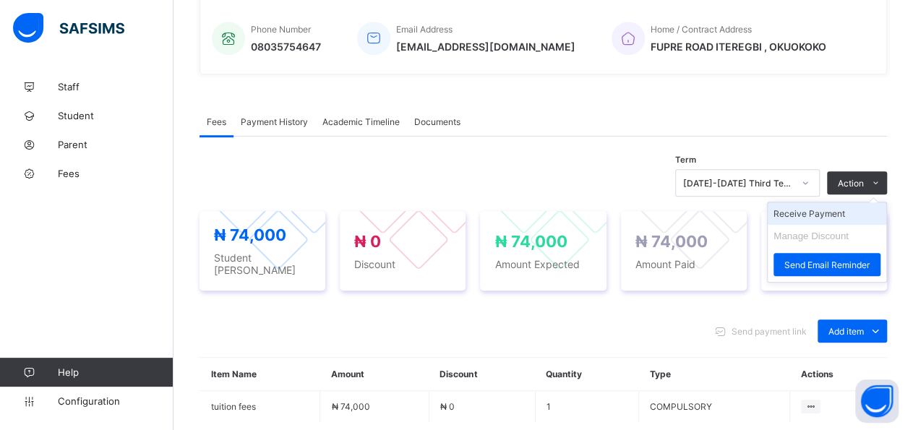
click at [869, 215] on li "Receive Payment" at bounding box center [827, 213] width 119 height 22
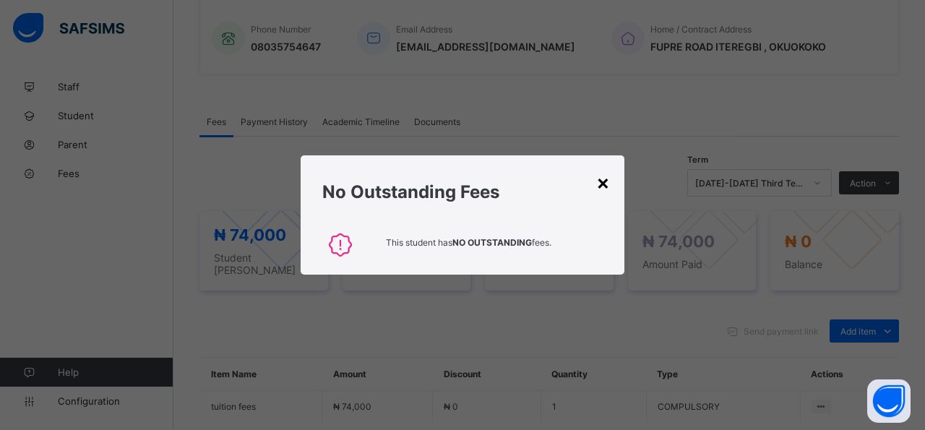
click at [599, 187] on div "×" at bounding box center [603, 182] width 14 height 25
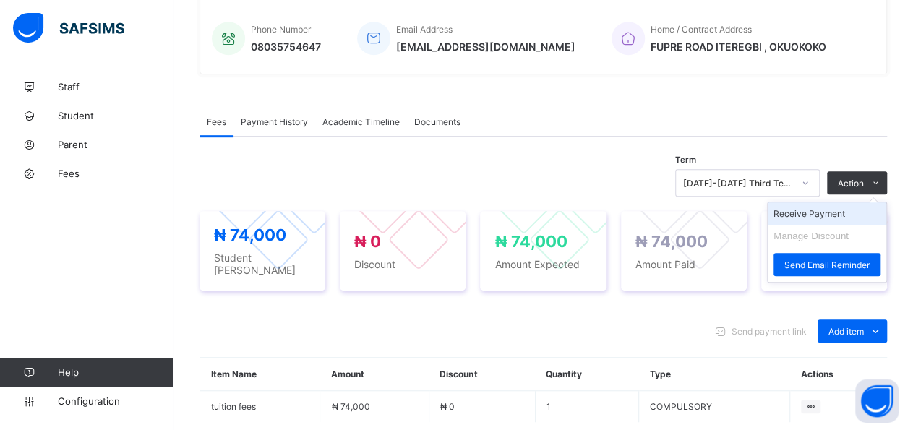
click at [836, 218] on li "Receive Payment" at bounding box center [827, 213] width 119 height 22
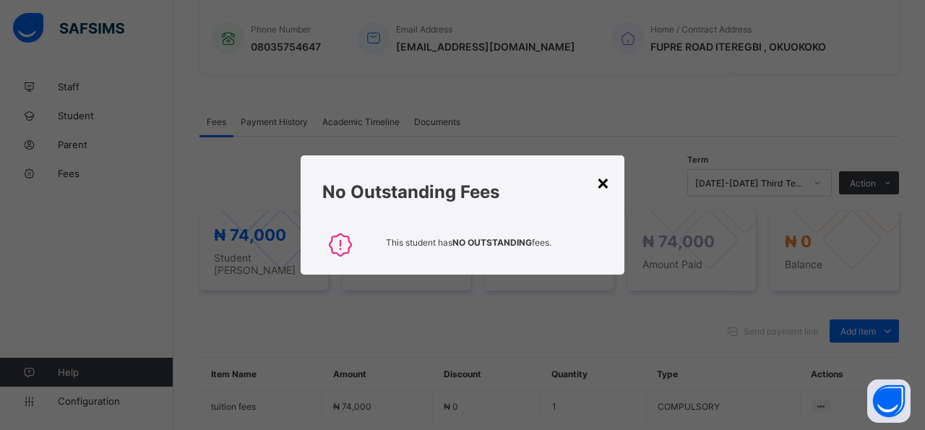
click at [605, 180] on div "×" at bounding box center [603, 182] width 14 height 25
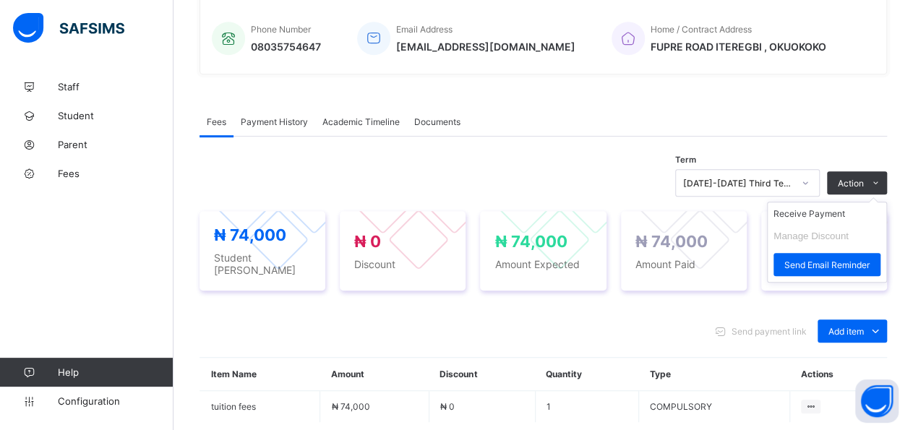
click at [874, 202] on ul "Receive Payment Manage Discount Send Email Reminder" at bounding box center [827, 242] width 120 height 81
click at [868, 202] on ul "Receive Payment Manage Discount Send Email Reminder" at bounding box center [827, 242] width 120 height 81
click at [842, 218] on li "Receive Payment" at bounding box center [827, 213] width 119 height 22
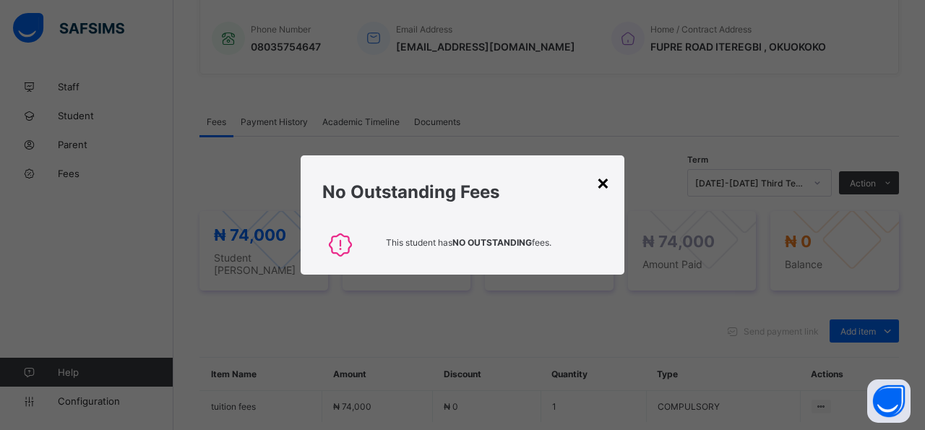
click at [609, 186] on div "×" at bounding box center [603, 182] width 14 height 25
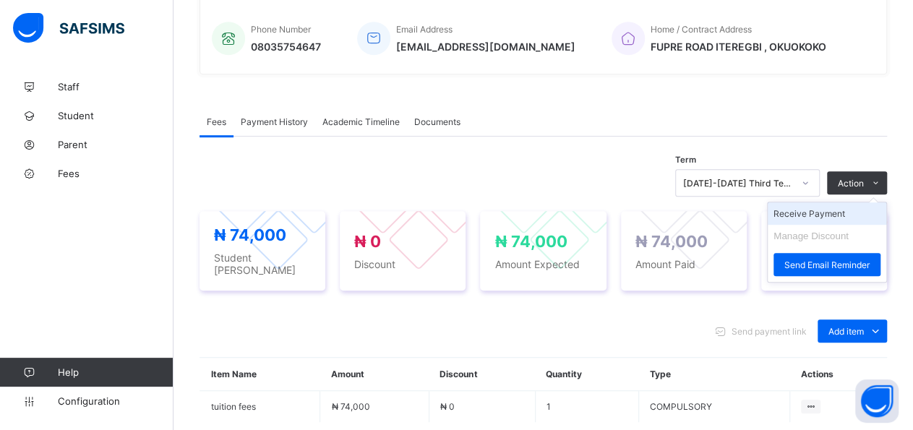
click at [847, 206] on li "Receive Payment" at bounding box center [827, 213] width 119 height 22
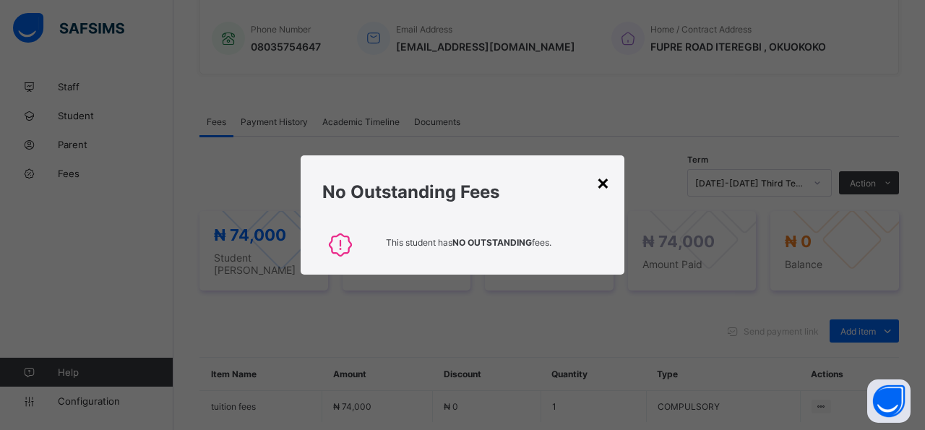
click at [609, 186] on div "×" at bounding box center [603, 182] width 14 height 25
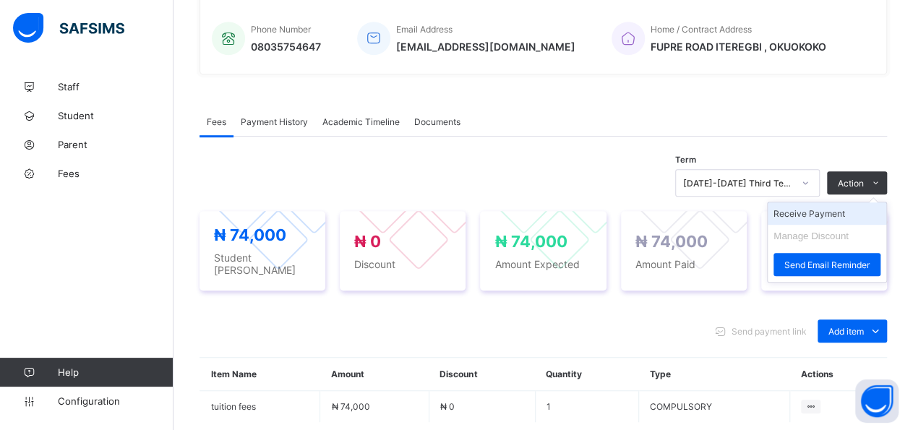
click at [864, 210] on li "Receive Payment" at bounding box center [827, 213] width 119 height 22
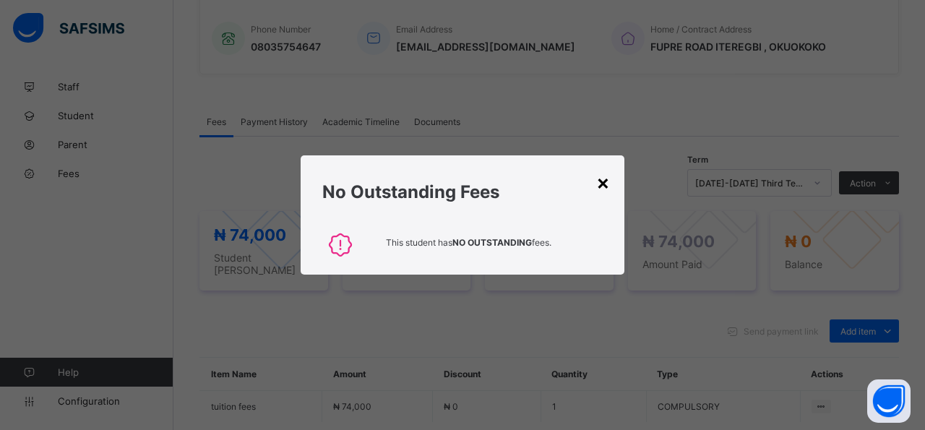
click at [601, 179] on div "×" at bounding box center [603, 182] width 14 height 25
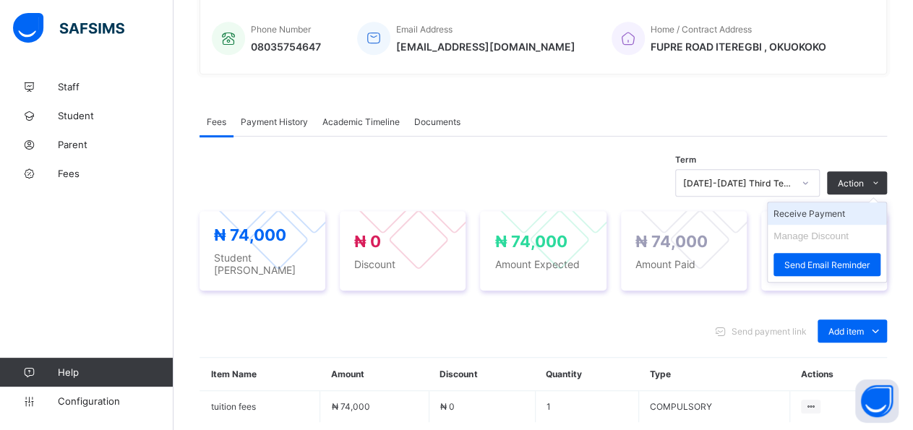
click at [846, 207] on li "Receive Payment" at bounding box center [827, 213] width 119 height 22
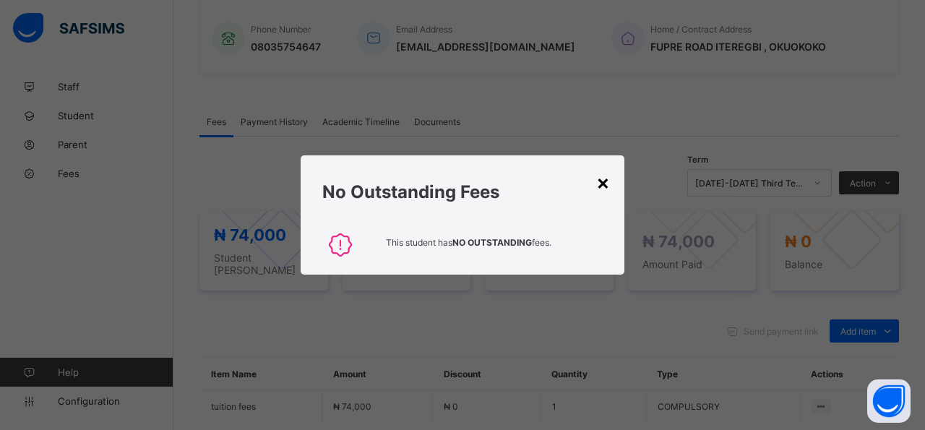
click at [605, 192] on div "×" at bounding box center [603, 182] width 14 height 25
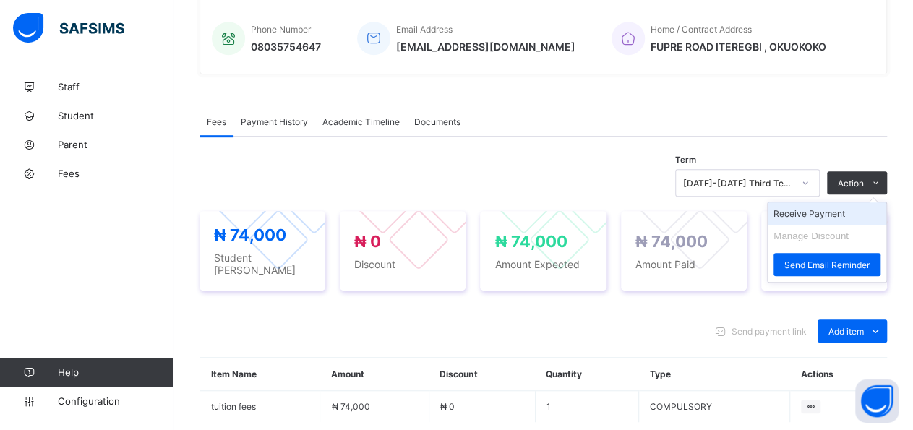
click at [871, 209] on li "Receive Payment" at bounding box center [827, 213] width 119 height 22
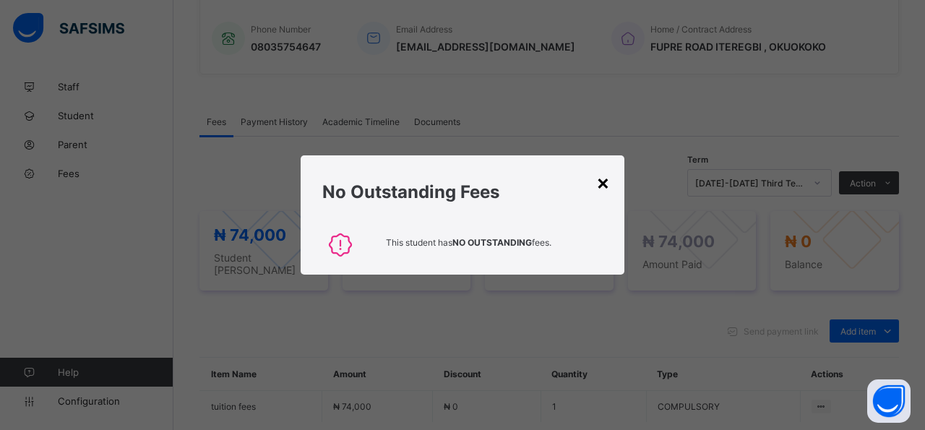
click at [609, 187] on div "×" at bounding box center [603, 182] width 14 height 25
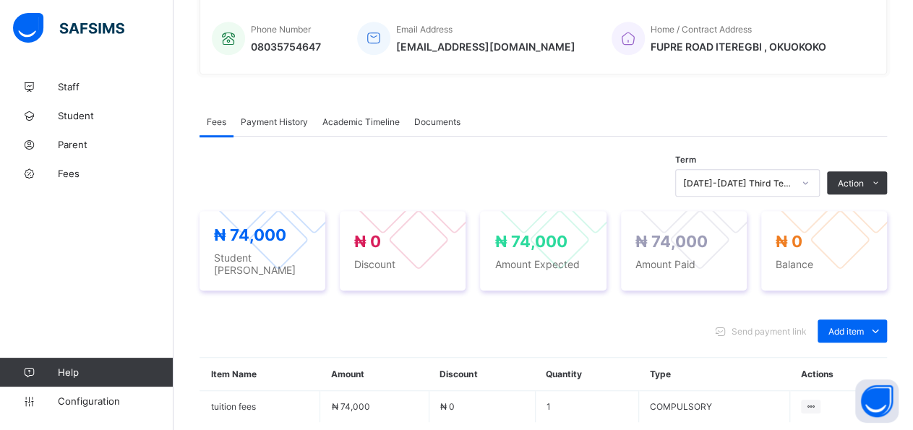
click at [0, 0] on li "Receive Payment" at bounding box center [0, 0] width 0 height 0
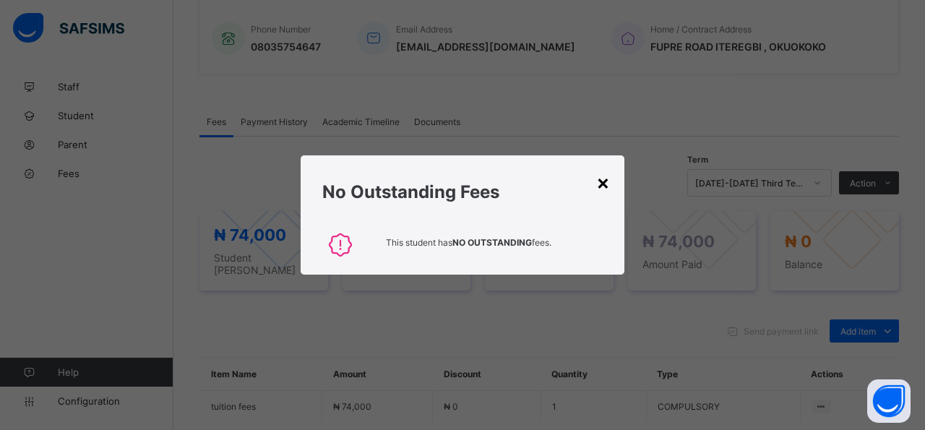
click at [601, 185] on div "×" at bounding box center [603, 182] width 14 height 25
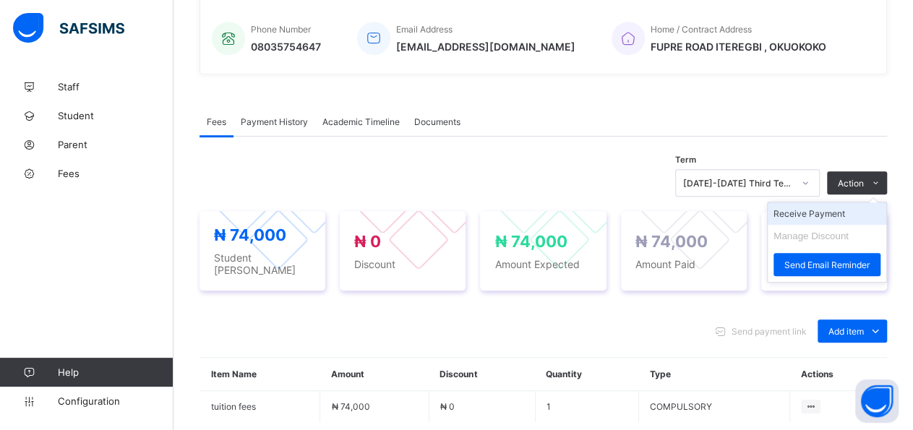
click at [859, 207] on li "Receive Payment" at bounding box center [827, 213] width 119 height 22
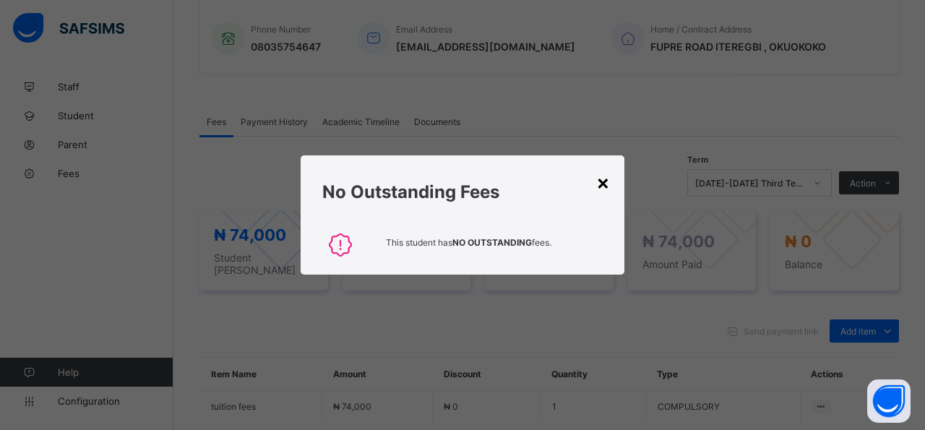
click at [604, 186] on div "×" at bounding box center [603, 182] width 14 height 25
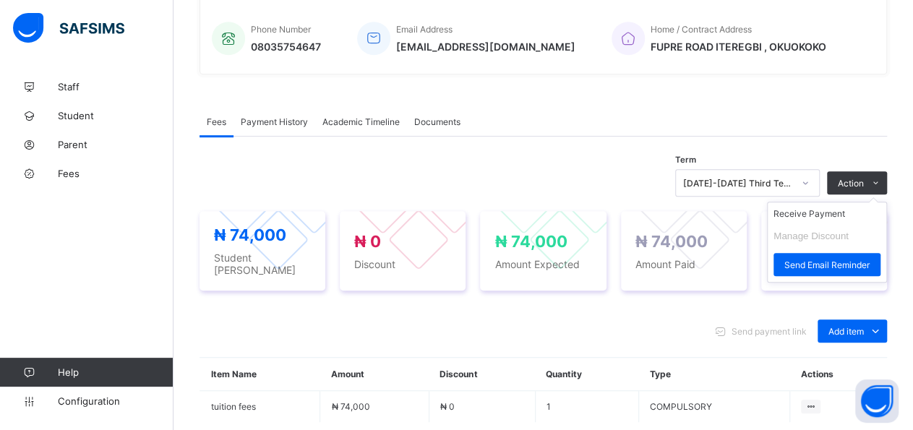
click at [887, 202] on ul "Receive Payment Manage Discount Send Email Reminder" at bounding box center [827, 242] width 120 height 81
click at [845, 210] on li "Receive Payment" at bounding box center [827, 213] width 119 height 22
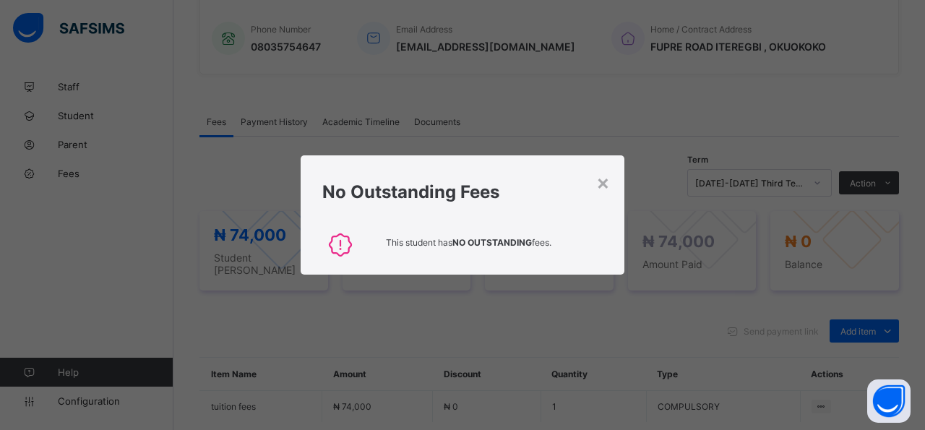
click at [612, 185] on div "No Outstanding Fees" at bounding box center [463, 188] width 324 height 66
click at [597, 186] on div "×" at bounding box center [603, 182] width 14 height 25
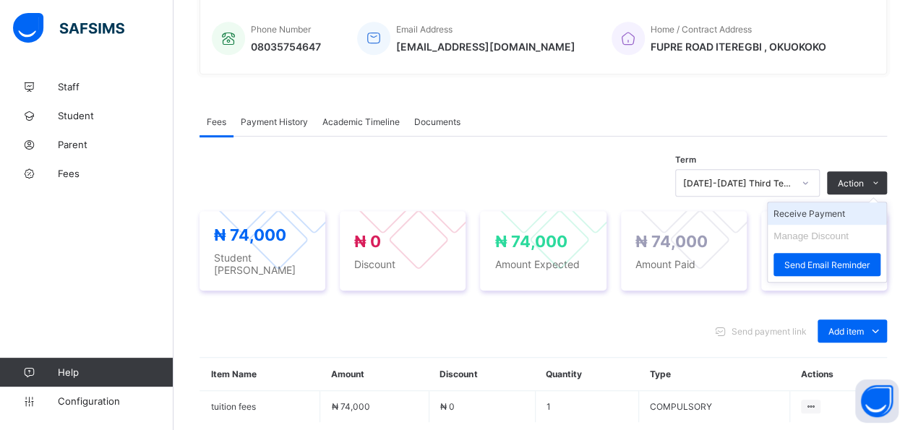
click at [877, 210] on li "Receive Payment" at bounding box center [827, 213] width 119 height 22
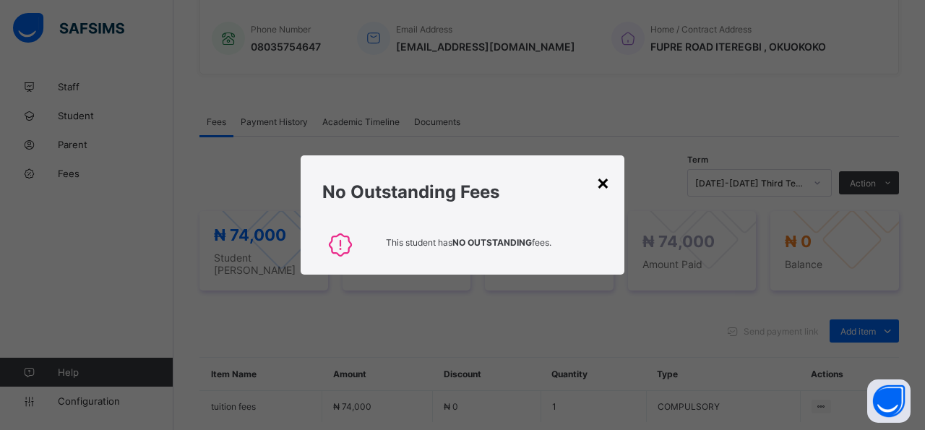
click at [606, 192] on div "×" at bounding box center [603, 182] width 14 height 25
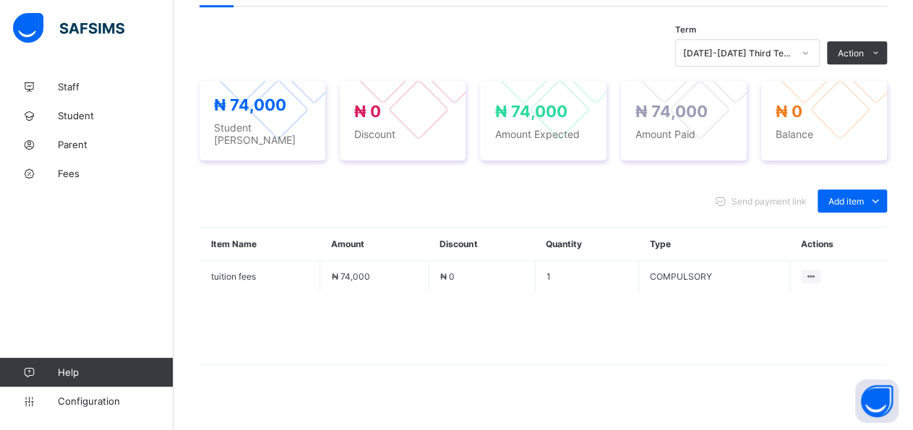
scroll to position [482, 0]
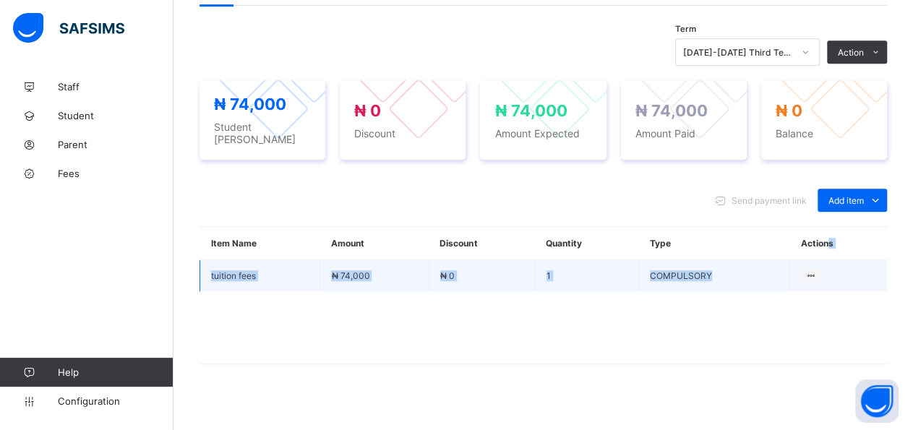
drag, startPoint x: 841, startPoint y: 230, endPoint x: 841, endPoint y: 251, distance: 21.0
click at [841, 251] on table "Item Name Amount Discount Quantity Type Actions tuition fees ₦ 74,000 ₦ 0 1 COM…" at bounding box center [542, 259] width 687 height 64
click at [701, 270] on td "COMPULSORY" at bounding box center [713, 276] width 151 height 32
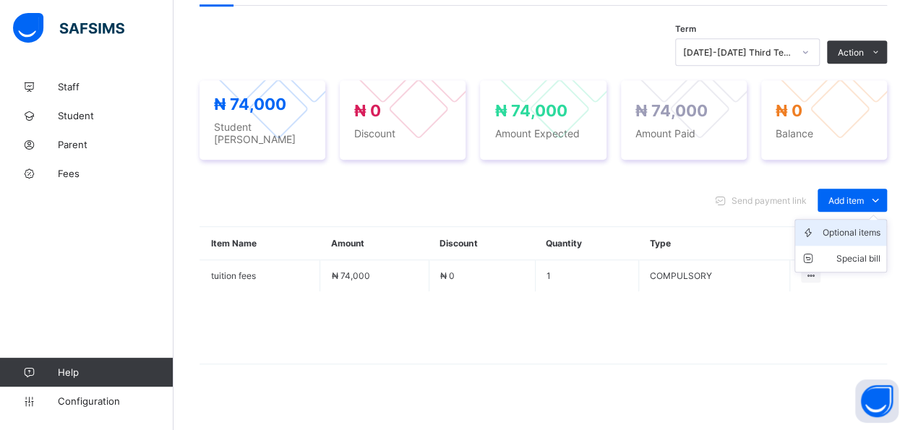
click at [880, 228] on div "Optional items" at bounding box center [852, 233] width 58 height 14
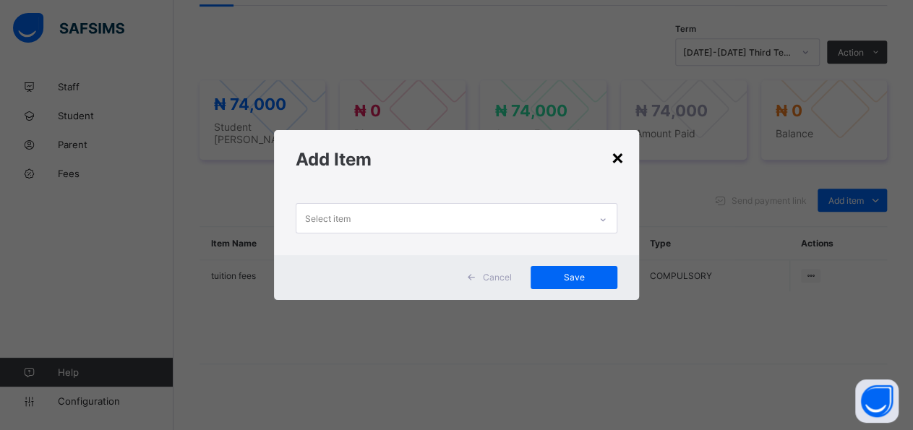
click at [624, 161] on div "×" at bounding box center [618, 157] width 14 height 25
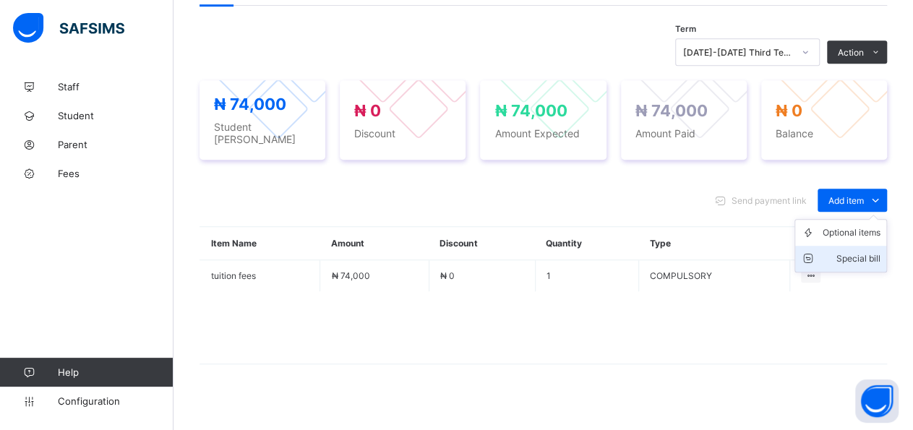
click at [873, 252] on div "Special bill" at bounding box center [852, 259] width 58 height 14
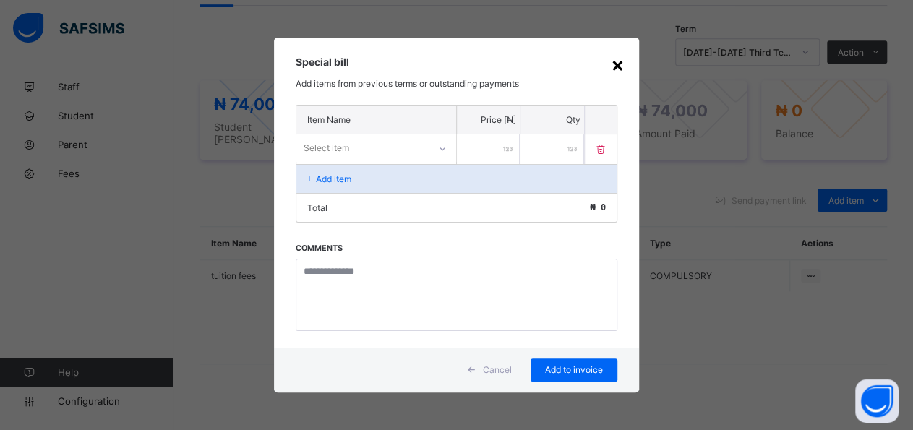
click at [618, 72] on div "×" at bounding box center [618, 64] width 14 height 25
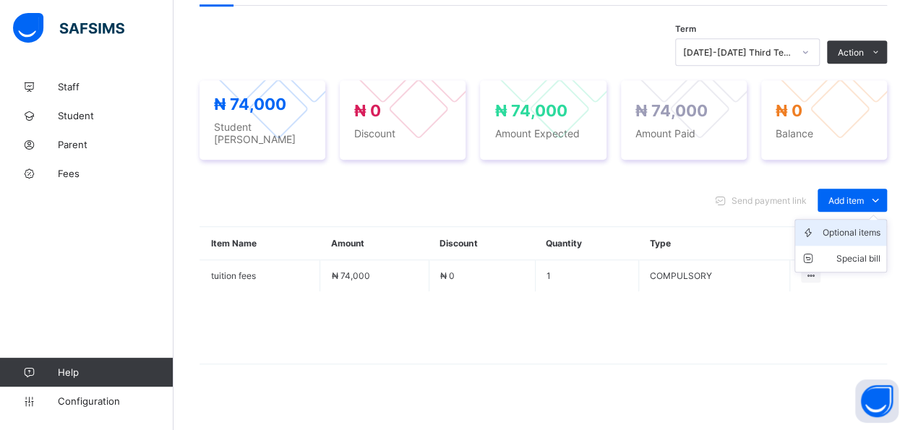
drag, startPoint x: 888, startPoint y: 195, endPoint x: 890, endPoint y: 229, distance: 34.0
click at [887, 219] on ul "Optional items Special bill" at bounding box center [840, 245] width 93 height 53
drag, startPoint x: 889, startPoint y: 235, endPoint x: 890, endPoint y: 220, distance: 14.5
click at [887, 220] on ul "Optional items Special bill" at bounding box center [840, 245] width 93 height 53
click at [880, 226] on div "Optional items" at bounding box center [852, 233] width 58 height 14
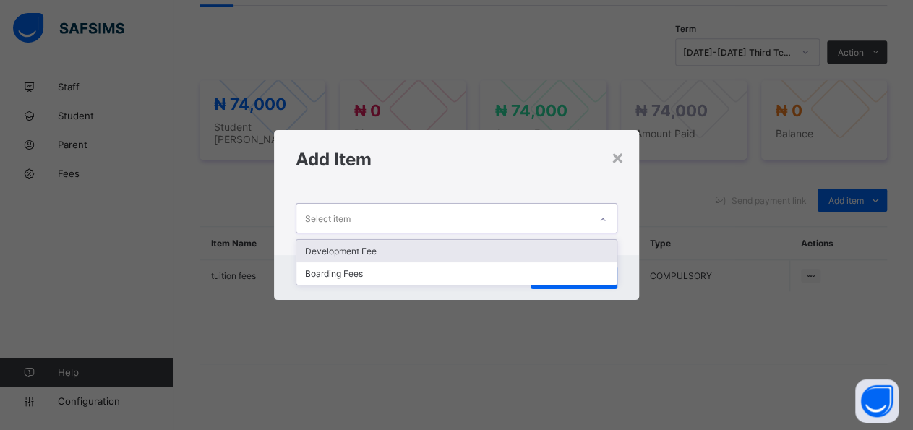
click at [576, 218] on div "Select item" at bounding box center [442, 218] width 293 height 28
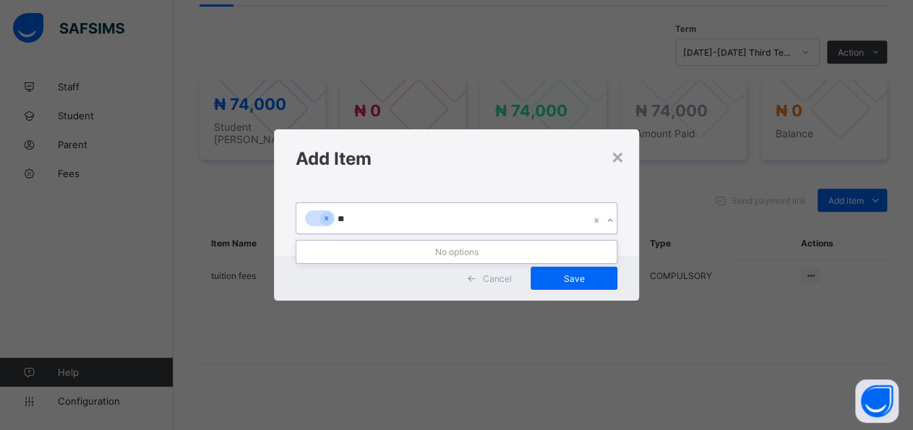
type input "*"
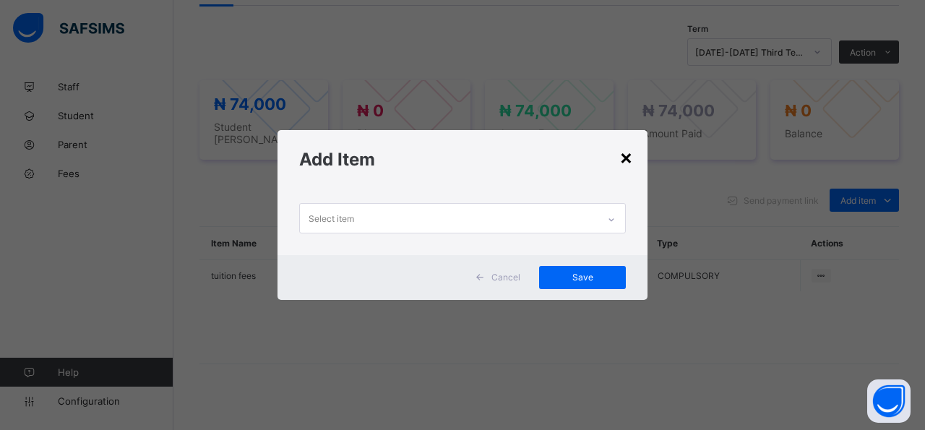
click at [627, 155] on div "×" at bounding box center [626, 157] width 14 height 25
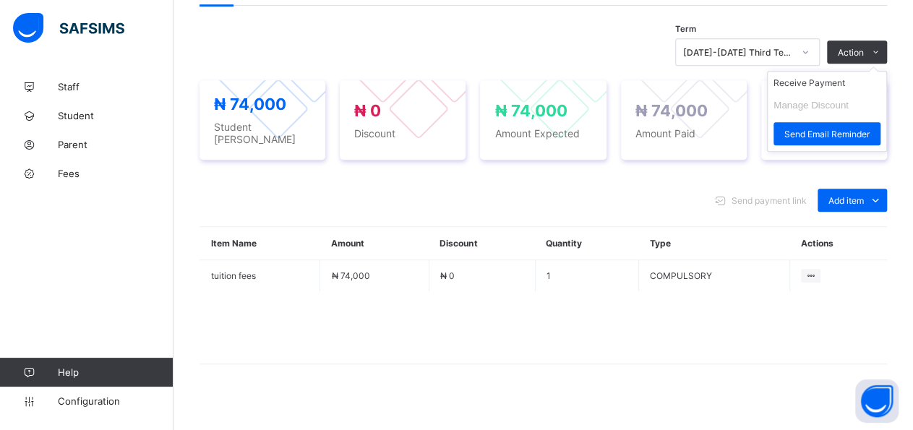
click at [846, 71] on ul "Receive Payment Manage Discount Send Email Reminder" at bounding box center [827, 111] width 120 height 81
click at [847, 77] on li "Receive Payment" at bounding box center [827, 83] width 119 height 22
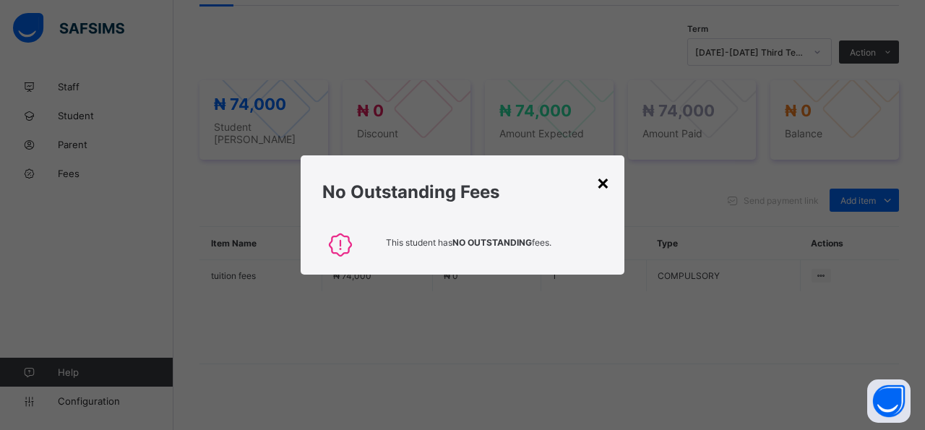
click at [608, 182] on div "×" at bounding box center [603, 182] width 14 height 25
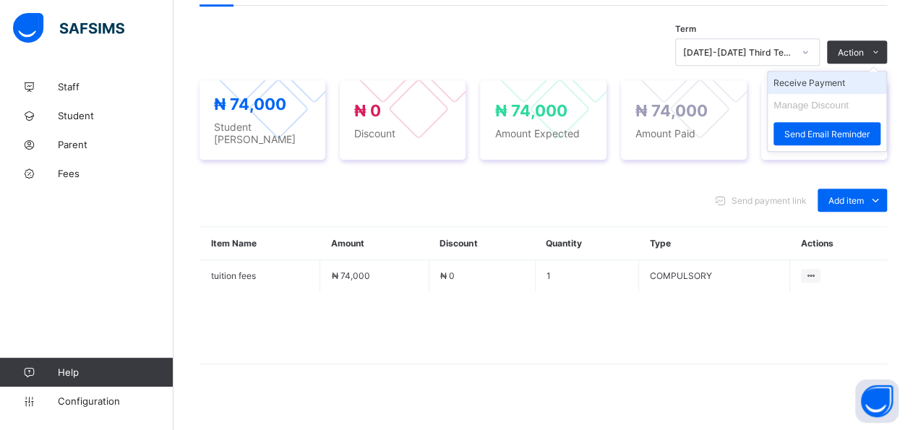
click at [846, 74] on li "Receive Payment" at bounding box center [827, 83] width 119 height 22
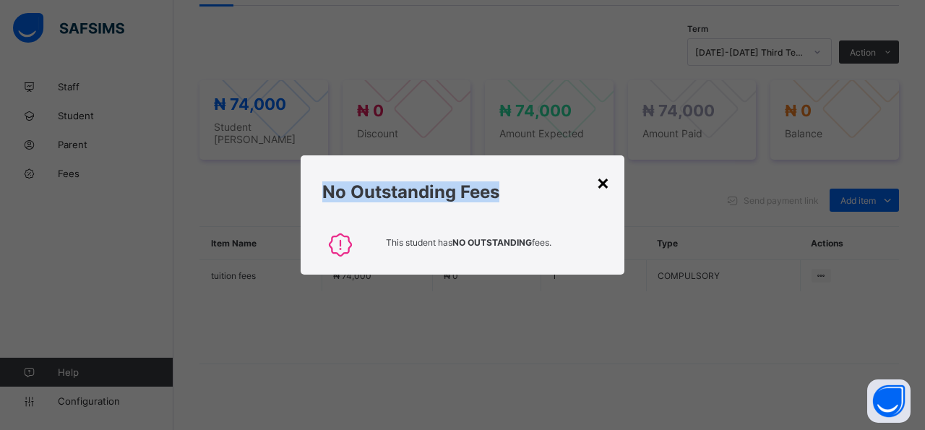
click at [609, 185] on div "× No Outstanding Fees This student has NO OUTSTANDING fees." at bounding box center [463, 214] width 324 height 119
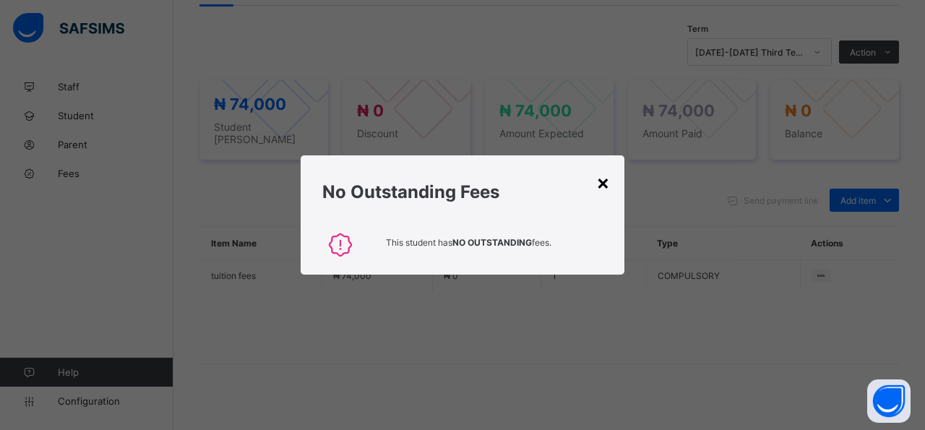
click at [609, 185] on div "×" at bounding box center [603, 182] width 14 height 25
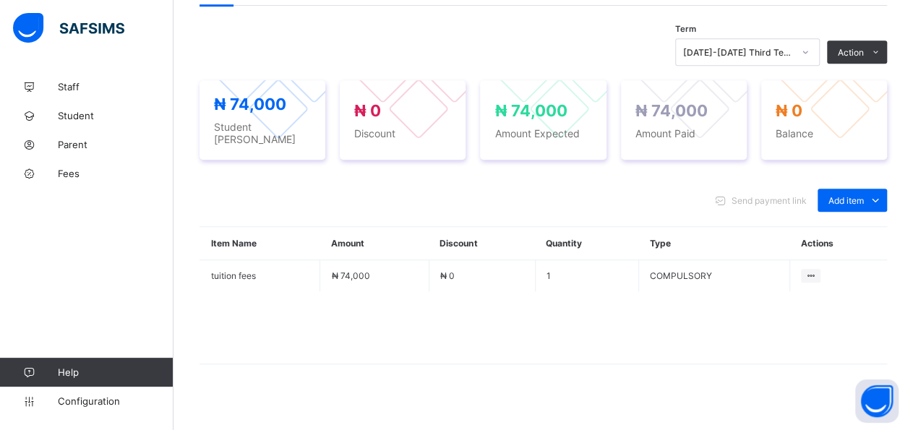
click at [609, 189] on div "Send payment link Add item Optional items Special bill" at bounding box center [542, 200] width 687 height 23
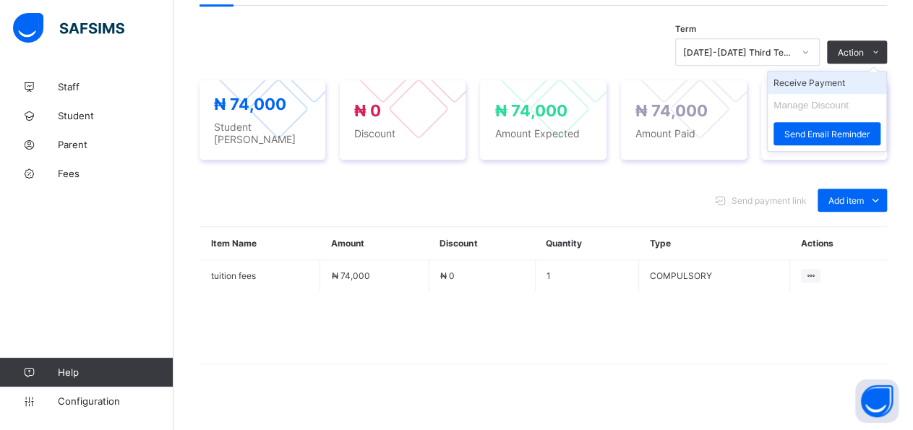
click at [857, 83] on li "Receive Payment" at bounding box center [827, 83] width 119 height 22
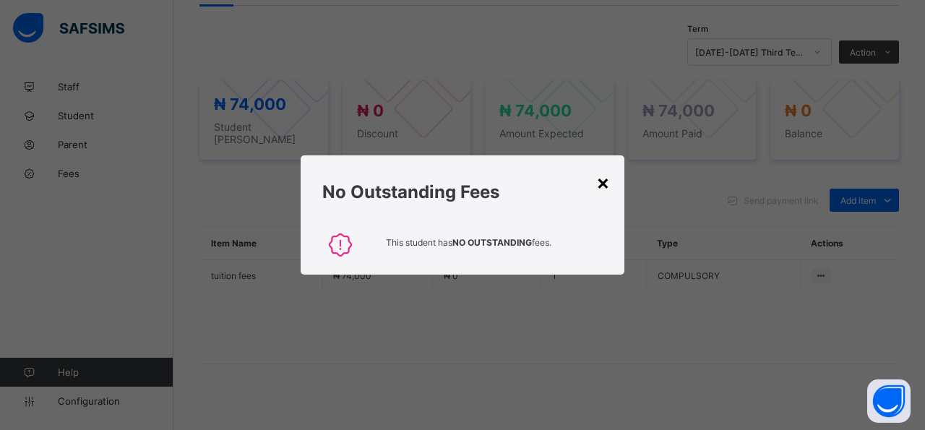
click at [608, 181] on div "×" at bounding box center [603, 182] width 14 height 25
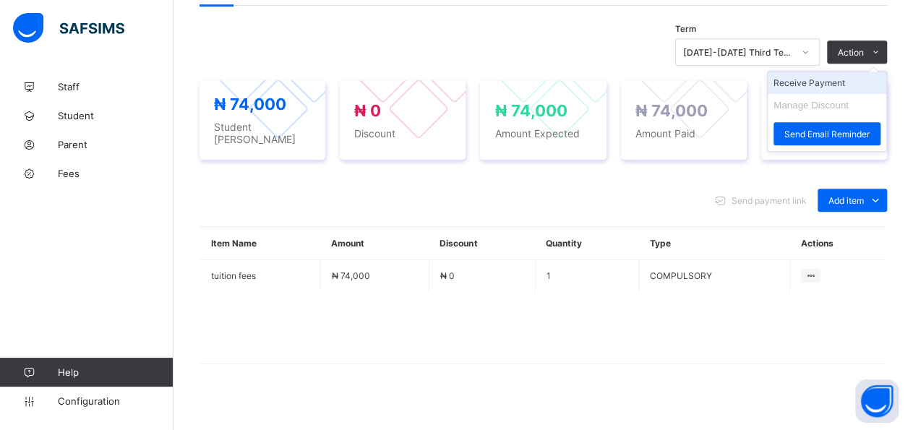
click at [868, 77] on li "Receive Payment" at bounding box center [827, 83] width 119 height 22
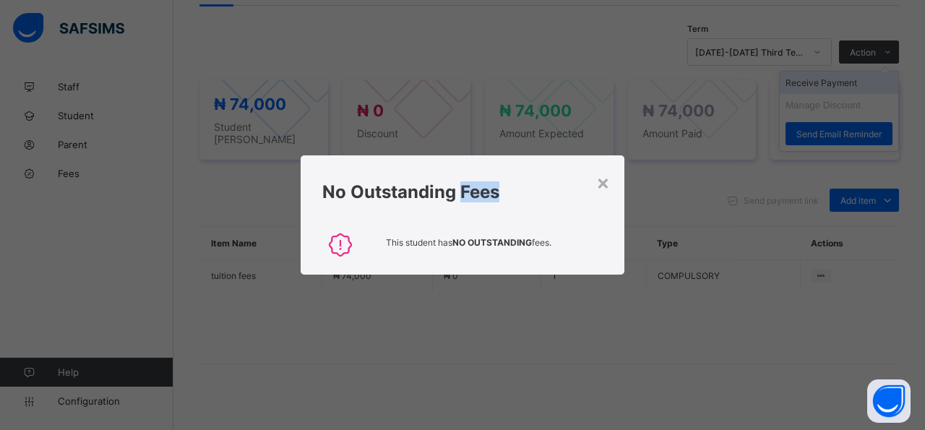
click at [868, 77] on div "× No Outstanding Fees This student has NO OUTSTANDING fees." at bounding box center [462, 215] width 925 height 430
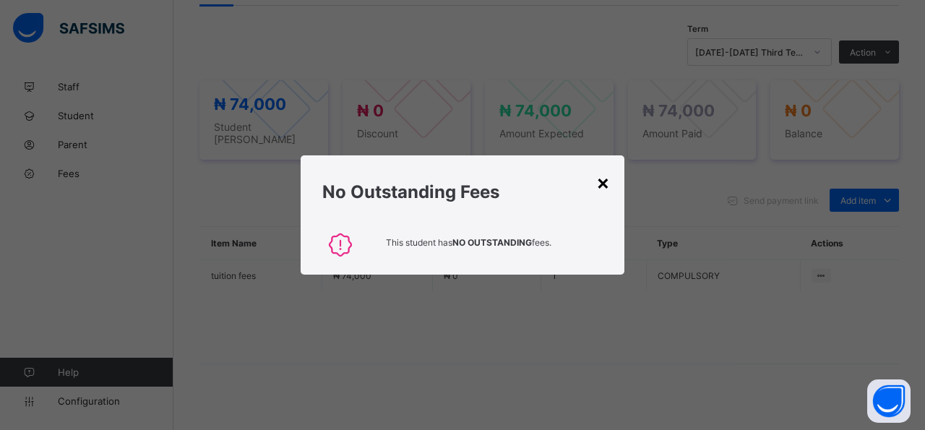
click at [602, 188] on div "×" at bounding box center [603, 182] width 14 height 25
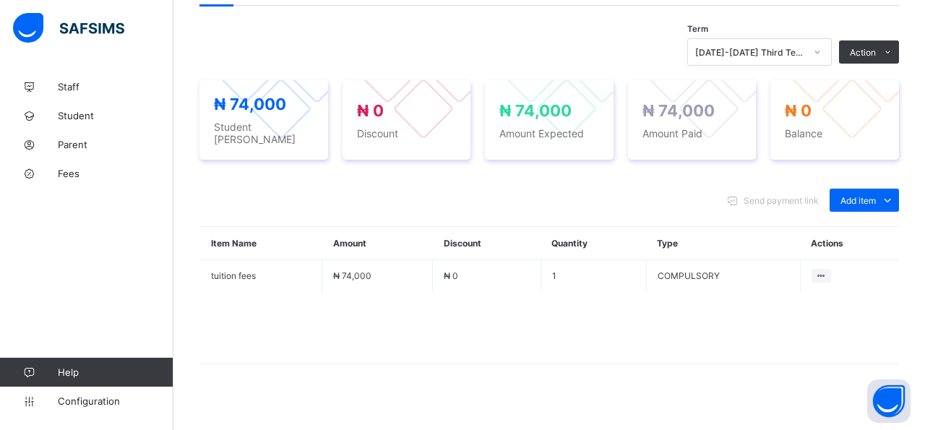
click at [602, 189] on div "Send payment link Add item Optional items Special bill" at bounding box center [549, 200] width 700 height 23
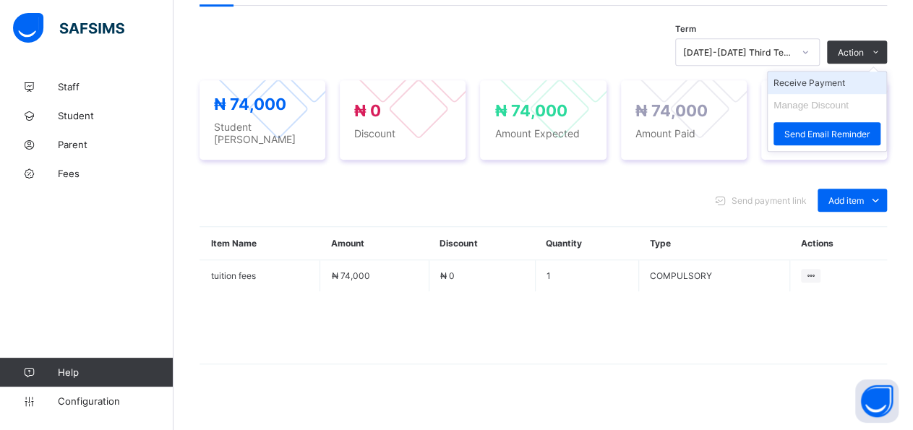
click at [863, 80] on li "Receive Payment" at bounding box center [827, 83] width 119 height 22
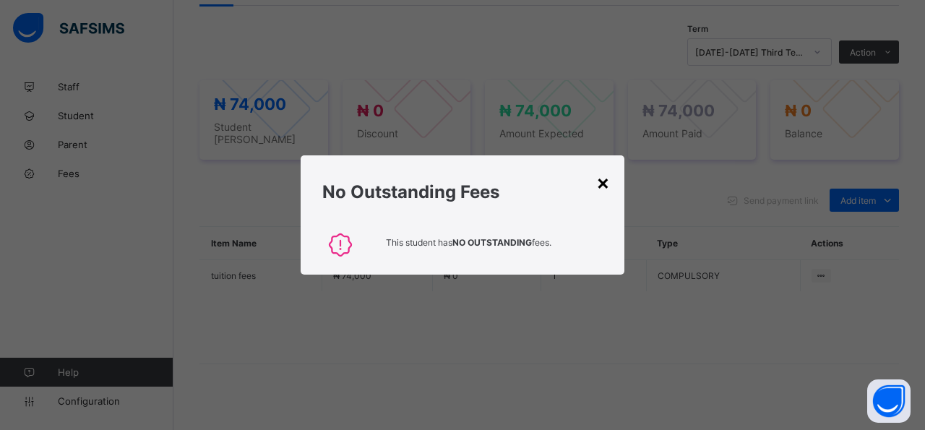
click at [606, 183] on div "×" at bounding box center [603, 182] width 14 height 25
click at [606, 189] on div "Send payment link Add item Optional items Special bill" at bounding box center [549, 200] width 700 height 23
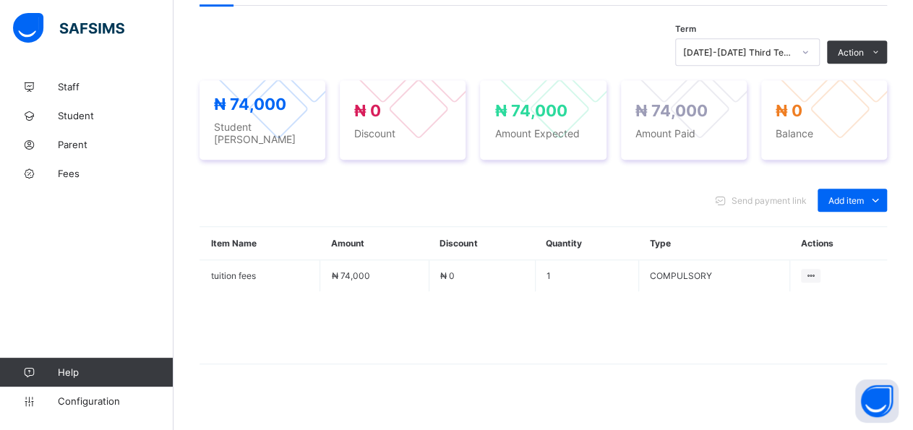
click at [606, 189] on div "Send payment link Add item Optional items Special bill" at bounding box center [542, 200] width 687 height 23
drag, startPoint x: 919, startPoint y: 420, endPoint x: 924, endPoint y: 386, distance: 34.3
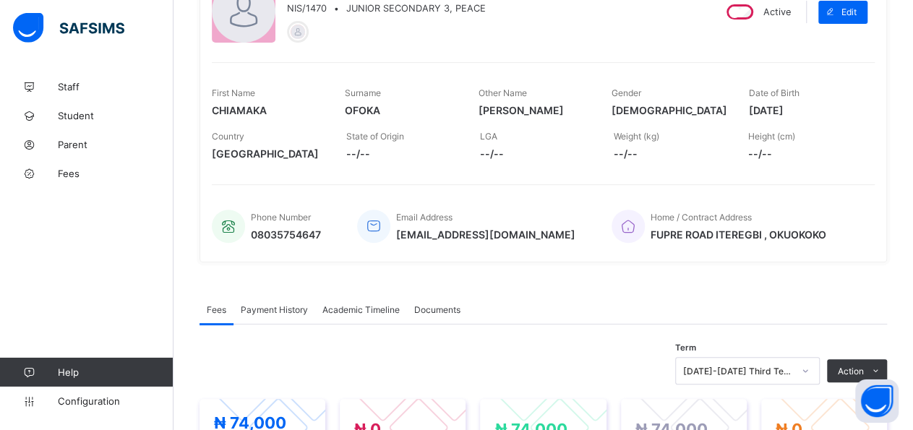
scroll to position [156, 0]
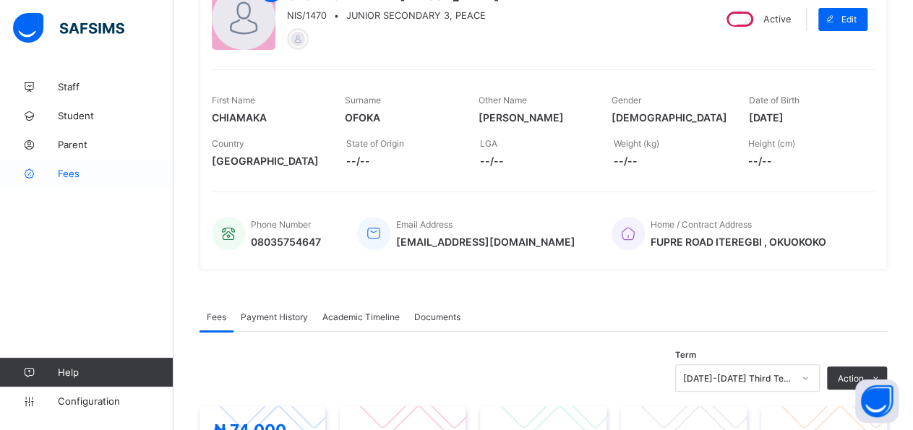
click at [70, 170] on span "Fees" at bounding box center [116, 174] width 116 height 12
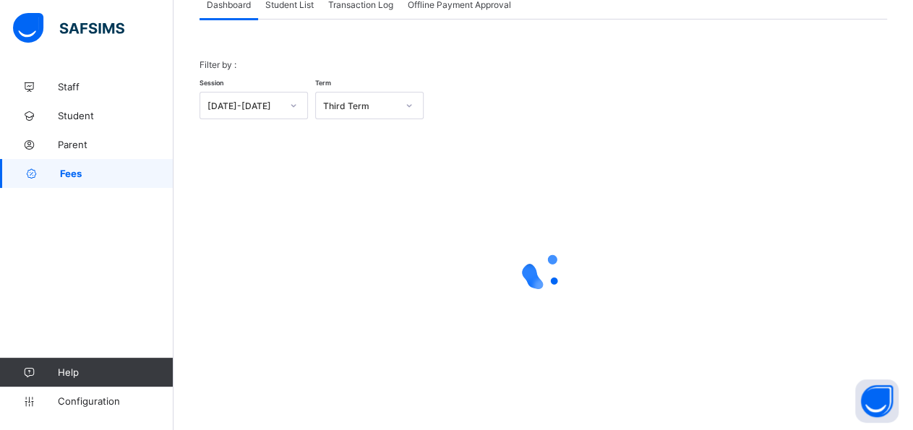
scroll to position [20, 0]
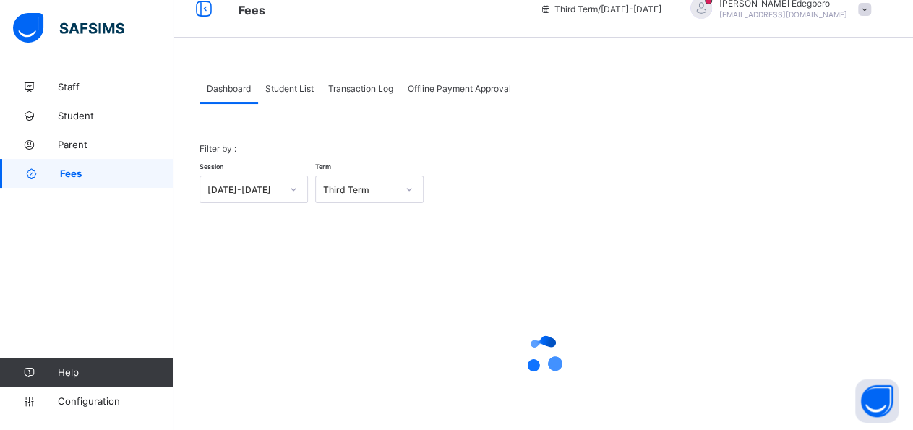
click at [292, 87] on span "Student List" at bounding box center [289, 88] width 48 height 11
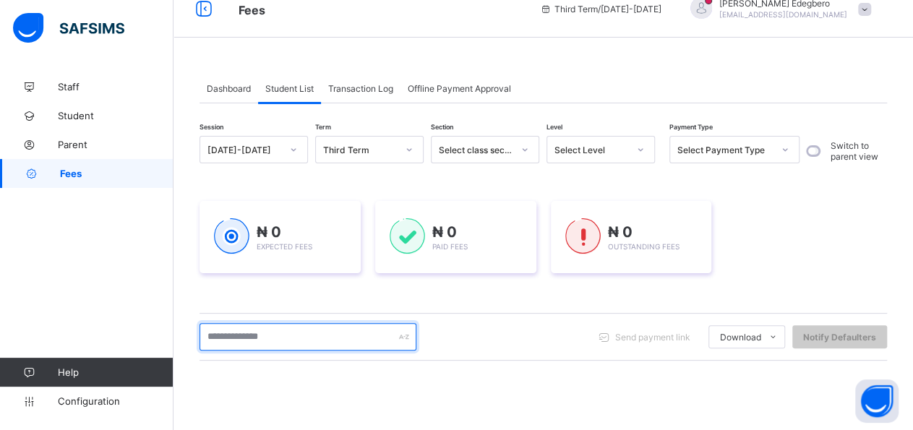
click at [305, 340] on input "text" at bounding box center [307, 336] width 217 height 27
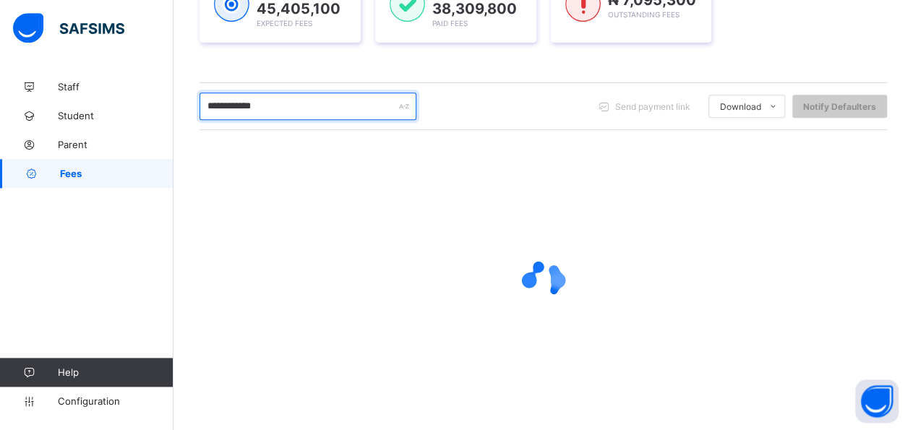
scroll to position [260, 0]
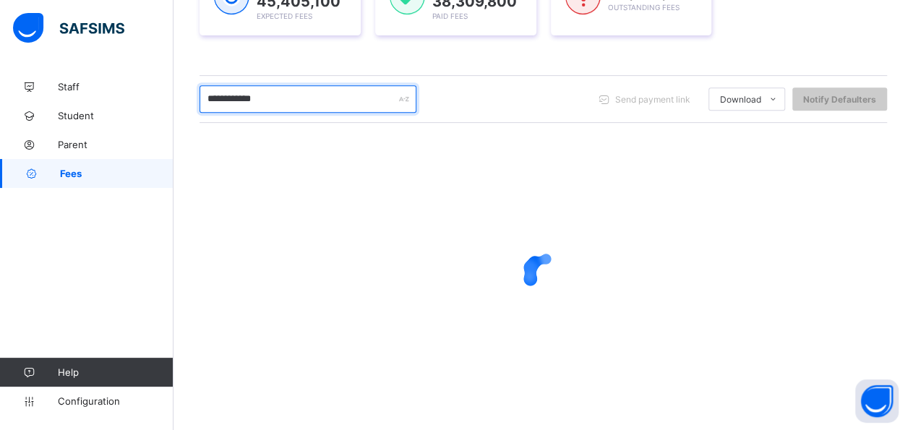
click at [258, 96] on input "**********" at bounding box center [307, 98] width 217 height 27
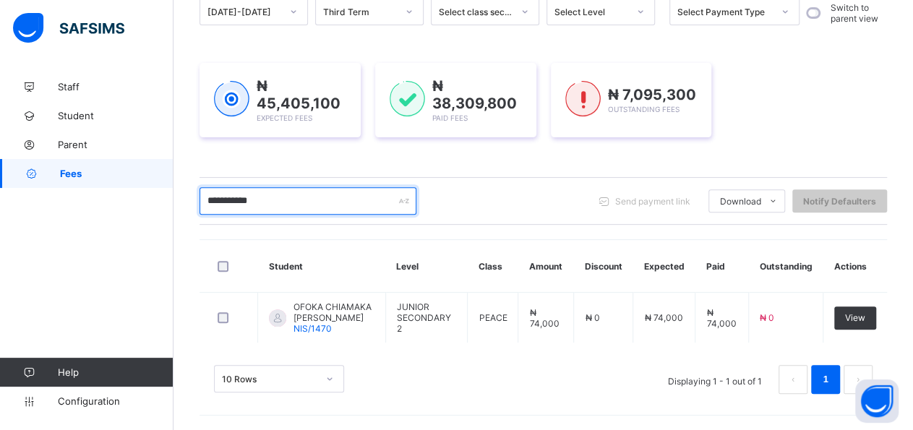
scroll to position [153, 0]
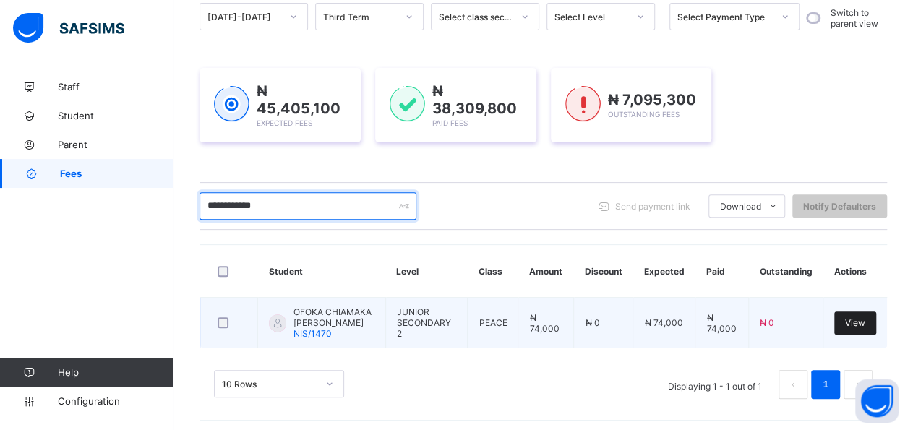
type input "**********"
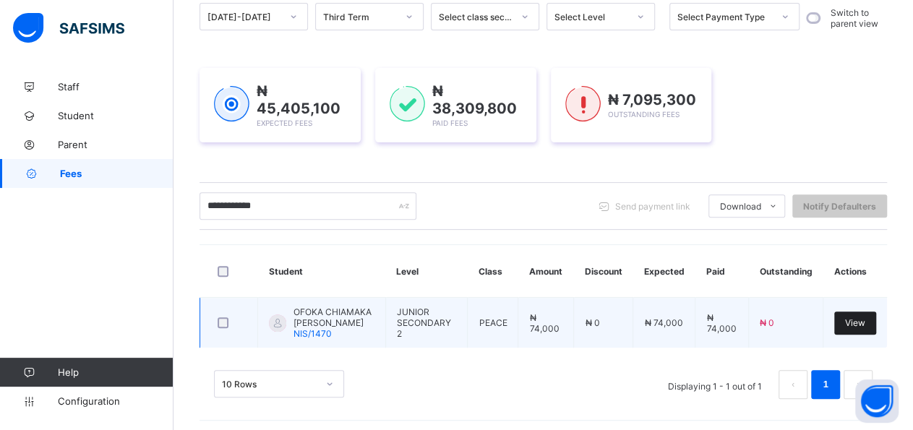
click at [865, 324] on span "View" at bounding box center [855, 322] width 20 height 11
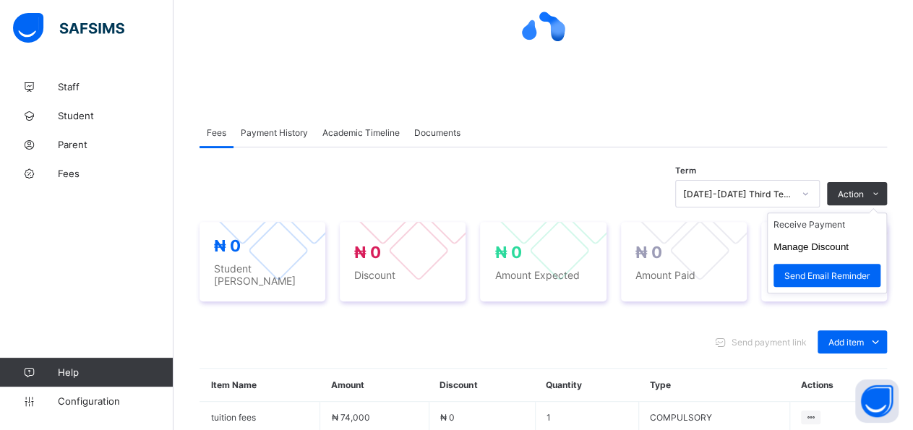
click at [849, 218] on ul "Receive Payment Manage Discount Send Email Reminder" at bounding box center [827, 253] width 120 height 81
click at [849, 225] on li "Receive Payment" at bounding box center [827, 224] width 119 height 22
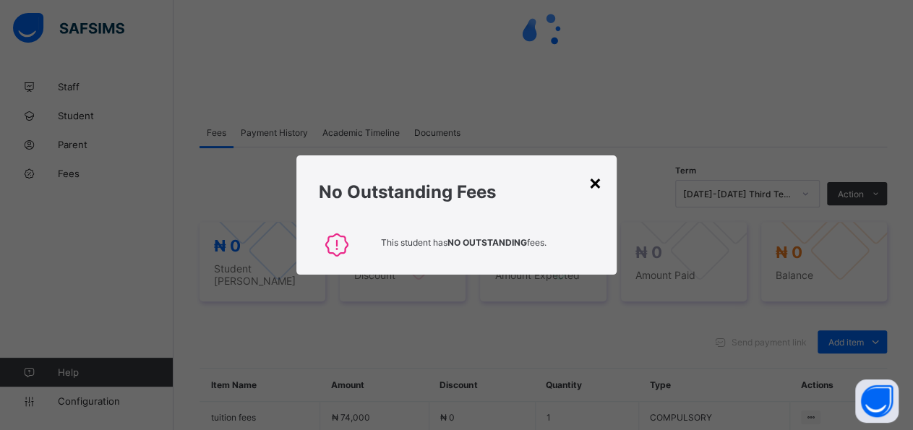
click at [599, 181] on div "×" at bounding box center [595, 182] width 14 height 25
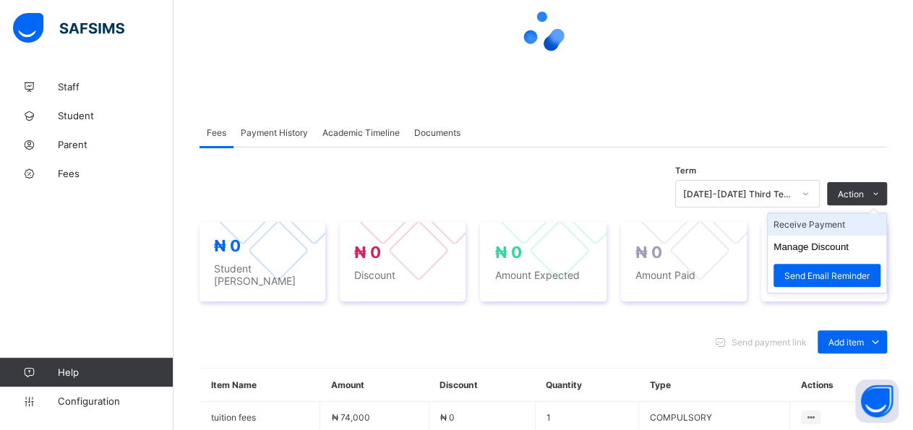
click at [864, 224] on li "Receive Payment" at bounding box center [827, 224] width 119 height 22
click at [0, 0] on div "× No Outstanding Fees This student has NO OUTSTANDING fees." at bounding box center [0, 0] width 0 height 0
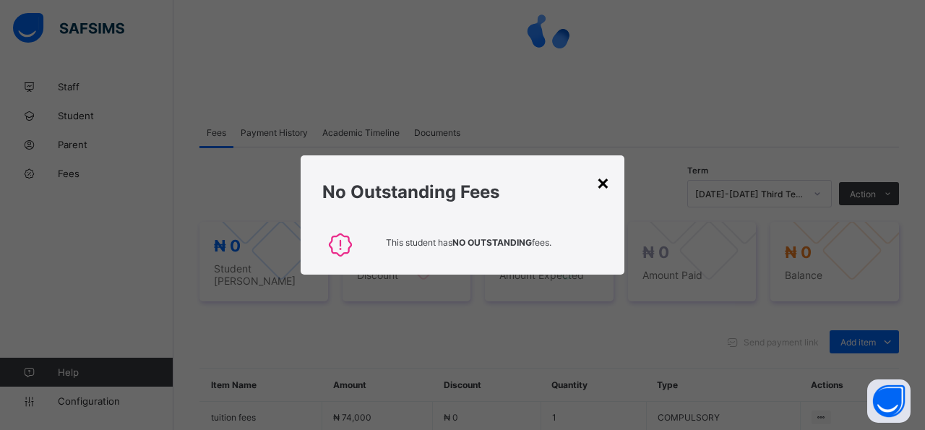
click at [603, 179] on div "×" at bounding box center [603, 182] width 14 height 25
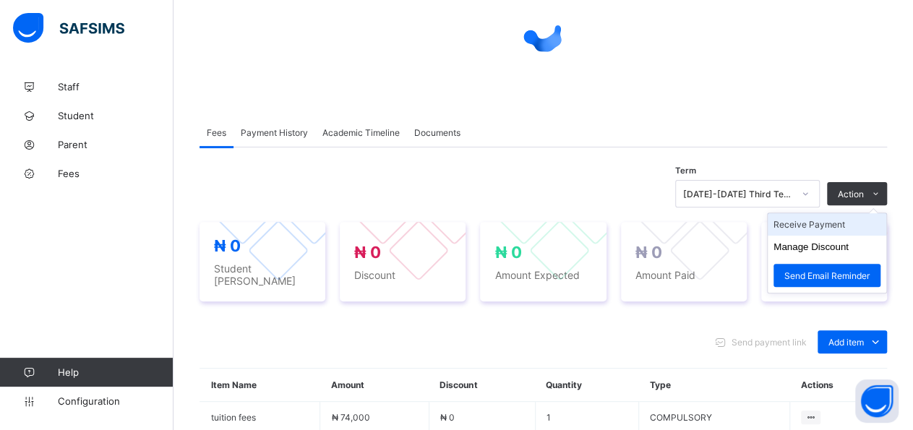
click at [844, 228] on li "Receive Payment" at bounding box center [827, 224] width 119 height 22
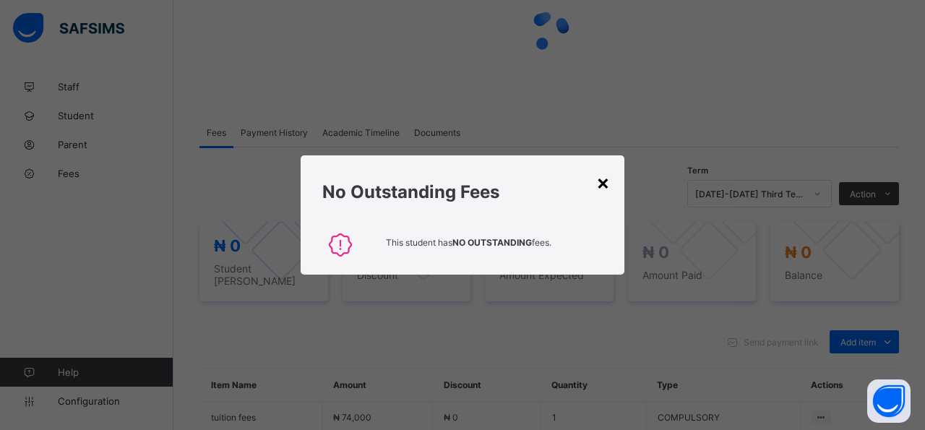
click at [601, 182] on div "×" at bounding box center [603, 182] width 14 height 25
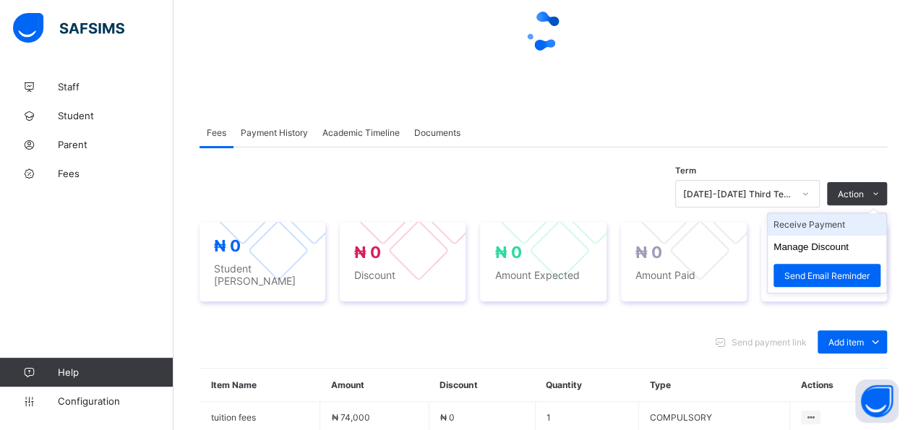
click at [842, 223] on li "Receive Payment" at bounding box center [827, 224] width 119 height 22
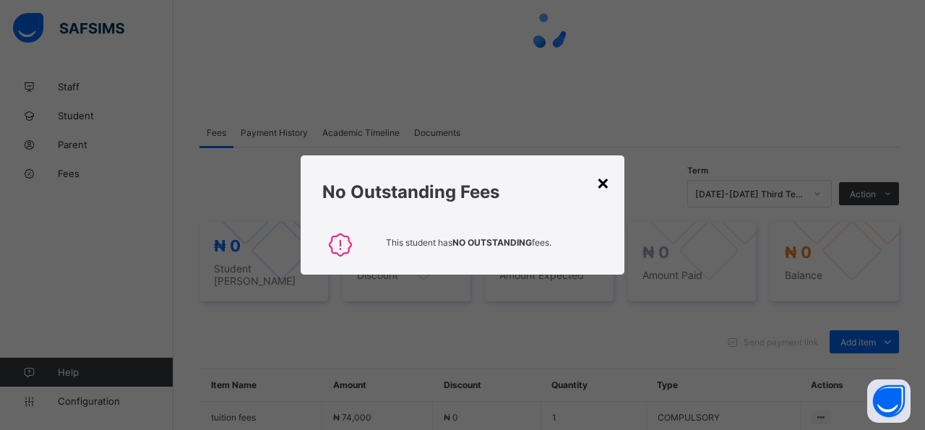
click at [599, 181] on div "×" at bounding box center [603, 182] width 14 height 25
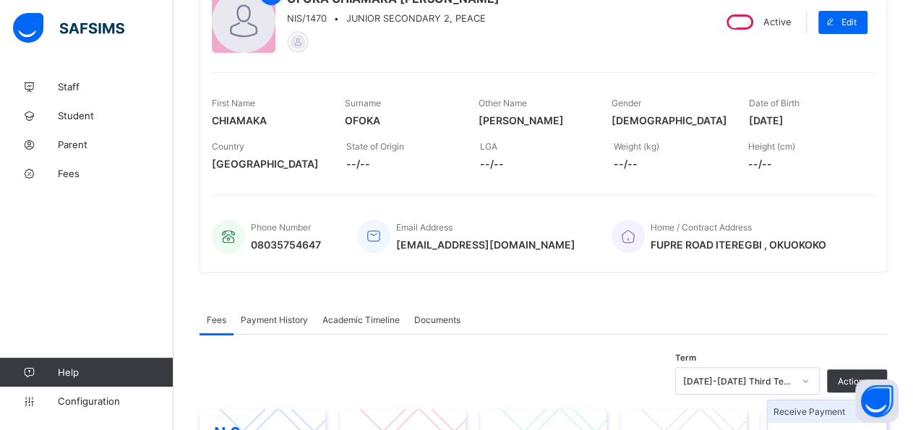
click at [846, 226] on div "× Delete Document This action would delete the document with name: from the sys…" at bounding box center [542, 346] width 739 height 854
click at [63, 174] on span "Fees" at bounding box center [116, 174] width 116 height 12
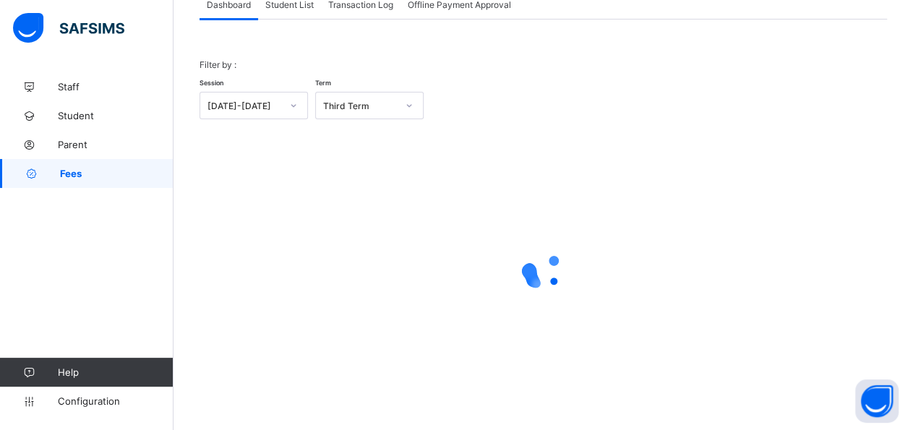
scroll to position [20, 0]
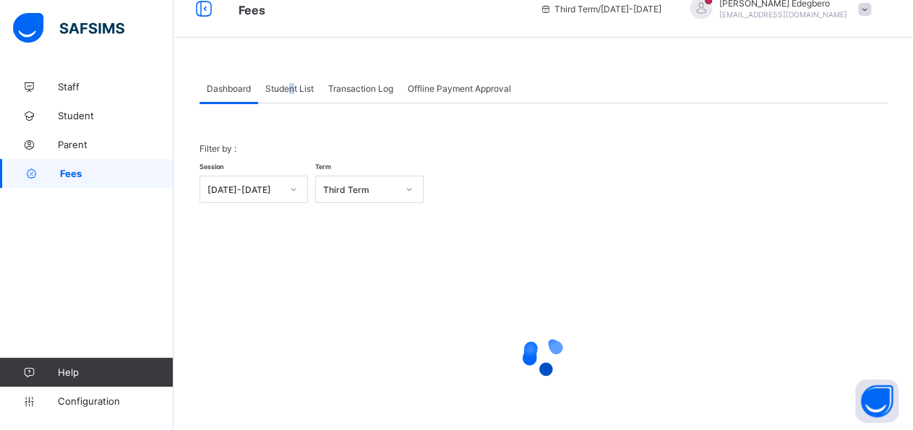
click at [288, 97] on div "Student List" at bounding box center [289, 88] width 63 height 29
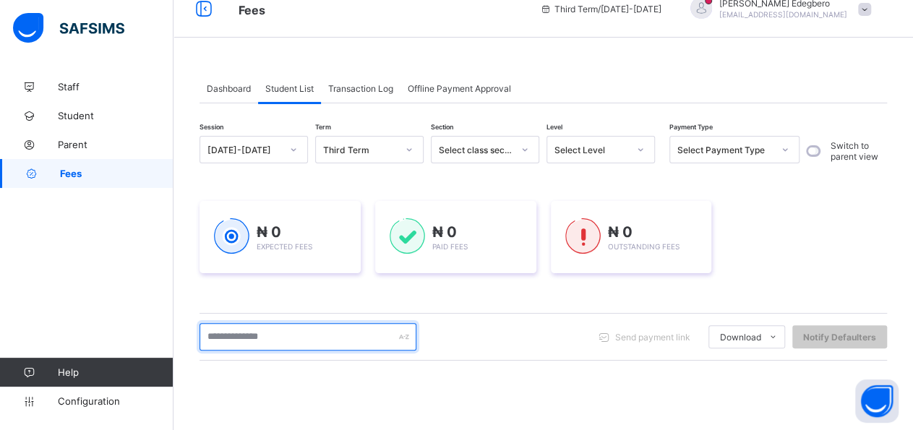
click at [312, 332] on input "text" at bounding box center [307, 336] width 217 height 27
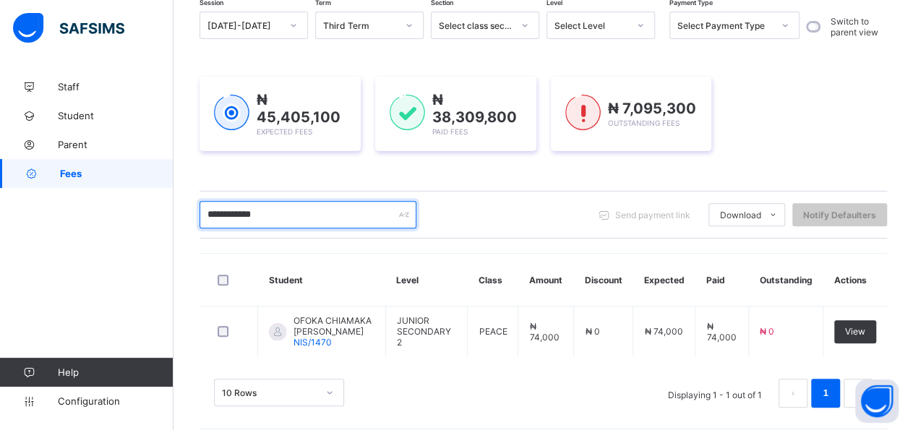
scroll to position [163, 0]
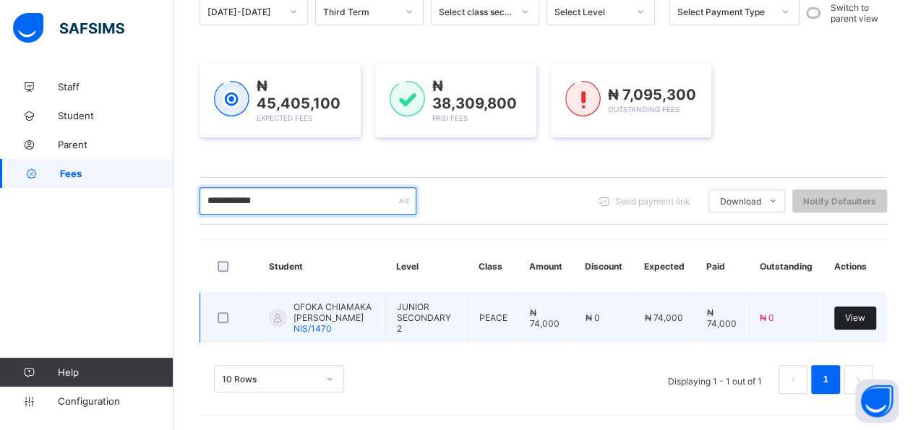
type input "**********"
click at [864, 317] on span "View" at bounding box center [855, 317] width 20 height 11
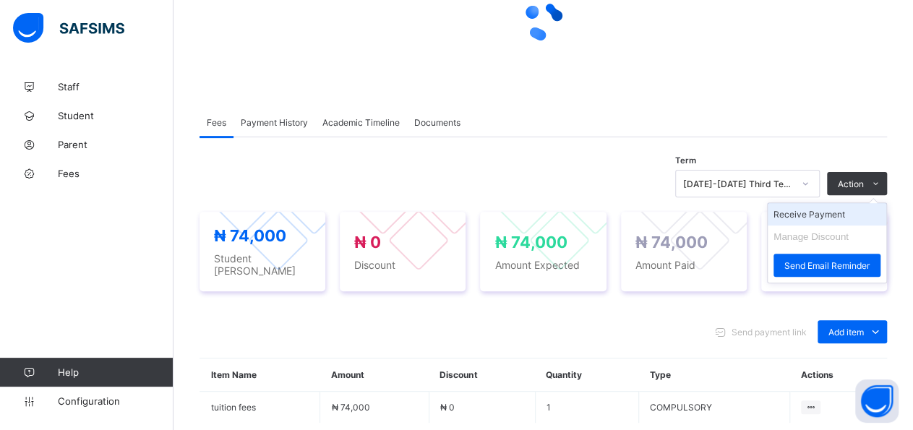
click at [862, 216] on li "Receive Payment" at bounding box center [827, 214] width 119 height 22
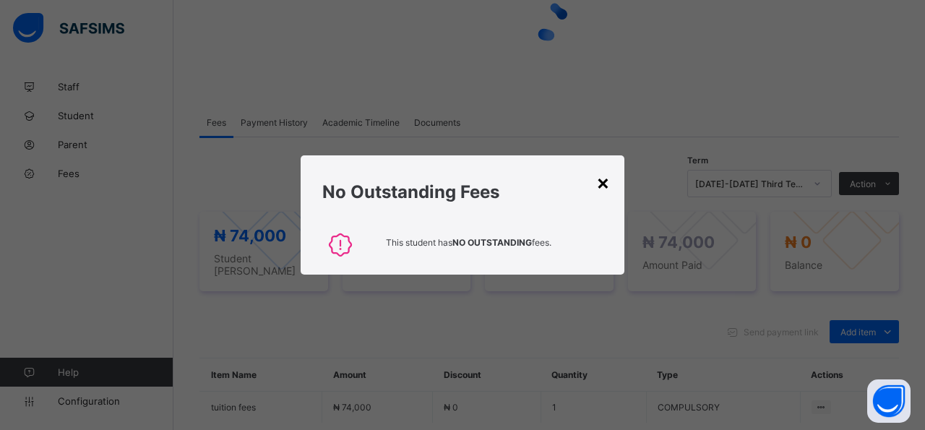
click at [606, 188] on div "×" at bounding box center [603, 182] width 14 height 25
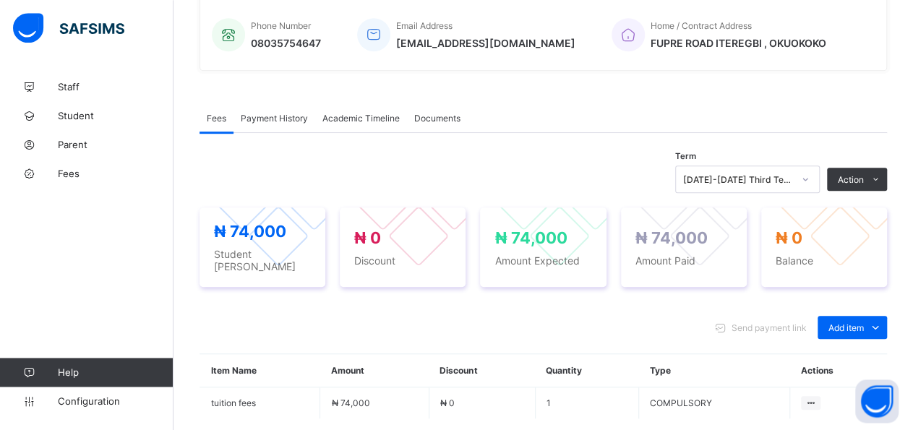
drag, startPoint x: 916, startPoint y: 429, endPoint x: 911, endPoint y: 395, distance: 33.5
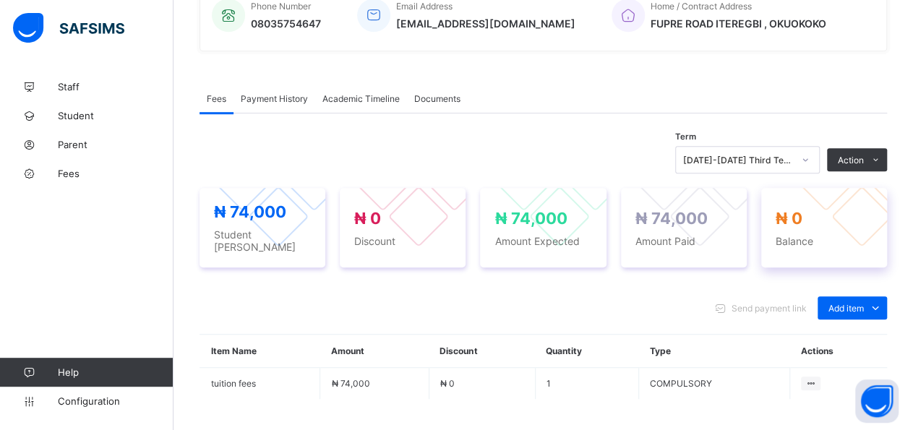
scroll to position [377, 0]
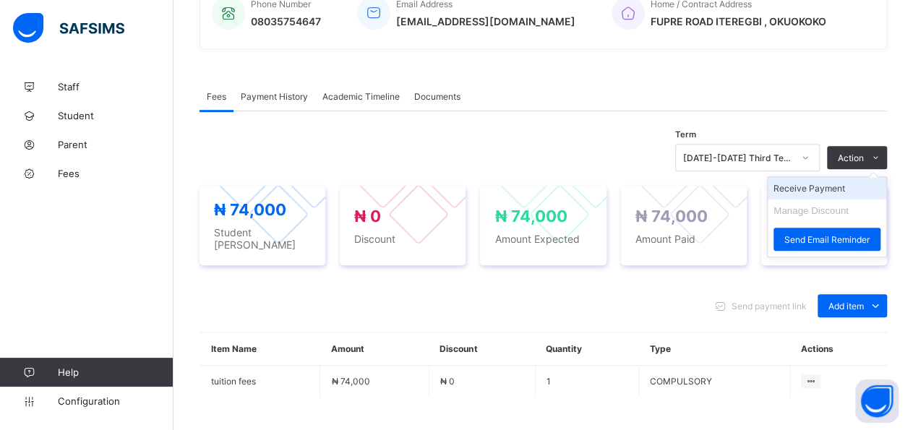
click at [854, 184] on li "Receive Payment" at bounding box center [827, 188] width 119 height 22
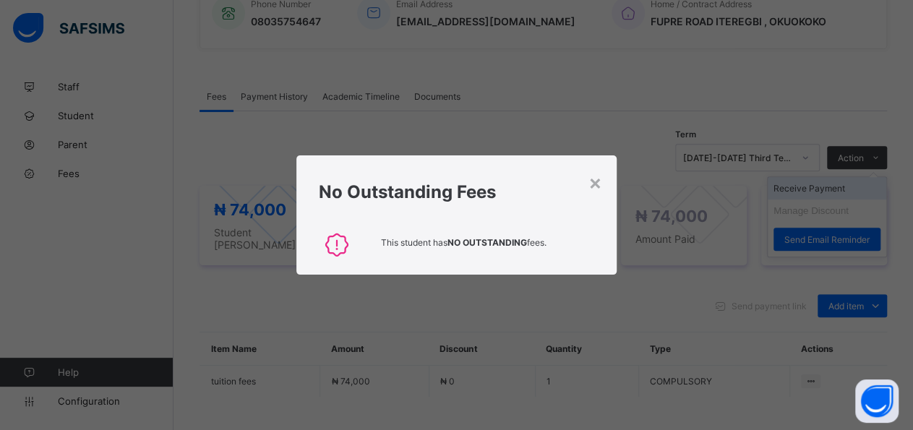
click at [854, 184] on div "× No Outstanding Fees This student has NO OUTSTANDING fees." at bounding box center [456, 215] width 913 height 430
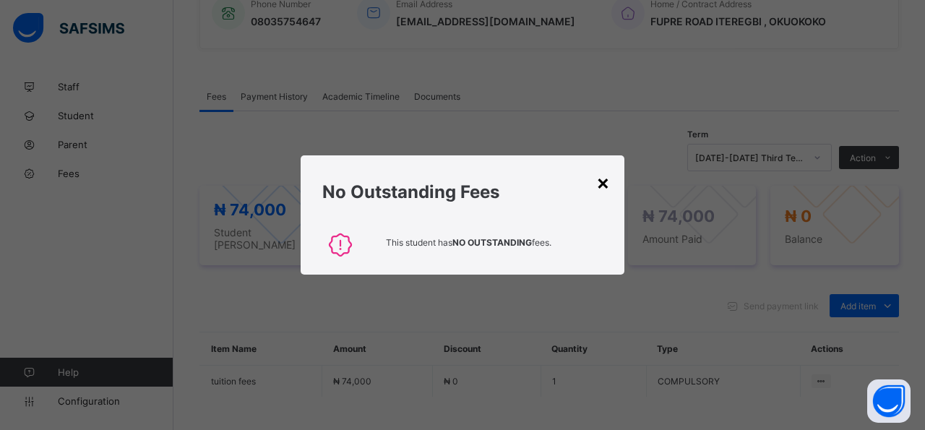
click at [609, 183] on div "×" at bounding box center [603, 182] width 14 height 25
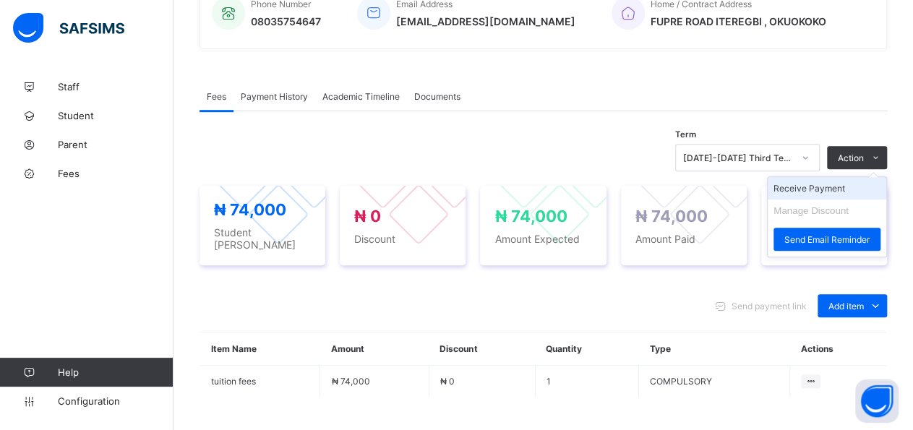
click at [858, 189] on li "Receive Payment" at bounding box center [827, 188] width 119 height 22
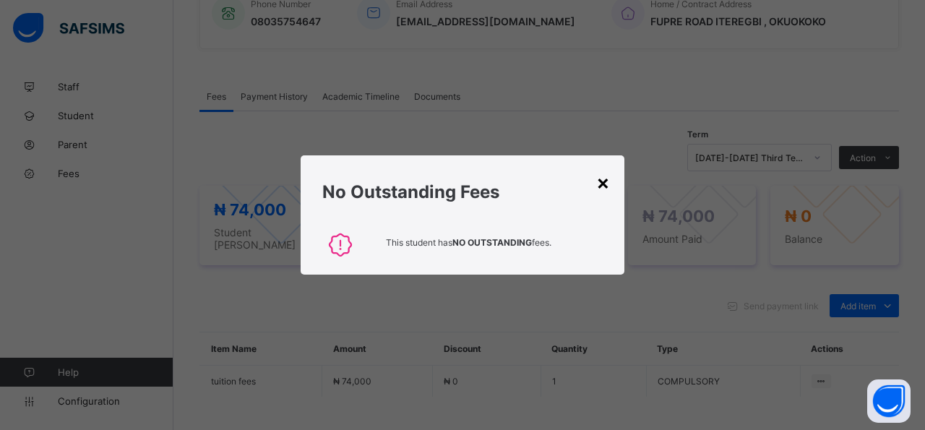
click at [600, 180] on div "×" at bounding box center [603, 182] width 14 height 25
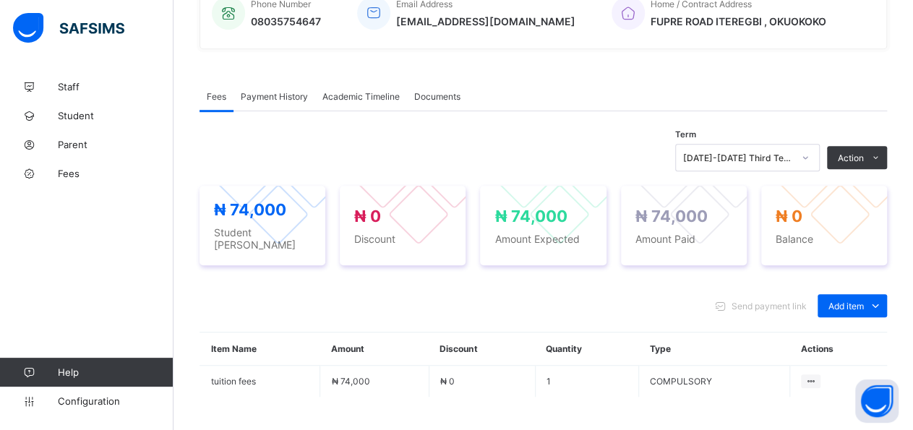
click at [875, 166] on div "Term [DATE]-[DATE] Third Term Action Receive Payment Manage Discount Send Email…" at bounding box center [542, 157] width 687 height 27
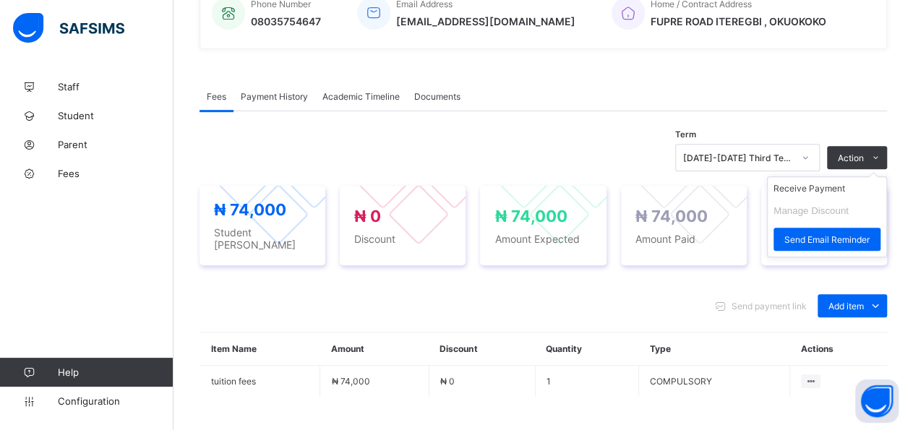
click at [880, 177] on ul "Receive Payment Manage Discount Send Email Reminder" at bounding box center [827, 216] width 120 height 81
click at [862, 180] on li "Receive Payment" at bounding box center [827, 188] width 119 height 22
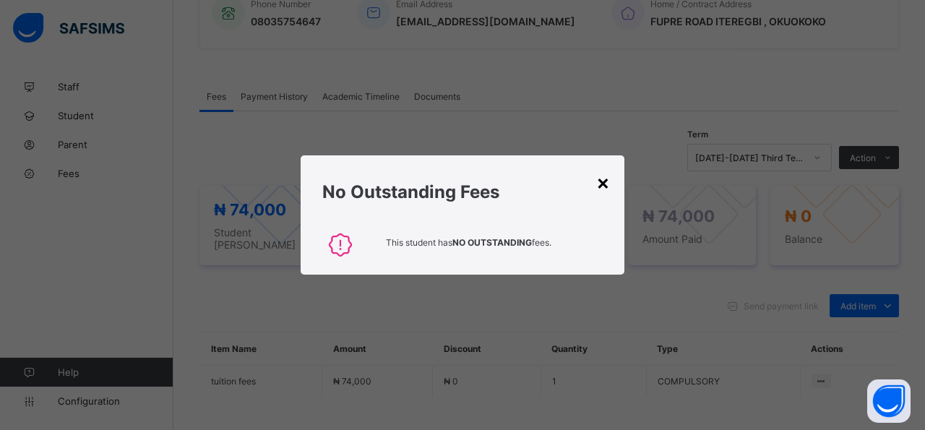
click at [602, 184] on div "×" at bounding box center [603, 182] width 14 height 25
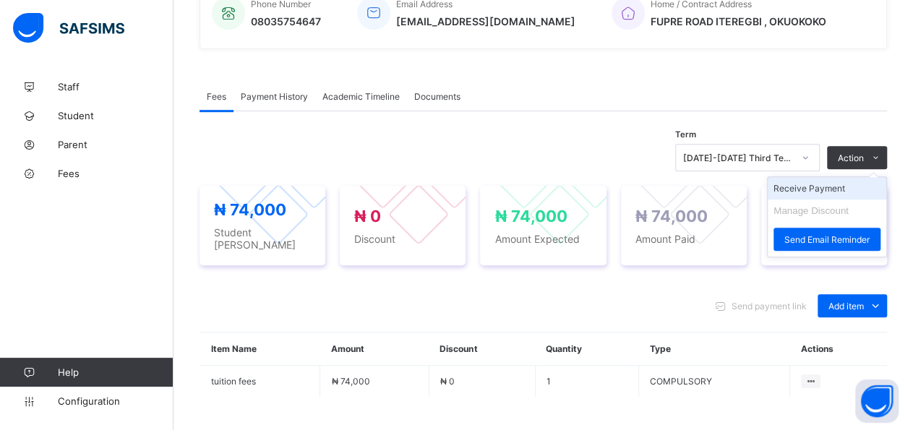
click at [867, 184] on li "Receive Payment" at bounding box center [827, 188] width 119 height 22
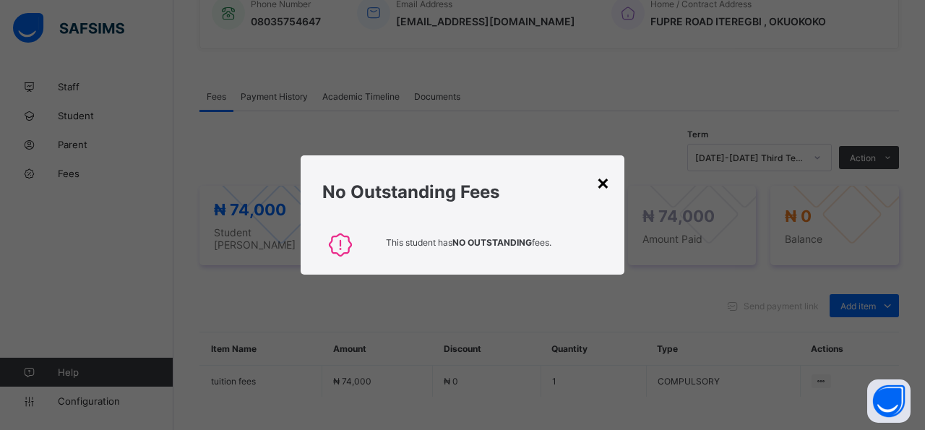
click at [606, 184] on div "×" at bounding box center [603, 182] width 14 height 25
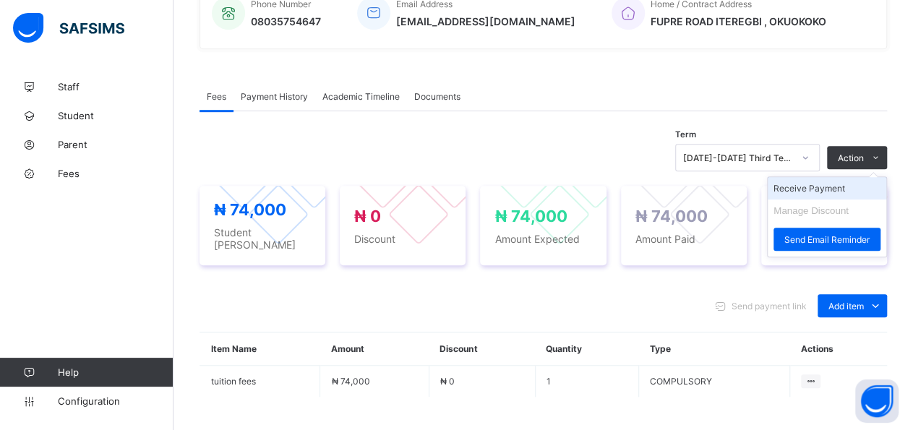
click at [854, 188] on li "Receive Payment" at bounding box center [827, 188] width 119 height 22
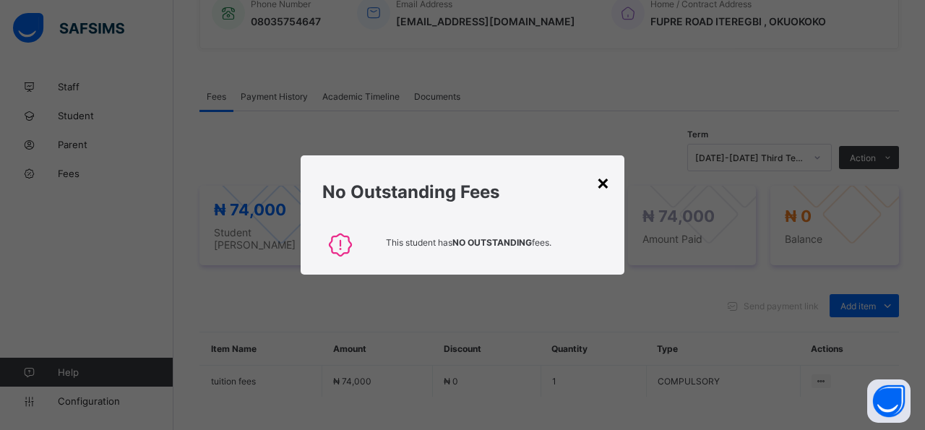
click at [600, 189] on div "×" at bounding box center [603, 182] width 14 height 25
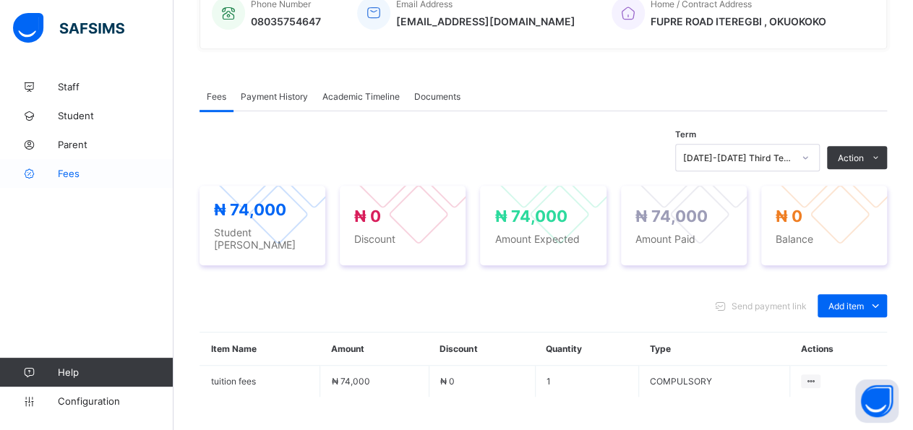
click at [72, 168] on span "Fees" at bounding box center [116, 174] width 116 height 12
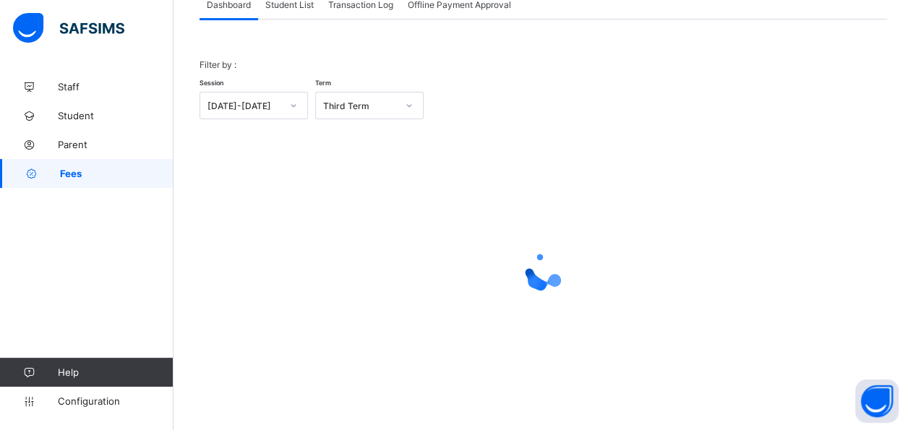
scroll to position [20, 0]
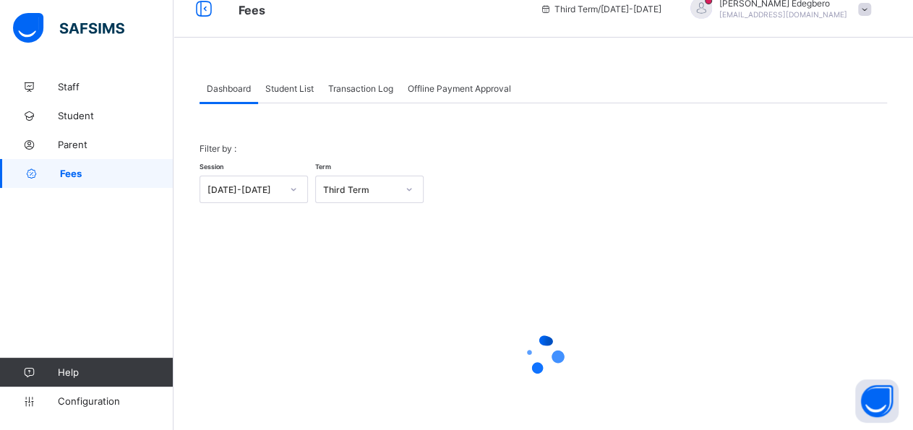
click at [300, 100] on div "Student List" at bounding box center [289, 88] width 63 height 29
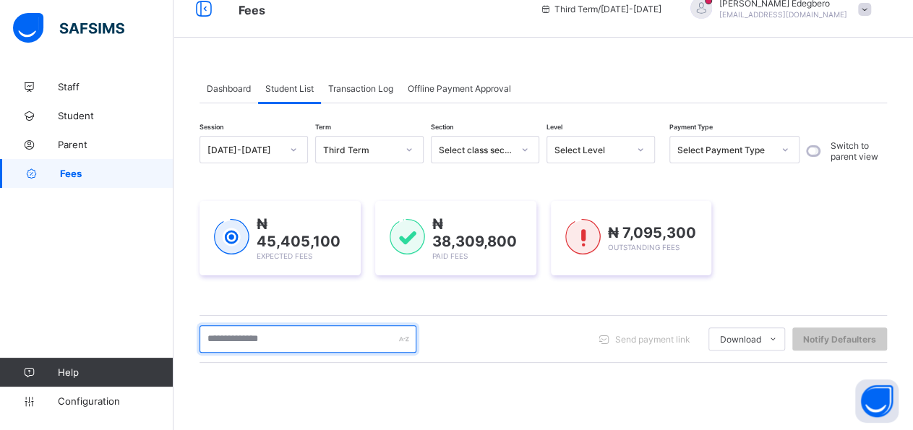
click at [309, 339] on input "text" at bounding box center [307, 338] width 217 height 27
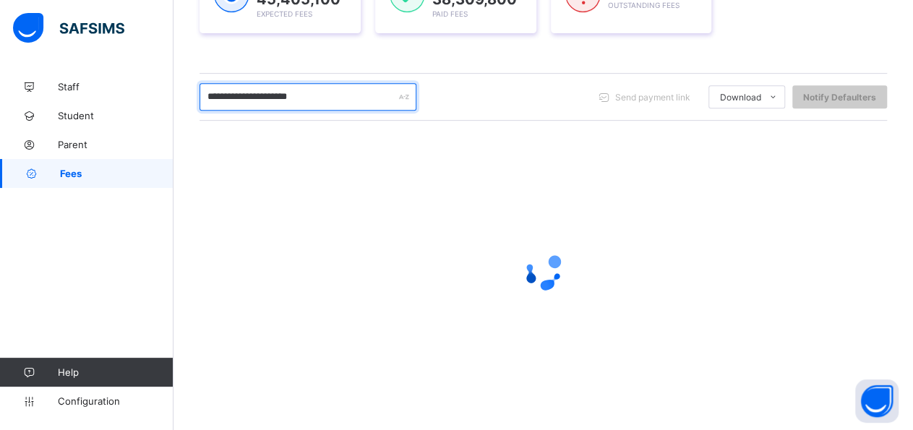
scroll to position [260, 0]
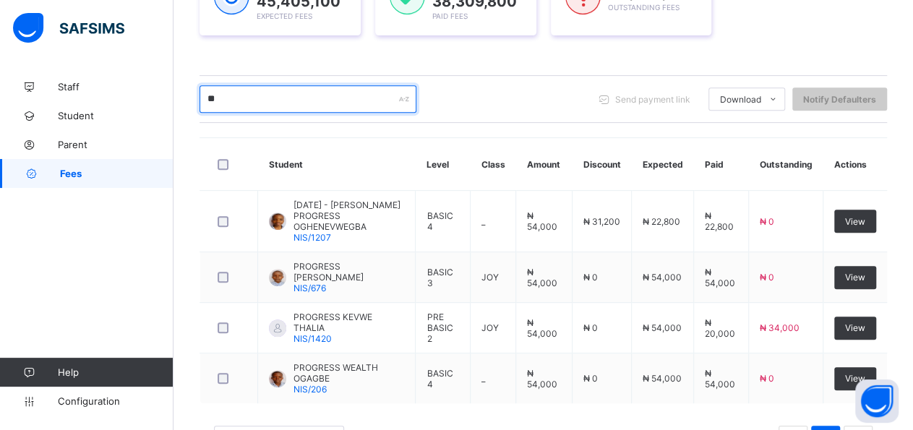
type input "*"
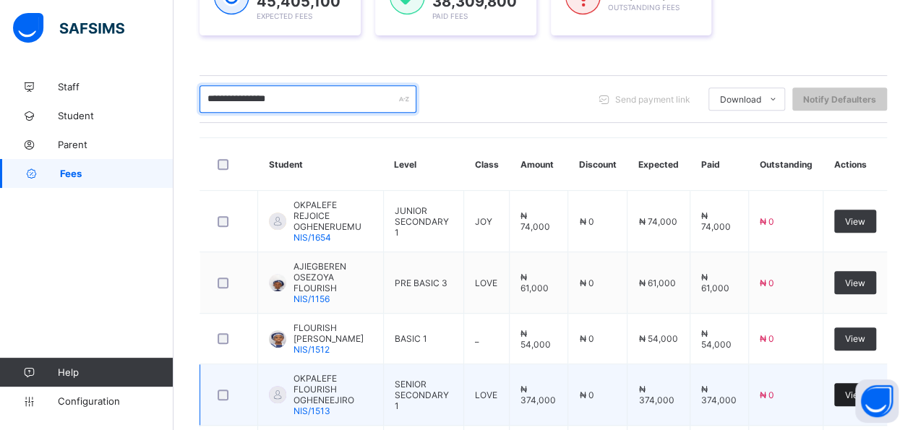
type input "**********"
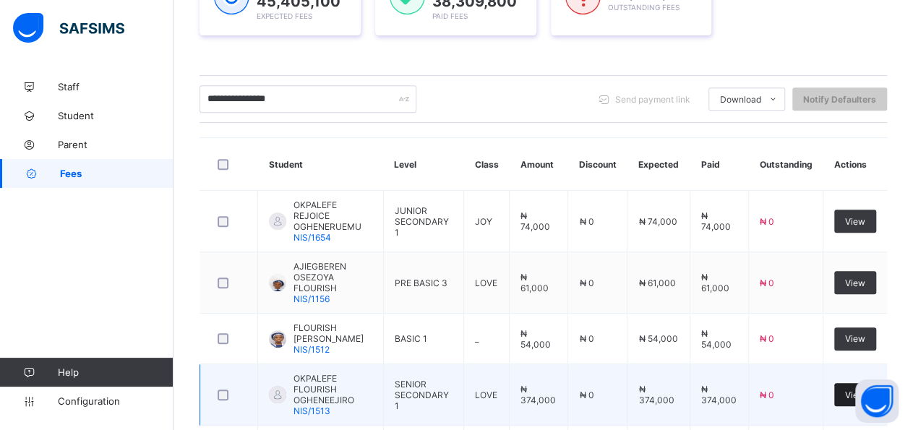
click at [864, 390] on span "View" at bounding box center [855, 395] width 20 height 11
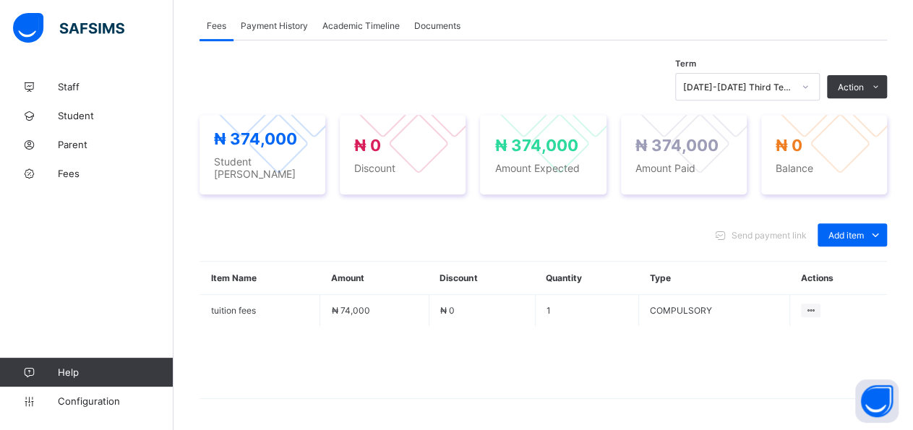
scroll to position [445, 0]
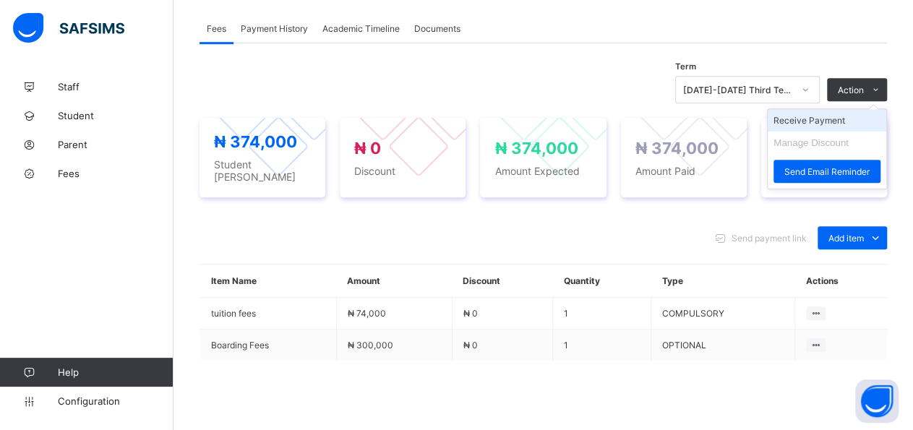
click at [867, 120] on li "Receive Payment" at bounding box center [827, 120] width 119 height 22
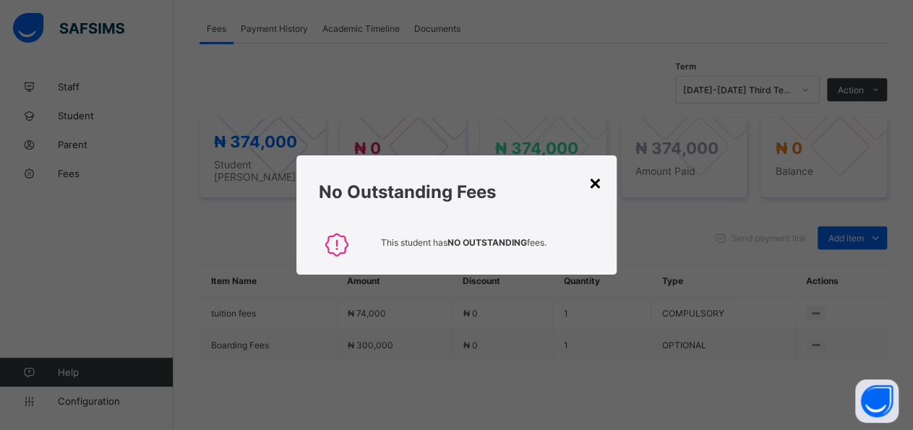
click at [595, 190] on div "×" at bounding box center [595, 182] width 14 height 25
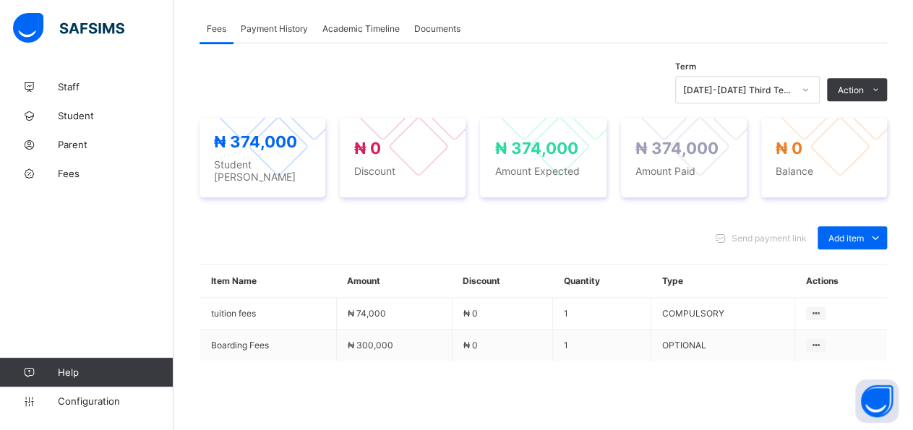
drag, startPoint x: 866, startPoint y: 121, endPoint x: 839, endPoint y: 121, distance: 26.7
click at [0, 0] on li "Receive Payment" at bounding box center [0, 0] width 0 height 0
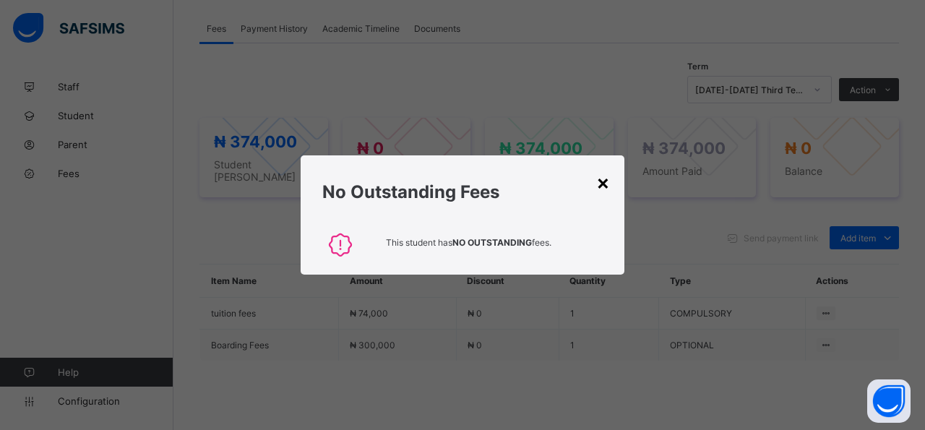
click at [606, 189] on div "×" at bounding box center [603, 182] width 14 height 25
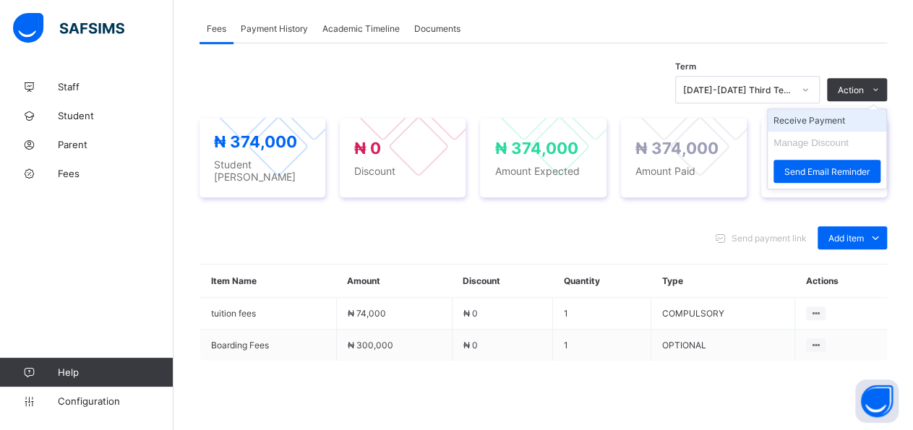
click at [864, 122] on li "Receive Payment" at bounding box center [827, 120] width 119 height 22
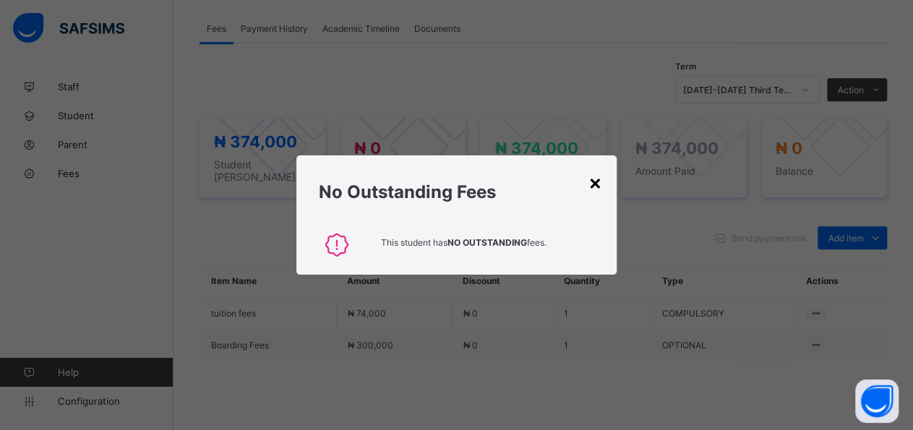
click at [600, 189] on div "×" at bounding box center [595, 182] width 14 height 25
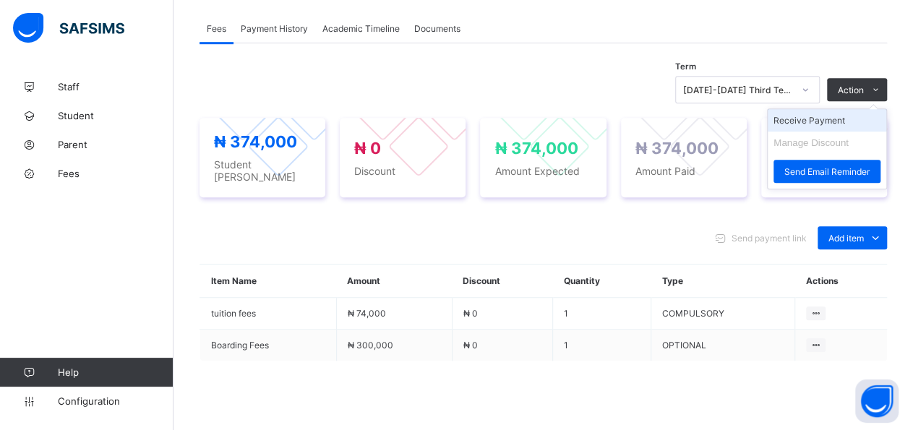
click at [866, 116] on li "Receive Payment" at bounding box center [827, 120] width 119 height 22
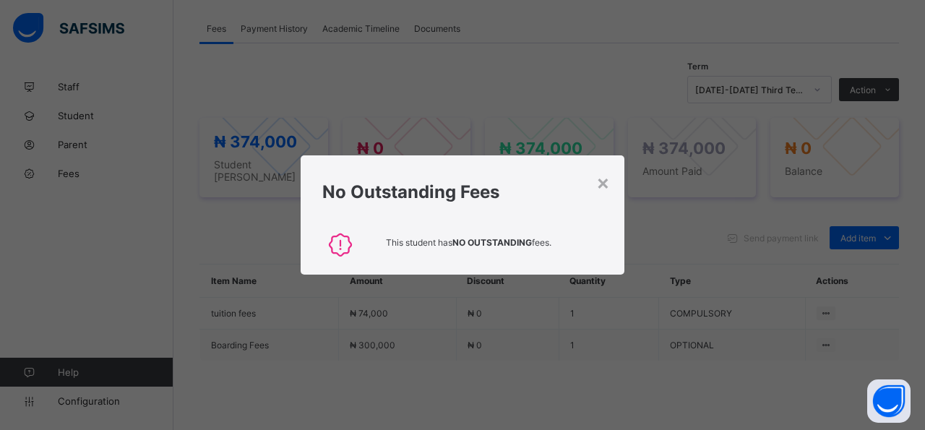
drag, startPoint x: 607, startPoint y: 186, endPoint x: 641, endPoint y: 166, distance: 39.2
click at [618, 181] on div "× No Outstanding Fees This student has NO OUTSTANDING fees." at bounding box center [463, 214] width 324 height 119
click at [592, 186] on div "×" at bounding box center [595, 182] width 14 height 25
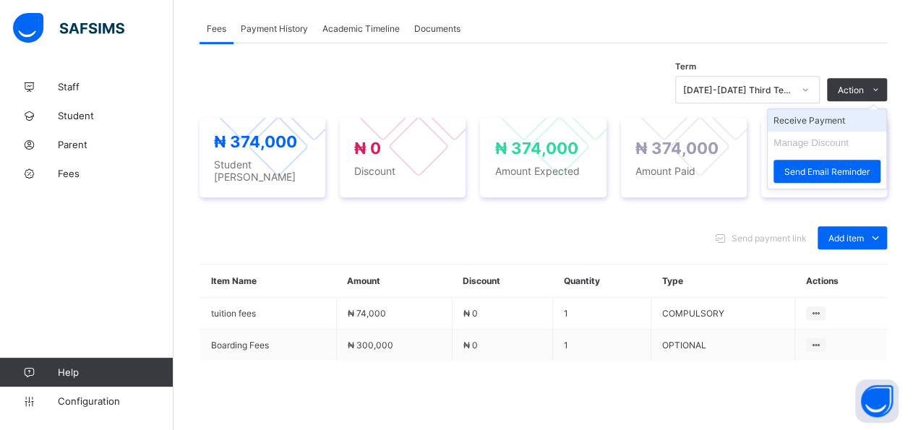
click at [857, 115] on li "Receive Payment" at bounding box center [827, 120] width 119 height 22
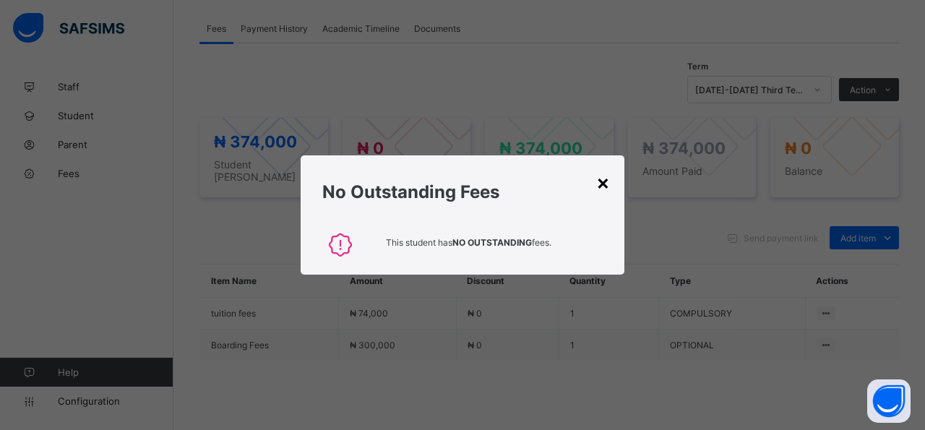
click at [608, 175] on div "×" at bounding box center [603, 182] width 14 height 25
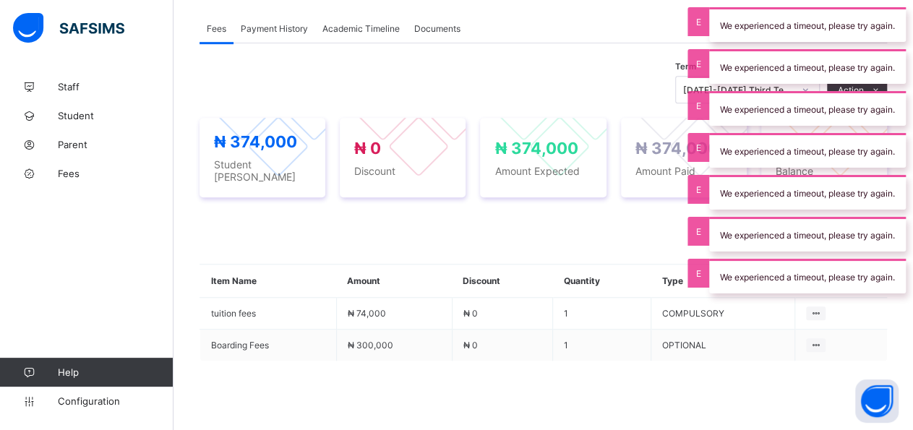
click at [861, 91] on div "We experienced a timeout, please try again." at bounding box center [807, 108] width 197 height 35
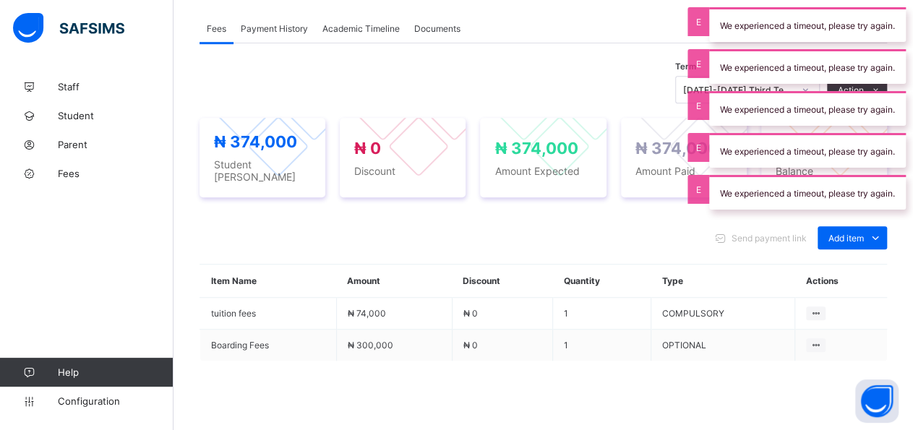
click at [859, 88] on div "We experienced a timeout, please try again. We experienced a timeout, please tr…" at bounding box center [807, 108] width 211 height 217
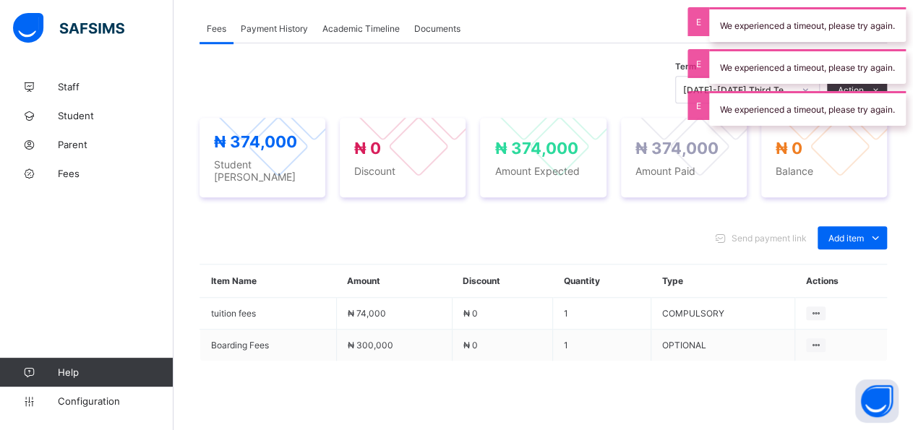
click at [814, 106] on div "We experienced a timeout, please try again." at bounding box center [807, 108] width 197 height 35
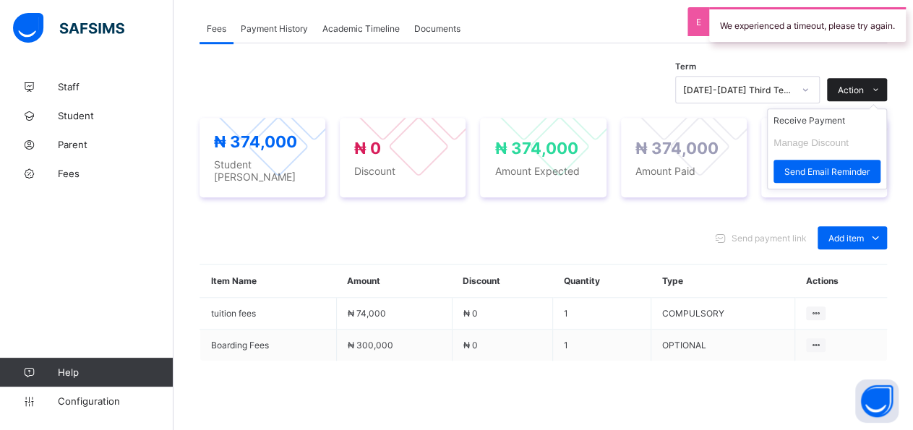
click at [864, 86] on span "Action" at bounding box center [851, 90] width 26 height 11
click at [841, 116] on li "Receive Payment" at bounding box center [827, 120] width 119 height 22
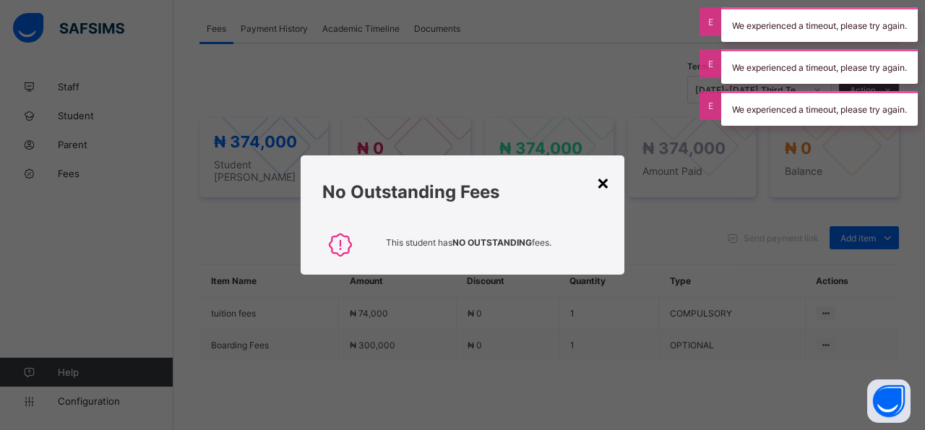
click at [606, 189] on div "×" at bounding box center [603, 182] width 14 height 25
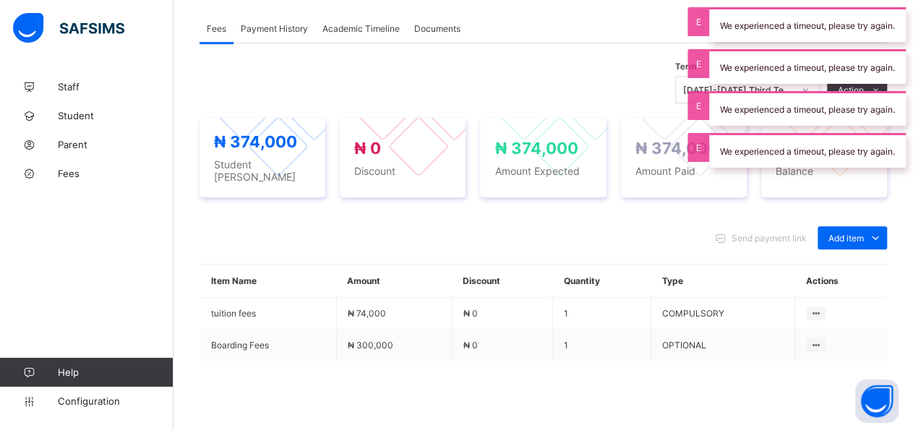
click at [841, 84] on div "We experienced a timeout, please try again. We experienced a timeout, please tr…" at bounding box center [807, 87] width 211 height 175
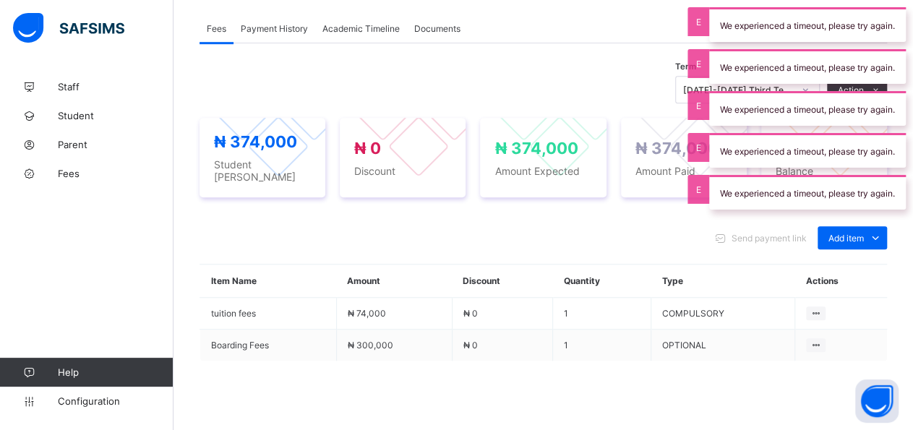
click at [841, 84] on div "We experienced a timeout, please try again. We experienced a timeout, please tr…" at bounding box center [807, 108] width 211 height 217
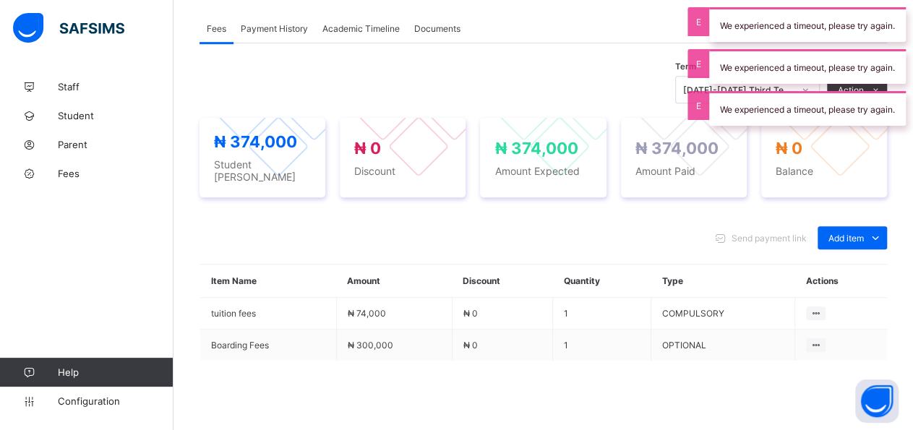
drag, startPoint x: 875, startPoint y: 107, endPoint x: 868, endPoint y: 98, distance: 10.8
click at [873, 107] on div "We experienced a timeout, please try again." at bounding box center [807, 108] width 197 height 35
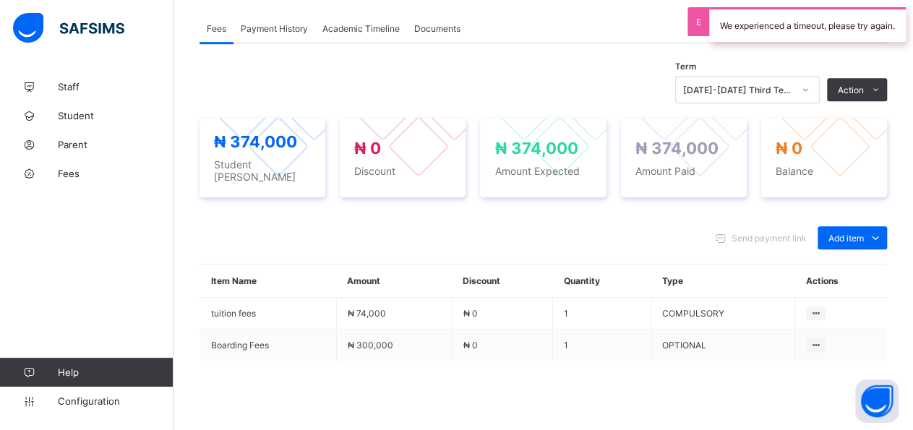
click at [864, 85] on span "Action" at bounding box center [851, 90] width 26 height 11
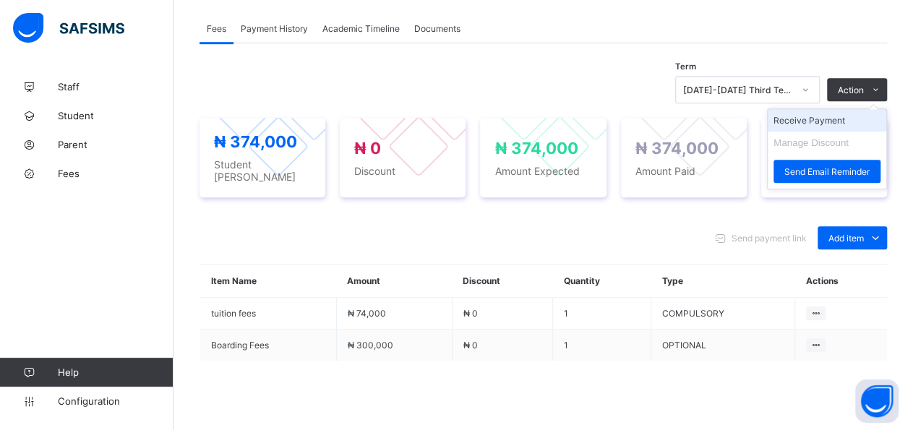
click at [852, 119] on li "Receive Payment" at bounding box center [827, 120] width 119 height 22
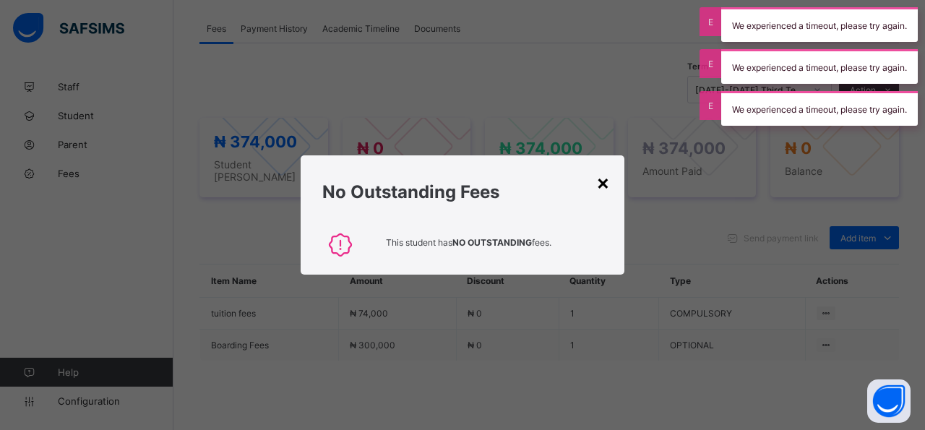
click at [608, 184] on div "×" at bounding box center [603, 182] width 14 height 25
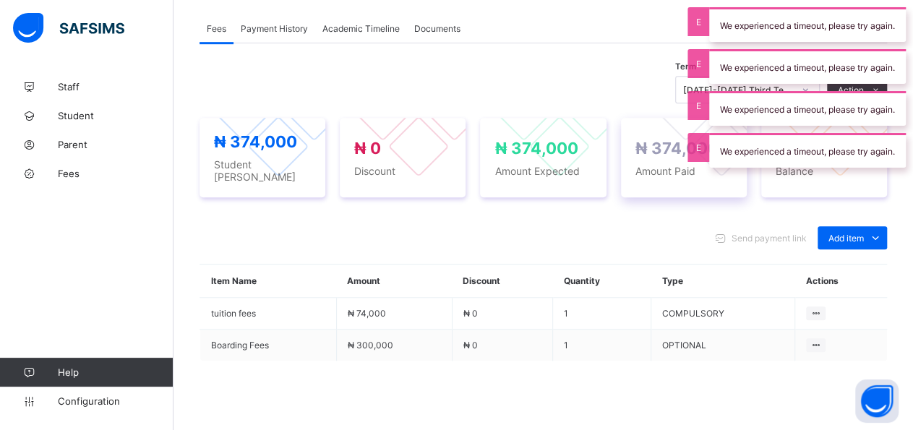
drag, startPoint x: 713, startPoint y: 185, endPoint x: 701, endPoint y: 179, distance: 13.6
click at [706, 183] on div "₦ 374,000 Amount Paid" at bounding box center [684, 158] width 126 height 80
drag, startPoint x: 697, startPoint y: 98, endPoint x: 702, endPoint y: 129, distance: 32.1
click at [702, 126] on div "We experienced a timeout, please try again. We experienced a timeout, please tr…" at bounding box center [807, 87] width 211 height 175
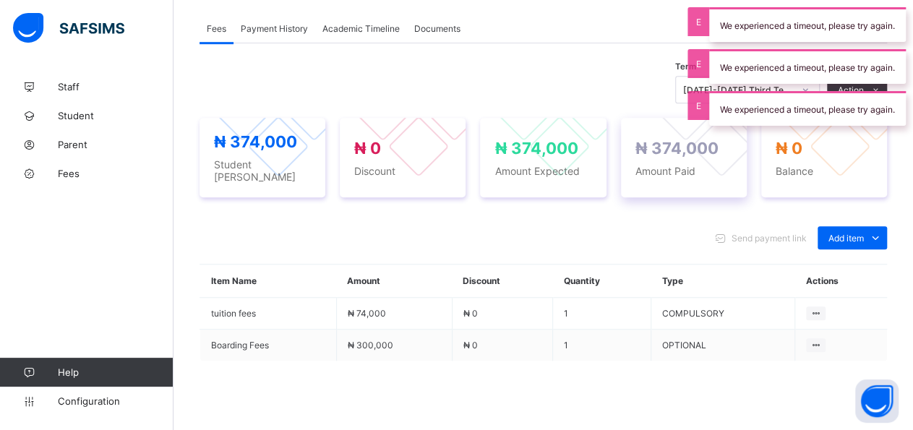
drag, startPoint x: 702, startPoint y: 147, endPoint x: 699, endPoint y: 136, distance: 11.2
click at [700, 144] on div "₦ 374,000 Amount Paid" at bounding box center [684, 158] width 126 height 80
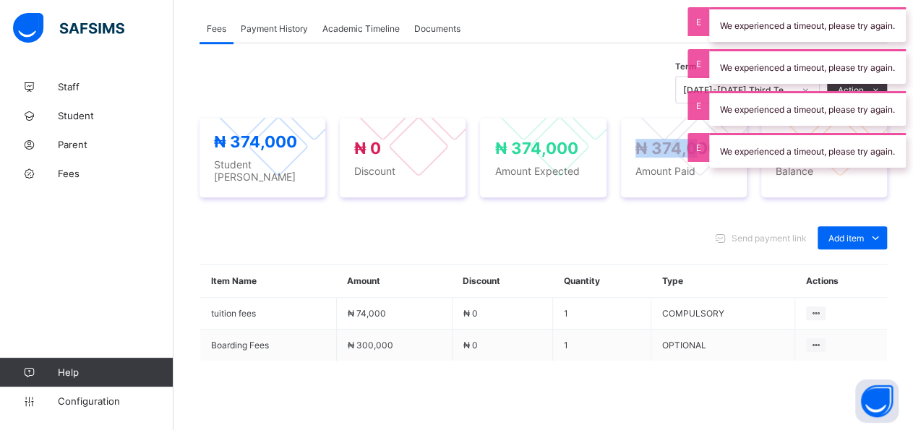
click at [709, 109] on div "We experienced a timeout, please try again." at bounding box center [807, 108] width 197 height 35
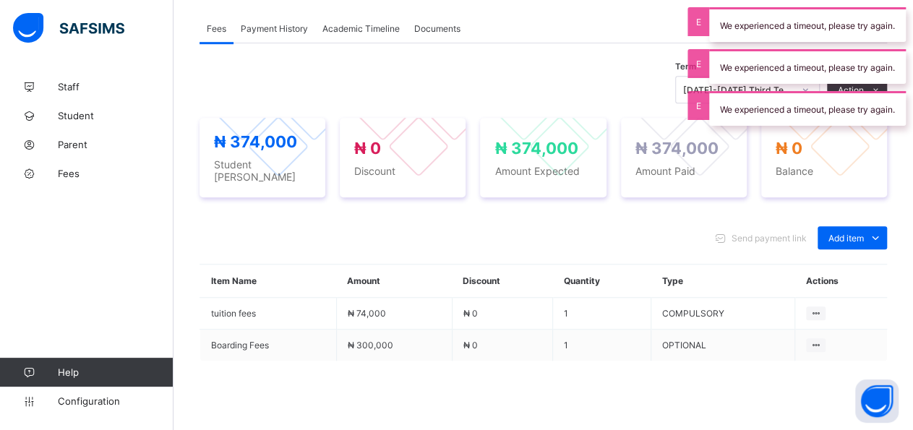
drag, startPoint x: 707, startPoint y: 140, endPoint x: 701, endPoint y: 43, distance: 97.7
click at [705, 116] on div at bounding box center [699, 110] width 133 height 133
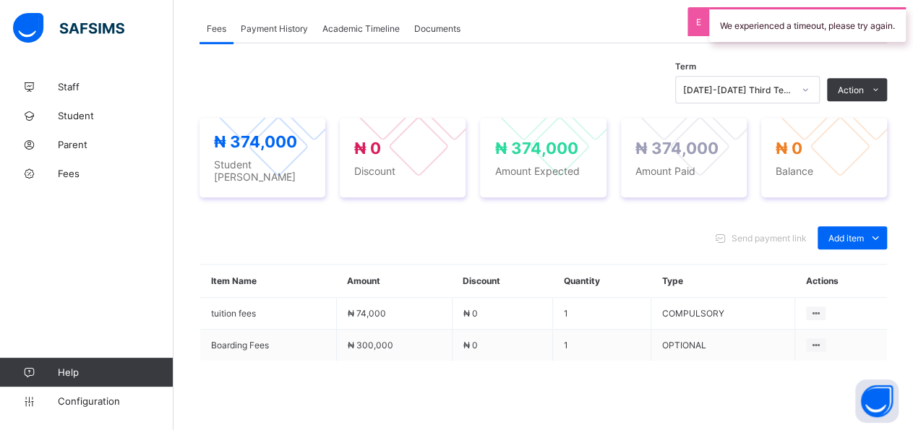
click at [864, 85] on span "Action" at bounding box center [851, 90] width 26 height 11
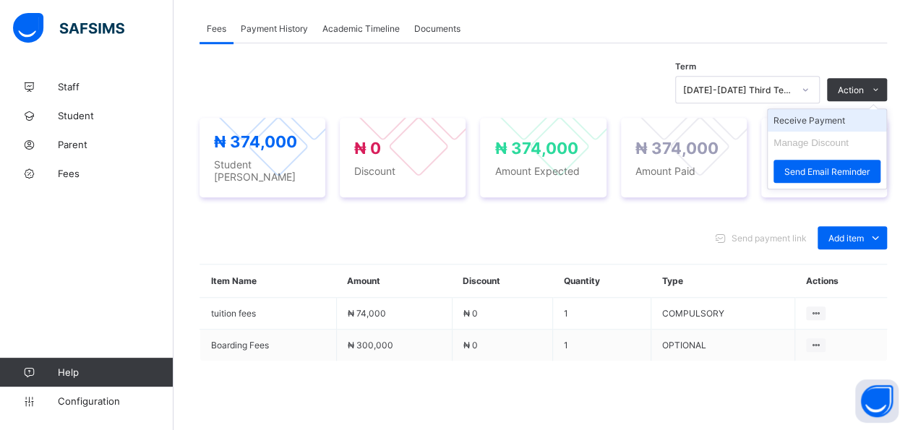
click at [860, 113] on li "Receive Payment" at bounding box center [827, 120] width 119 height 22
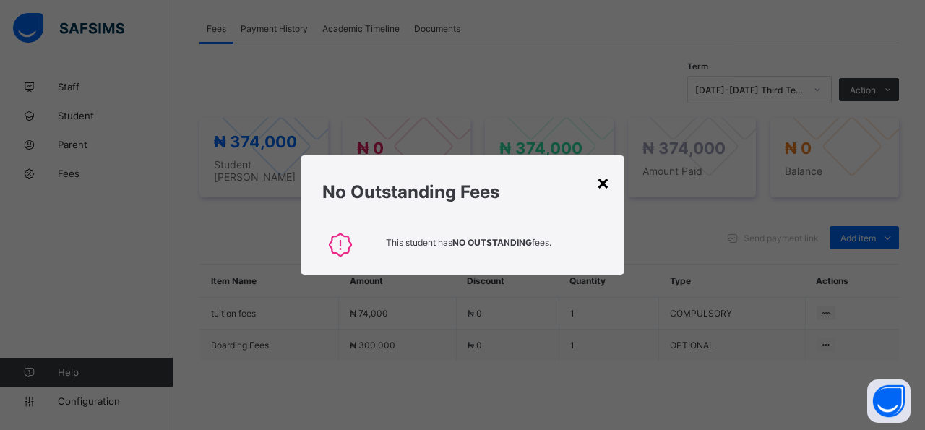
click at [609, 186] on div "×" at bounding box center [603, 182] width 14 height 25
